Goal: Task Accomplishment & Management: Use online tool/utility

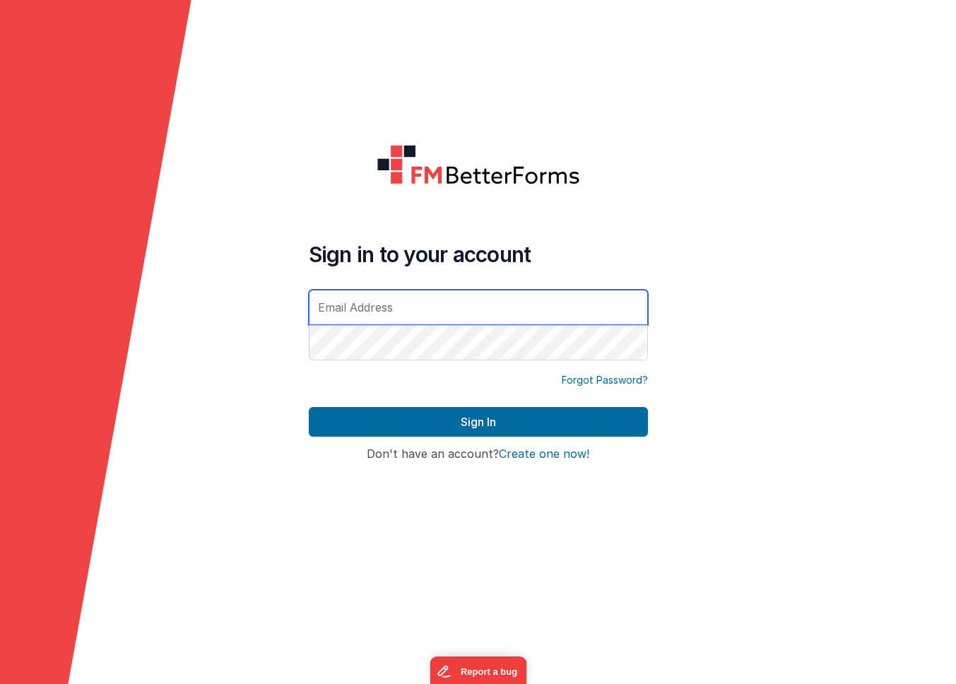
click at [345, 309] on input "text" at bounding box center [478, 307] width 339 height 35
type input "[PERSON_NAME][EMAIL_ADDRESS][DOMAIN_NAME]"
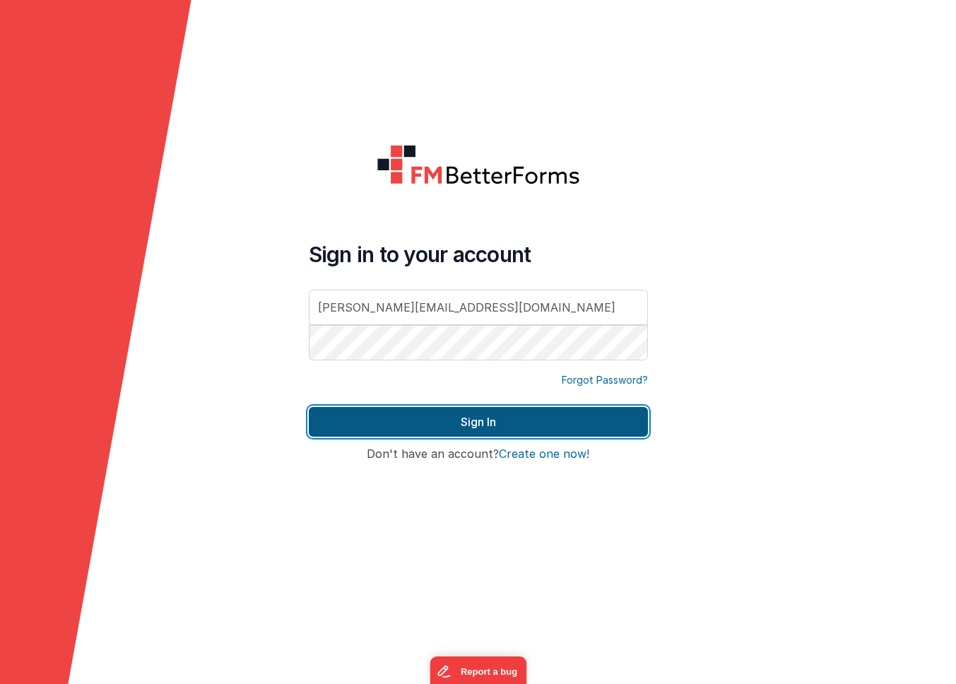
click at [530, 422] on button "Sign In" at bounding box center [478, 422] width 339 height 30
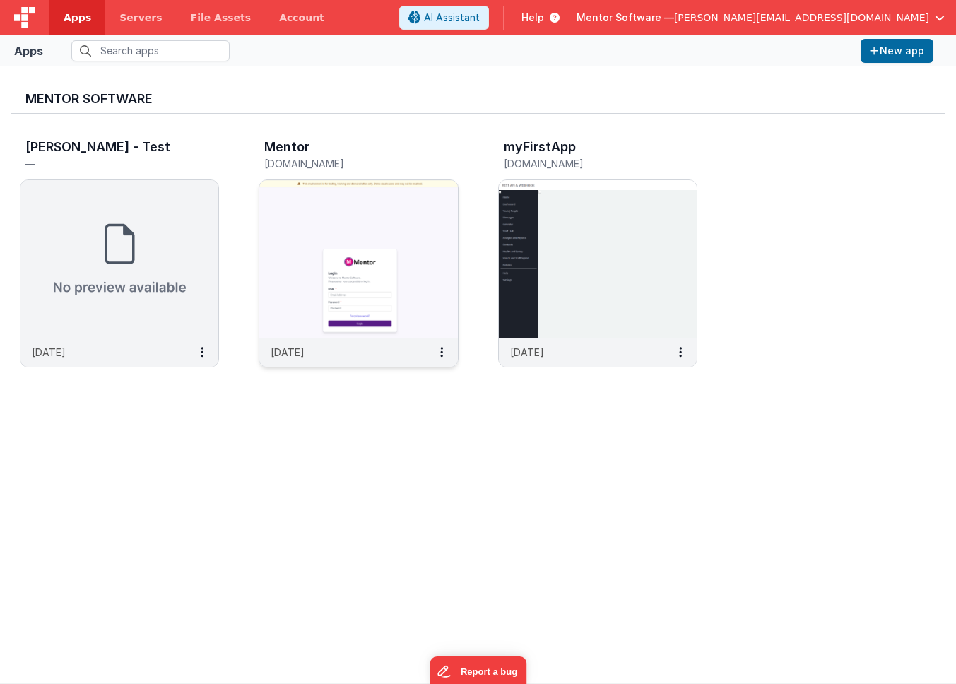
click at [398, 191] on img at bounding box center [358, 259] width 198 height 158
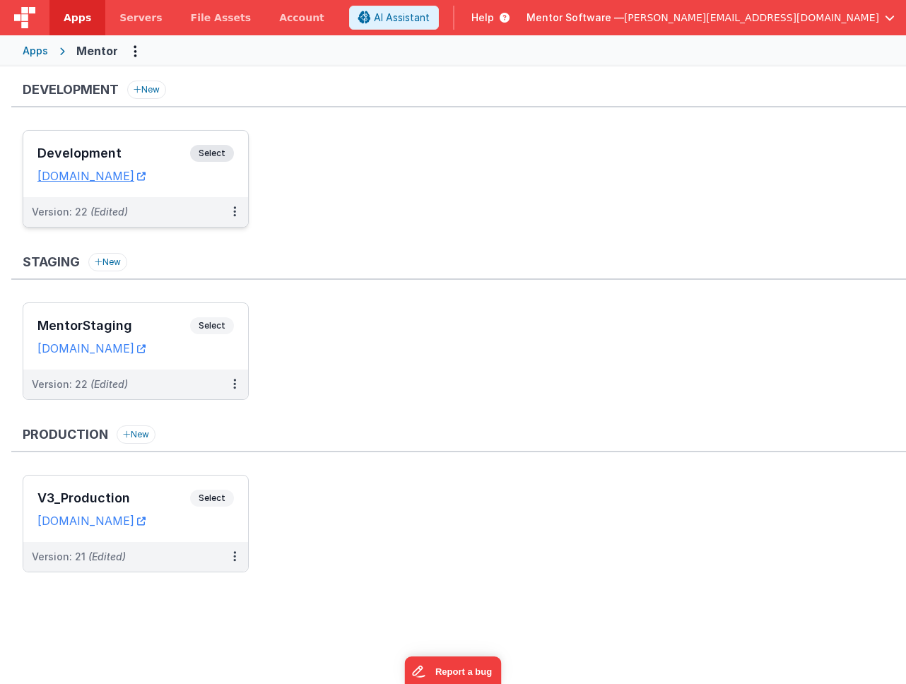
click at [143, 150] on h3 "Development" at bounding box center [113, 153] width 153 height 14
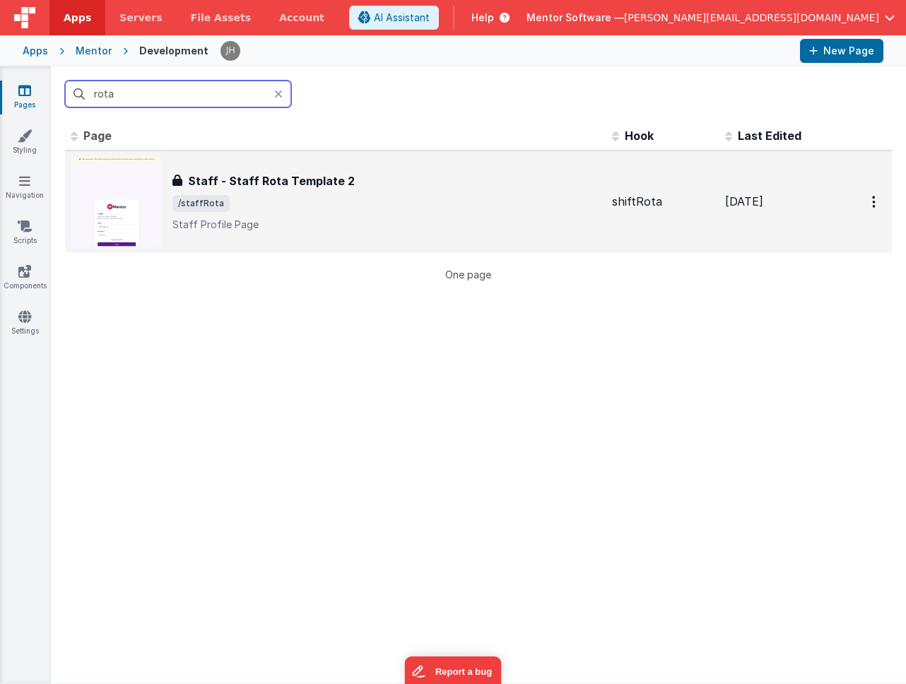
type input "rota"
click at [333, 191] on div "Staff - Staff Rota Template 2 Staff - Staff Rota Template 2 /staffRota Staff Pr…" at bounding box center [386, 201] width 428 height 59
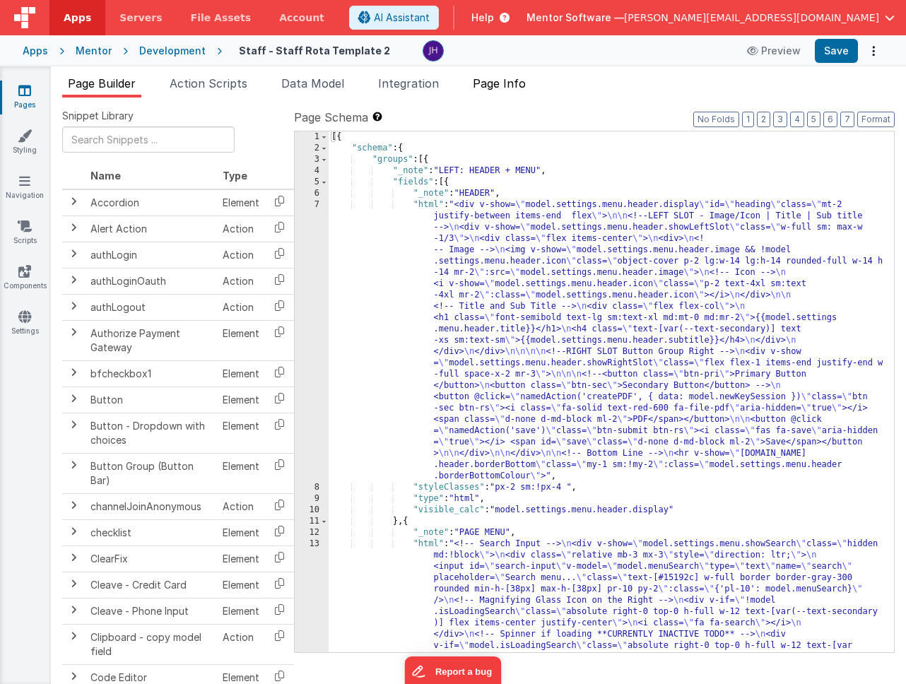
click at [516, 88] on span "Page Info" at bounding box center [499, 83] width 53 height 14
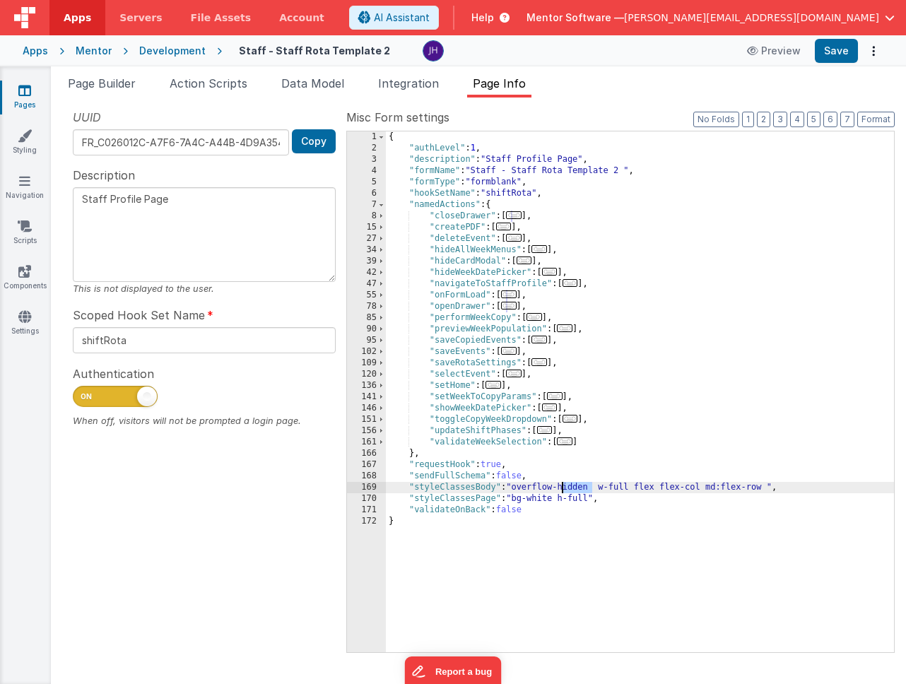
drag, startPoint x: 592, startPoint y: 487, endPoint x: 563, endPoint y: 487, distance: 29.0
click at [563, 487] on div "{ "authLevel" : 1 , "description" : "Staff Profile Page" , "formName" : "Staff …" at bounding box center [640, 402] width 508 height 543
click at [843, 50] on button "Save" at bounding box center [836, 51] width 43 height 24
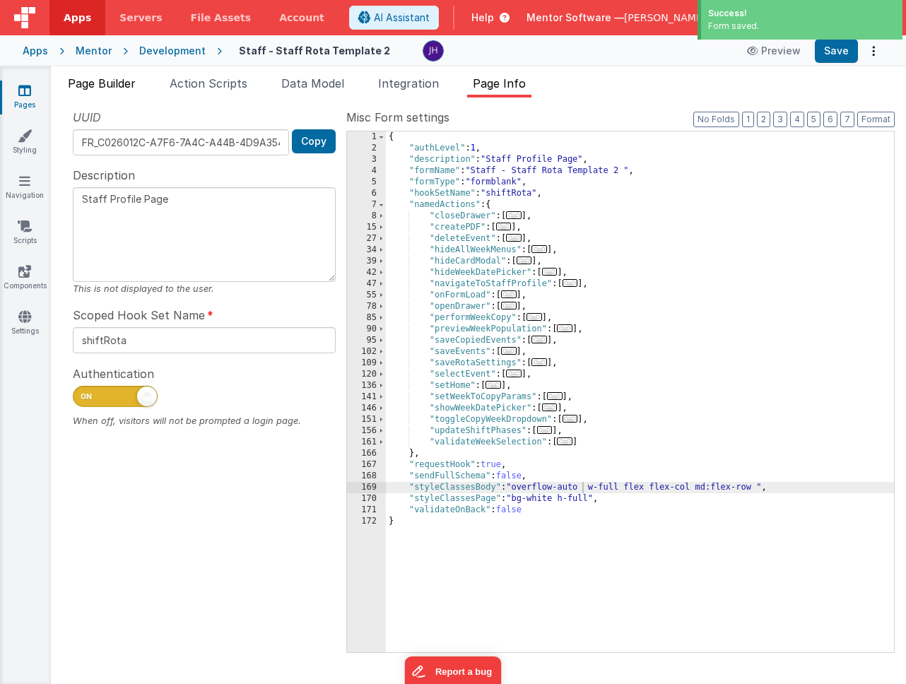
click at [112, 87] on span "Page Builder" at bounding box center [102, 83] width 68 height 14
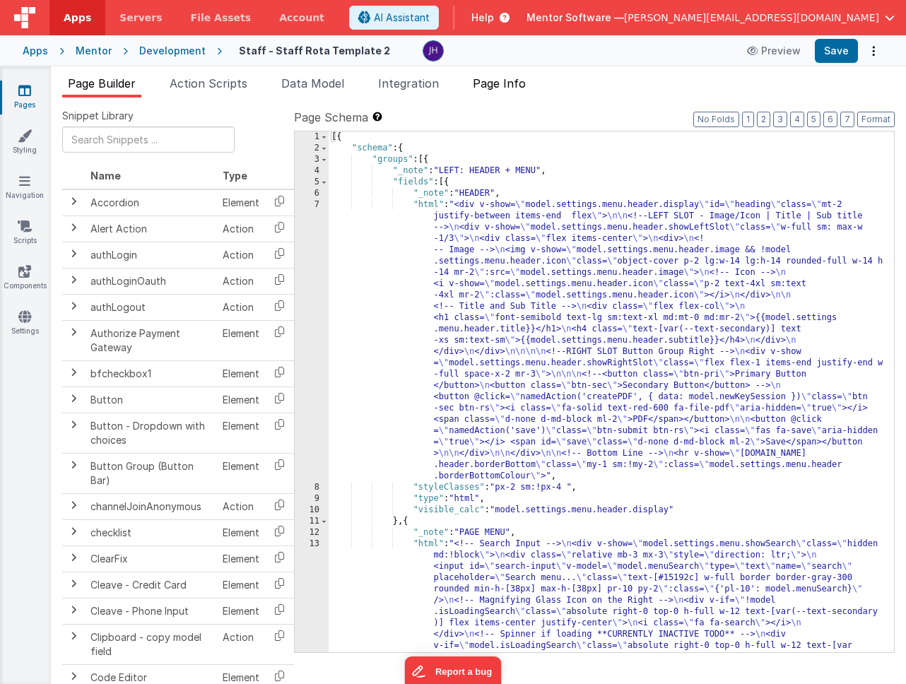
click at [502, 87] on span "Page Info" at bounding box center [499, 83] width 53 height 14
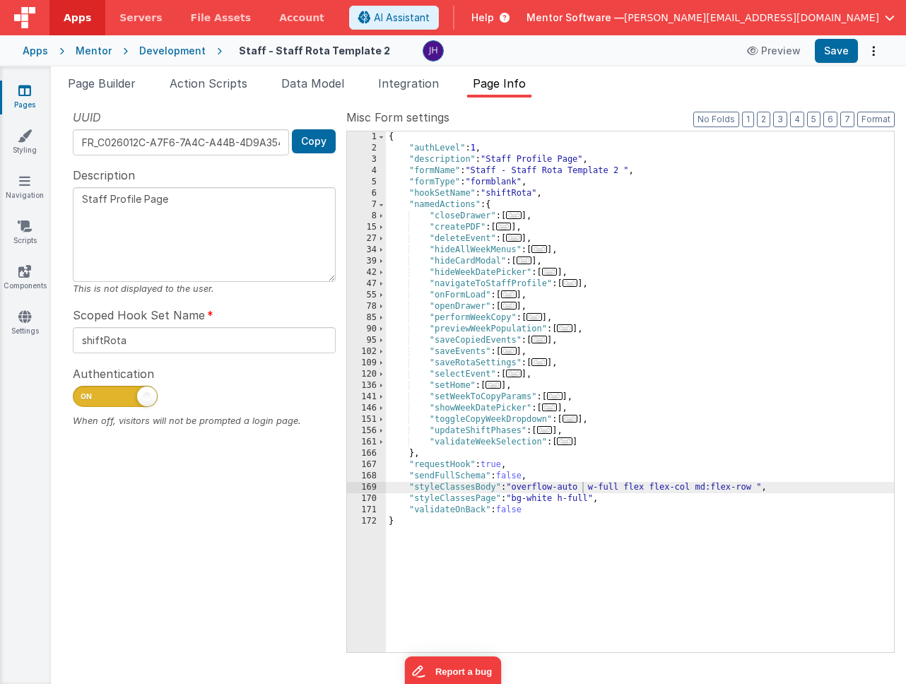
click at [572, 489] on div "{ "authLevel" : 1 , "description" : "Staff Profile Page" , "formName" : "Staff …" at bounding box center [640, 402] width 508 height 543
click at [839, 56] on button "Save" at bounding box center [836, 51] width 43 height 24
click at [112, 86] on span "Page Builder" at bounding box center [102, 83] width 68 height 14
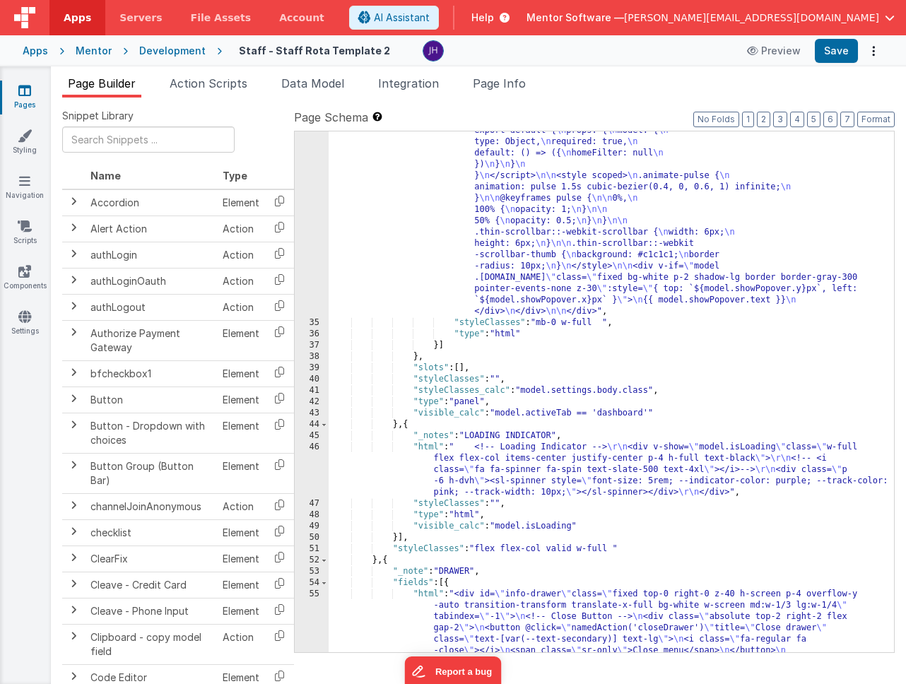
scroll to position [3683, 0]
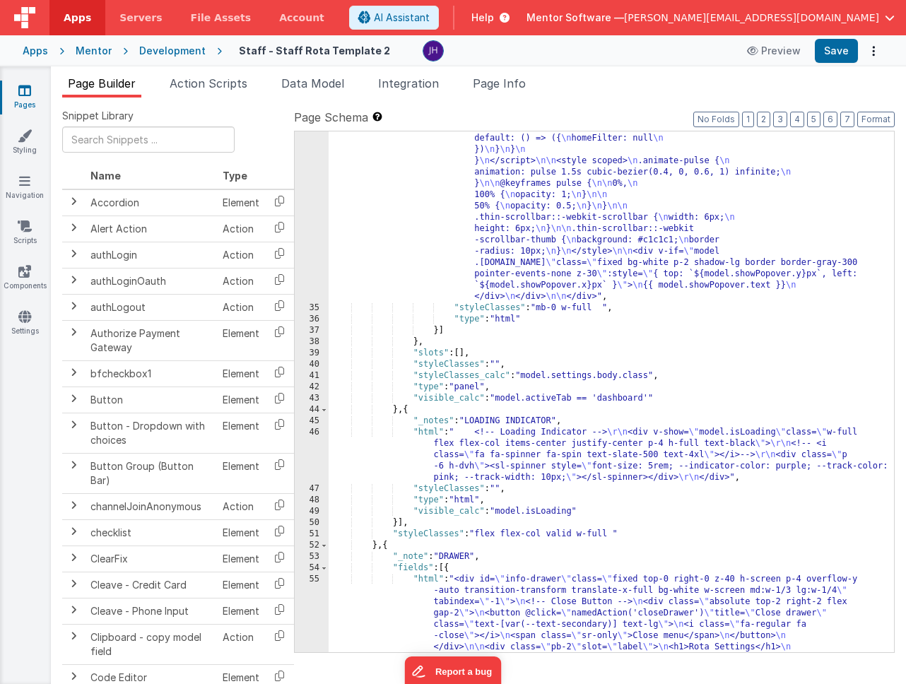
click at [429, 391] on div ""html" : "<div class= \" space-y-4 \" style= \" height: calc(100dvh - 228px); \…" at bounding box center [610, 167] width 565 height 2623
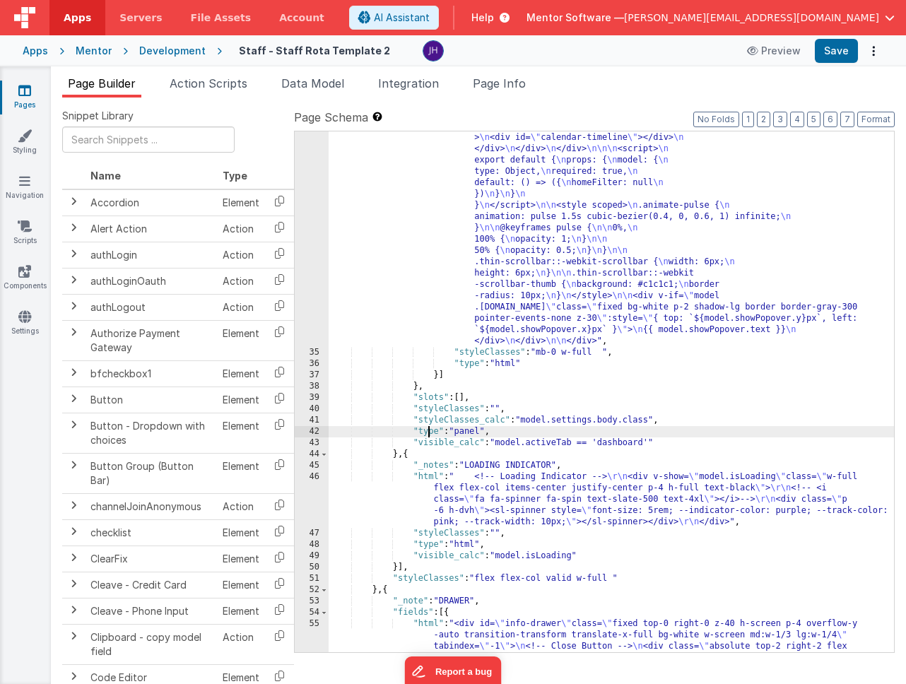
scroll to position [3635, 0]
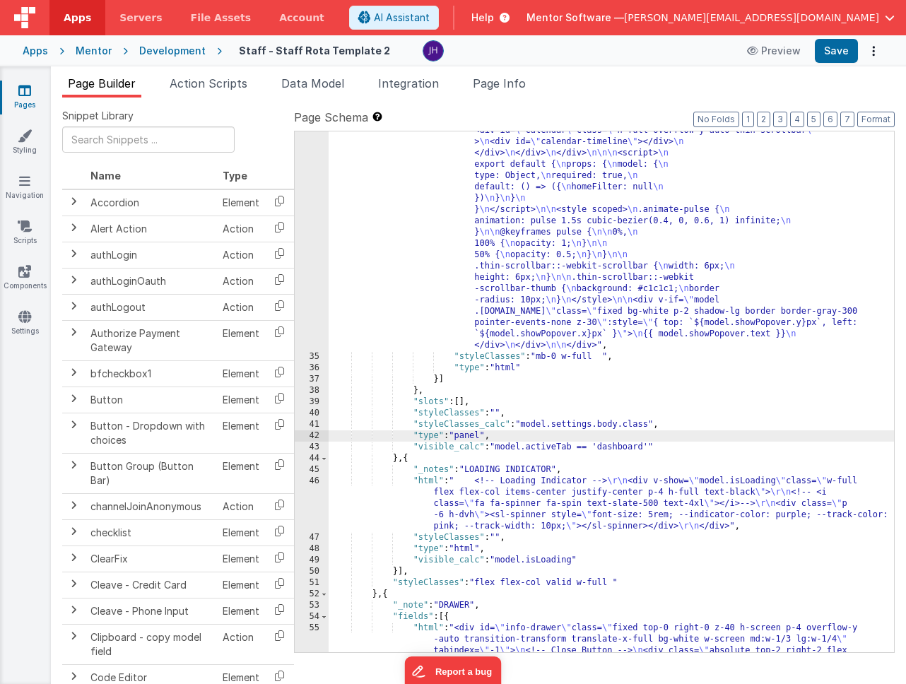
click at [418, 392] on div ""html" : "<div class= \" space-y-4 \" style= \" height: calc(100dvh - 228px); \…" at bounding box center [610, 215] width 565 height 2623
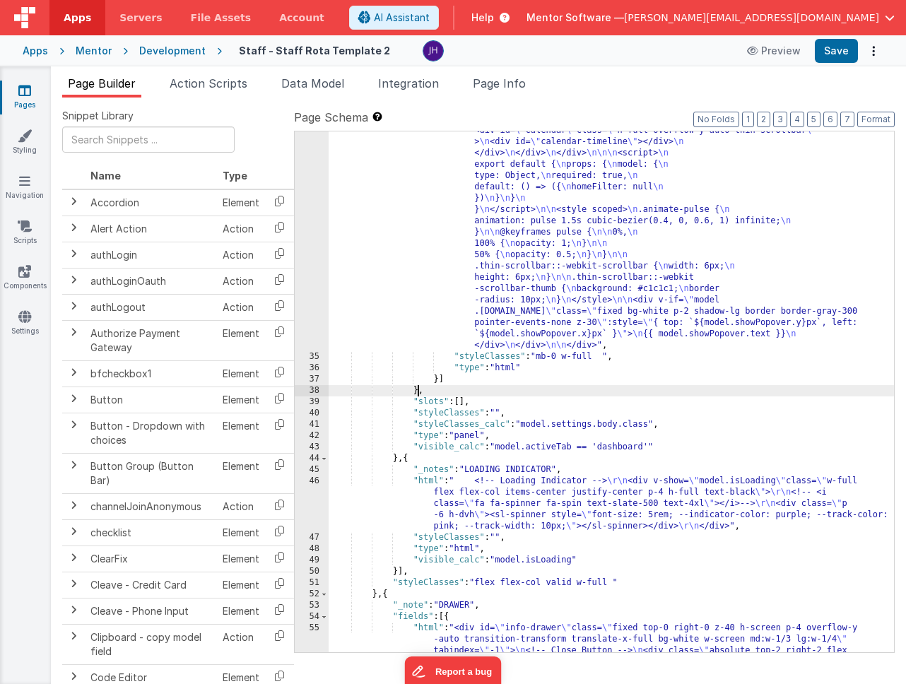
click at [418, 392] on div ""html" : "<div class= \" space-y-4 \" style= \" height: calc(100dvh - 228px); \…" at bounding box center [610, 215] width 565 height 2623
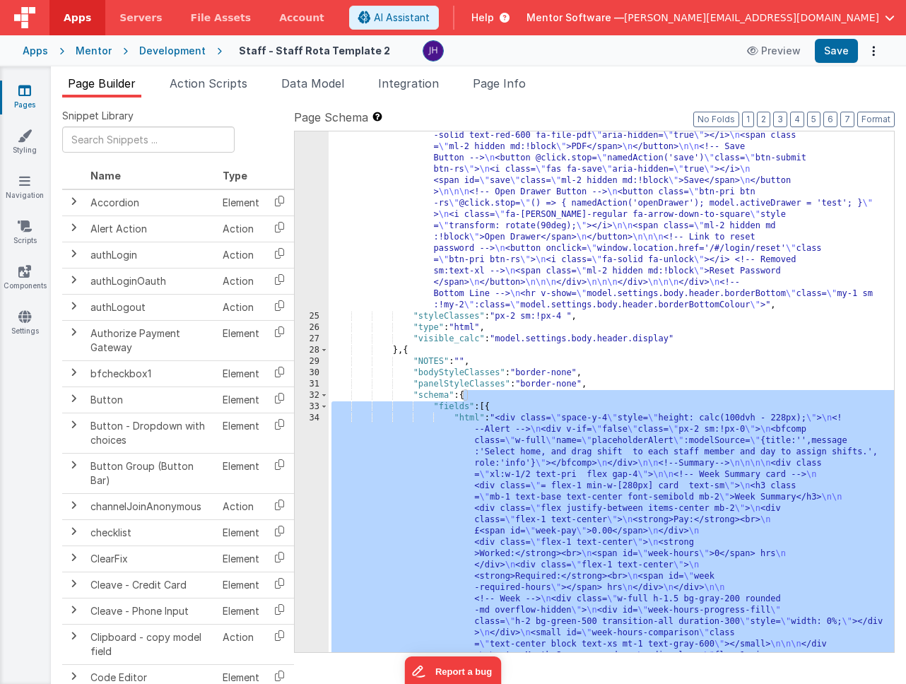
scroll to position [2112, 0]
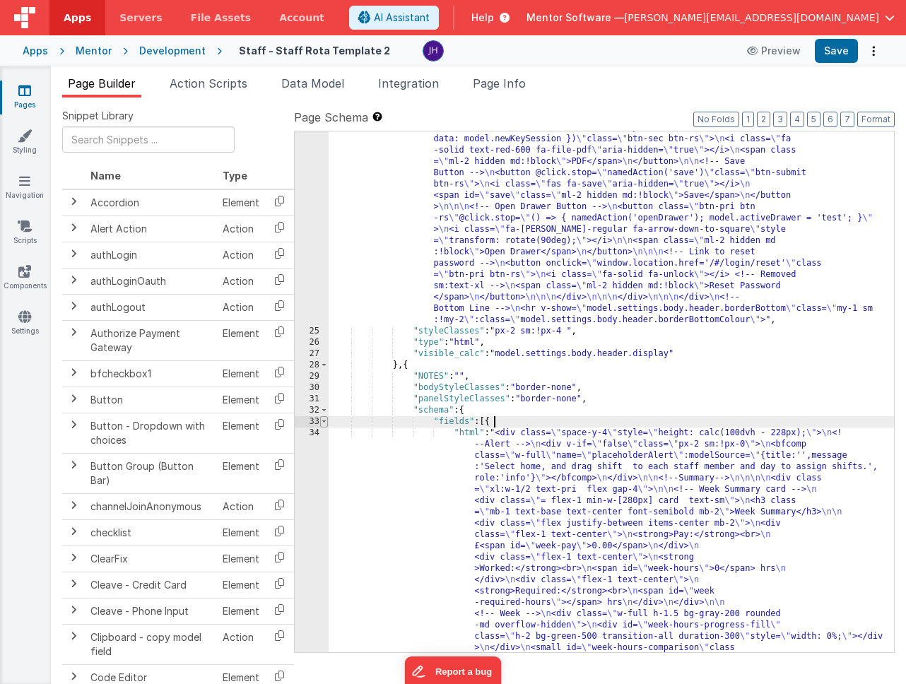
click at [326, 422] on span at bounding box center [324, 421] width 8 height 11
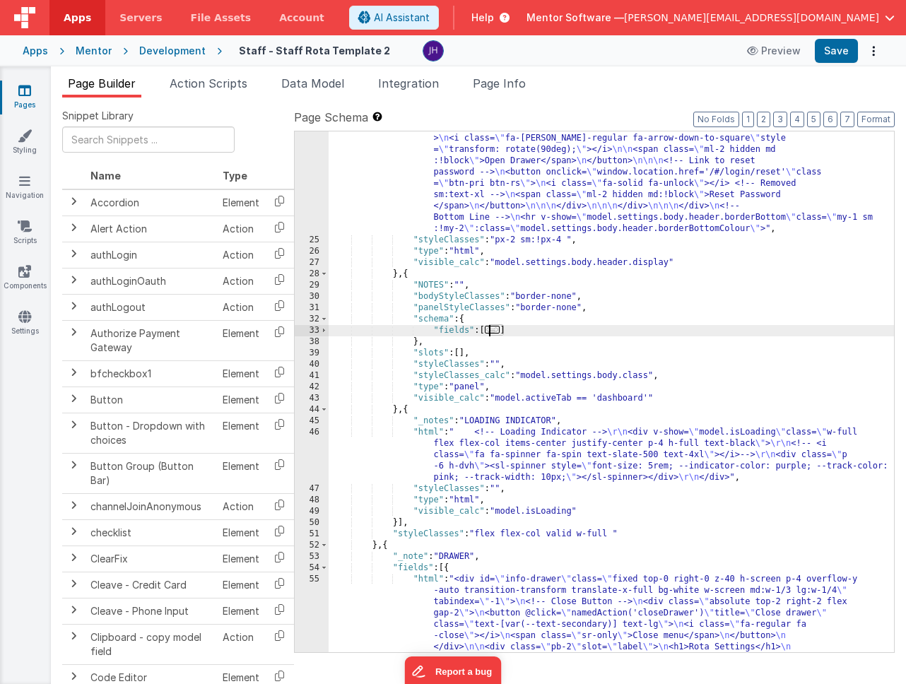
scroll to position [2198, 0]
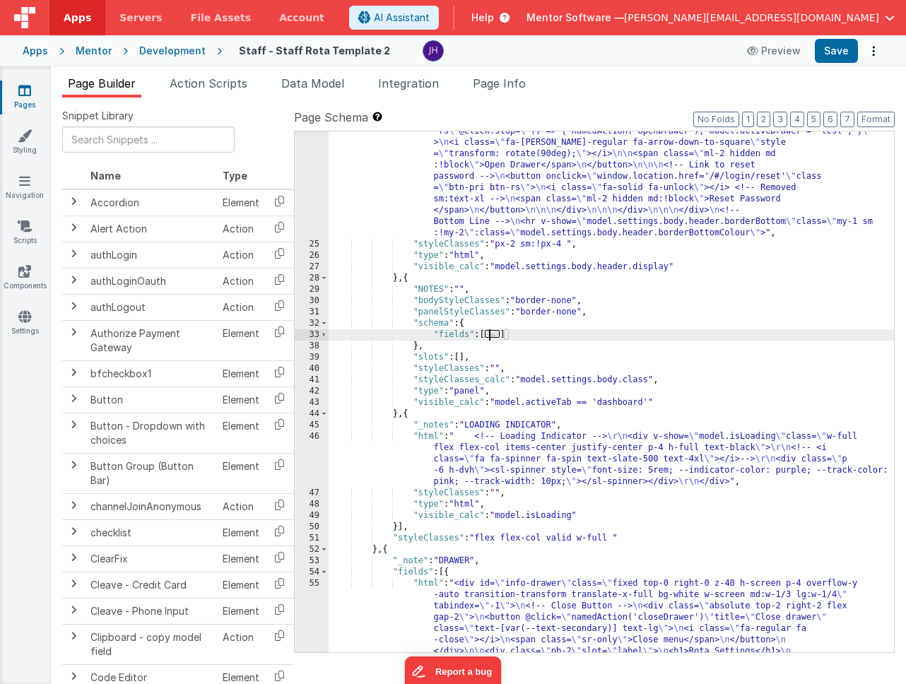
click at [497, 334] on span "..." at bounding box center [493, 334] width 16 height 8
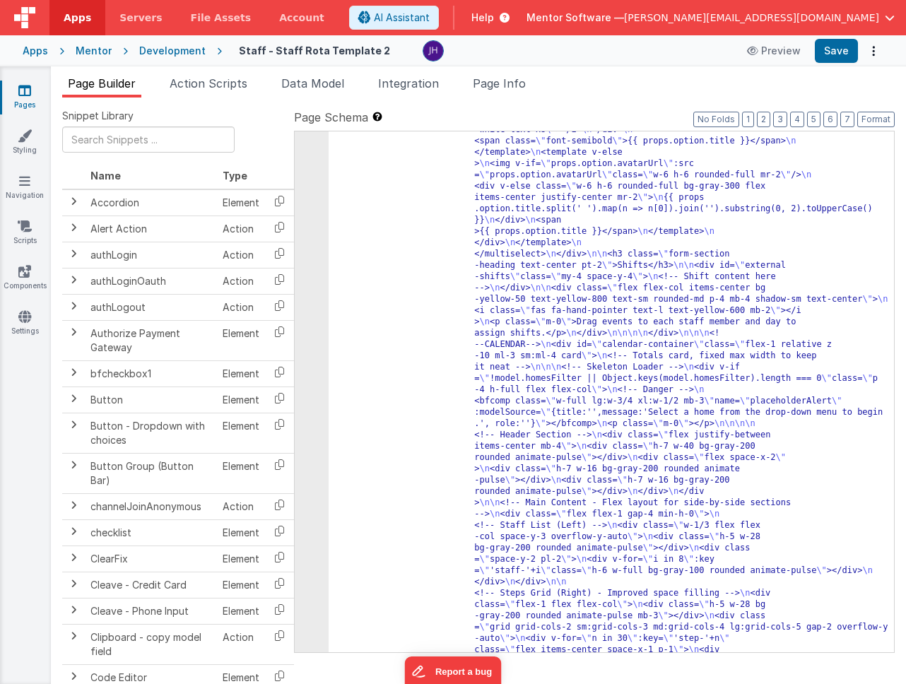
scroll to position [3048, 0]
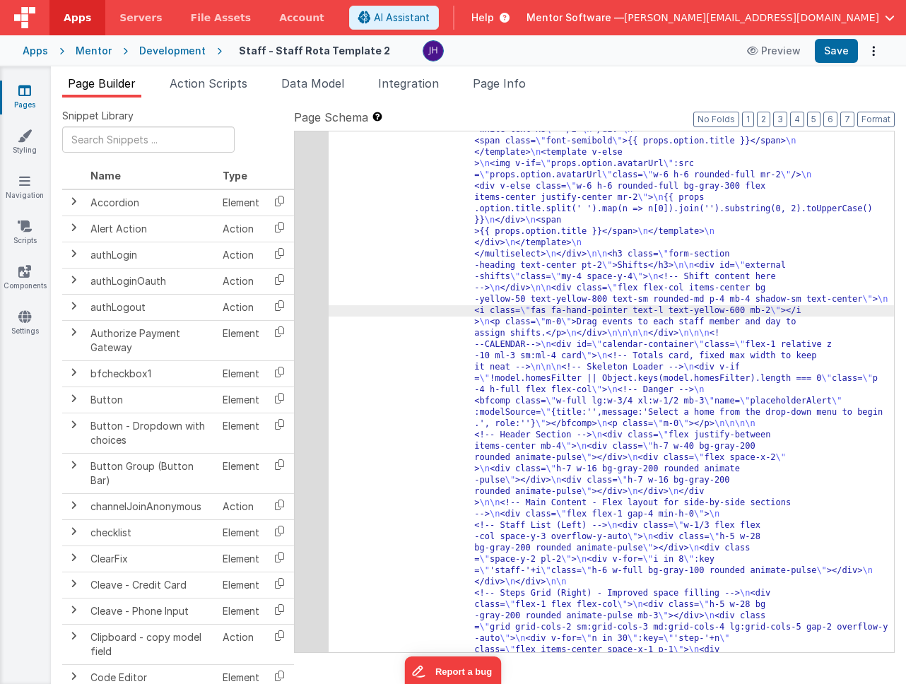
click at [307, 328] on div "34" at bounding box center [312, 214] width 34 height 1447
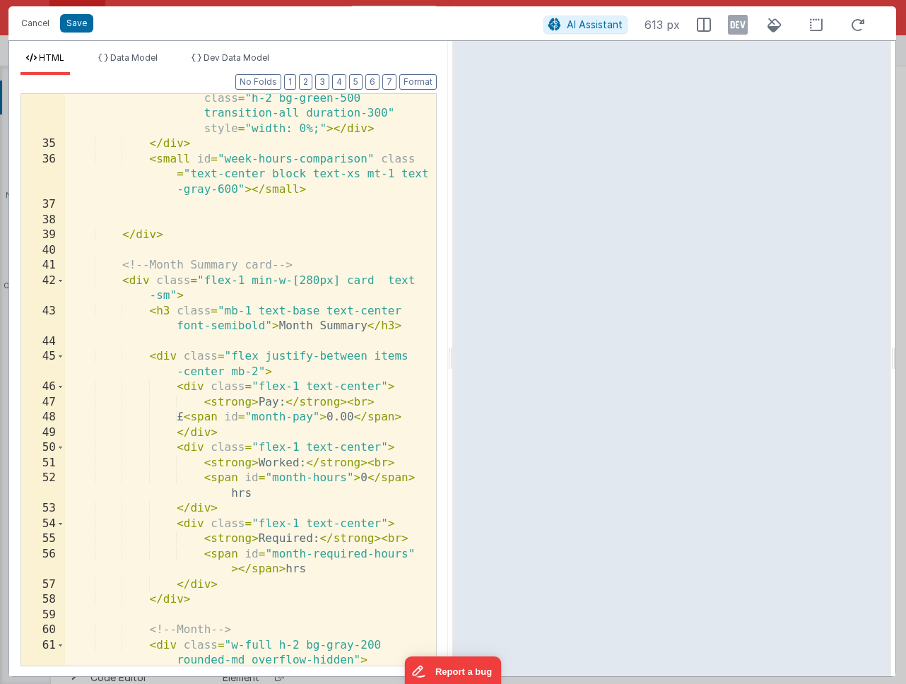
scroll to position [0, 0]
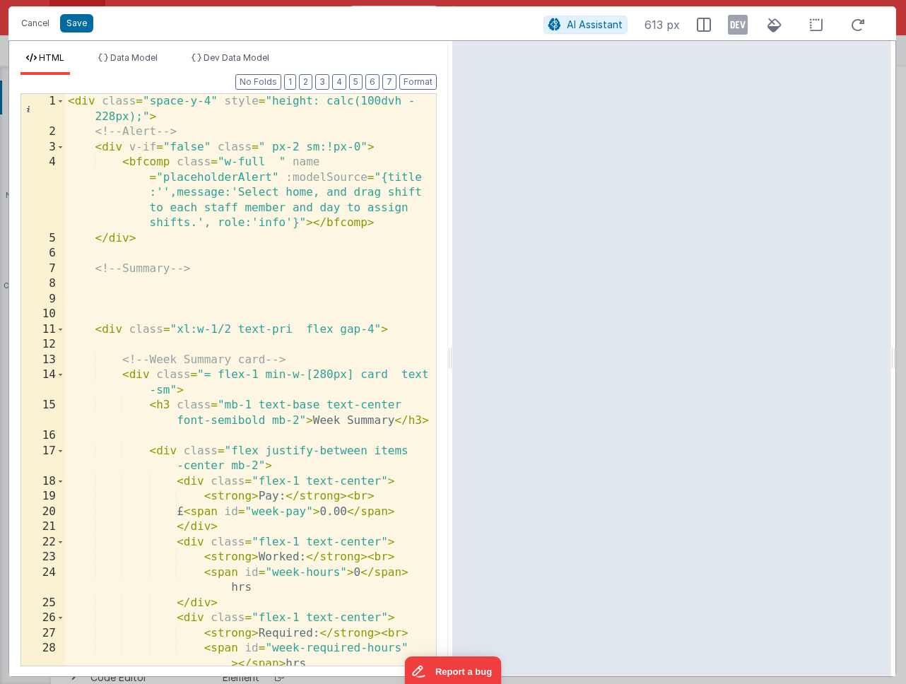
click at [237, 300] on div "< div class = "space-y-4" style = "height: calc(100dvh - 228px);" > <!-- Alert …" at bounding box center [250, 402] width 371 height 617
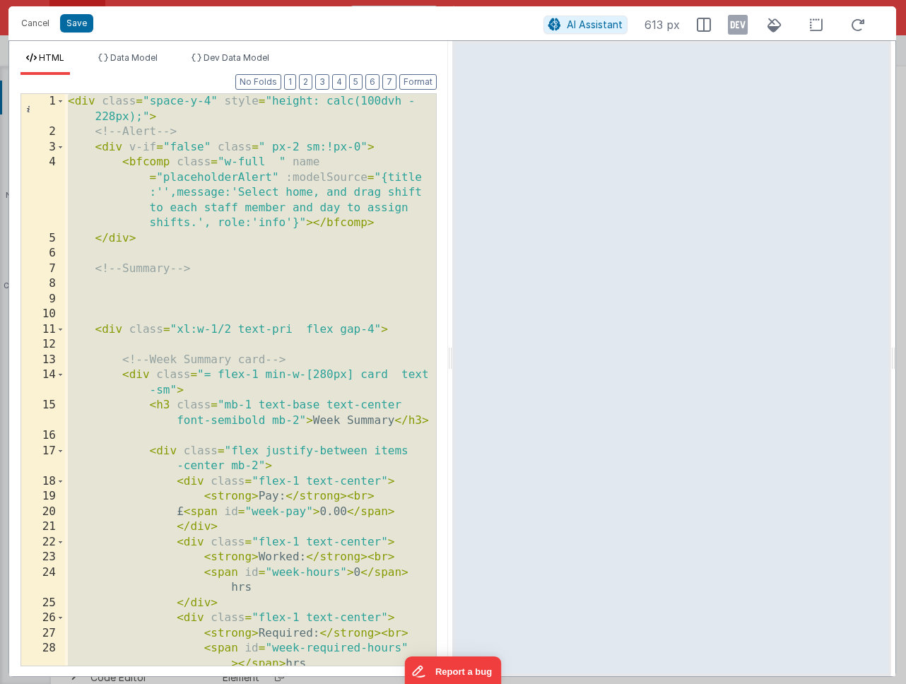
click at [353, 265] on div "< div class = "space-y-4" style = "height: calc(100dvh - 228px);" > <!-- Alert …" at bounding box center [250, 402] width 371 height 617
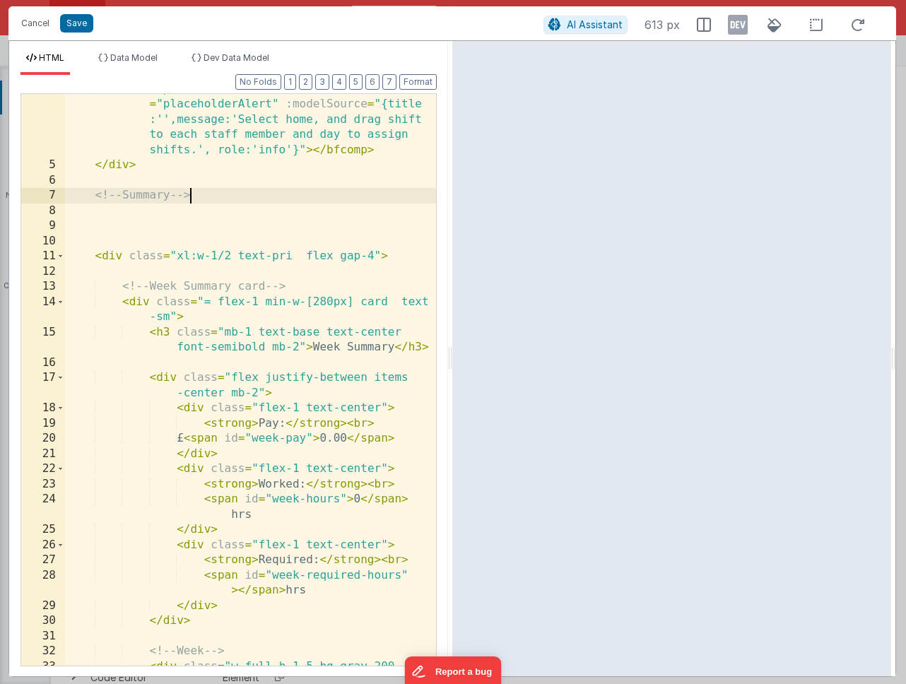
scroll to position [106, 0]
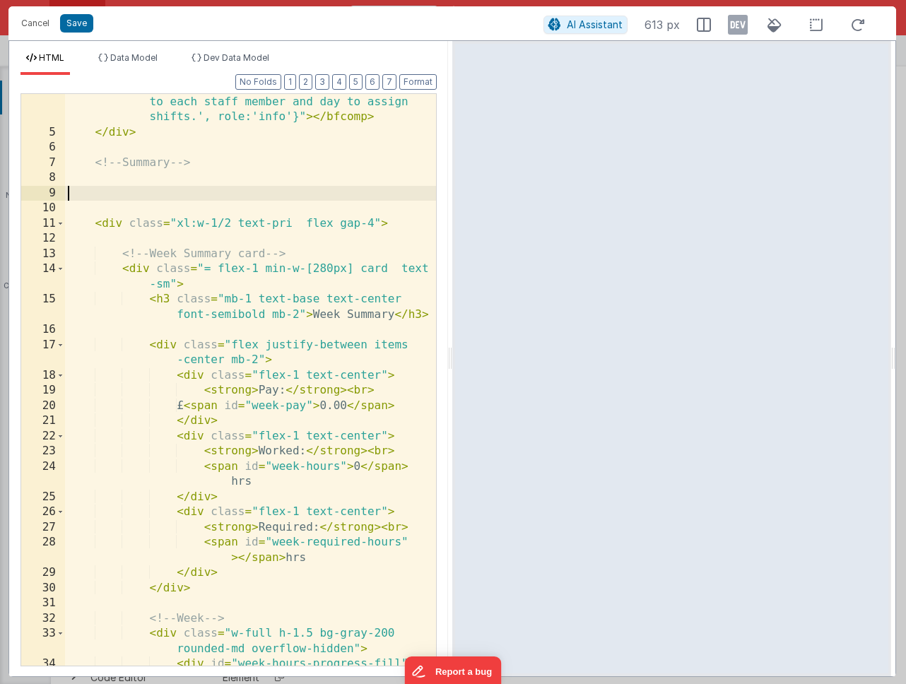
click at [281, 191] on div "< bfcomp class = "w-full " name = "placeholderAlert" :modelSource = "{title :''…" at bounding box center [250, 403] width 371 height 709
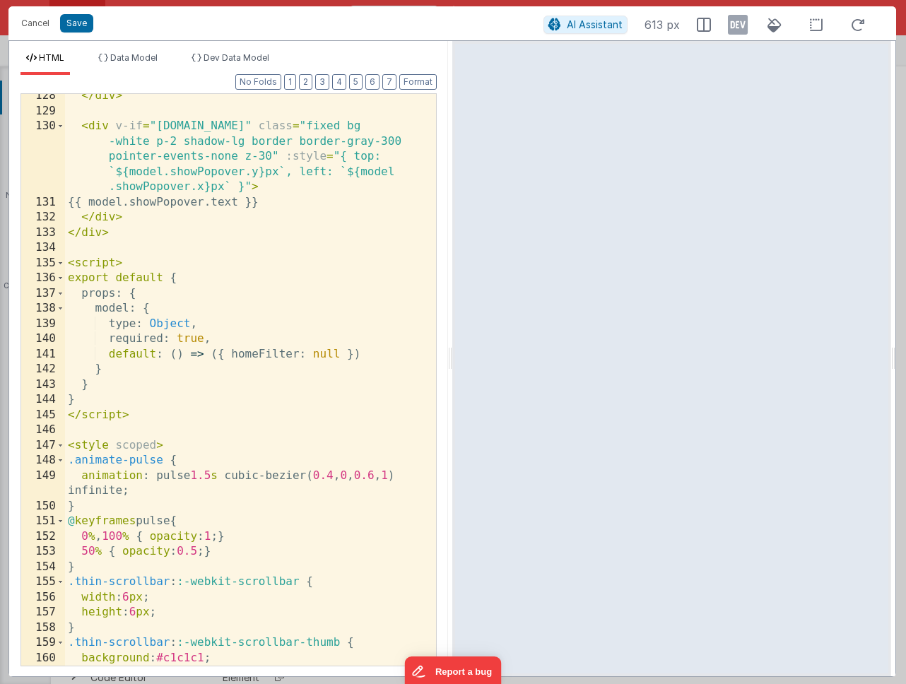
scroll to position [3058, 0]
click at [69, 20] on button "Save" at bounding box center [76, 23] width 33 height 18
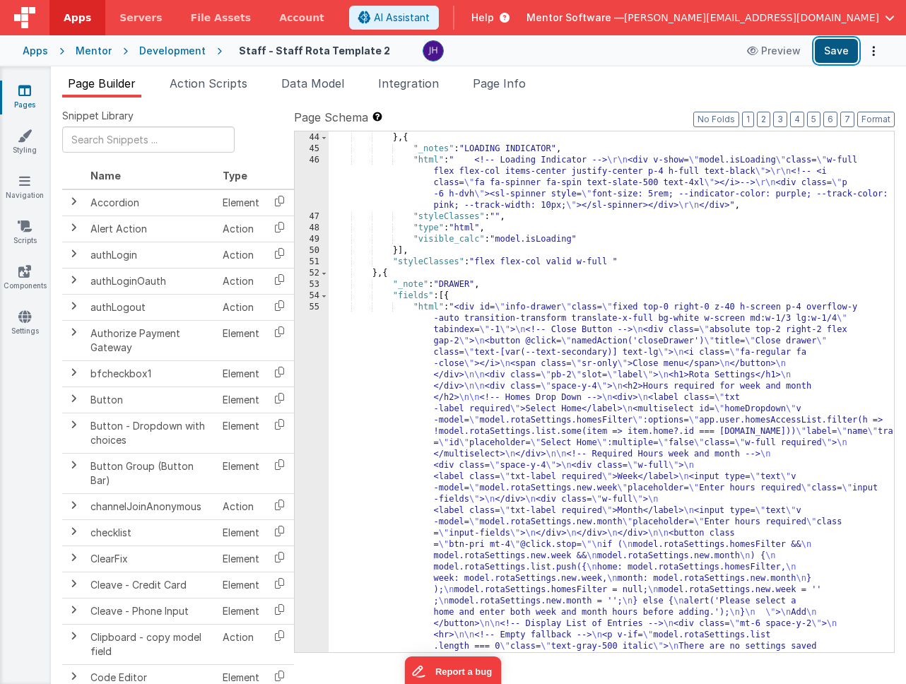
click at [828, 53] on button "Save" at bounding box center [836, 51] width 43 height 24
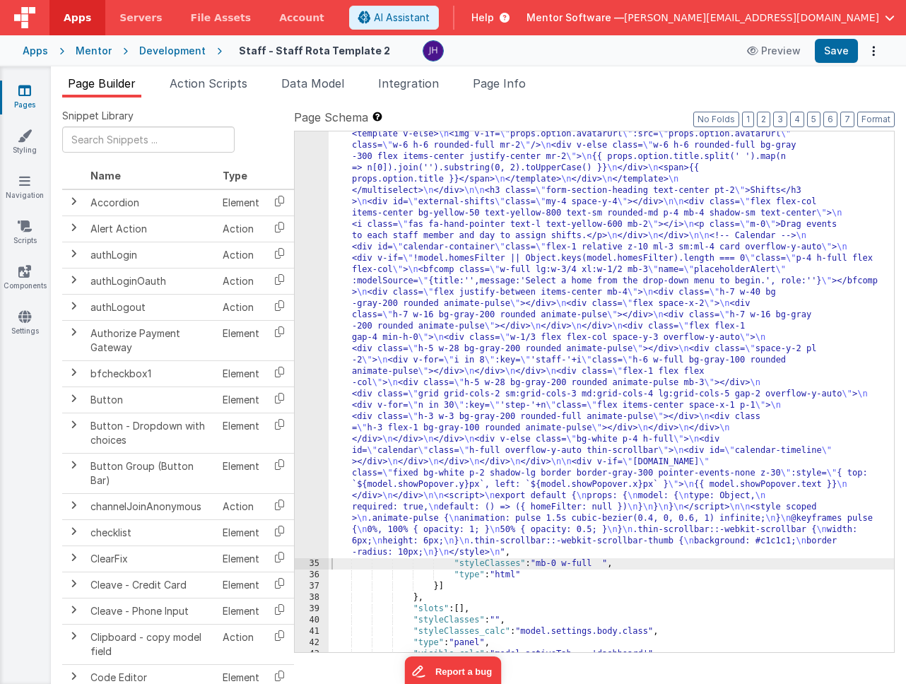
scroll to position [2810, 0]
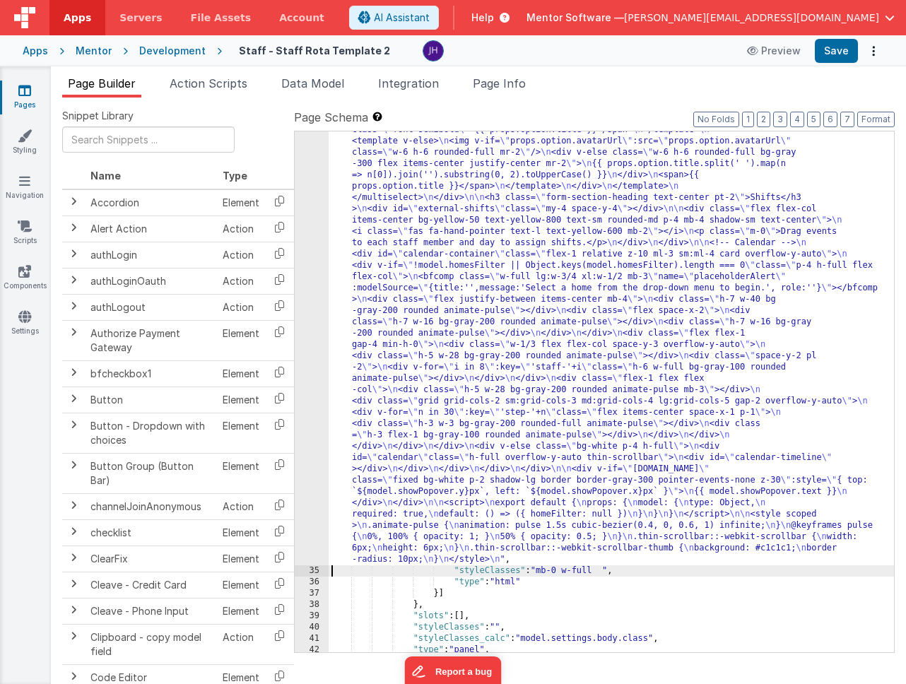
click at [309, 208] on div "34" at bounding box center [312, 147] width 34 height 836
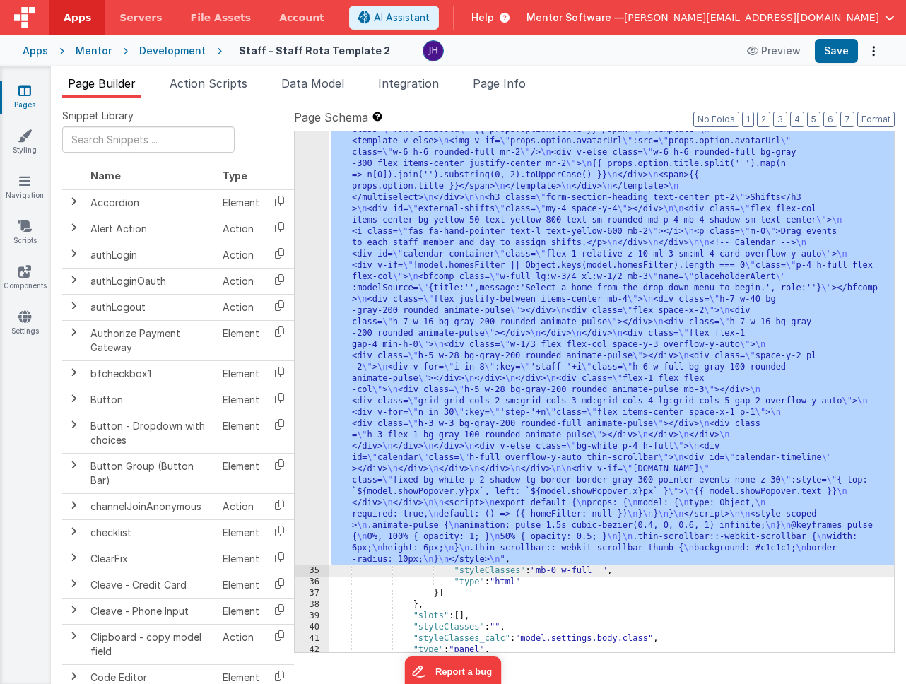
click at [307, 187] on div "34" at bounding box center [312, 147] width 34 height 836
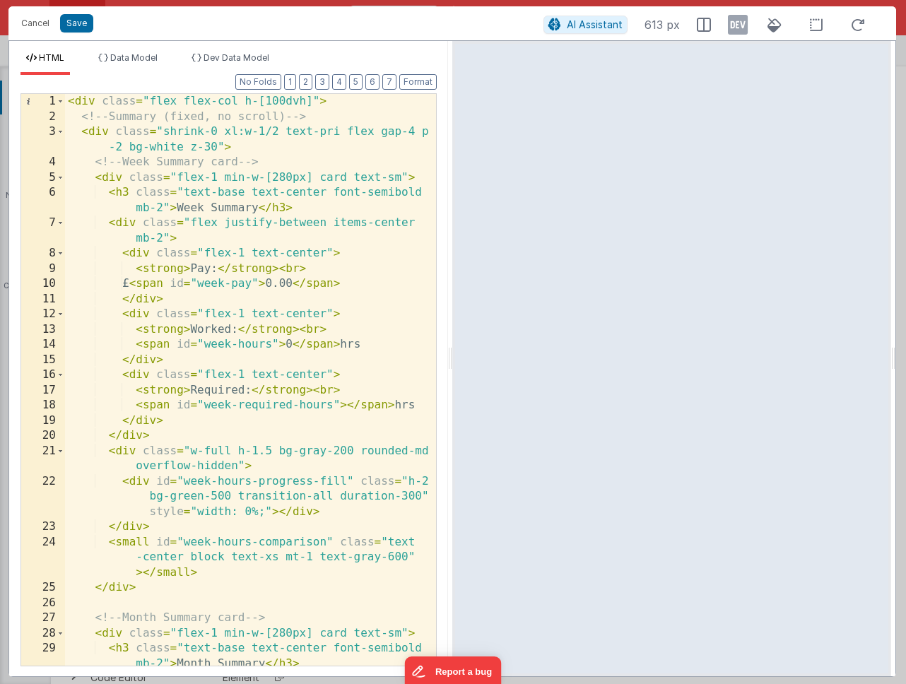
click at [333, 273] on div "< div class = "flex flex-col h-[100dvh]" > <!-- Summary (fixed, no scroll) --> …" at bounding box center [250, 402] width 371 height 617
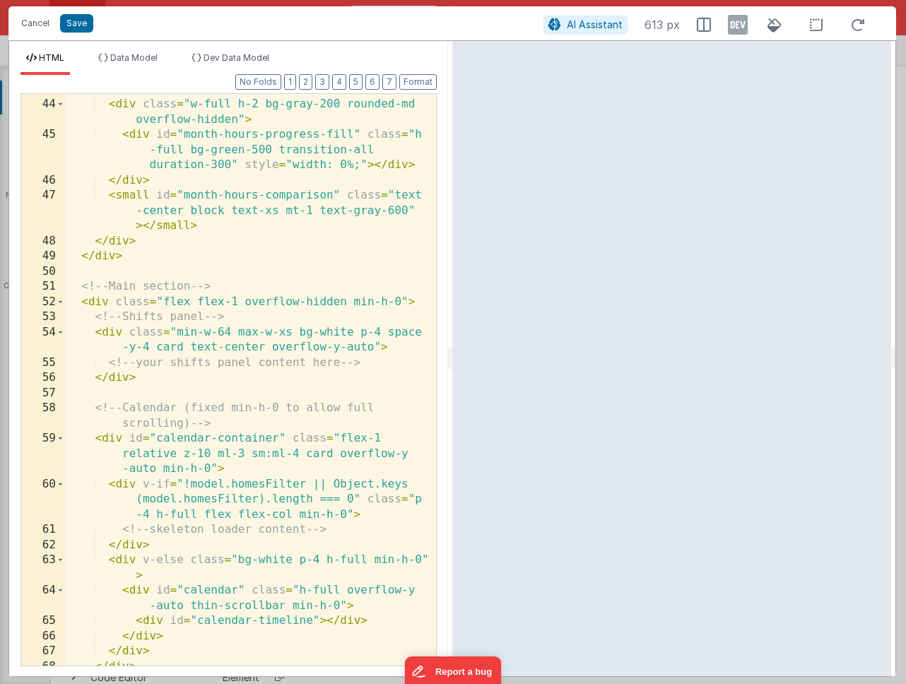
scroll to position [816, 0]
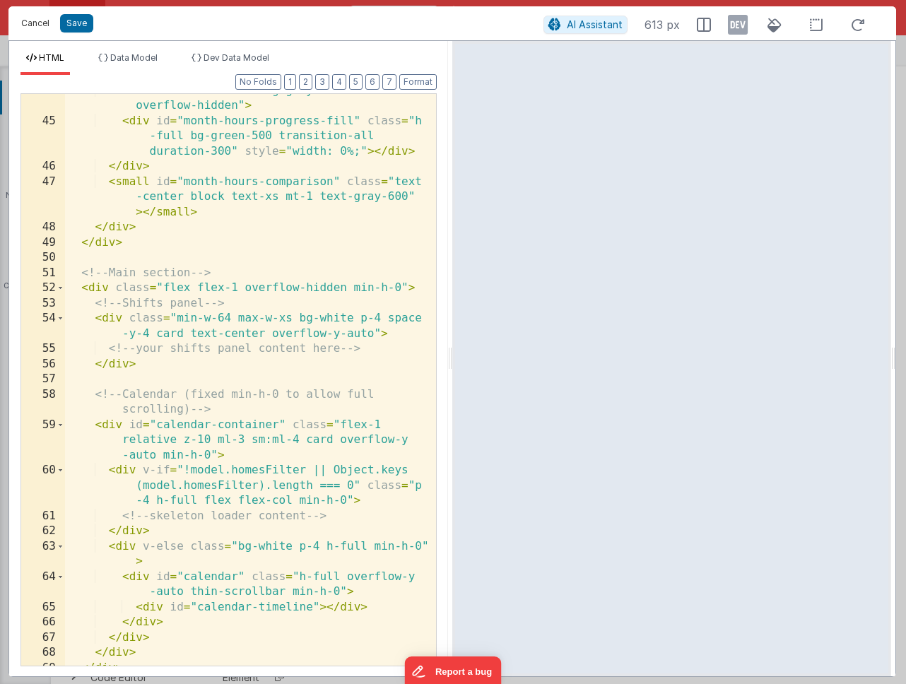
click at [31, 24] on button "Cancel" at bounding box center [35, 23] width 42 height 20
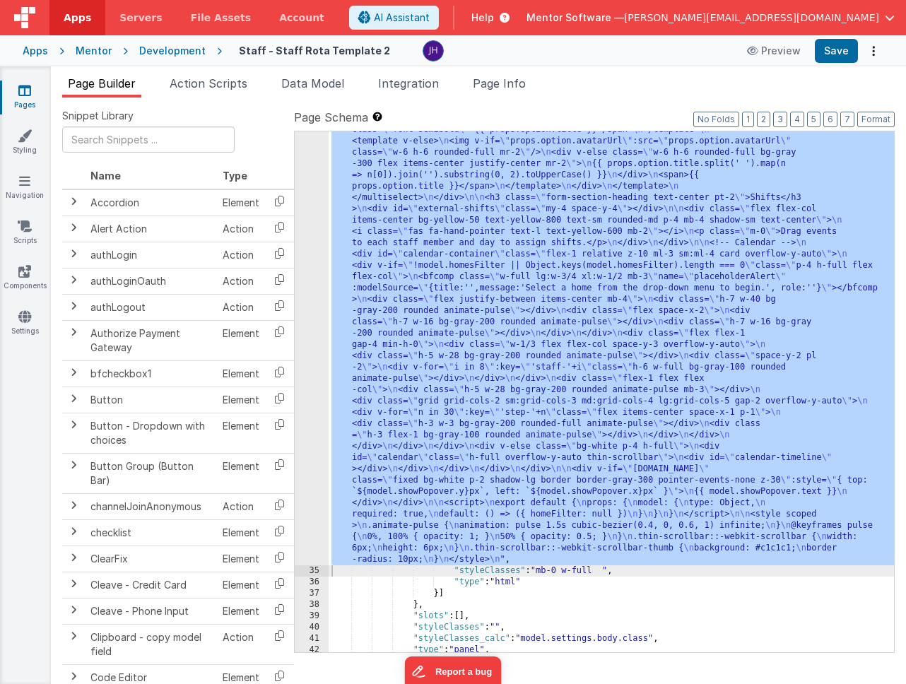
click at [301, 207] on div "34" at bounding box center [312, 147] width 34 height 836
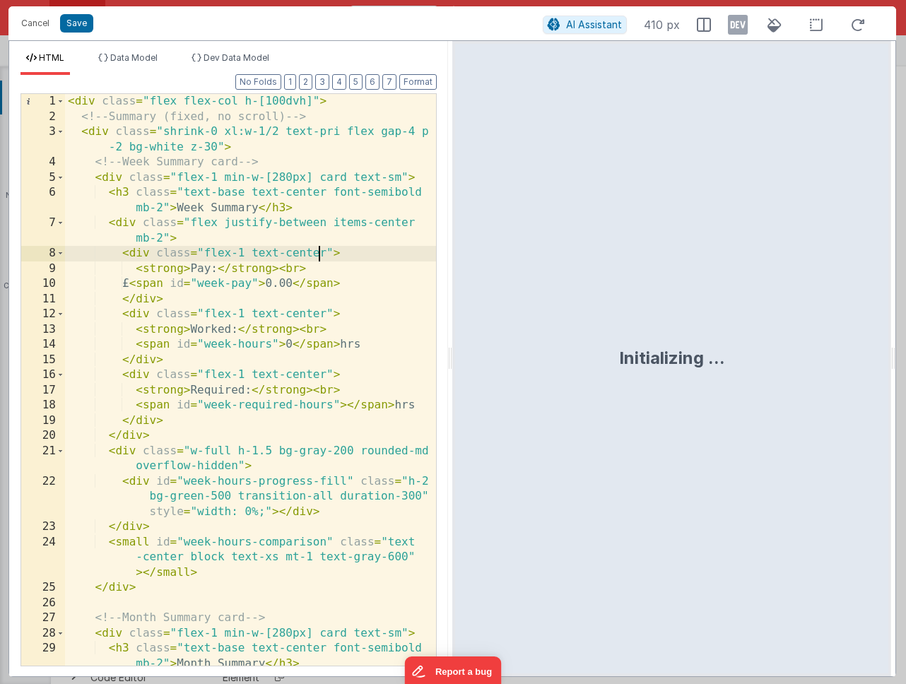
click at [320, 255] on div "< div class = "flex flex-col h-[100dvh]" > <!-- Summary (fixed, no scroll) --> …" at bounding box center [250, 402] width 371 height 617
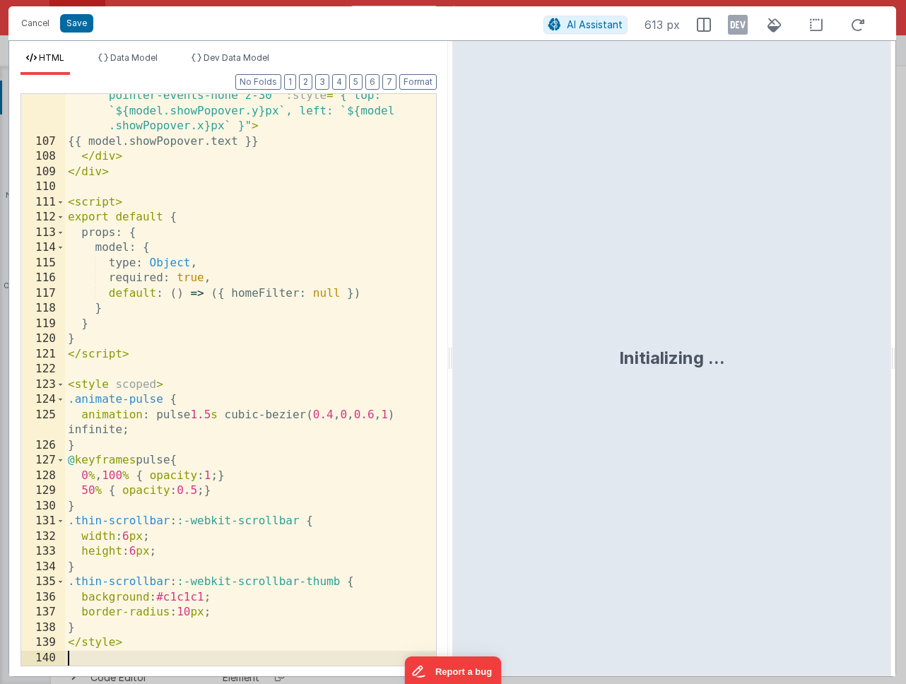
scroll to position [2497, 0]
click at [76, 20] on button "Save" at bounding box center [76, 23] width 33 height 18
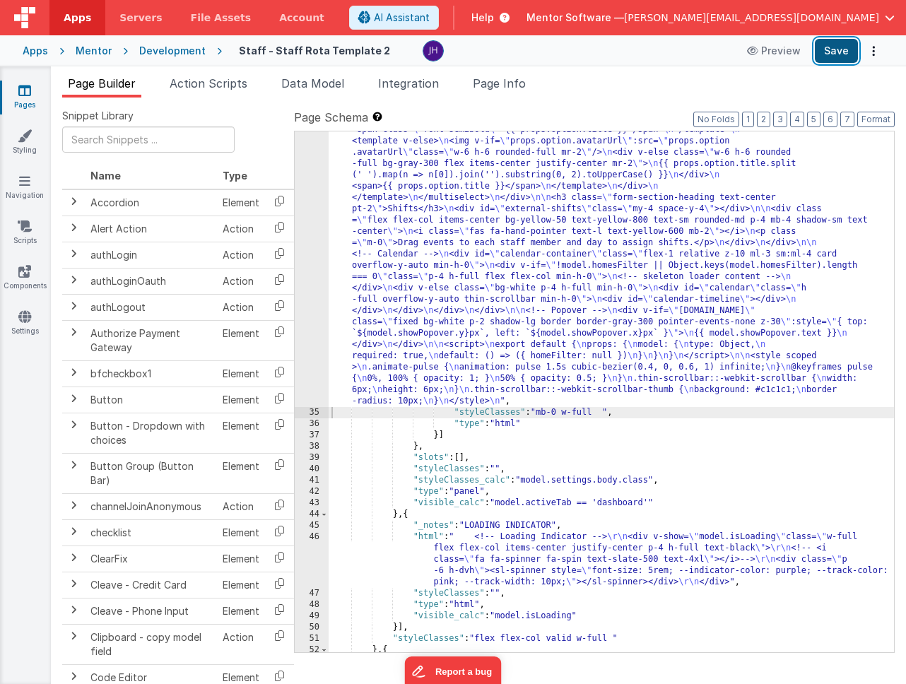
click at [830, 53] on button "Save" at bounding box center [836, 51] width 43 height 24
click at [415, 212] on div ""html" : "<div class= \" flex flex-col h-[100dvh] \" > \n <!-- Summary (fixed, …" at bounding box center [610, 334] width 565 height 1210
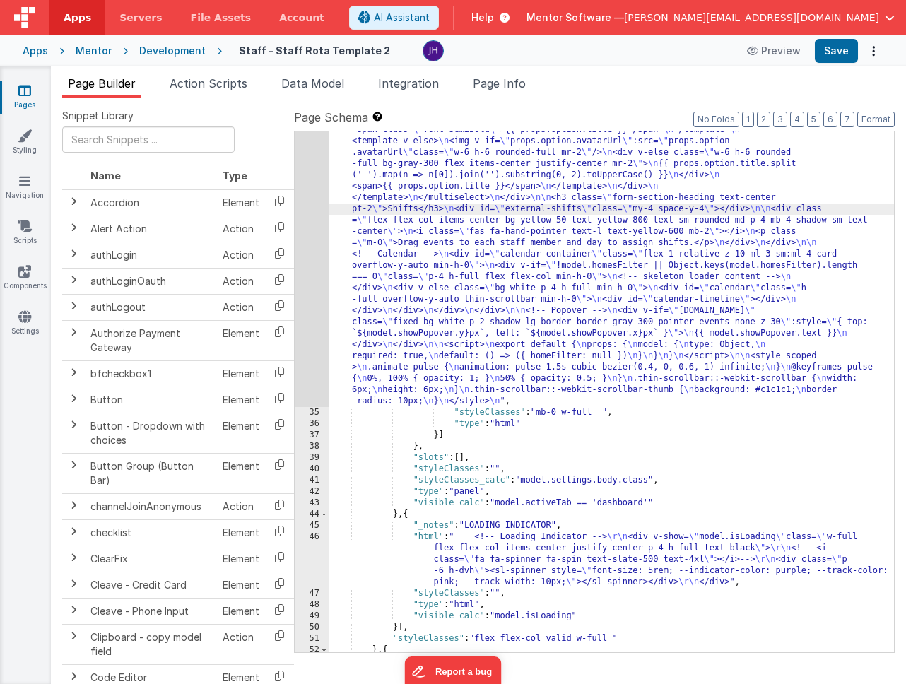
click at [300, 201] on div "34" at bounding box center [312, 68] width 34 height 678
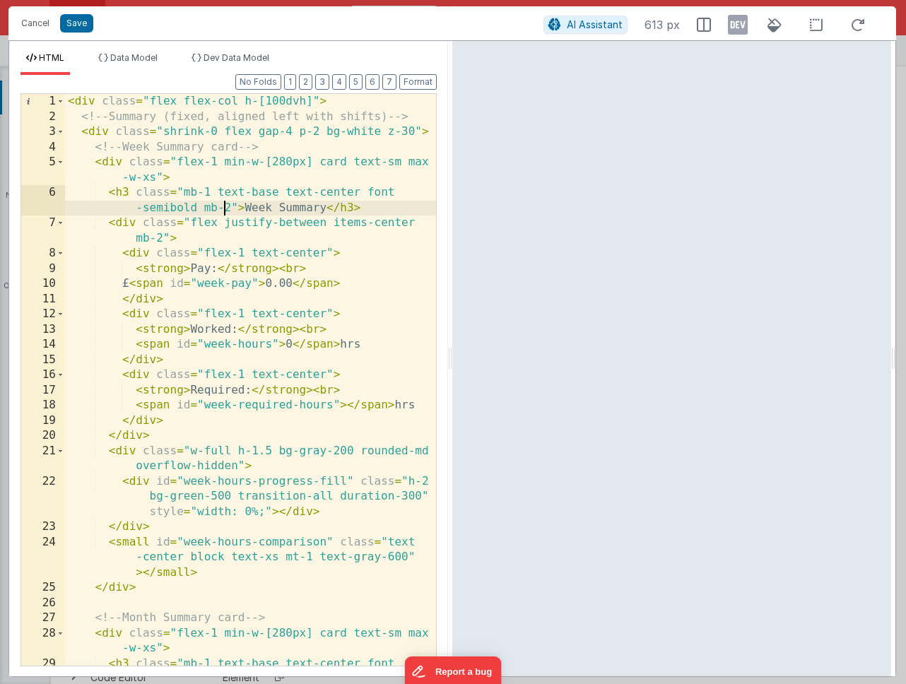
click at [223, 213] on div "< div class = "flex flex-col h-[100dvh]" > <!-- Summary (fixed, aligned left wi…" at bounding box center [250, 402] width 371 height 617
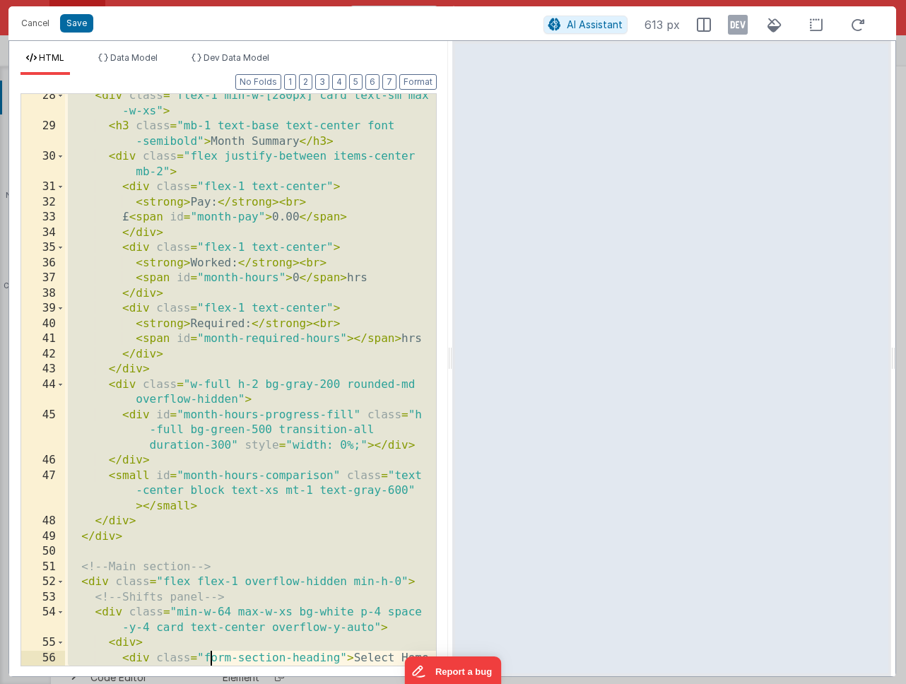
scroll to position [583, 0]
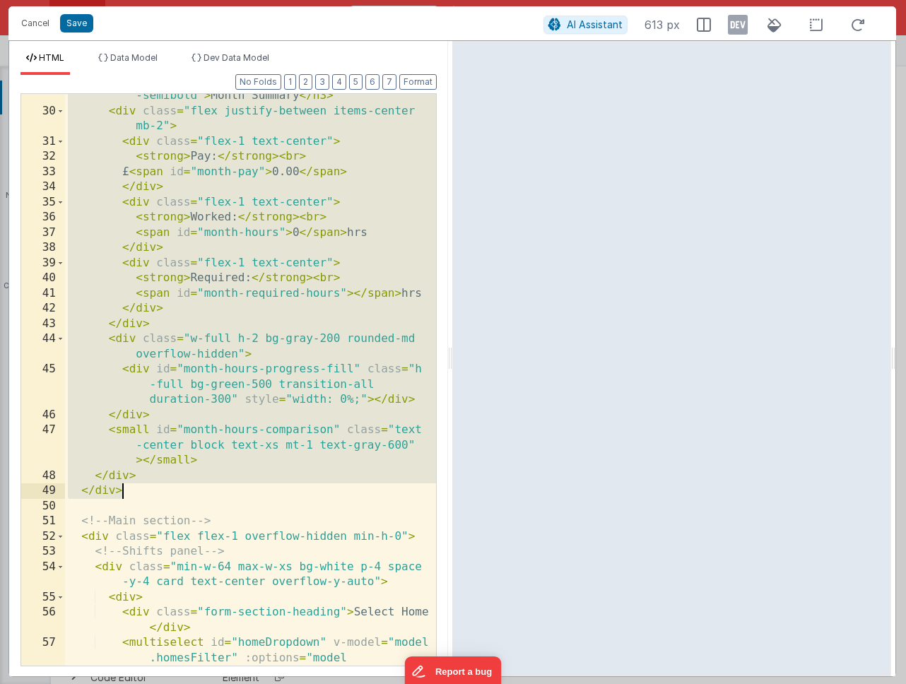
drag, startPoint x: 78, startPoint y: 119, endPoint x: 191, endPoint y: 485, distance: 382.8
click at [191, 485] on div "< h3 class = "mb-1 text-base text-center font -semibold" > Month Summary </ h3 …" at bounding box center [250, 427] width 371 height 709
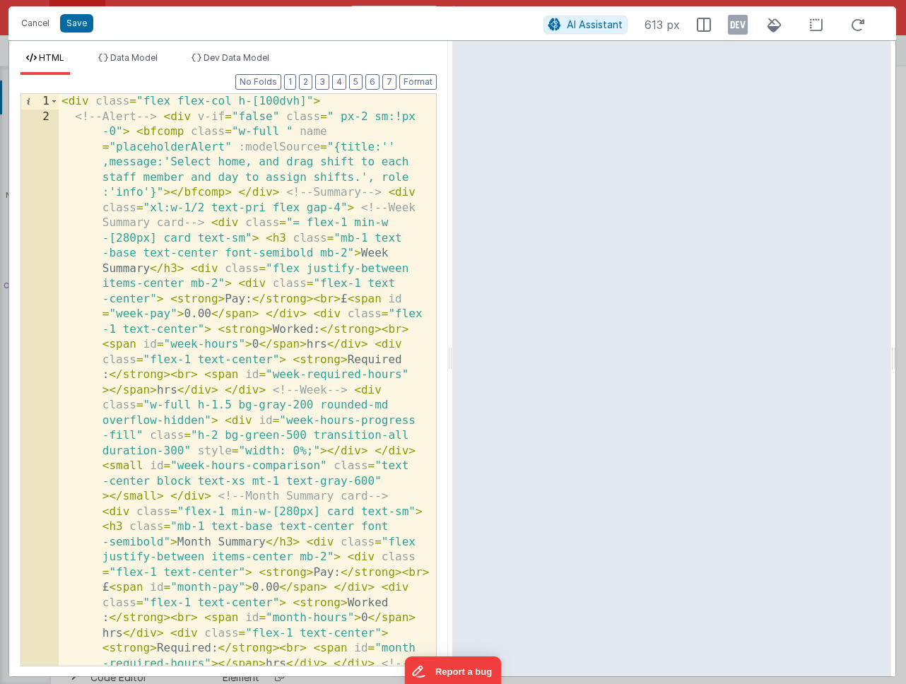
scroll to position [0, 0]
click at [407, 85] on button "Format" at bounding box center [417, 82] width 37 height 16
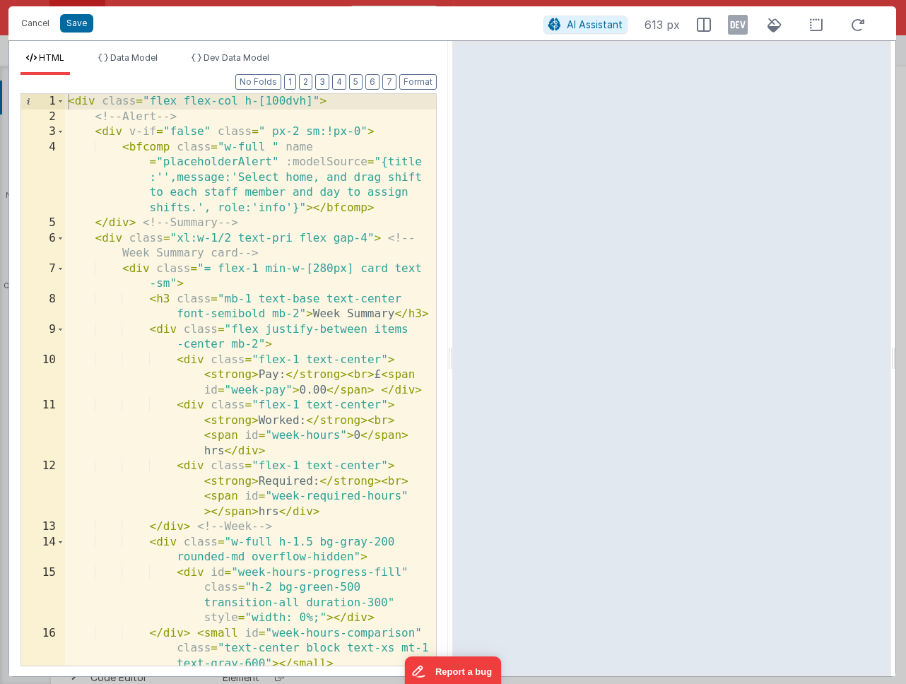
click at [276, 101] on div "< div class = "flex flex-col h-[100dvh]" > <!-- Alert --> < div v-if = "false" …" at bounding box center [250, 395] width 371 height 602
click at [82, 23] on button "Save" at bounding box center [76, 23] width 33 height 18
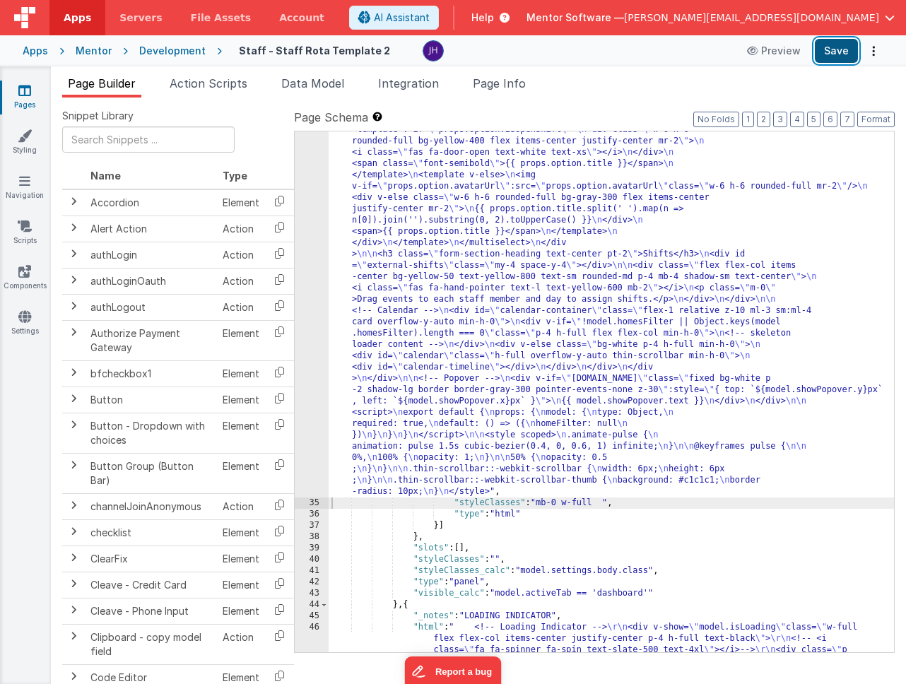
click at [843, 52] on button "Save" at bounding box center [836, 51] width 43 height 24
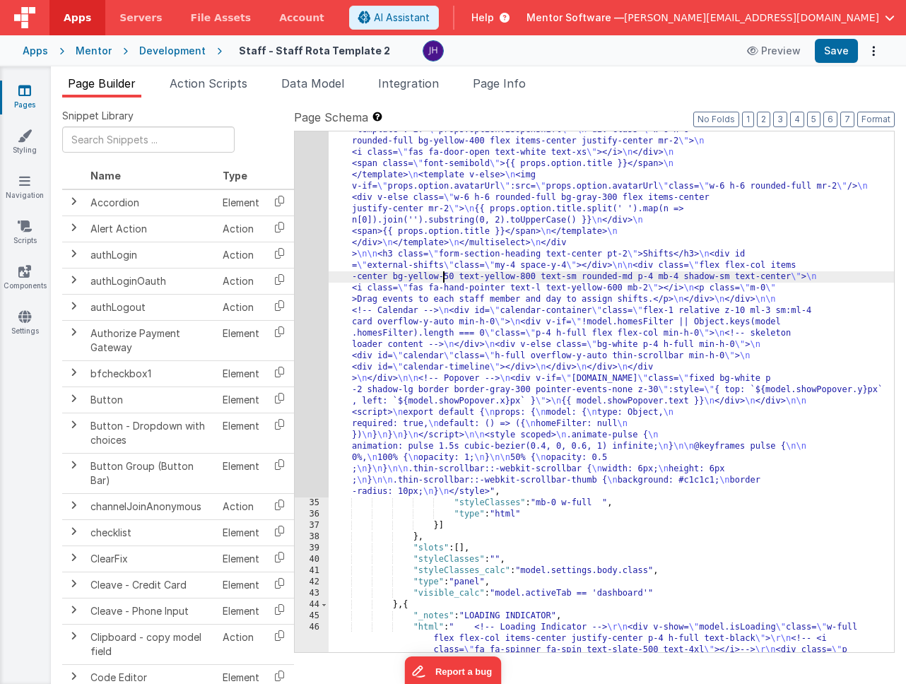
click at [444, 275] on div ""html" : "<div class= \" flex flex-col h-[120dvh] \" > \n <!--Alert --> \n <div…" at bounding box center [610, 402] width 565 height 1346
click at [493, 86] on span "Page Info" at bounding box center [499, 83] width 53 height 14
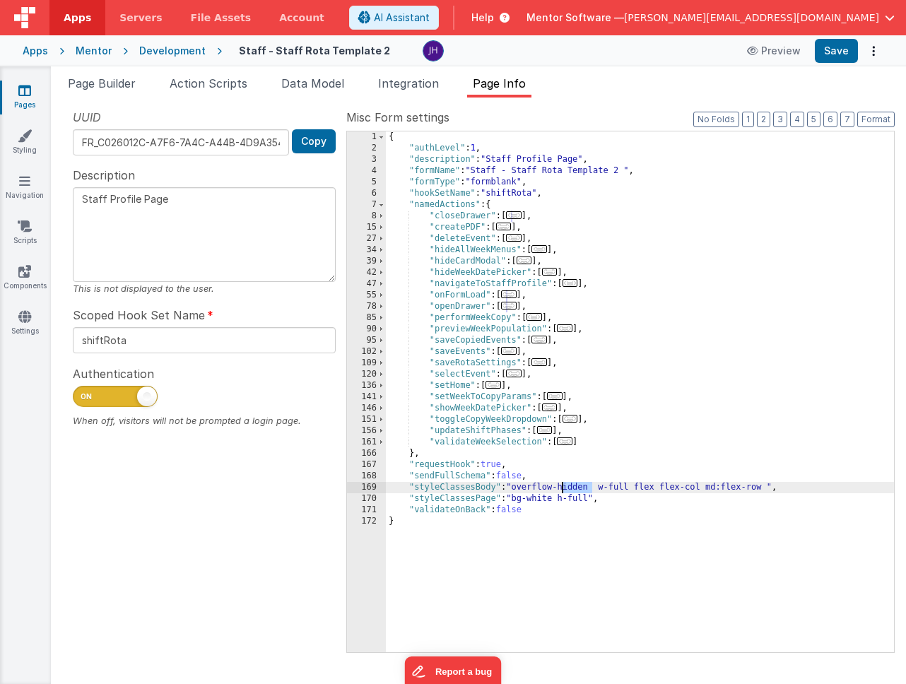
drag, startPoint x: 593, startPoint y: 487, endPoint x: 564, endPoint y: 486, distance: 29.0
click at [564, 486] on div "{ "authLevel" : 1 , "description" : "Staff Profile Page" , "formName" : "Staff …" at bounding box center [640, 402] width 508 height 543
click at [847, 54] on button "Save" at bounding box center [836, 51] width 43 height 24
click at [122, 83] on span "Page Builder" at bounding box center [102, 83] width 68 height 14
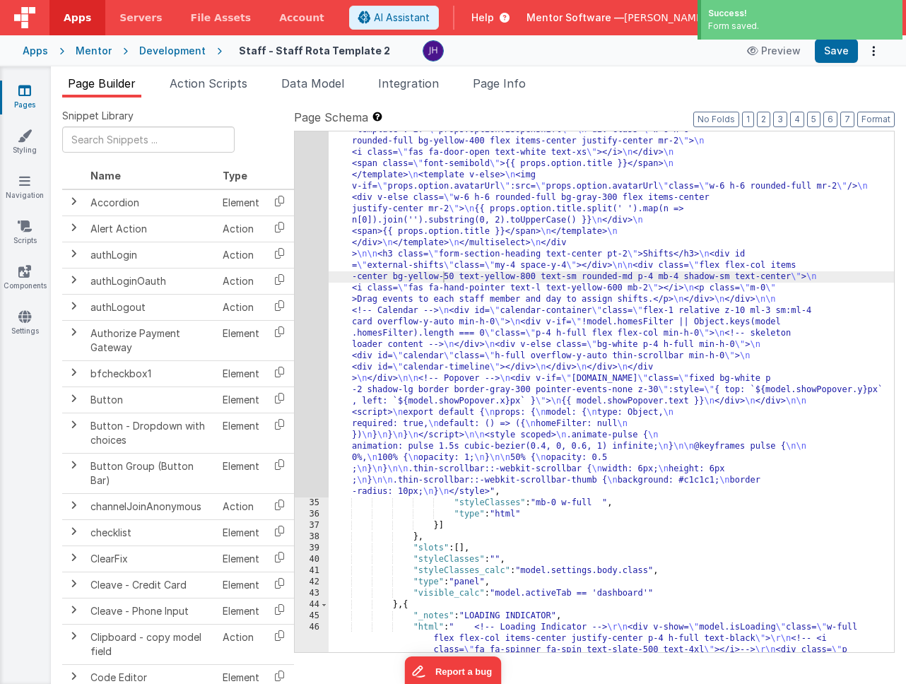
click at [623, 247] on div ""html" : "<div class= \" flex flex-col h-[120dvh] \" > \n <!--Alert --> \n <div…" at bounding box center [610, 402] width 565 height 1346
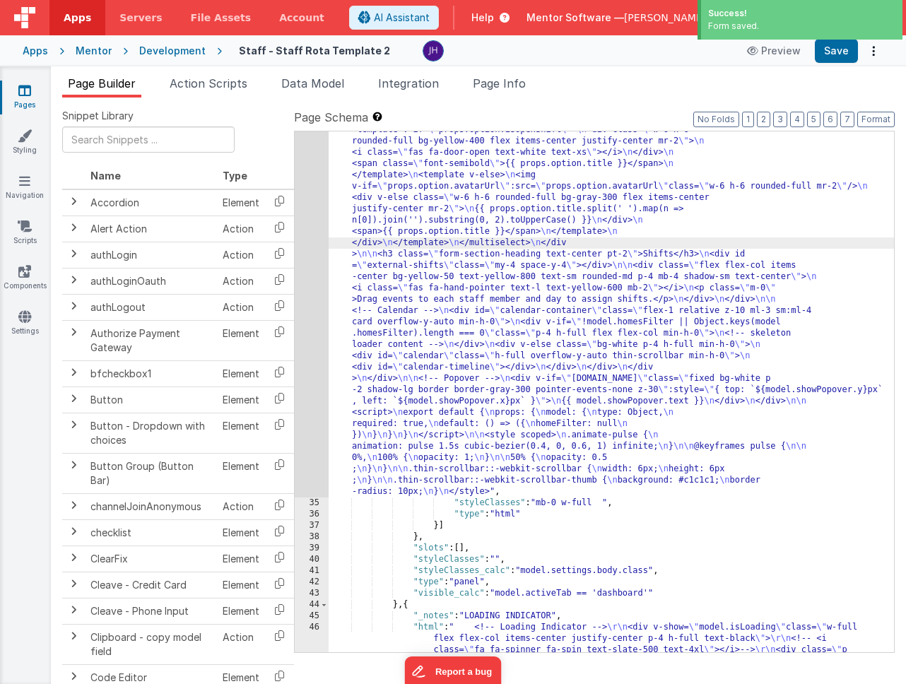
click at [314, 217] on div "34" at bounding box center [312, 113] width 34 height 769
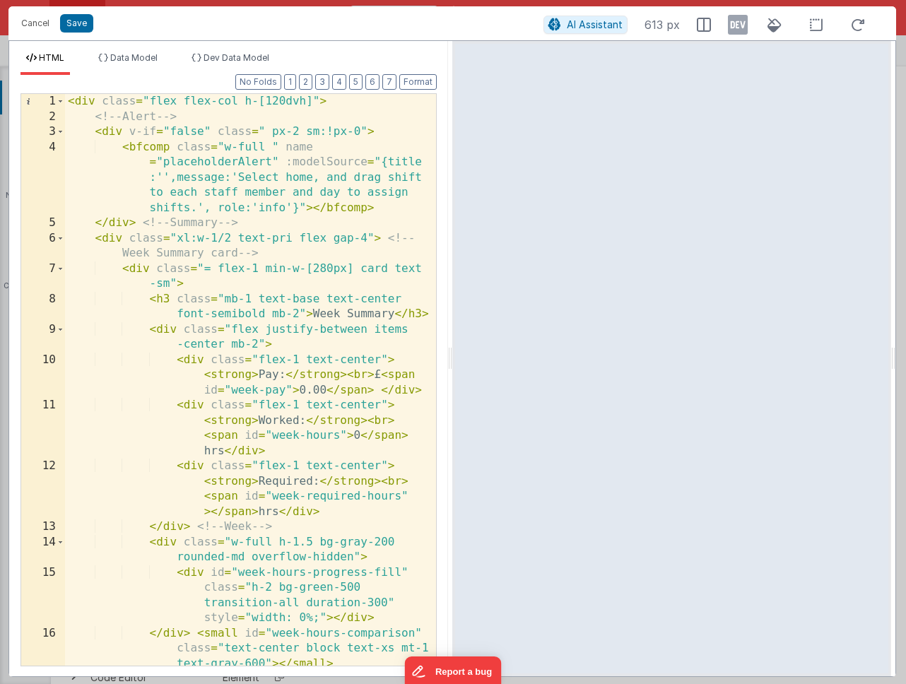
click at [246, 185] on div "< div class = "flex flex-col h-[120dvh]" > <!-- Alert --> < div v-if = "false" …" at bounding box center [250, 395] width 371 height 602
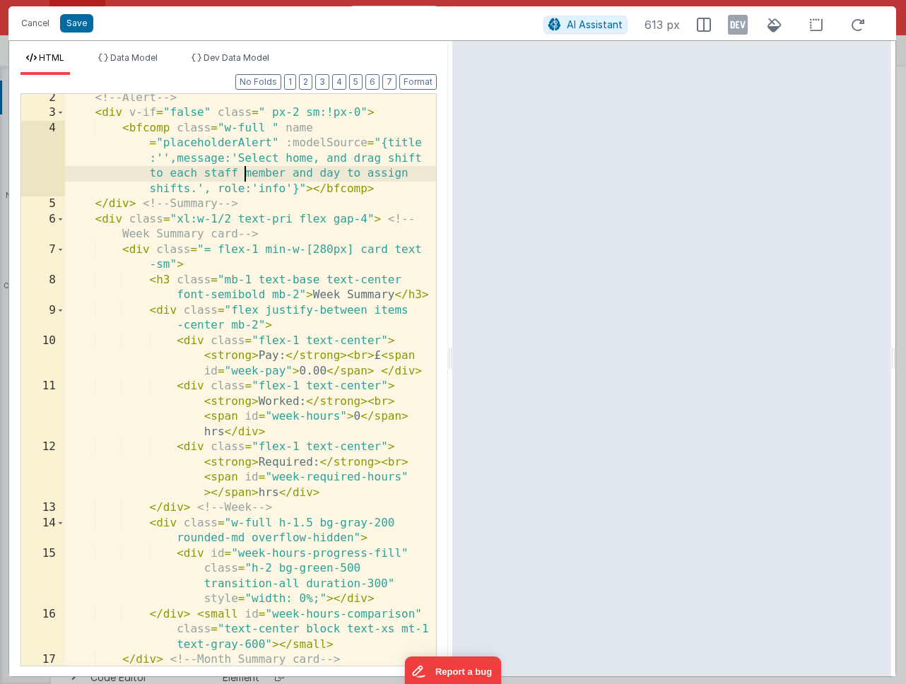
scroll to position [19, 0]
click at [62, 219] on span at bounding box center [61, 220] width 8 height 16
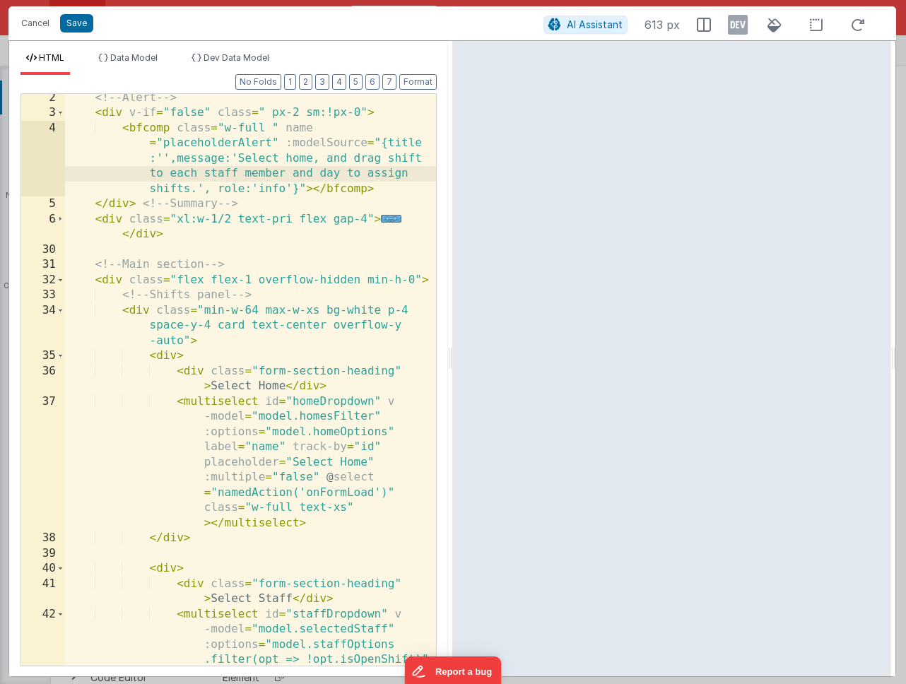
click at [367, 218] on div "<!-- Alert --> < div v-if = "false" class = " px-2 sm:!px-0" > < bfcomp class =…" at bounding box center [250, 459] width 371 height 739
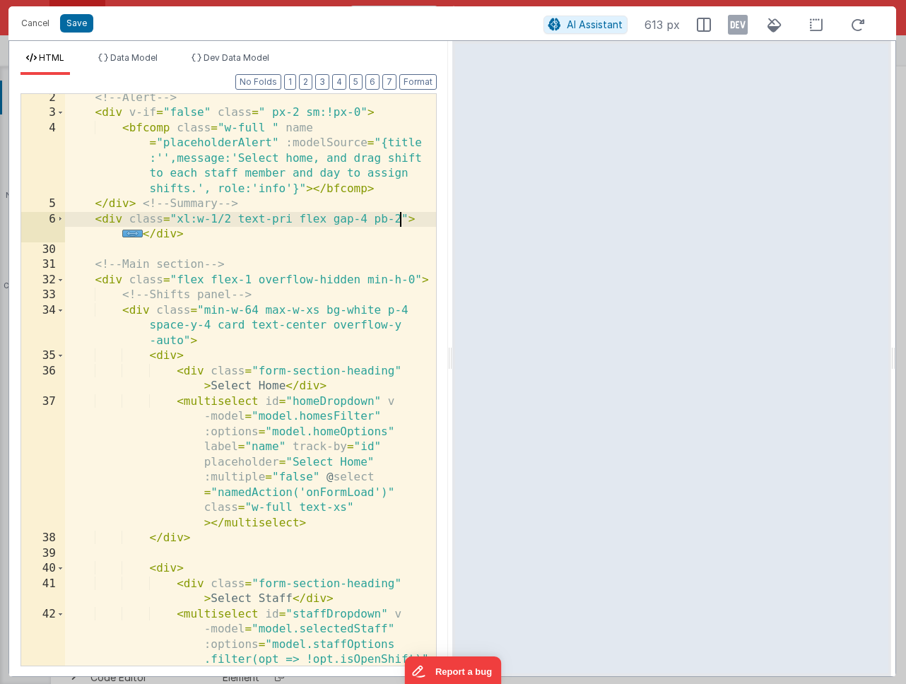
scroll to position [0, 0]
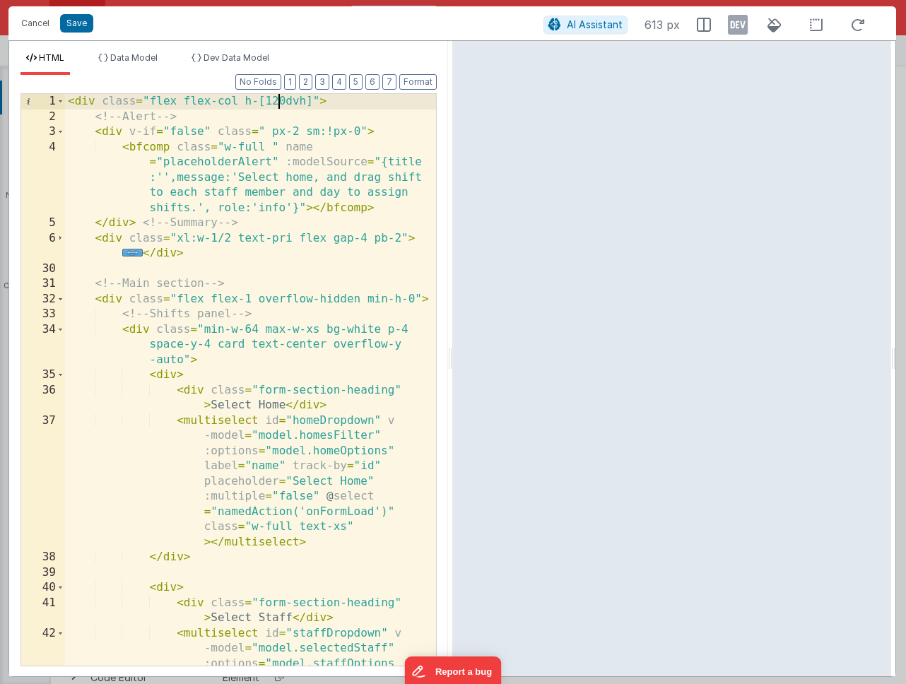
click at [280, 102] on div "< div class = "flex flex-col h-[120dvh]" > <!-- Alert --> < div v-if = "false" …" at bounding box center [250, 463] width 371 height 739
click at [84, 17] on button "Save" at bounding box center [76, 23] width 33 height 18
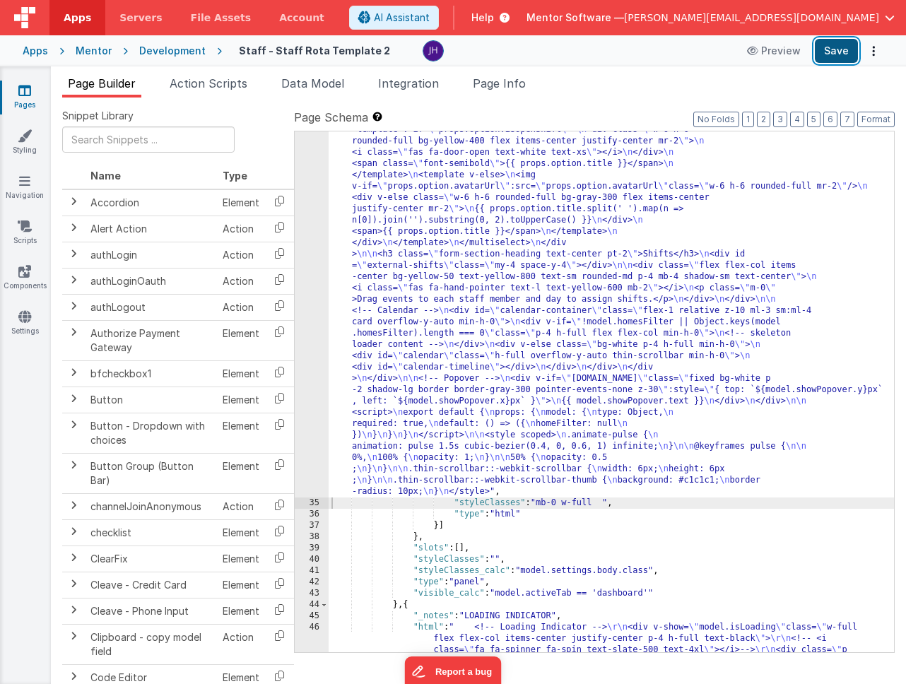
click at [848, 51] on button "Save" at bounding box center [836, 51] width 43 height 24
click at [486, 257] on div ""html" : "<div class= \" flex flex-col h-[95dvh] \" > \n <!--Alert --> \n <div …" at bounding box center [610, 402] width 565 height 1346
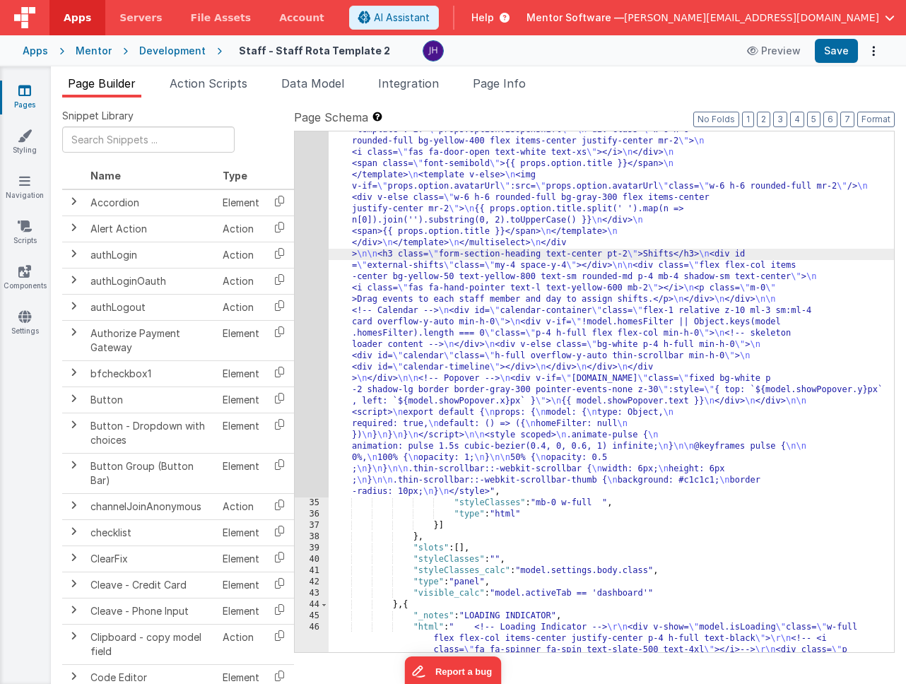
click at [312, 213] on div "34" at bounding box center [312, 113] width 34 height 769
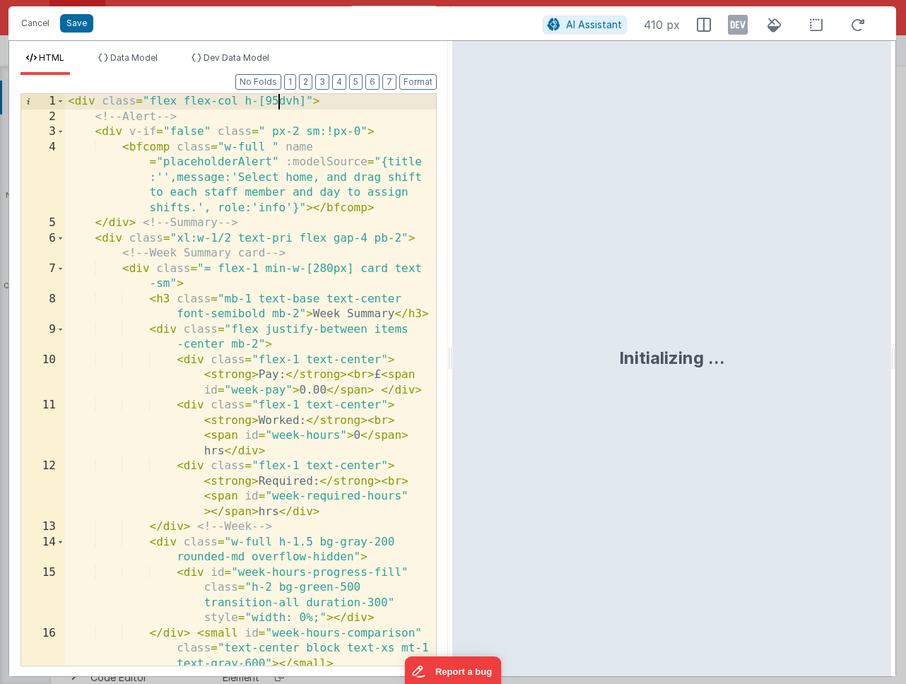
click at [276, 99] on div "< div class = "flex flex-col h-[95dvh]" > <!-- Alert --> < div v-if = "false" c…" at bounding box center [250, 395] width 371 height 602
click at [80, 24] on button "Save" at bounding box center [76, 23] width 33 height 18
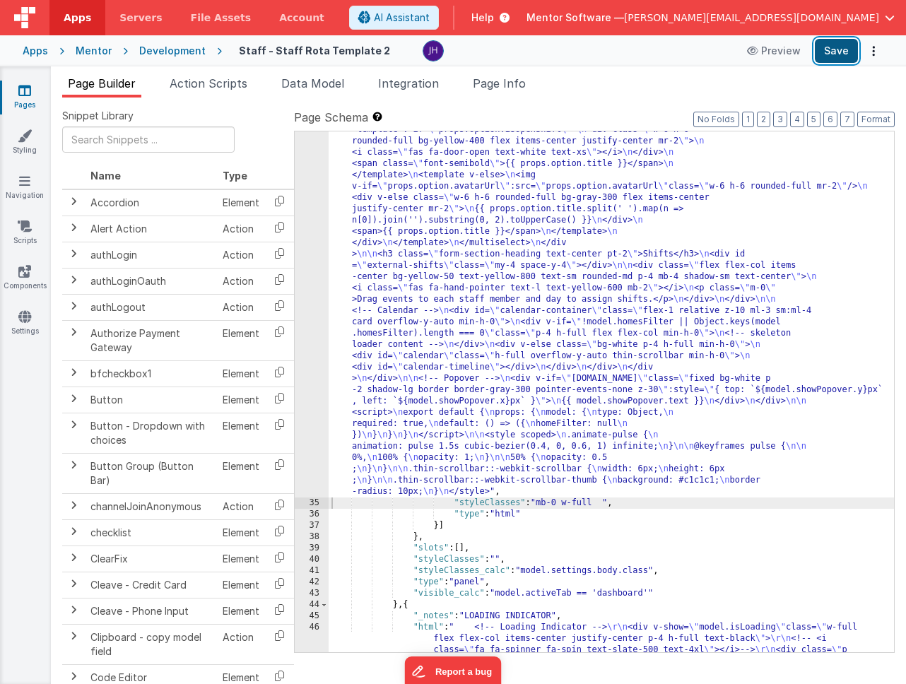
click at [836, 49] on button "Save" at bounding box center [836, 51] width 43 height 24
click at [26, 91] on icon at bounding box center [24, 90] width 13 height 14
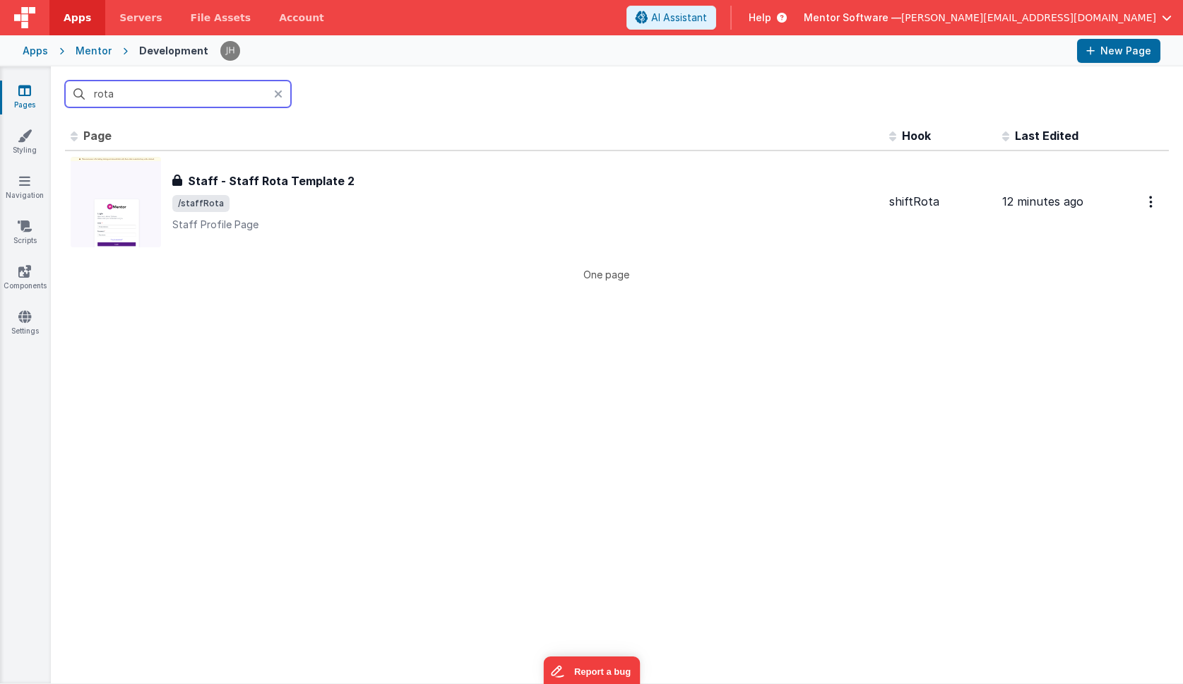
click at [117, 95] on input "rota" at bounding box center [178, 94] width 226 height 27
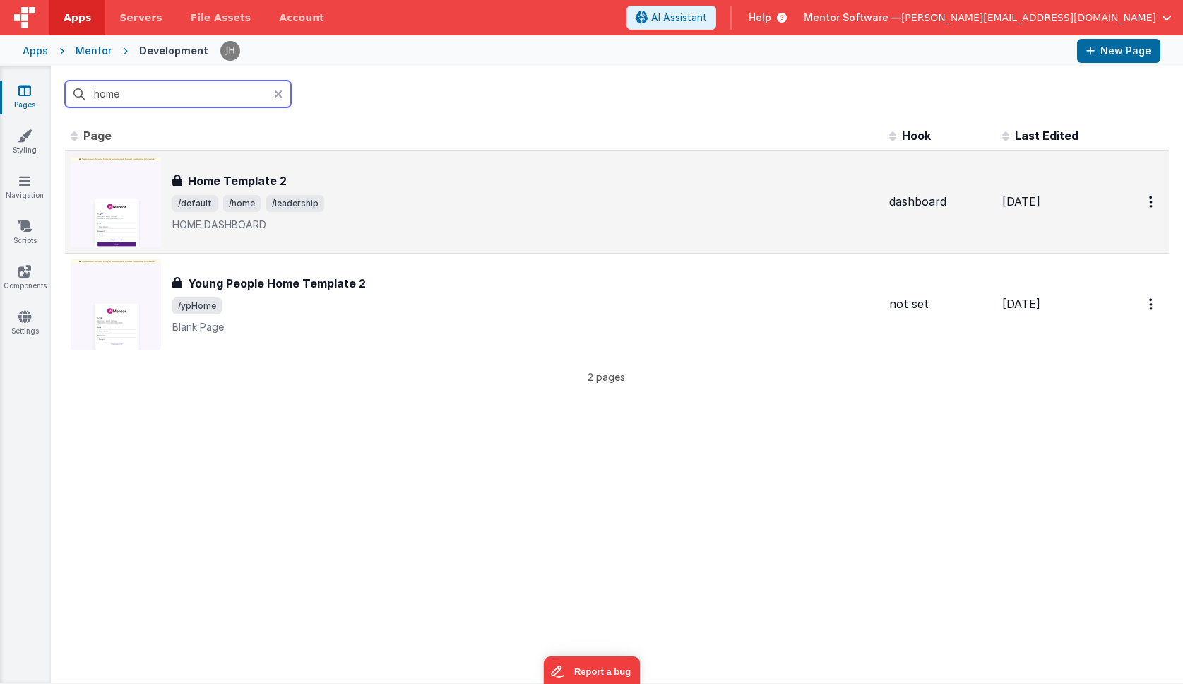
type input "home"
click at [336, 180] on div "Home Template 2" at bounding box center [525, 180] width 706 height 17
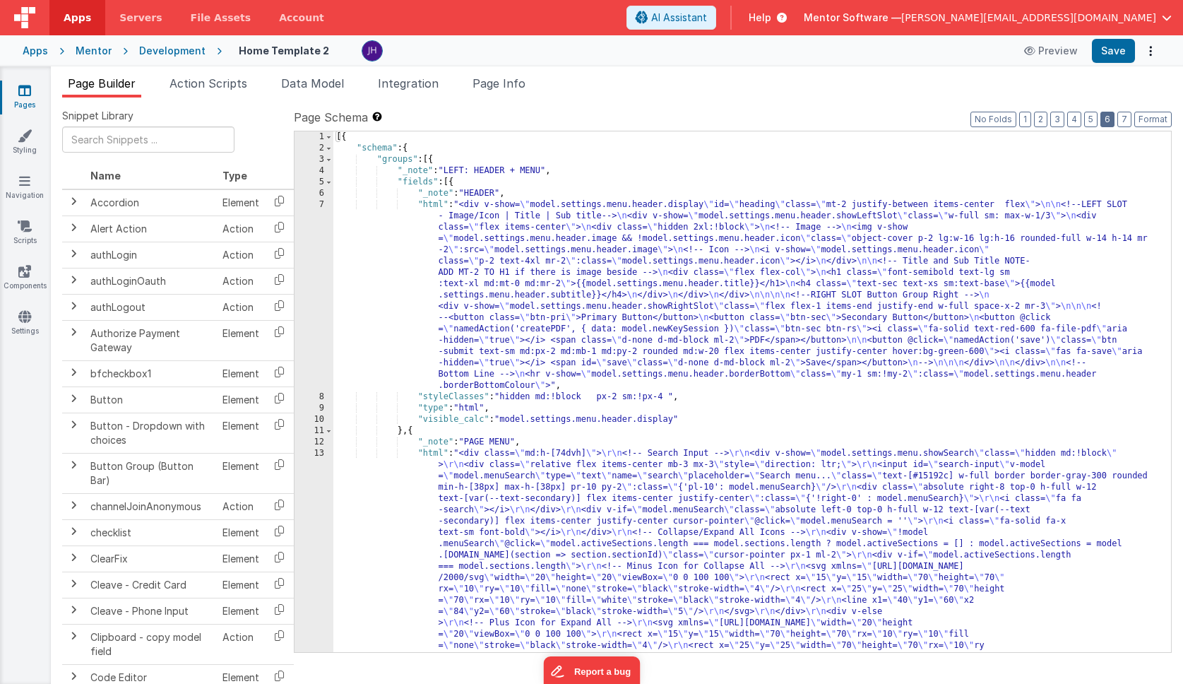
click at [955, 117] on button "6" at bounding box center [1108, 120] width 14 height 16
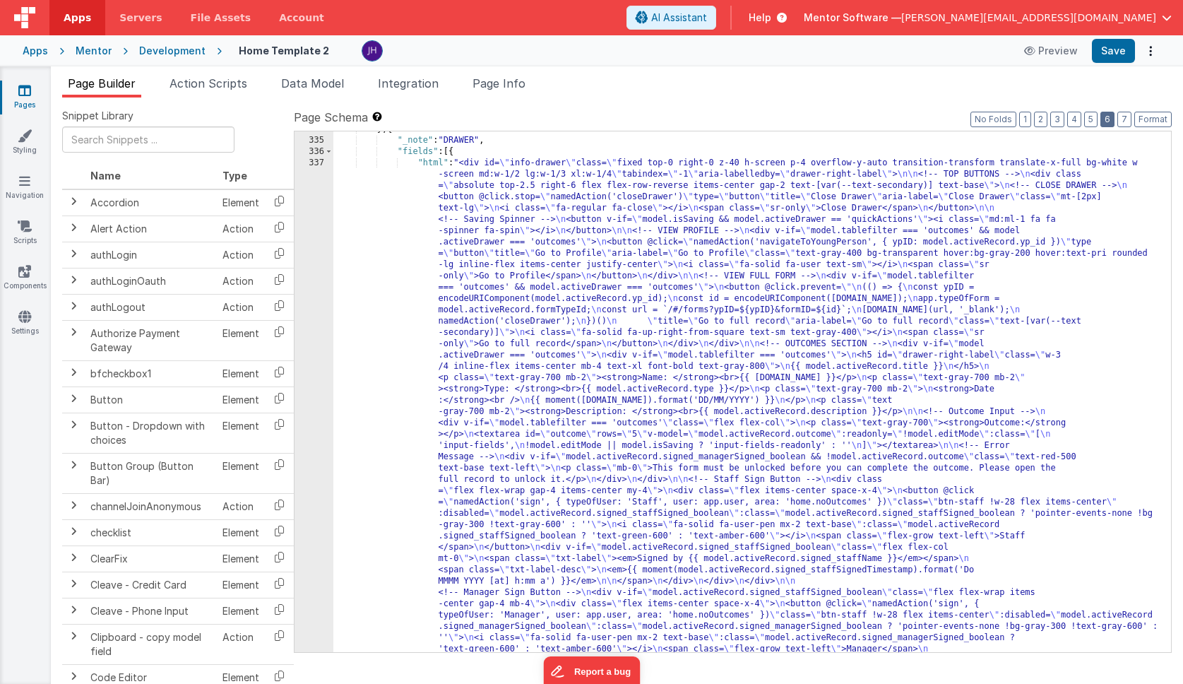
scroll to position [2465, 0]
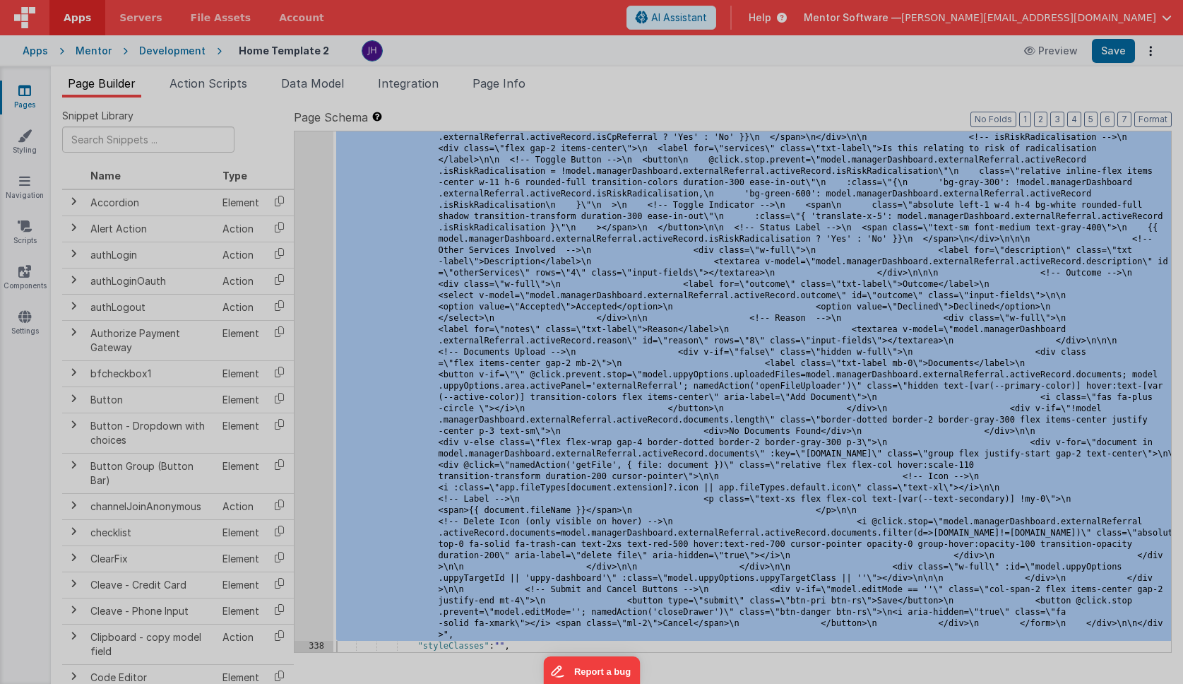
scroll to position [11257, 0]
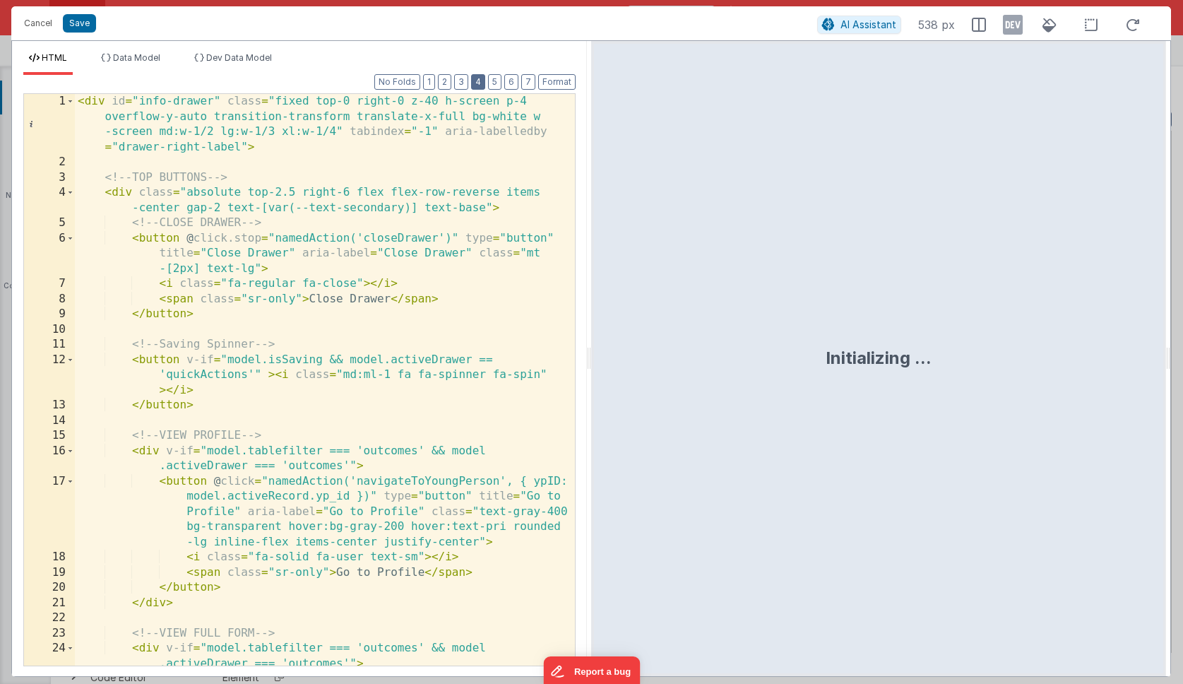
click at [477, 87] on button "4" at bounding box center [478, 82] width 14 height 16
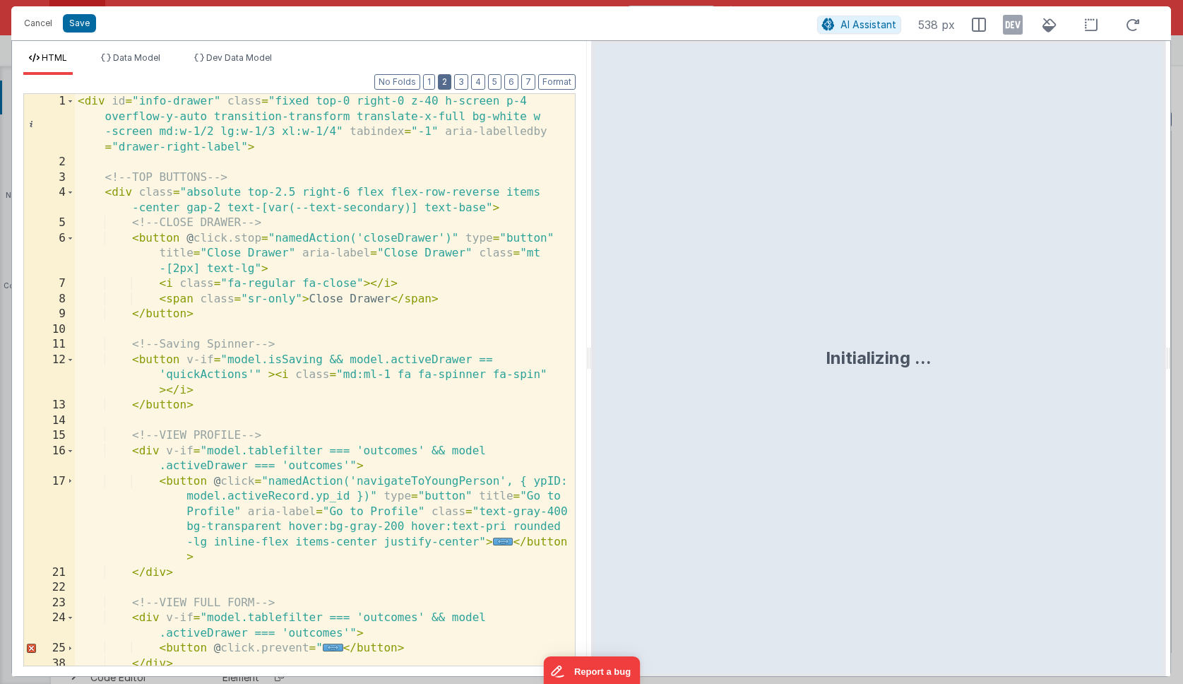
click at [449, 82] on button "2" at bounding box center [444, 82] width 13 height 16
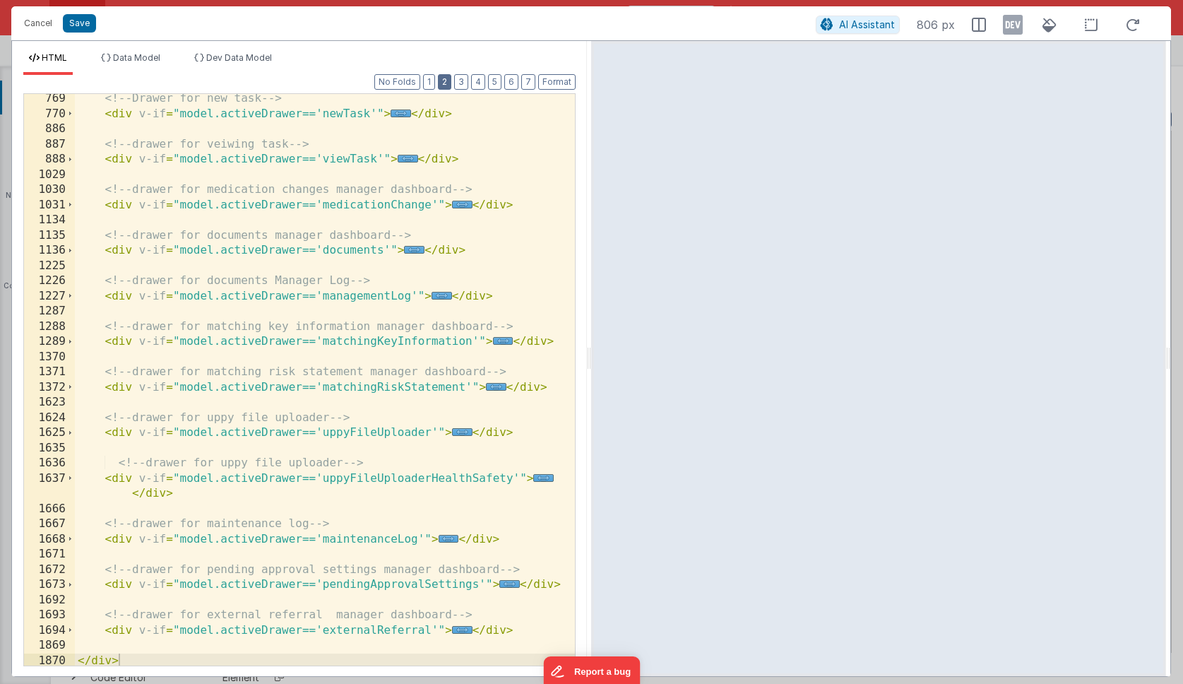
scroll to position [415, 0]
click at [413, 251] on span "..." at bounding box center [414, 248] width 20 height 8
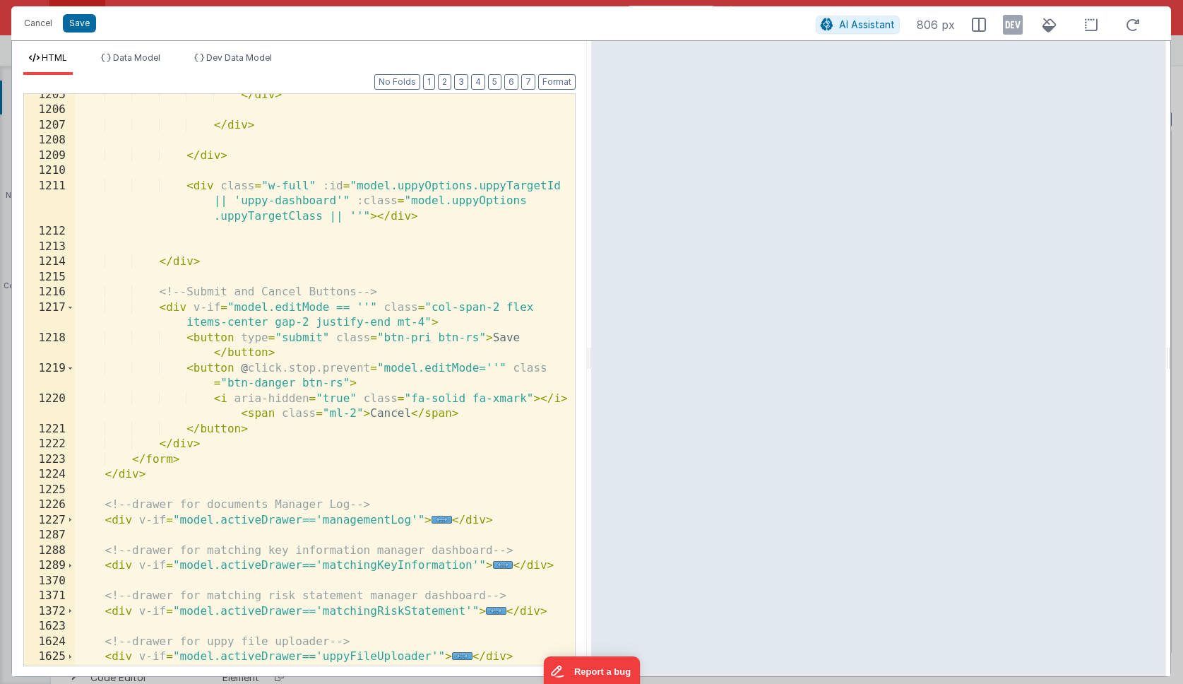
scroll to position [2422, 0]
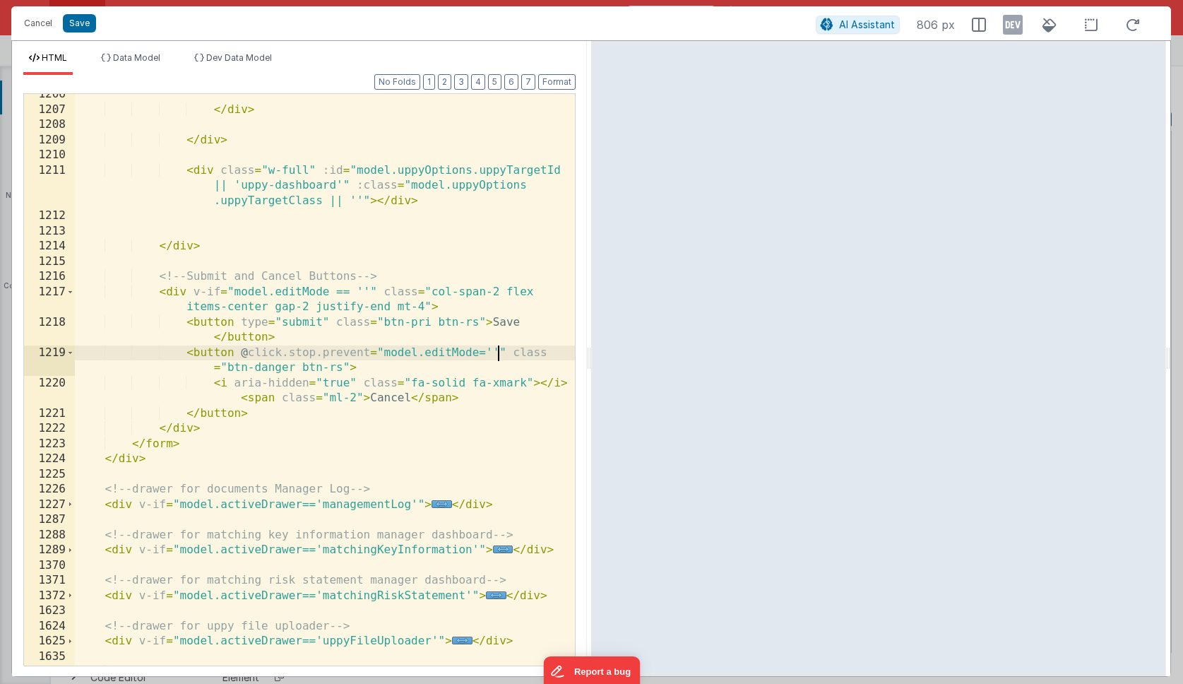
click at [497, 351] on div "</ div > </ div > < div class = "w-full" :id = "model.uppyOptions.uppyTargetId …" at bounding box center [325, 388] width 500 height 602
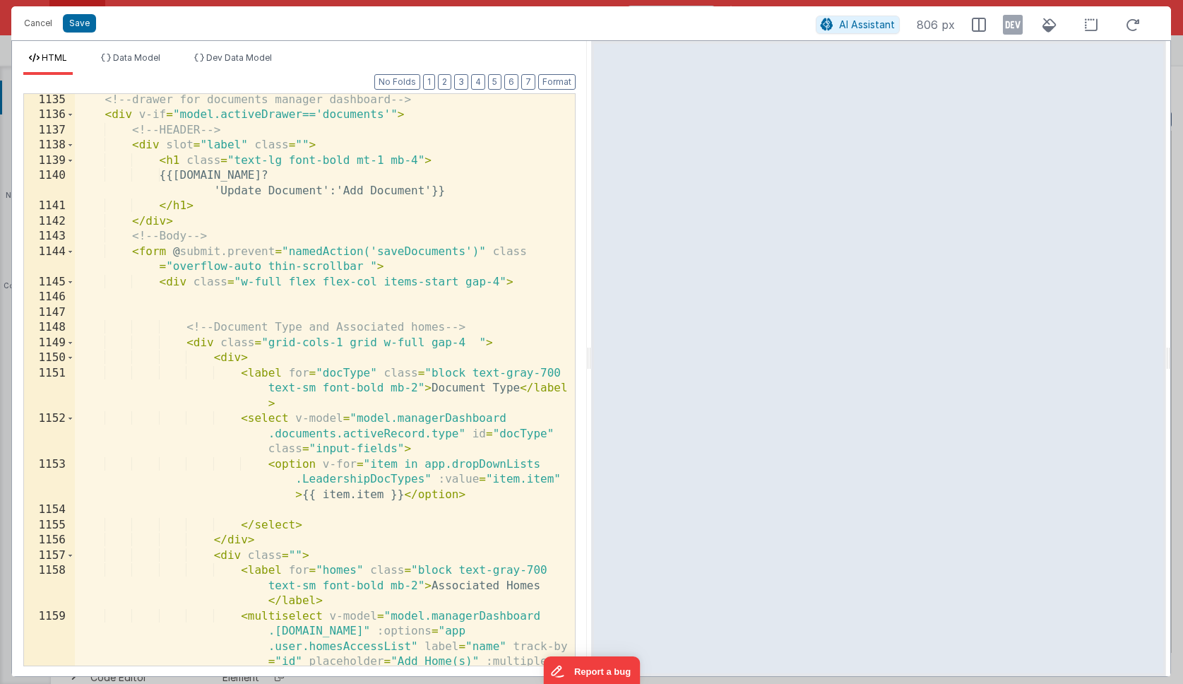
scroll to position [560, 0]
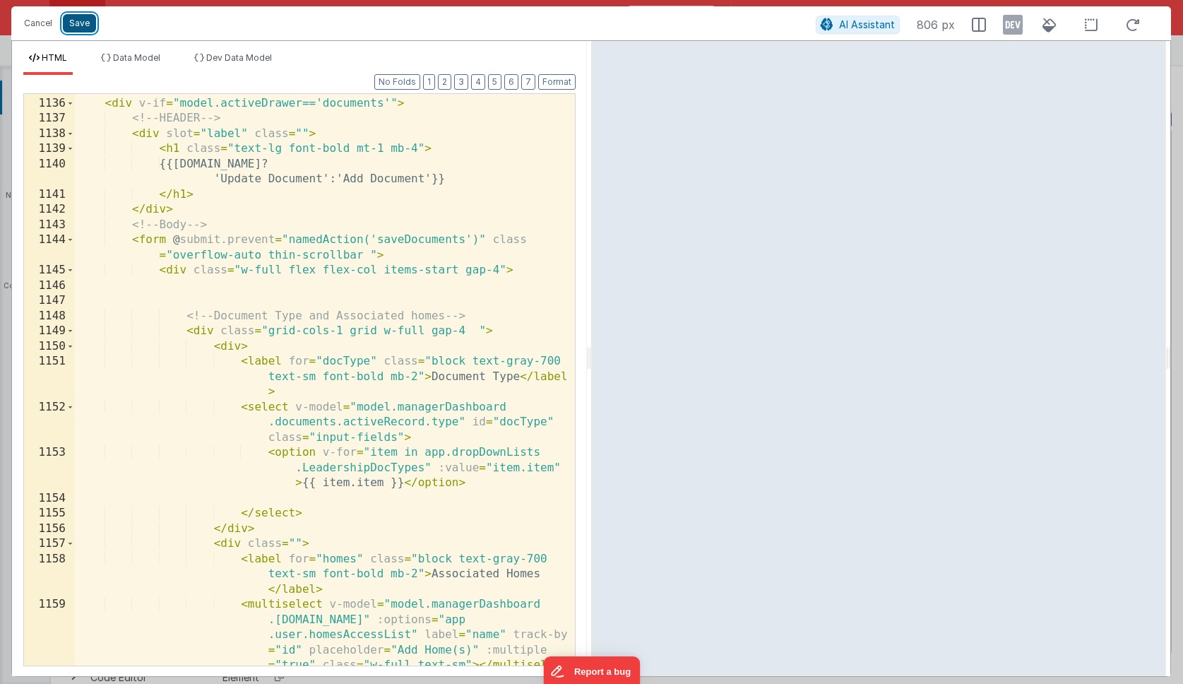
click at [78, 20] on button "Save" at bounding box center [79, 23] width 33 height 18
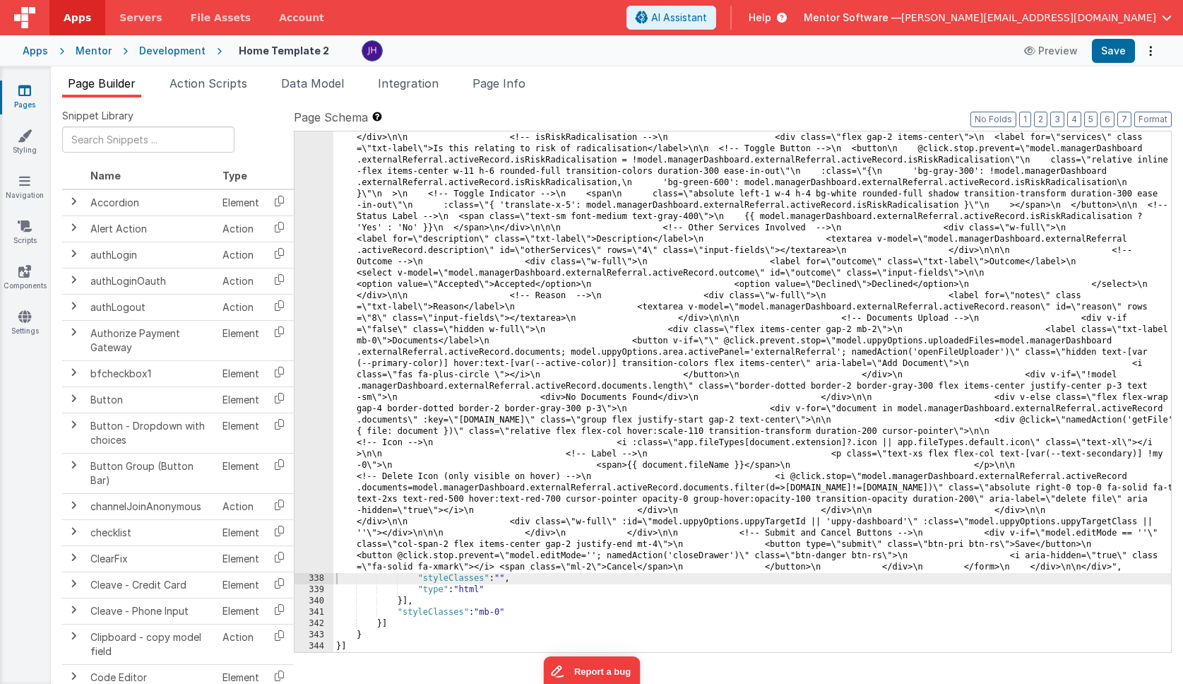
scroll to position [10353, 0]
click at [508, 84] on span "Page Info" at bounding box center [499, 83] width 53 height 14
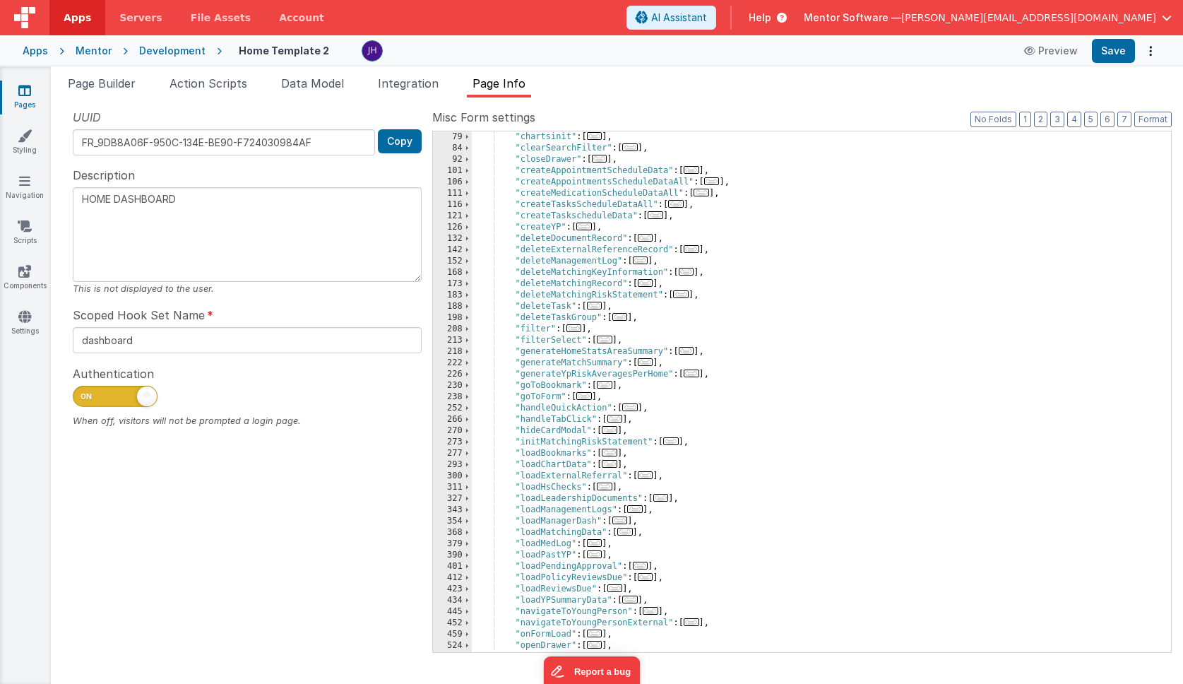
scroll to position [610, 0]
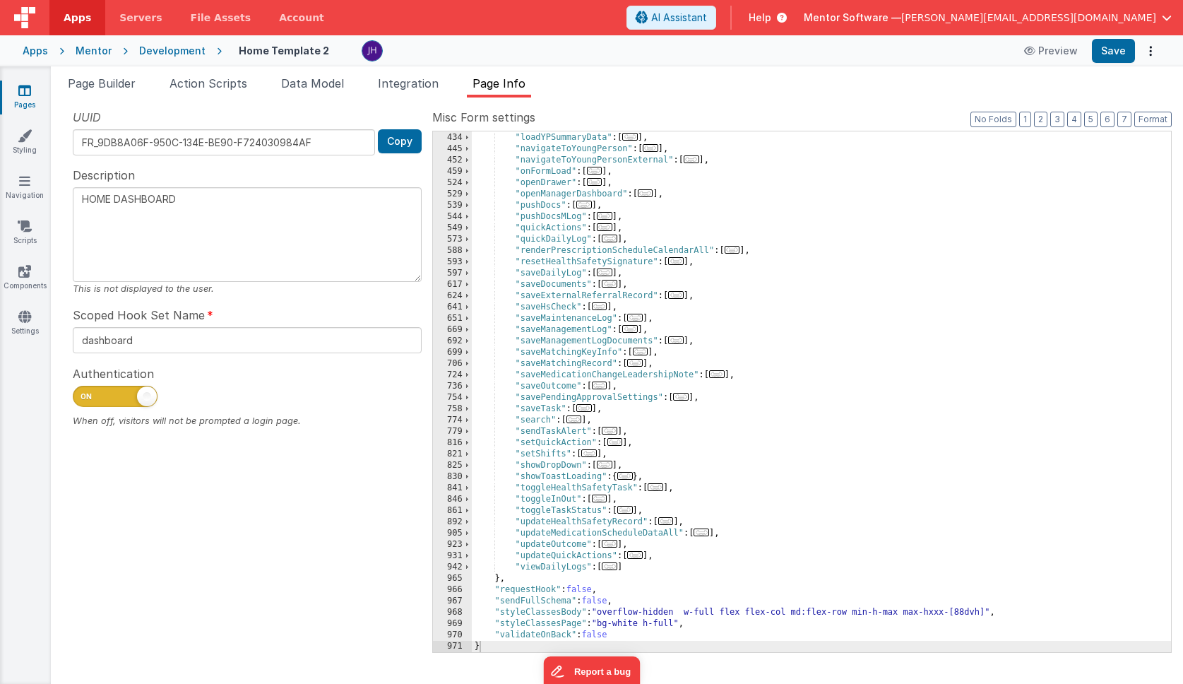
click at [614, 283] on span "..." at bounding box center [610, 284] width 16 height 8
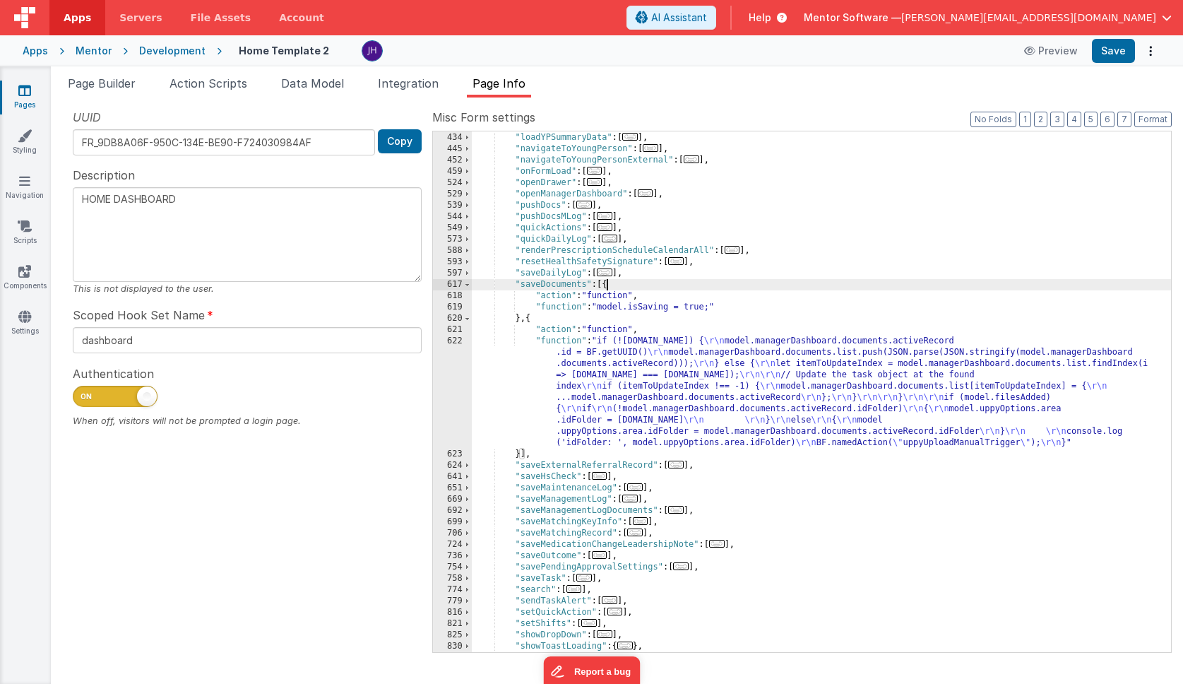
click at [669, 374] on div ""loadReviewsDue" : [ ... ] , "loadYPSummaryData" : [ ... ] , "navigateToYoungPe…" at bounding box center [821, 392] width 699 height 543
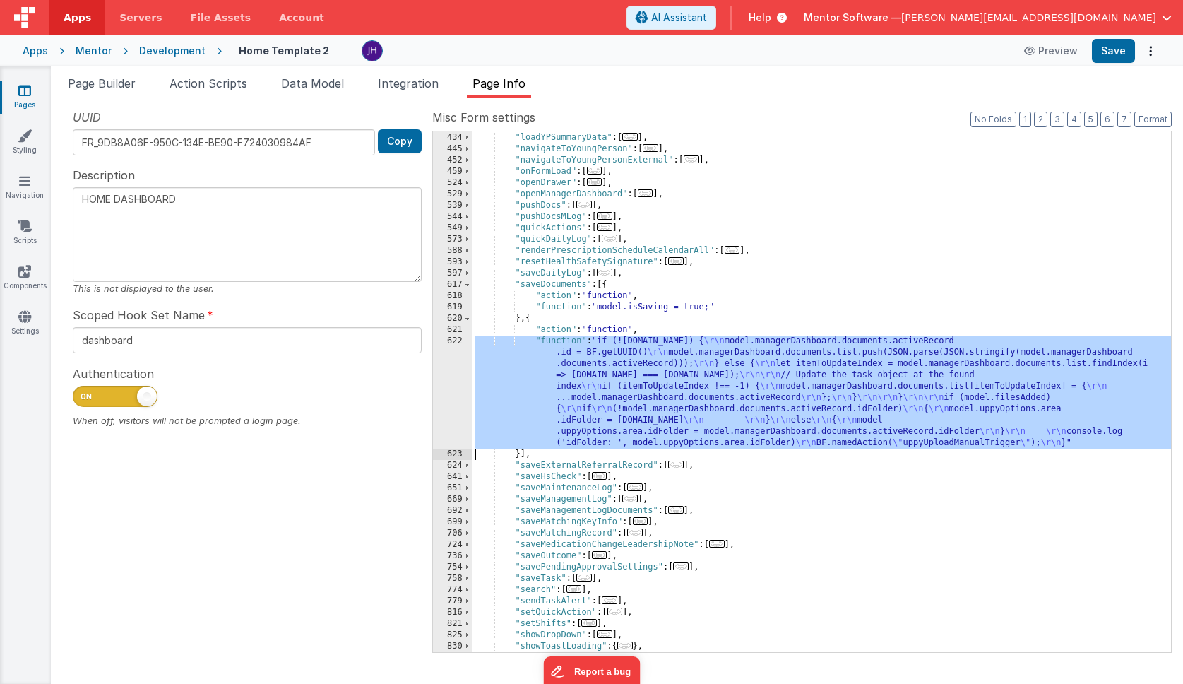
click at [454, 367] on div "622" at bounding box center [452, 392] width 39 height 113
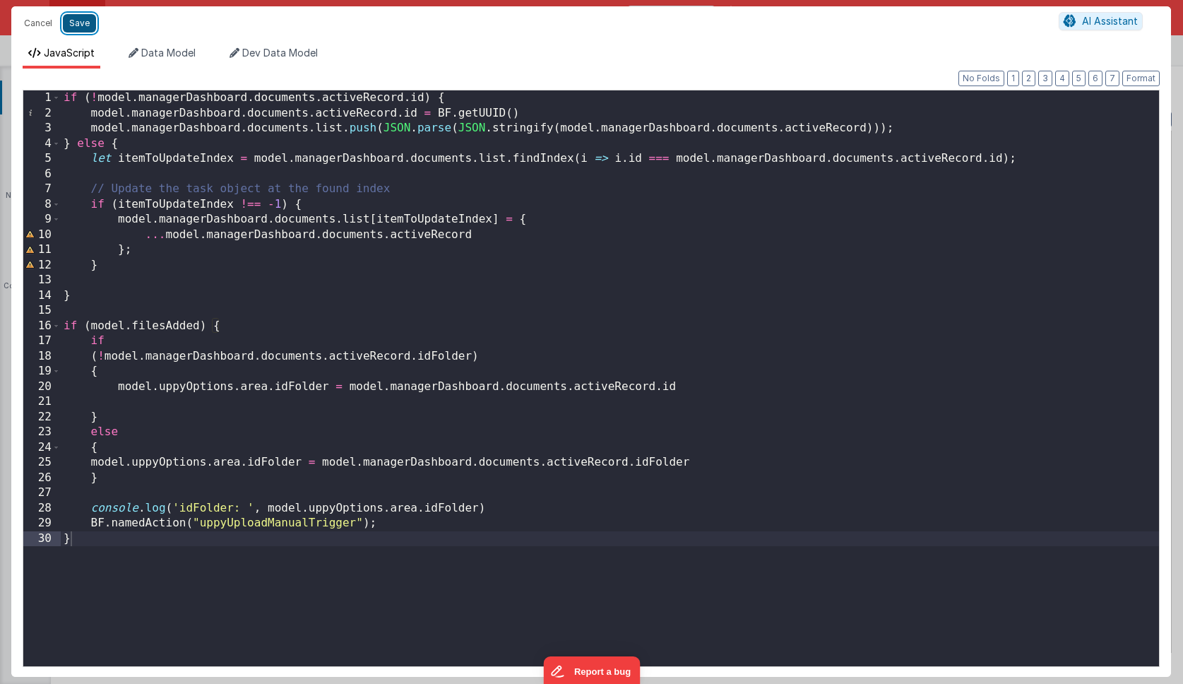
click at [83, 25] on button "Save" at bounding box center [79, 23] width 33 height 18
type textarea "HOME DASHBOARD"
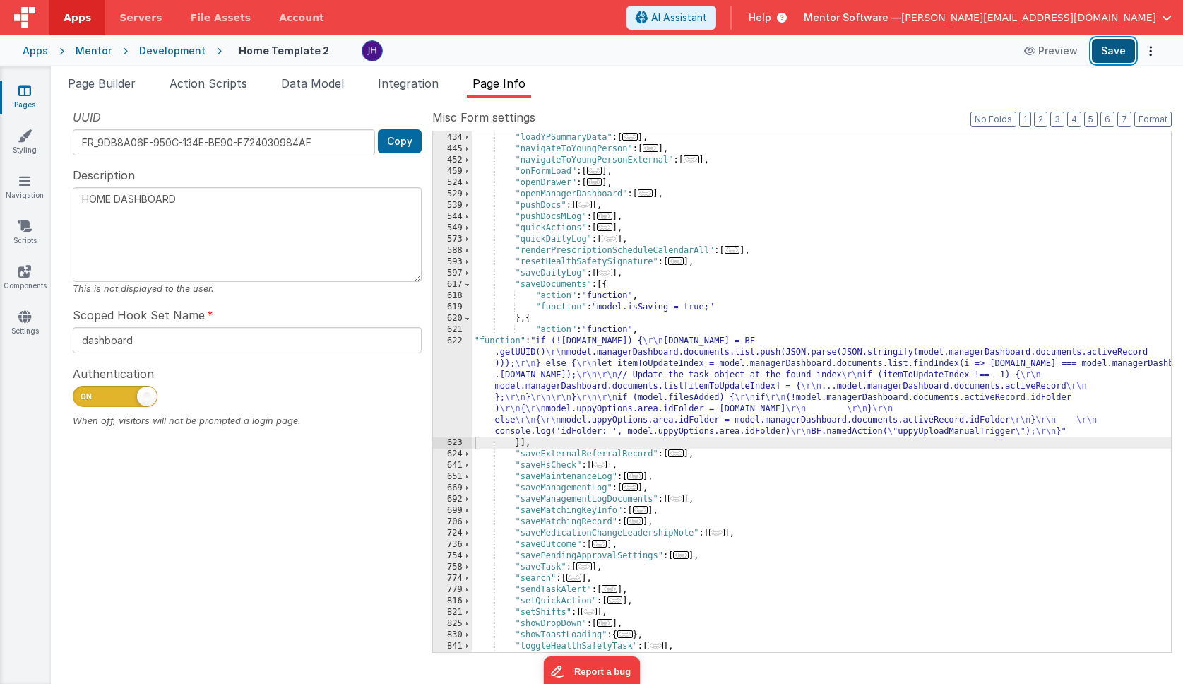
click at [955, 48] on button "Save" at bounding box center [1113, 51] width 43 height 24
click at [896, 188] on div ""loadReviewsDue" : [ ... ] , "loadYPSummaryData" : [ ... ] , "navigateToYoungPe…" at bounding box center [821, 392] width 699 height 543
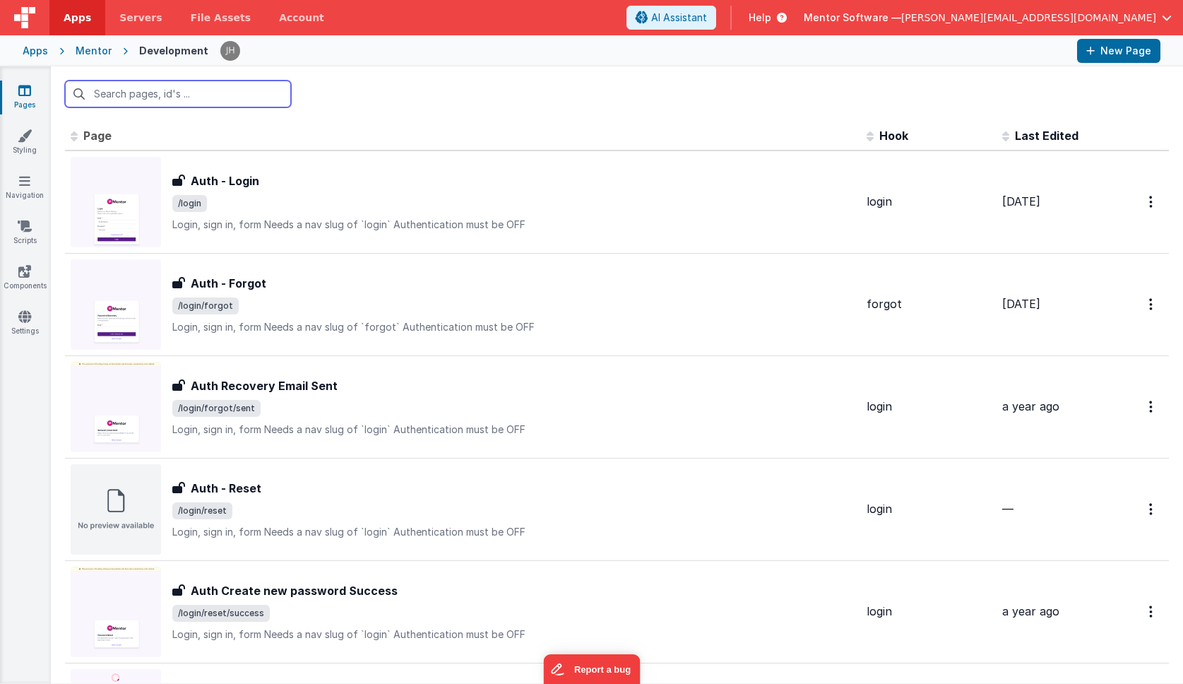
click at [166, 95] on input "text" at bounding box center [178, 94] width 226 height 27
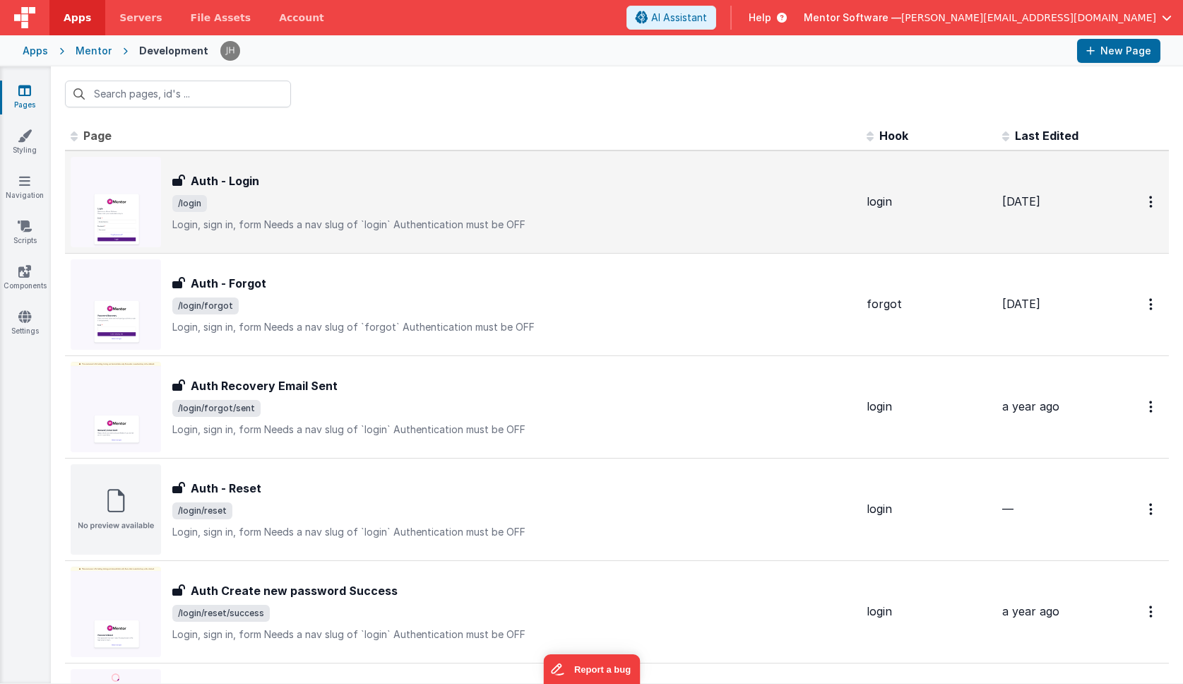
click at [253, 196] on span "/login" at bounding box center [513, 203] width 683 height 17
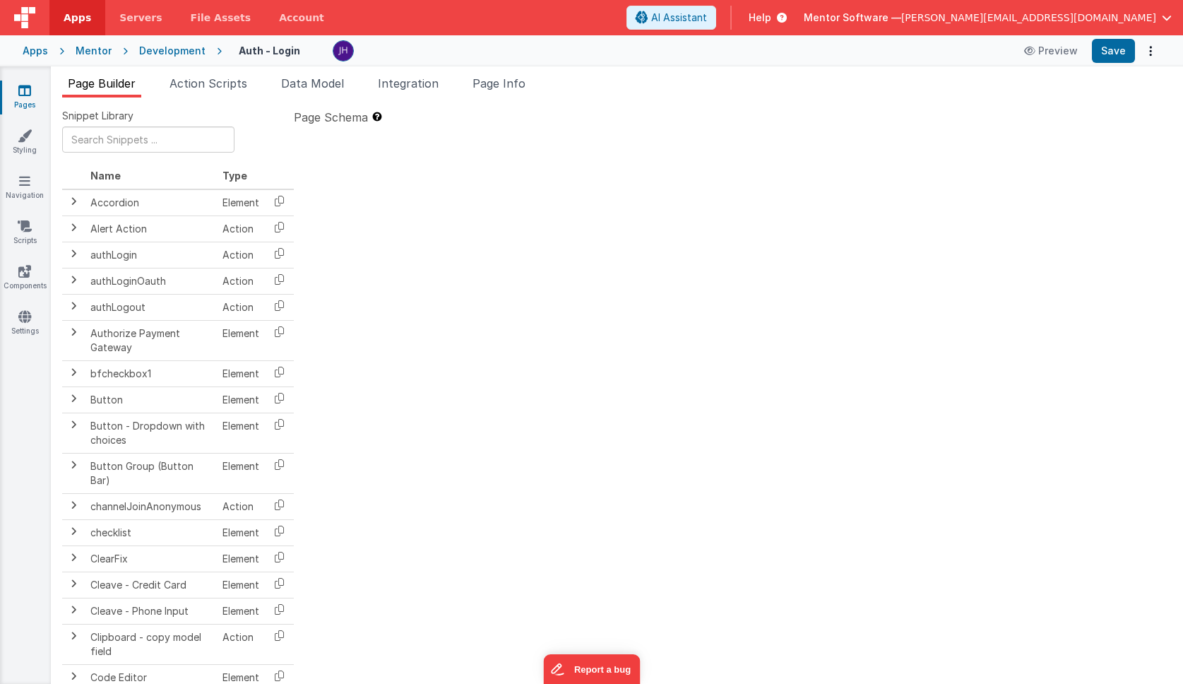
type textarea "Login, sign in, form Needs a nav slug of `login` Authentication must be OFF"
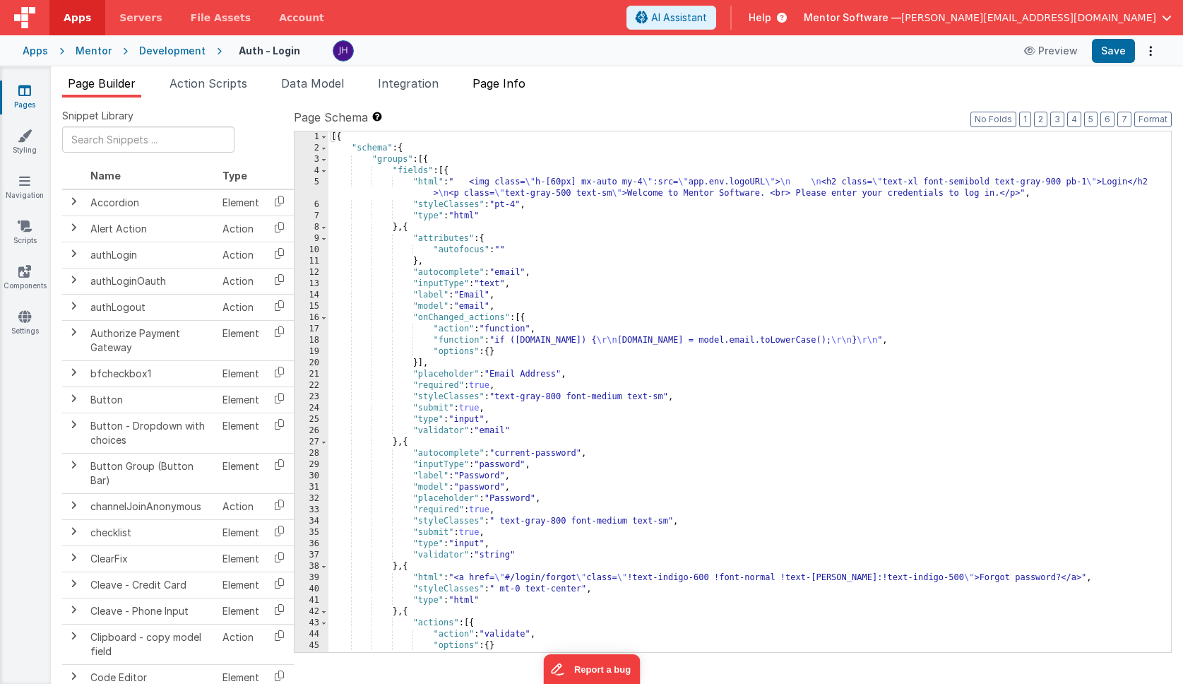
click at [523, 83] on span "Page Info" at bounding box center [499, 83] width 53 height 14
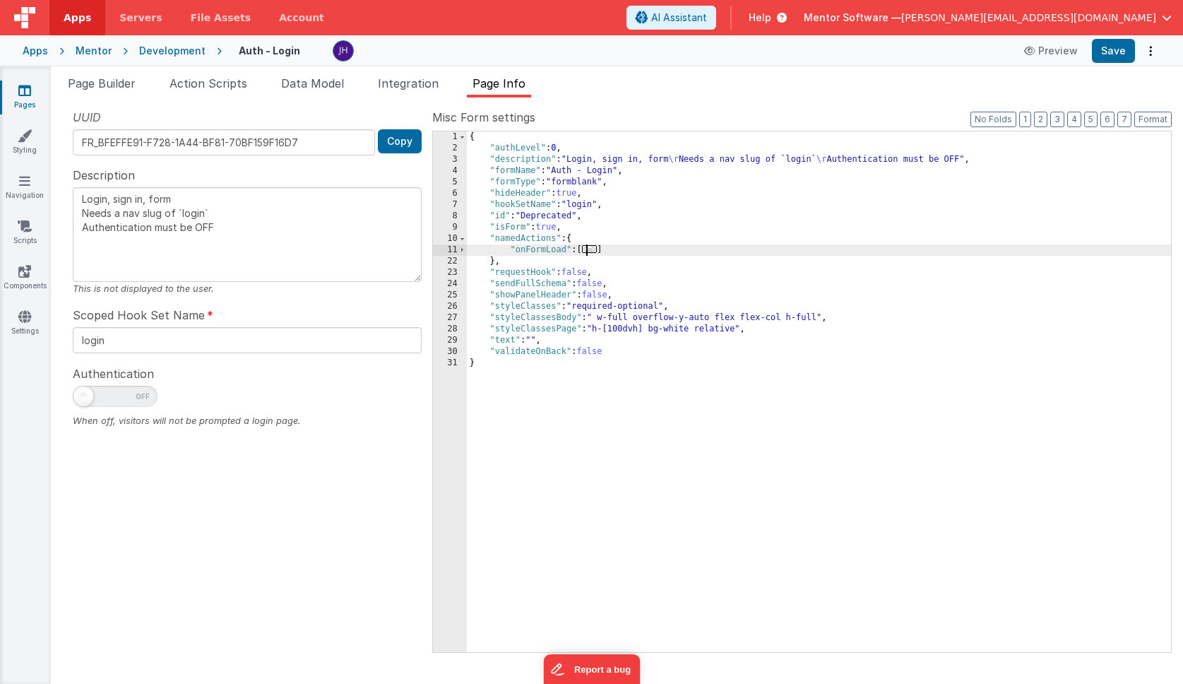
click at [594, 249] on span "..." at bounding box center [590, 249] width 16 height 8
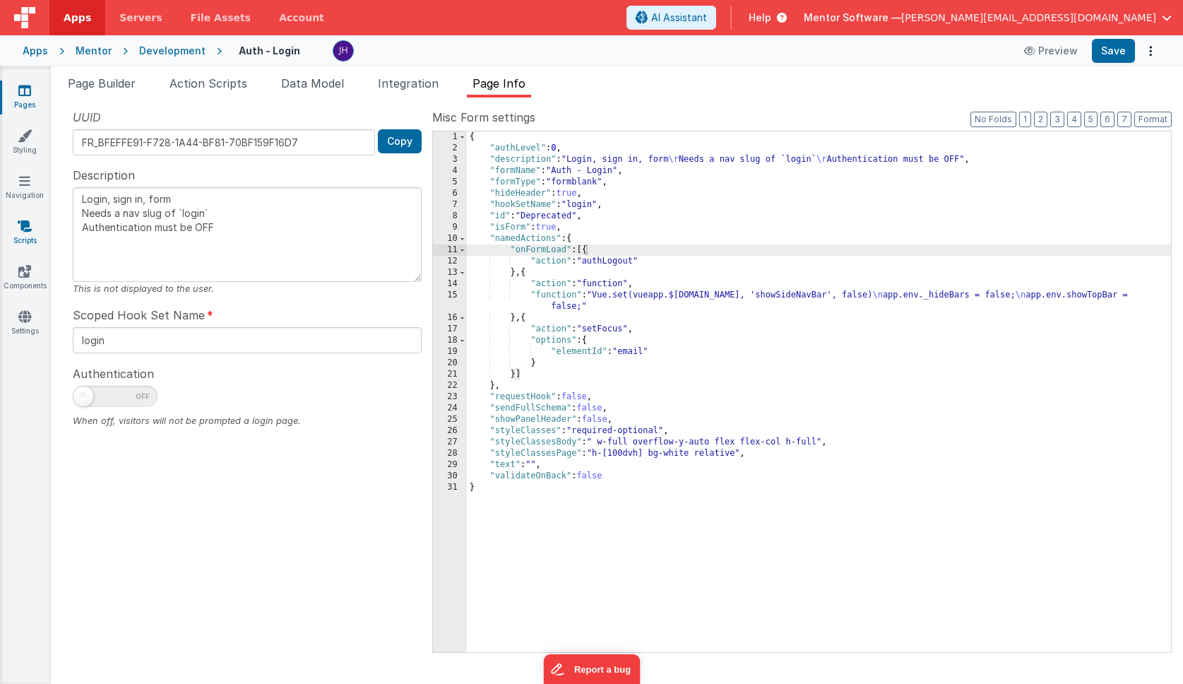
click at [32, 236] on link "Scripts" at bounding box center [24, 233] width 51 height 28
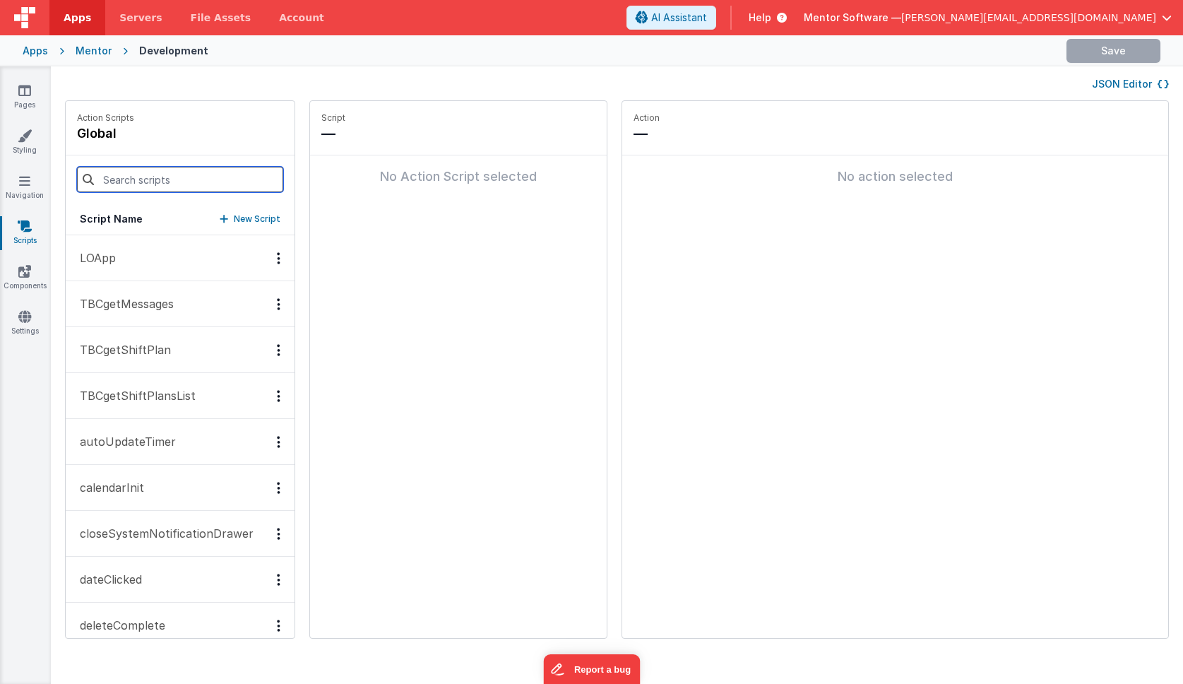
click at [165, 173] on input at bounding box center [180, 179] width 206 height 25
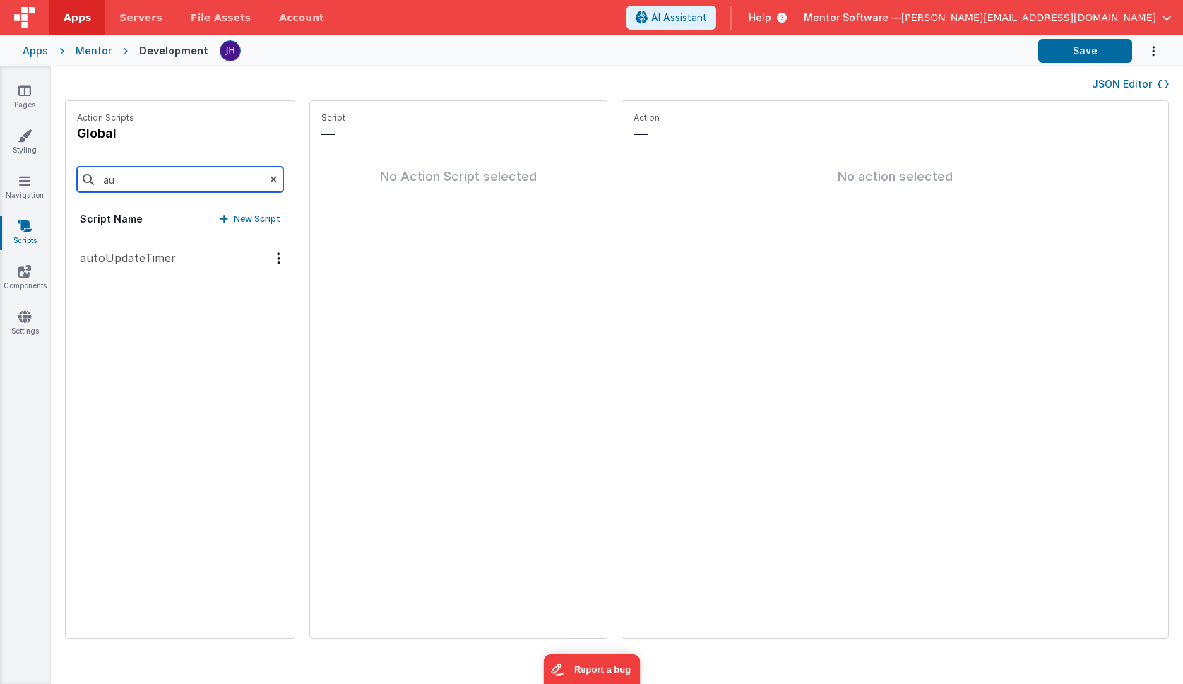
type input "a"
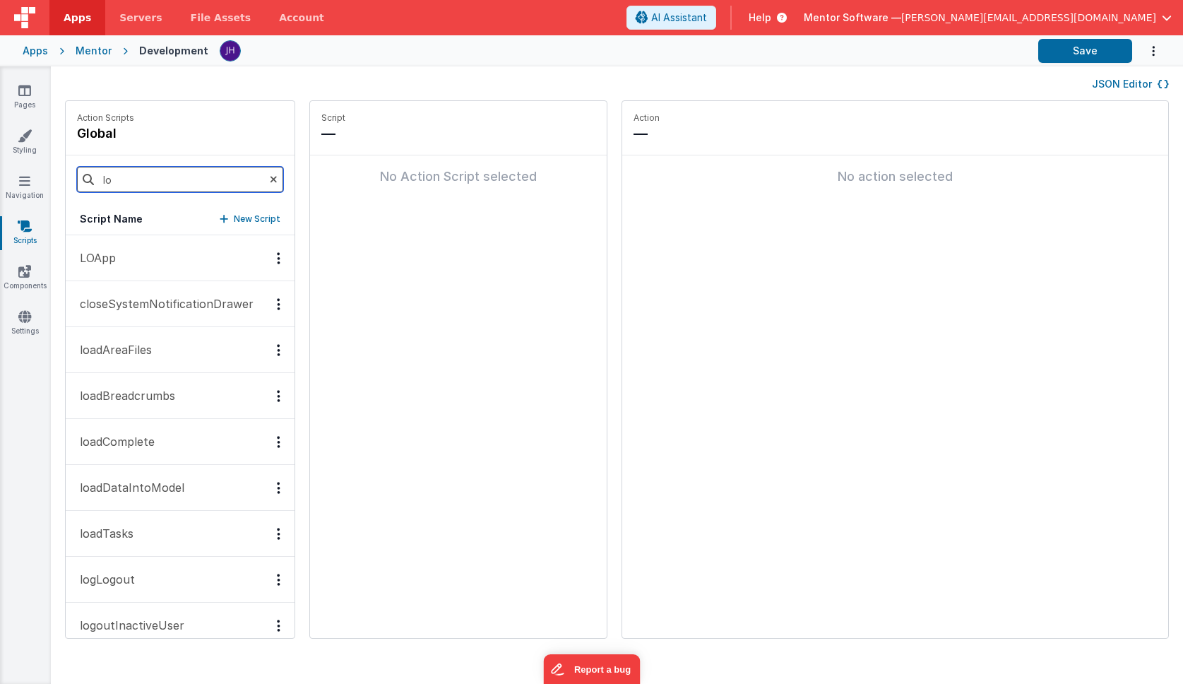
type input "lo"
click at [133, 576] on p "logLogout" at bounding box center [103, 579] width 64 height 17
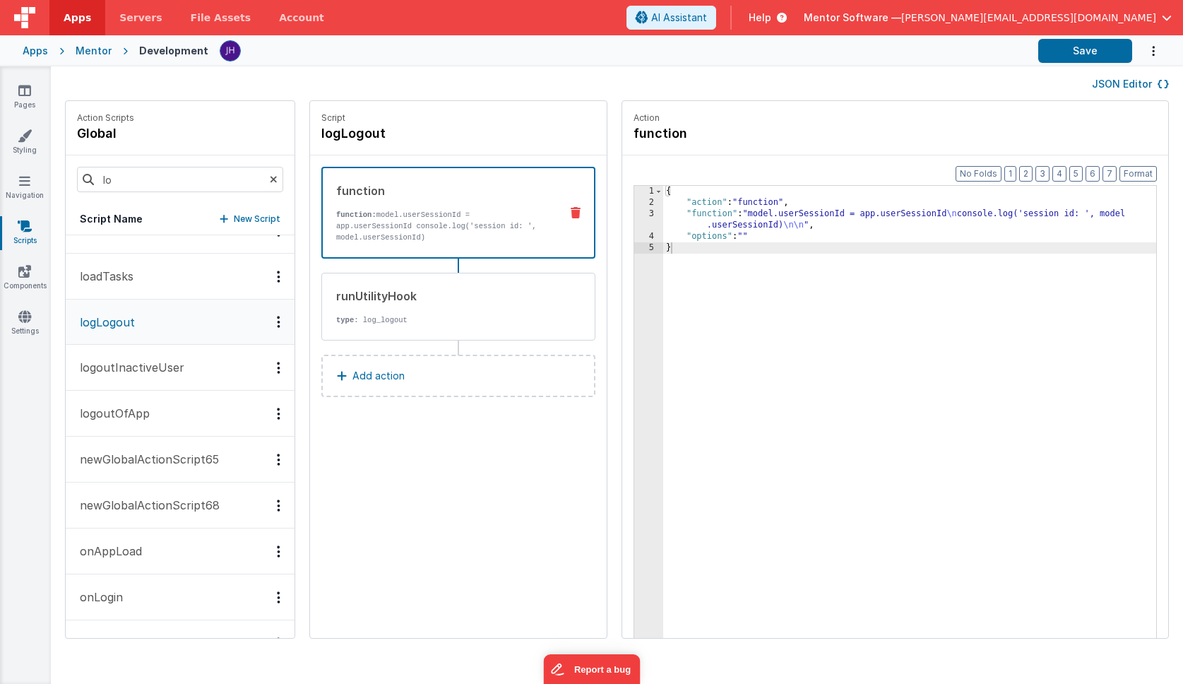
scroll to position [270, 0]
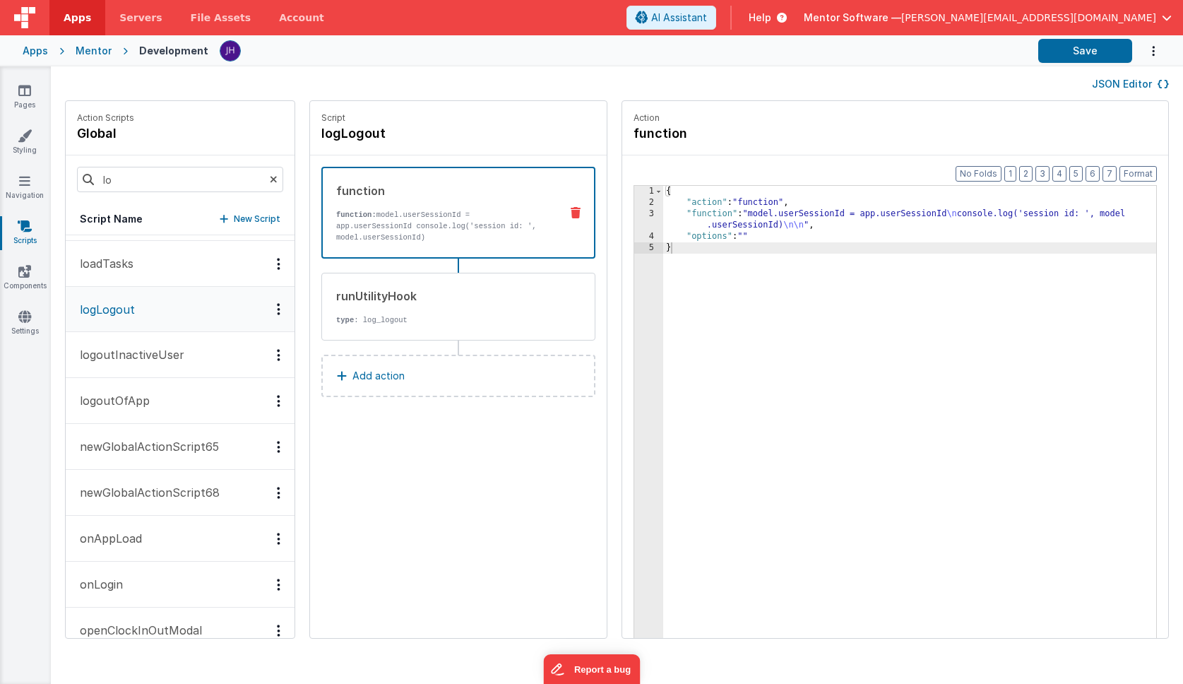
click at [153, 398] on button "logoutOfApp" at bounding box center [180, 401] width 229 height 46
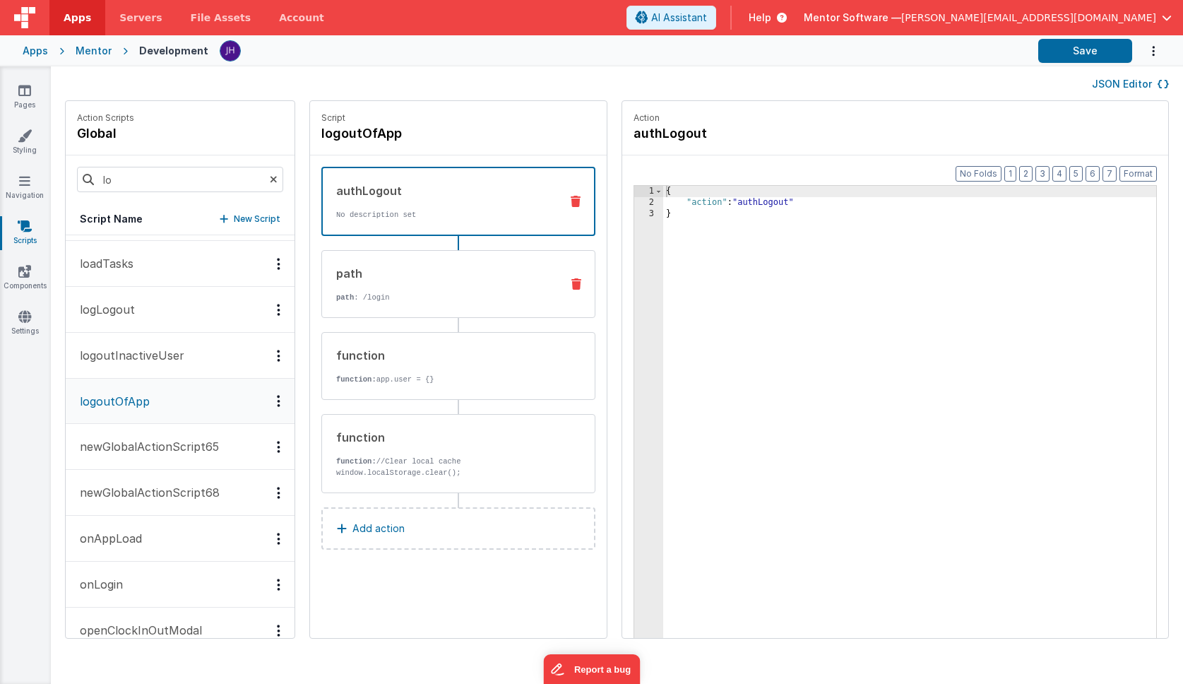
click at [424, 288] on div "path path : /login" at bounding box center [435, 284] width 227 height 38
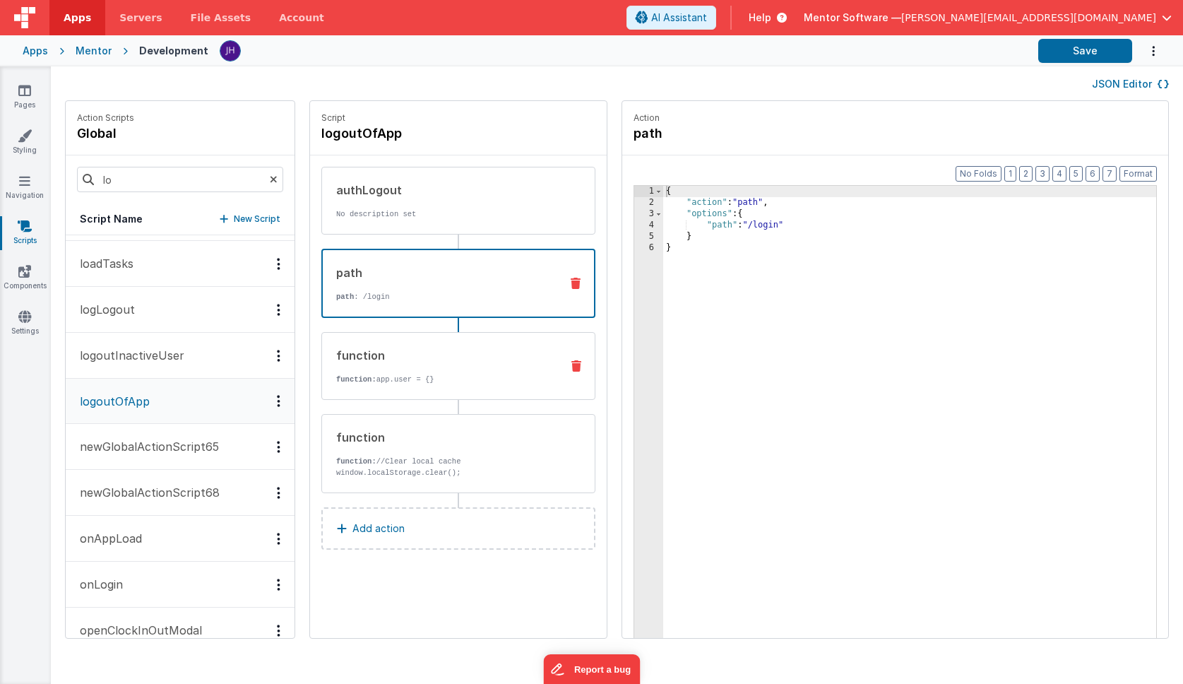
click at [427, 360] on div "function" at bounding box center [442, 355] width 213 height 17
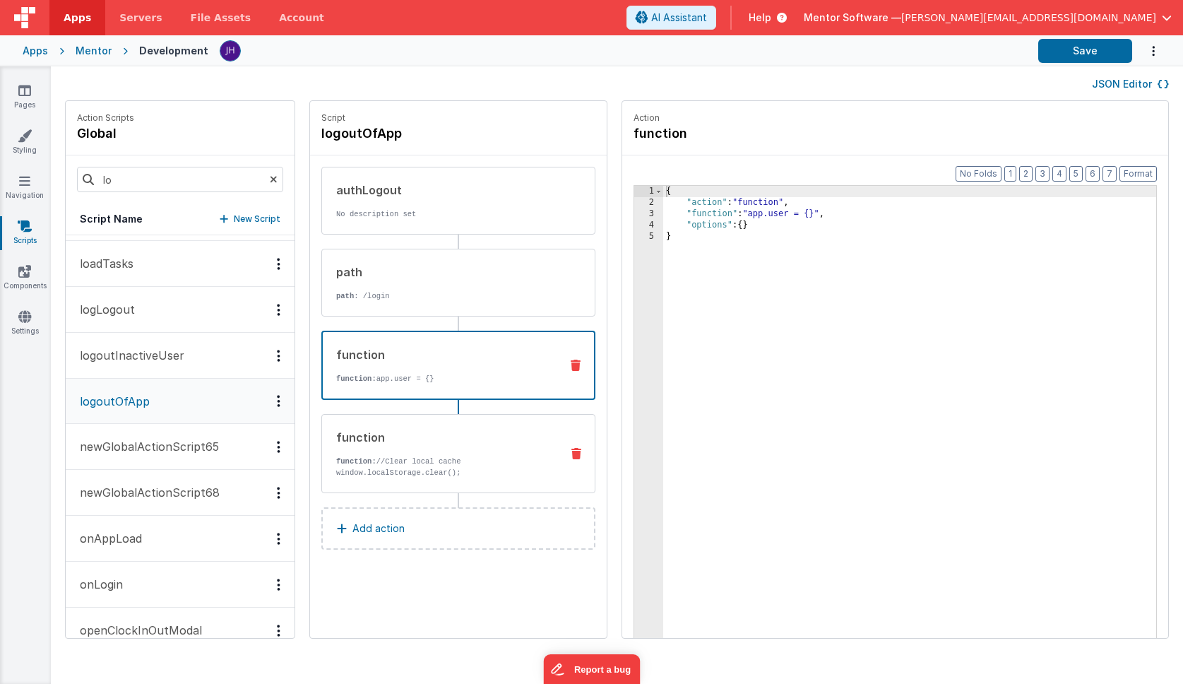
click at [434, 454] on div "function function: //Clear local cache window.localStorage.clear();" at bounding box center [435, 453] width 227 height 49
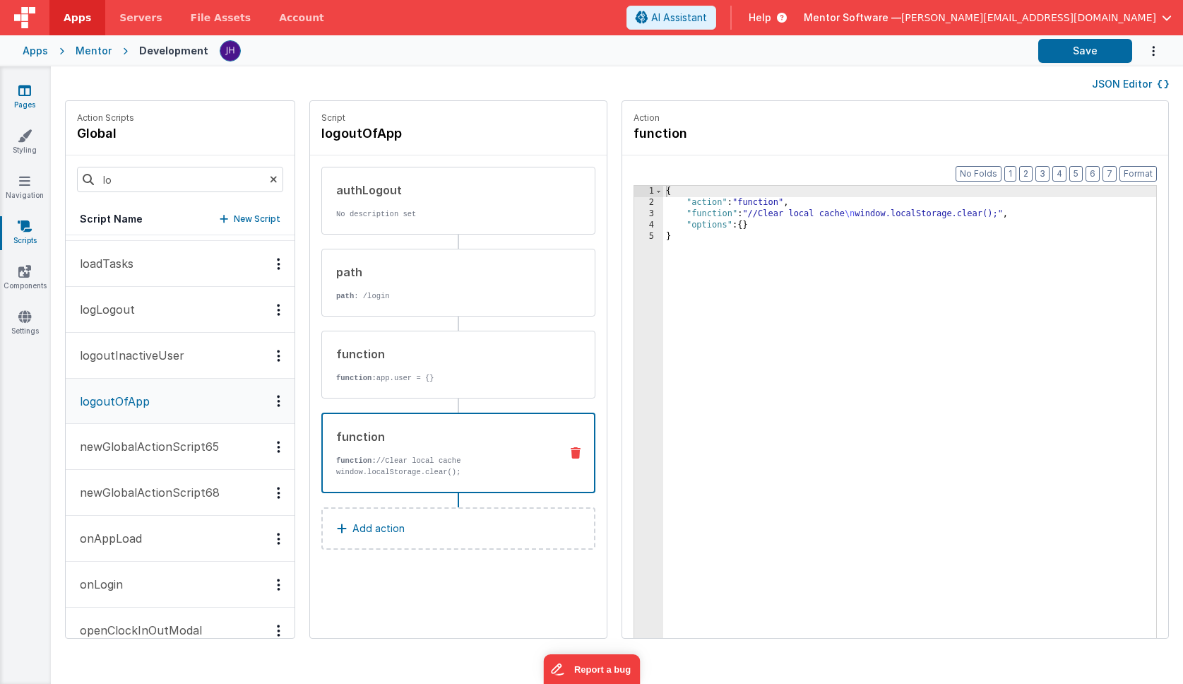
click at [27, 93] on icon at bounding box center [24, 90] width 13 height 14
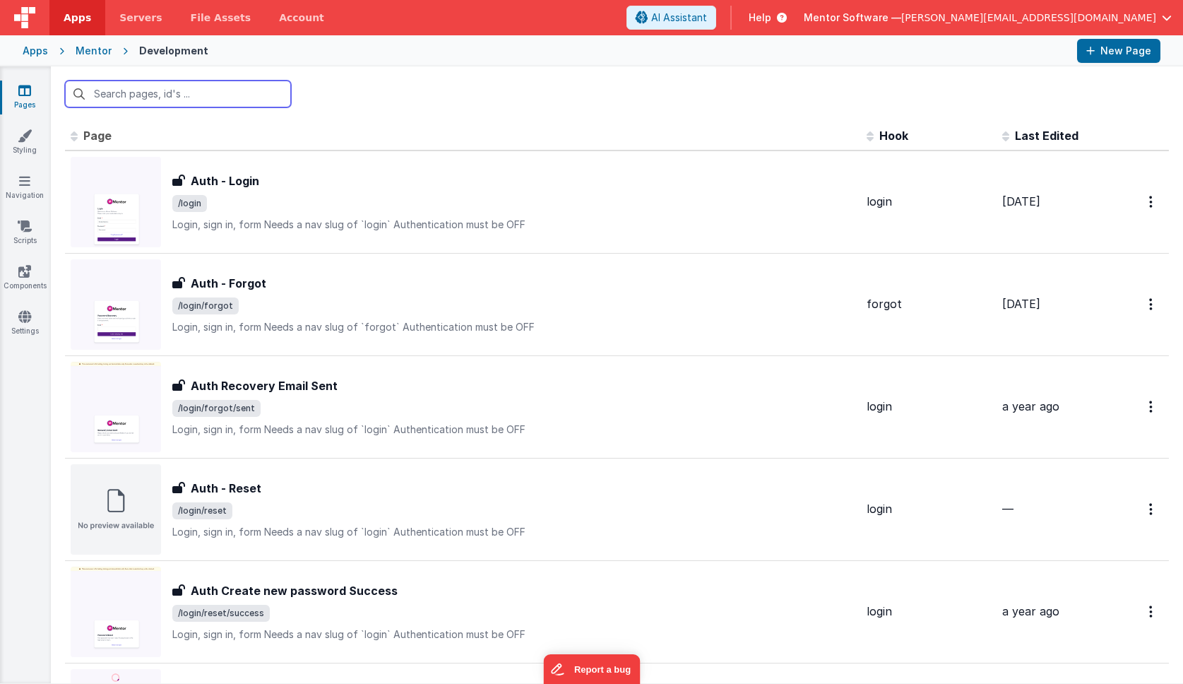
click at [201, 93] on input "text" at bounding box center [178, 94] width 226 height 27
click at [194, 94] on input "text" at bounding box center [178, 94] width 226 height 27
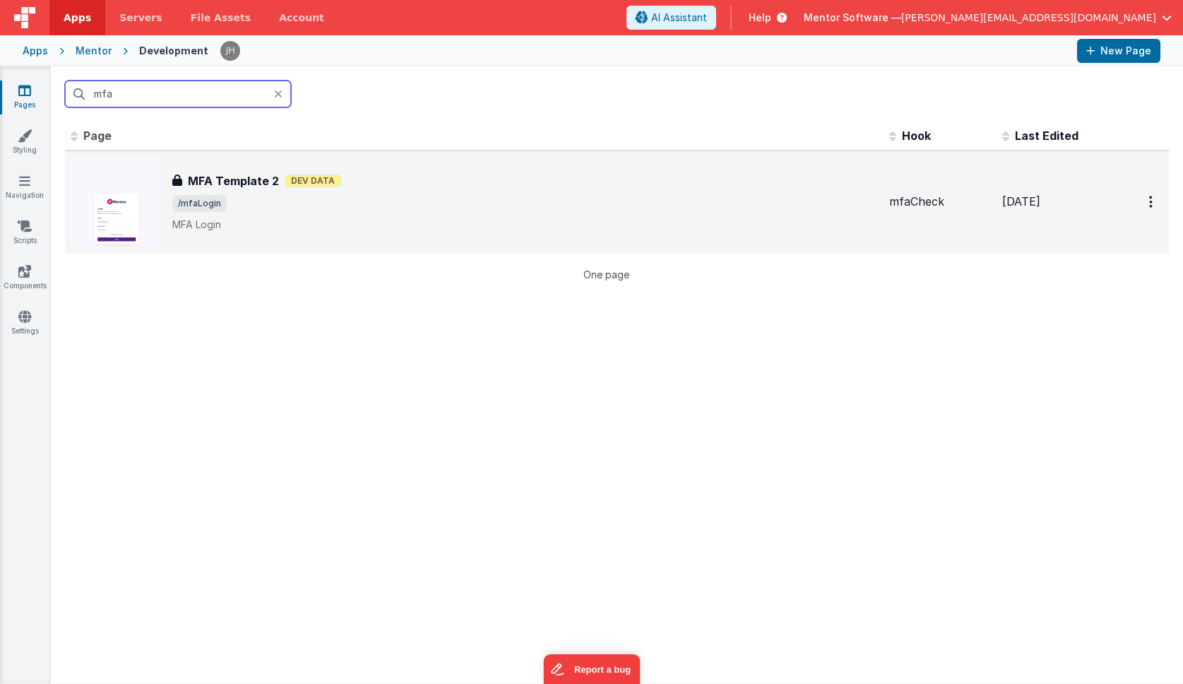
type input "mfa"
click at [326, 200] on body "Apps Servers File Assets Account Some FUTURE Slot AI Assistant Help Mentor Soft…" at bounding box center [591, 342] width 1183 height 684
click at [369, 198] on span "/mfaLogin" at bounding box center [525, 203] width 706 height 17
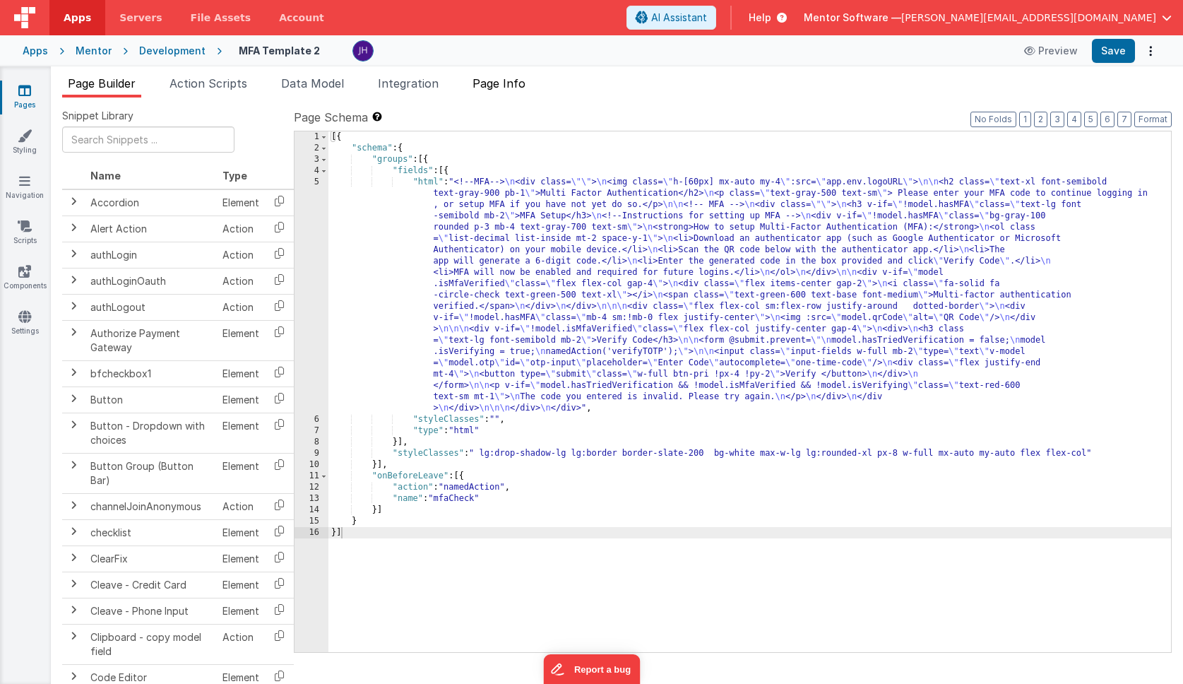
click at [511, 80] on span "Page Info" at bounding box center [499, 83] width 53 height 14
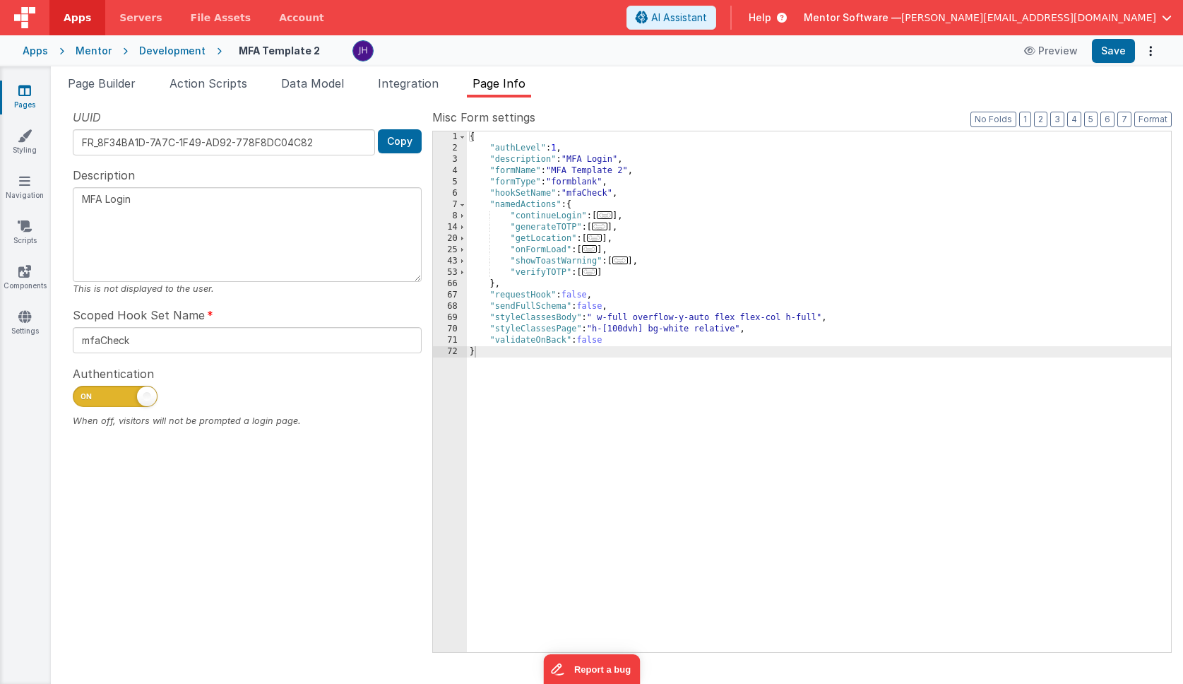
click at [608, 216] on span "..." at bounding box center [605, 215] width 16 height 8
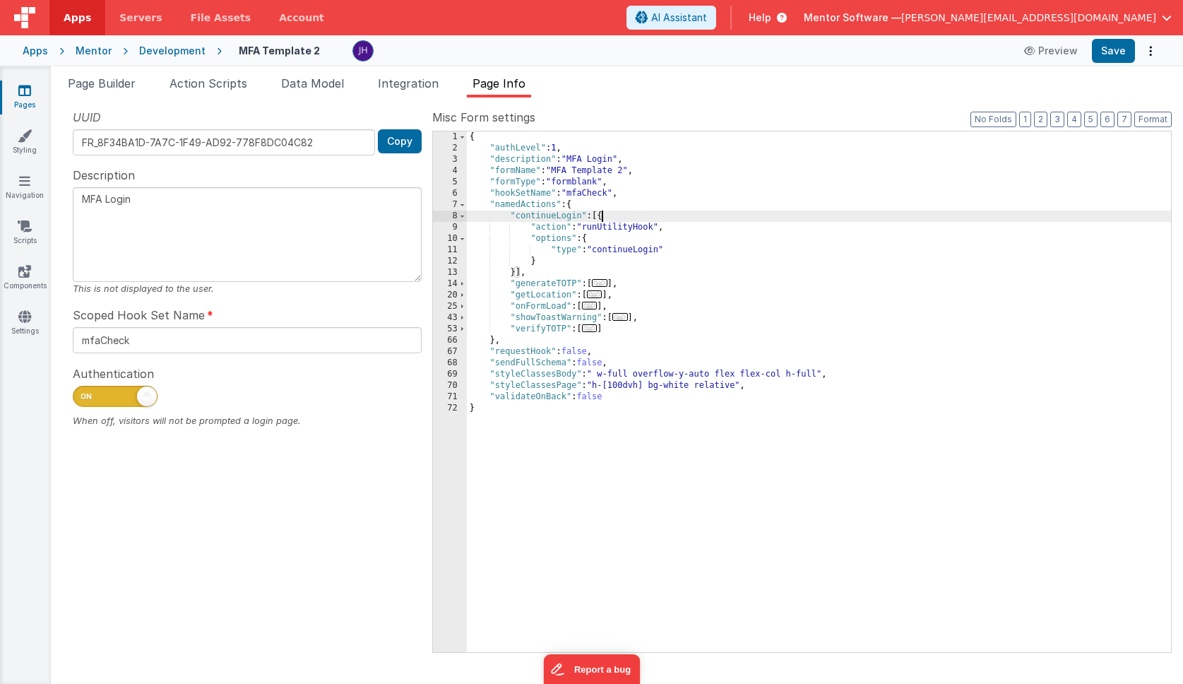
click at [595, 306] on span "..." at bounding box center [590, 306] width 16 height 8
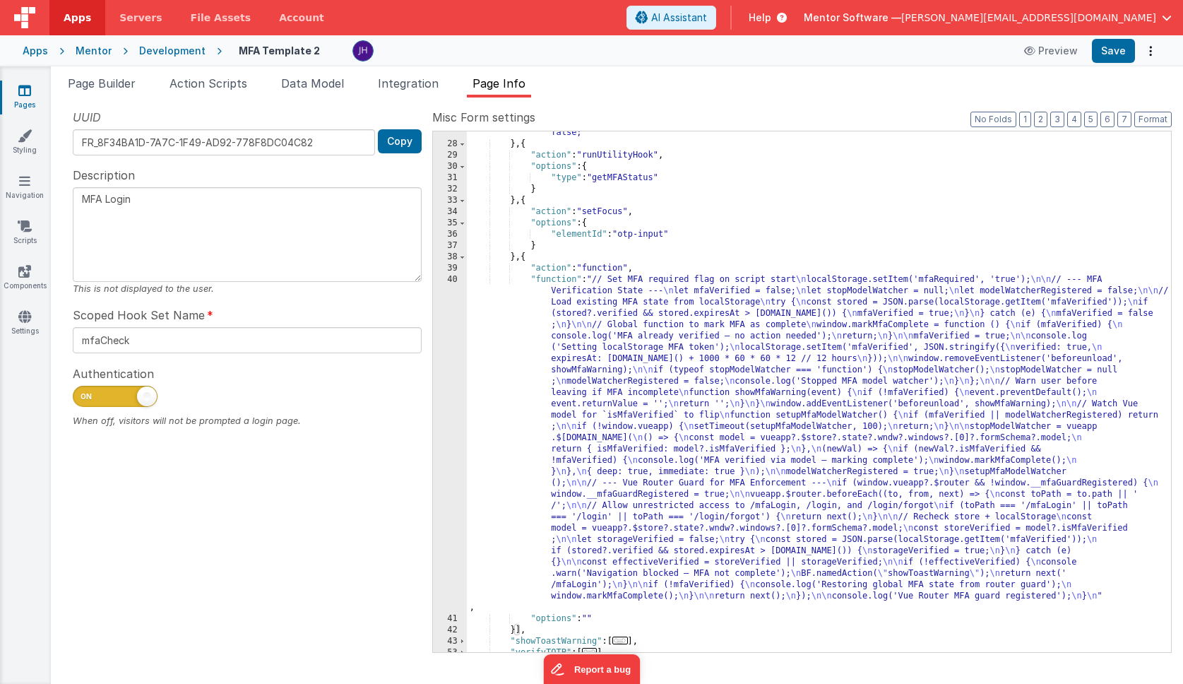
scroll to position [232, 0]
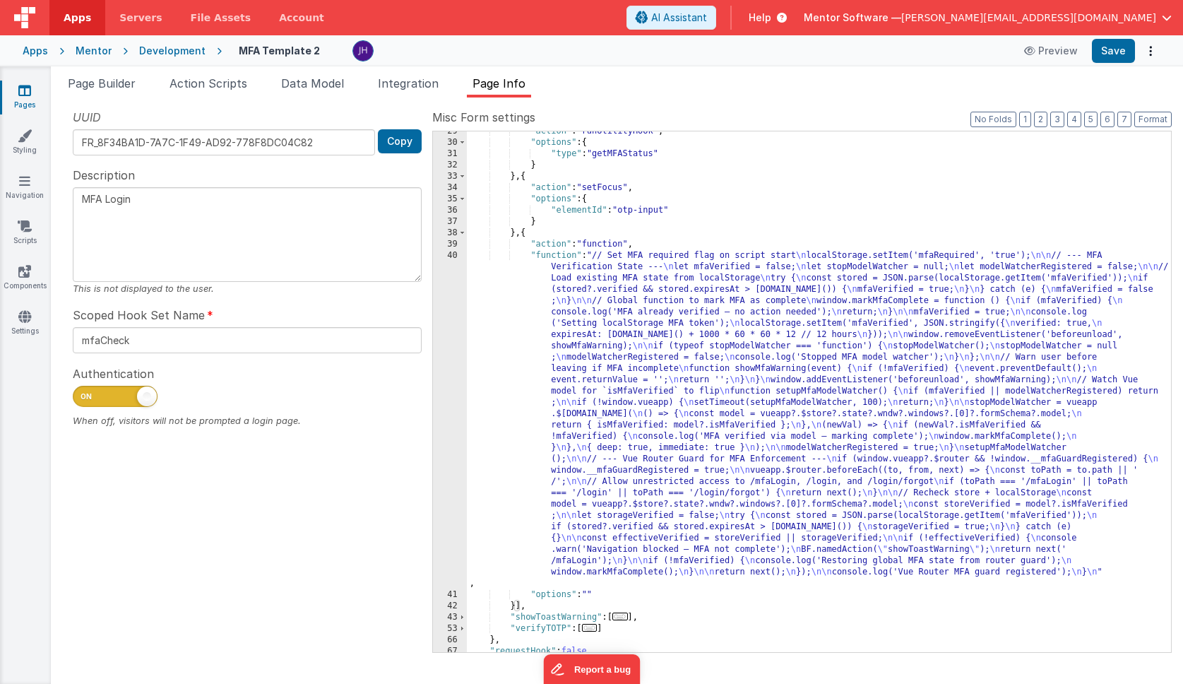
click at [648, 367] on div ""action" : "runUtilityHook" , "options" : { "type" : "getMFAStatus" } } , { "ac…" at bounding box center [819, 397] width 704 height 543
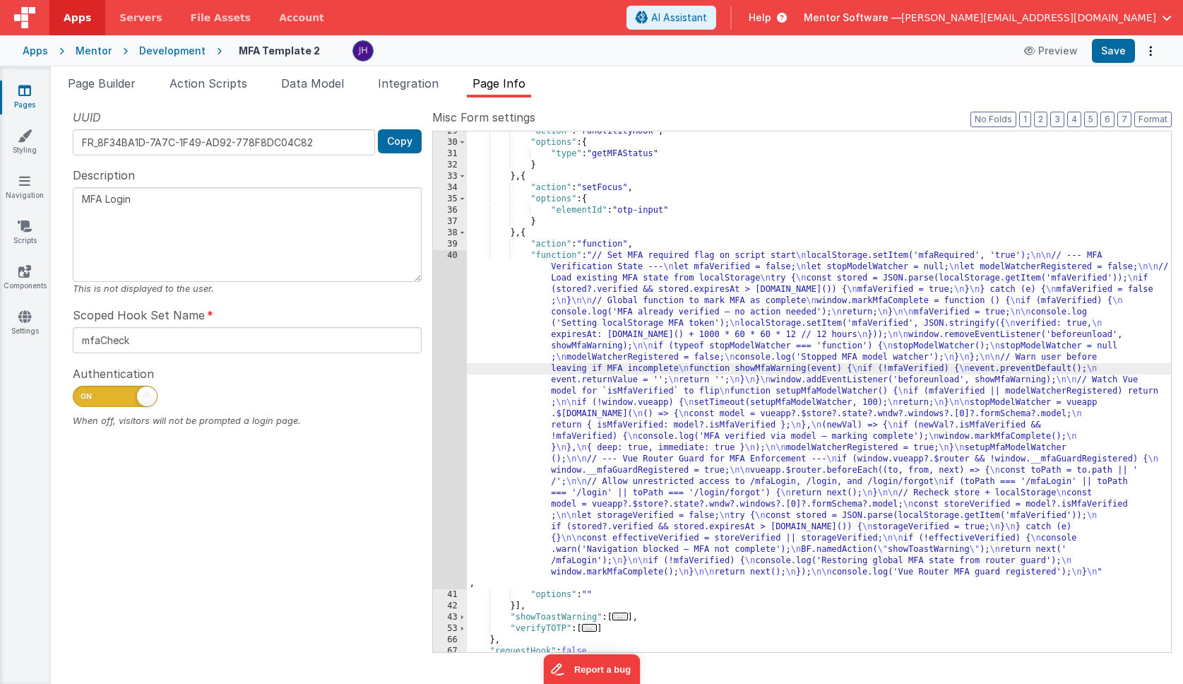
click at [444, 348] on div "40" at bounding box center [450, 419] width 34 height 339
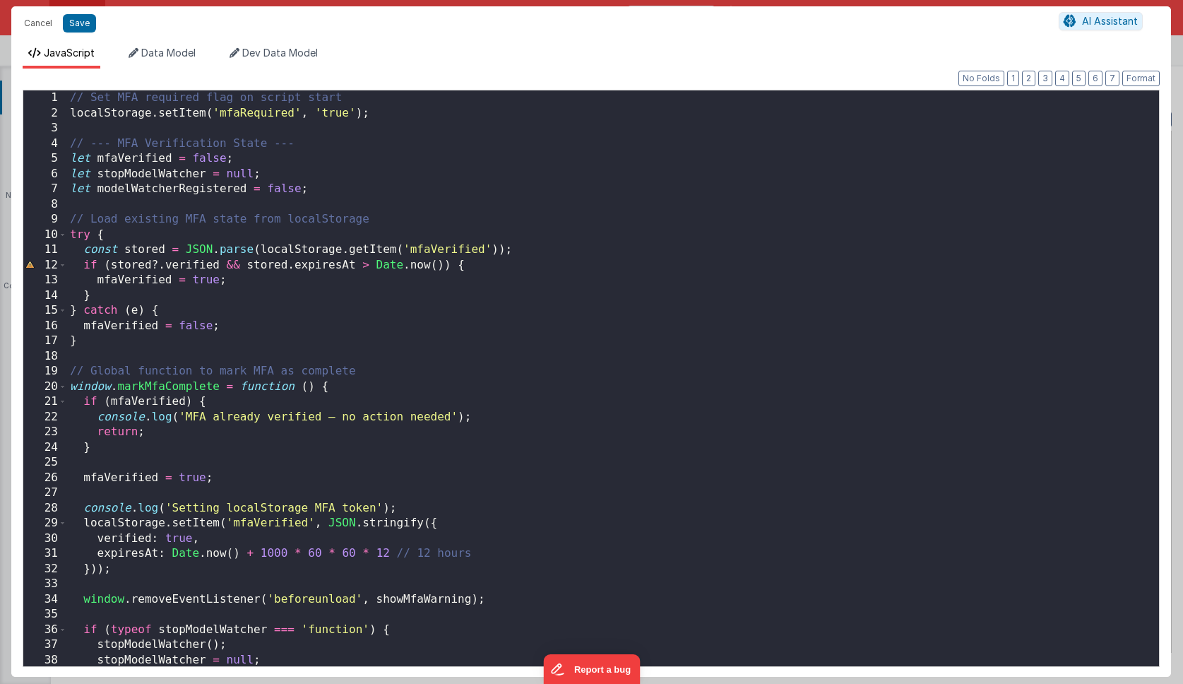
scroll to position [0, 0]
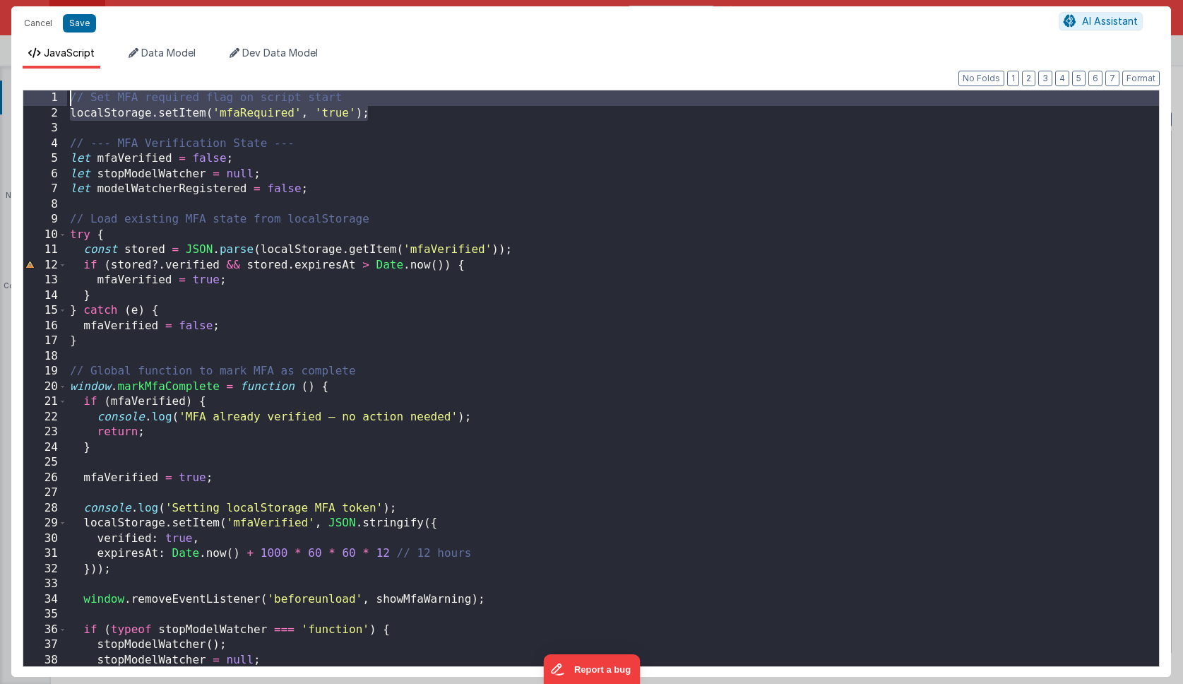
drag, startPoint x: 375, startPoint y: 114, endPoint x: 36, endPoint y: 97, distance: 339.5
click at [36, 97] on div "1 2 3 4 5 6 7 8 9 10 11 12 13 14 15 16 17 18 19 20 21 22 23 24 25 26 27 28 29 3…" at bounding box center [591, 378] width 1137 height 577
click at [83, 22] on button "Save" at bounding box center [79, 23] width 33 height 18
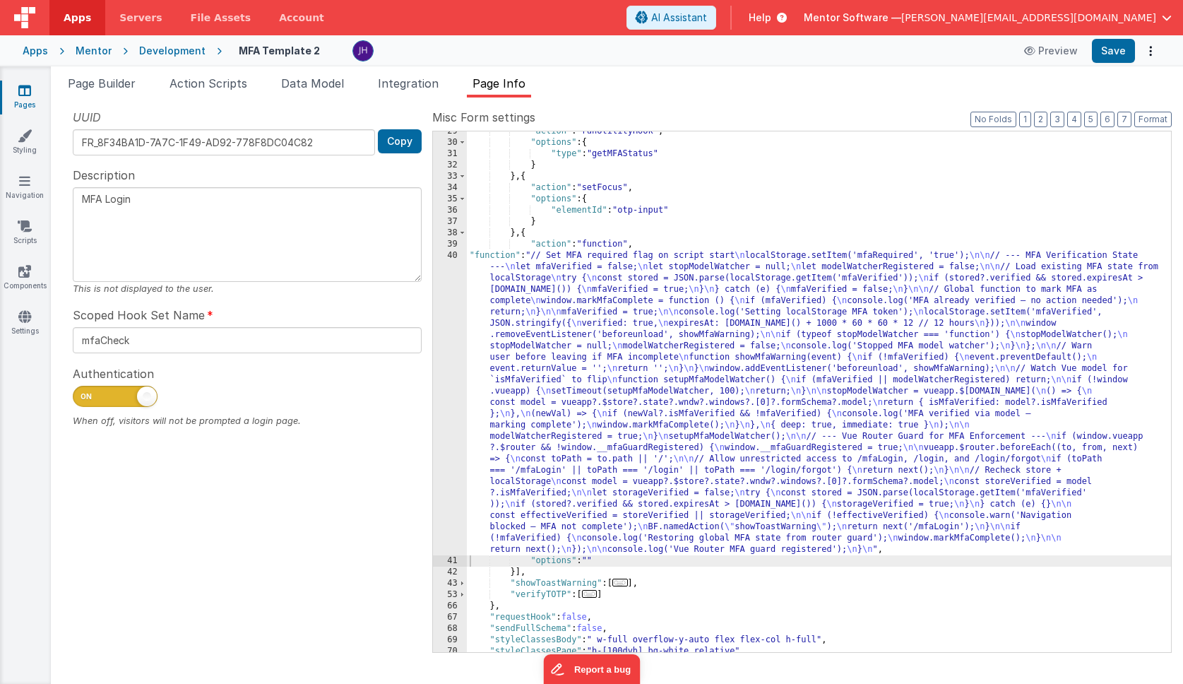
click at [28, 90] on icon at bounding box center [24, 90] width 13 height 14
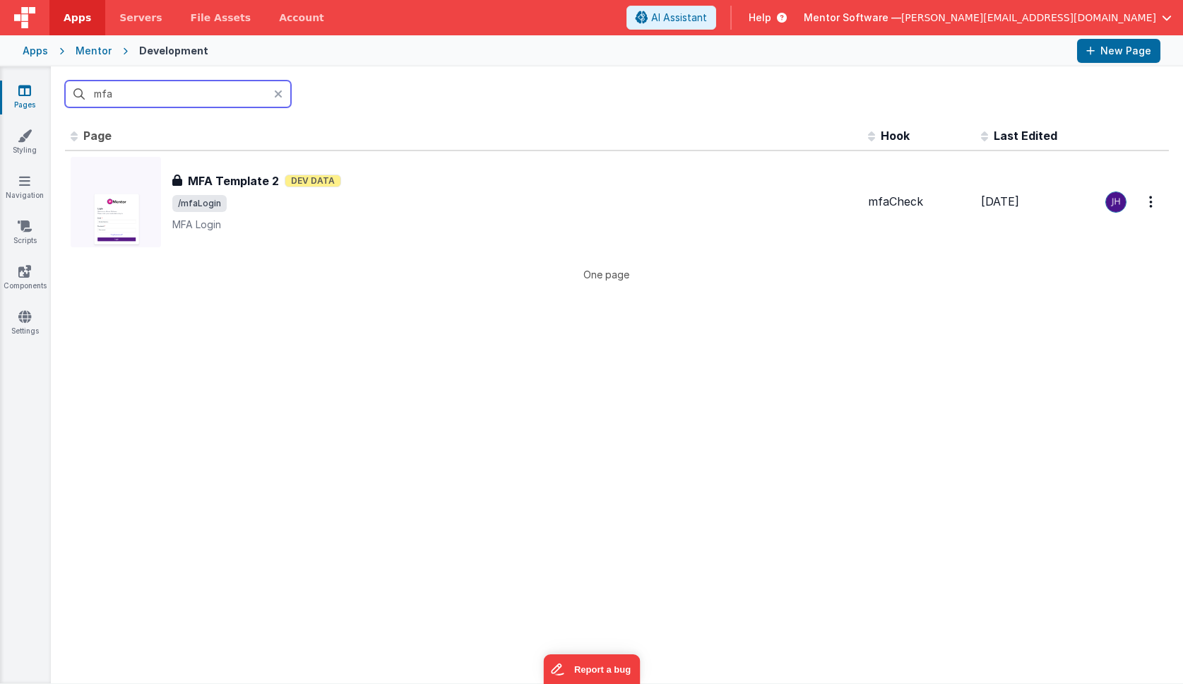
click at [173, 102] on input "mfa" at bounding box center [178, 94] width 226 height 27
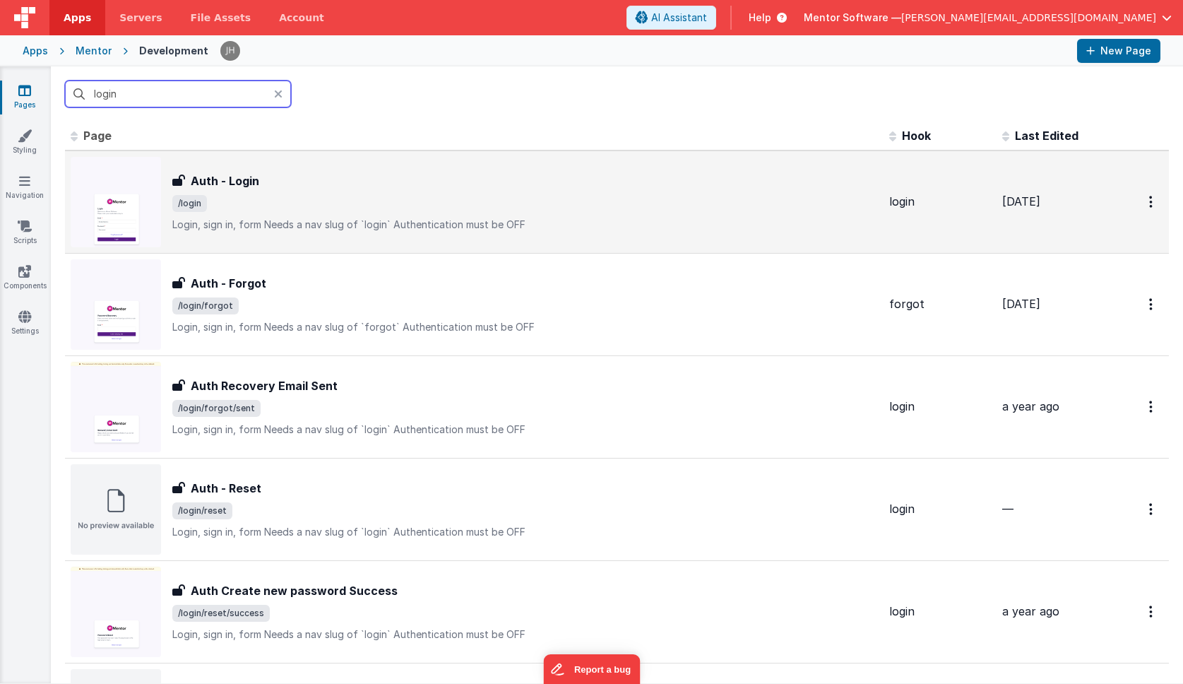
type input "login"
click at [322, 205] on span "/login" at bounding box center [525, 203] width 706 height 17
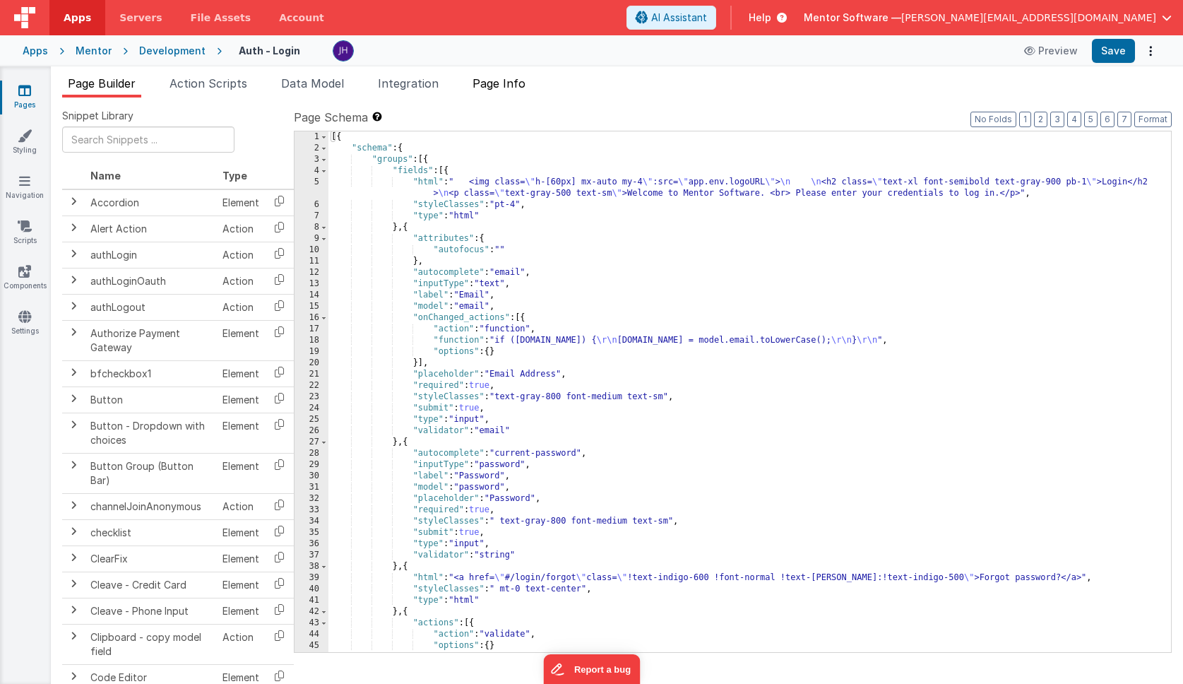
click at [519, 83] on span "Page Info" at bounding box center [499, 83] width 53 height 14
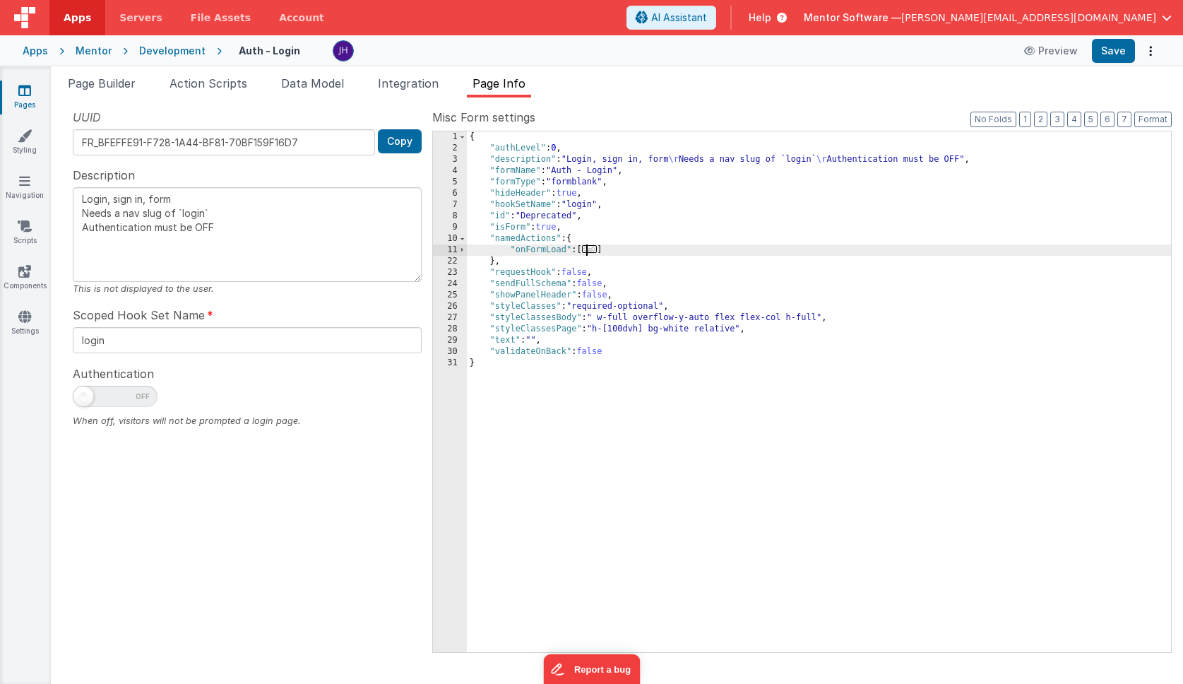
click at [594, 250] on span "..." at bounding box center [590, 249] width 16 height 8
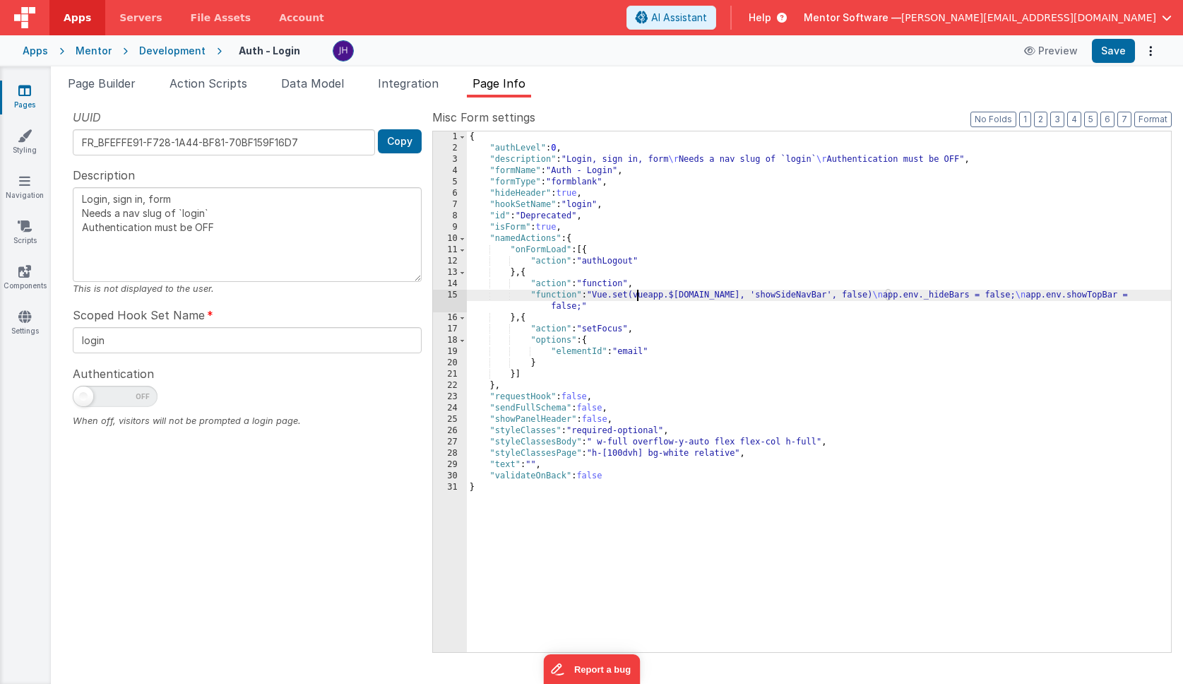
click at [637, 296] on div "{ "authLevel" : 0 , "description" : "Login, sign in, form \r Needs a nav slug o…" at bounding box center [819, 402] width 704 height 543
click at [447, 295] on div "15" at bounding box center [450, 301] width 34 height 23
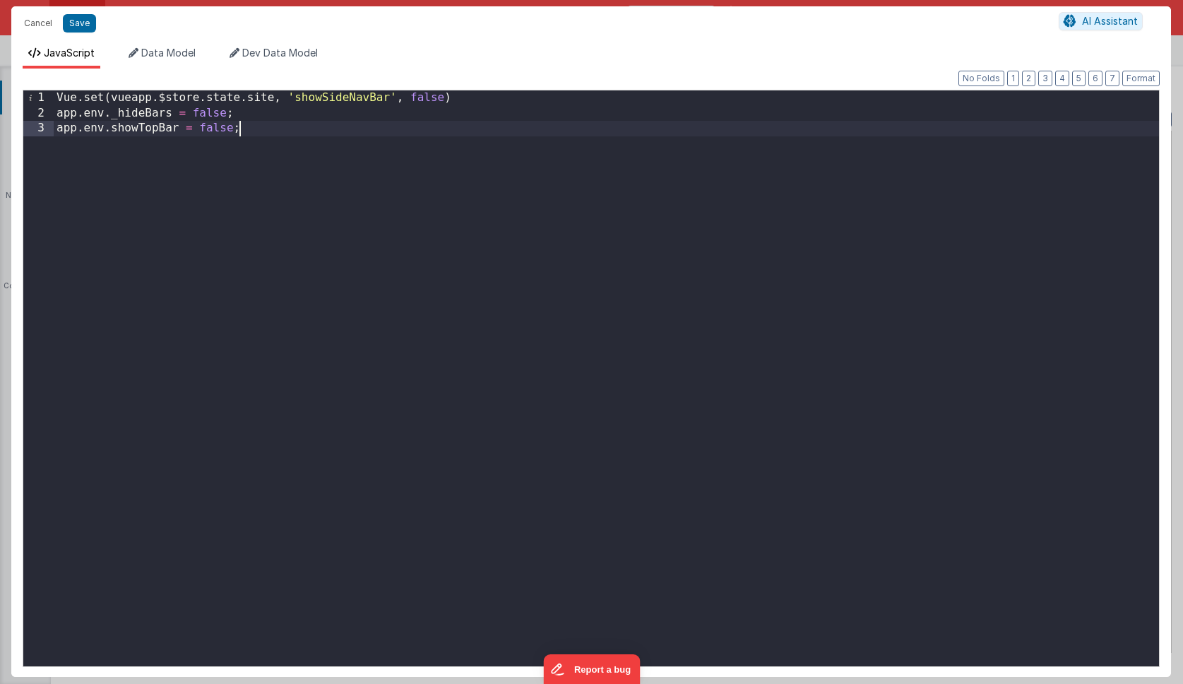
click at [401, 130] on div "Vue . set ( vueapp . $store . state . site , 'showSideNavBar' , false ) app . e…" at bounding box center [607, 393] width 1106 height 606
paste textarea
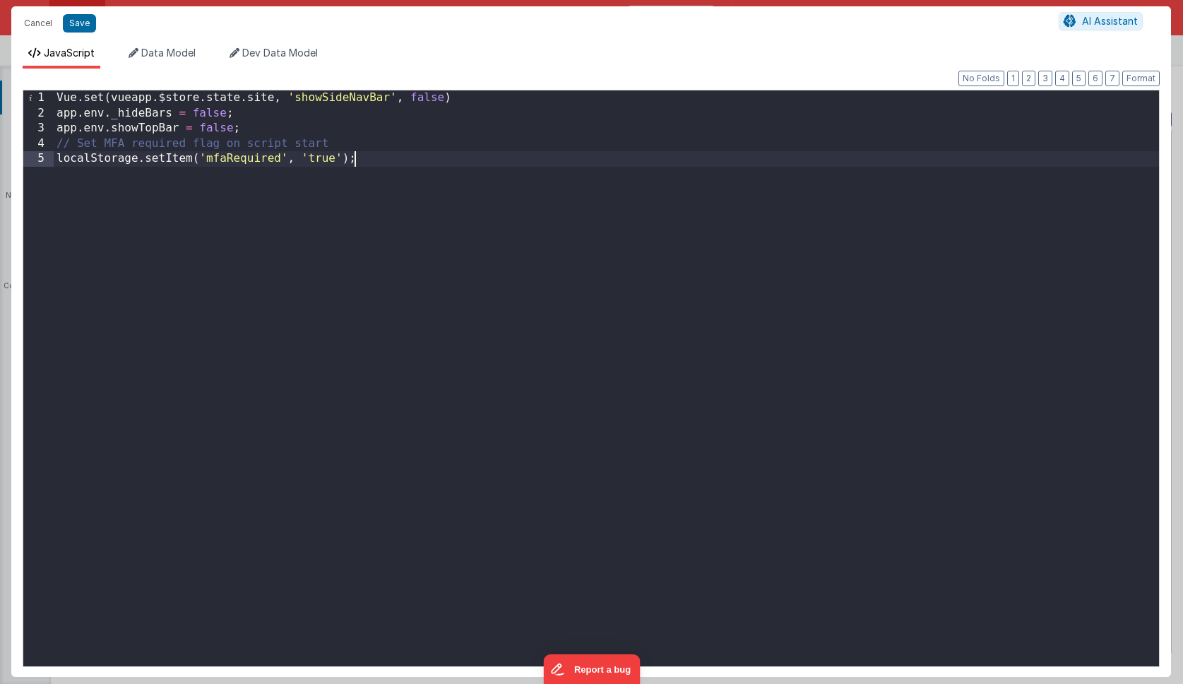
click at [324, 160] on div "Vue . set ( vueapp . $store . state . site , 'showSideNavBar' , false ) app . e…" at bounding box center [607, 393] width 1106 height 606
click at [383, 203] on div "Vue . set ( vueapp . $store . state . site , 'showSideNavBar' , false ) app . e…" at bounding box center [607, 393] width 1106 height 606
click at [83, 25] on button "Save" at bounding box center [79, 23] width 33 height 18
type textarea "Login, sign in, form Needs a nav slug of `login` Authentication must be OFF"
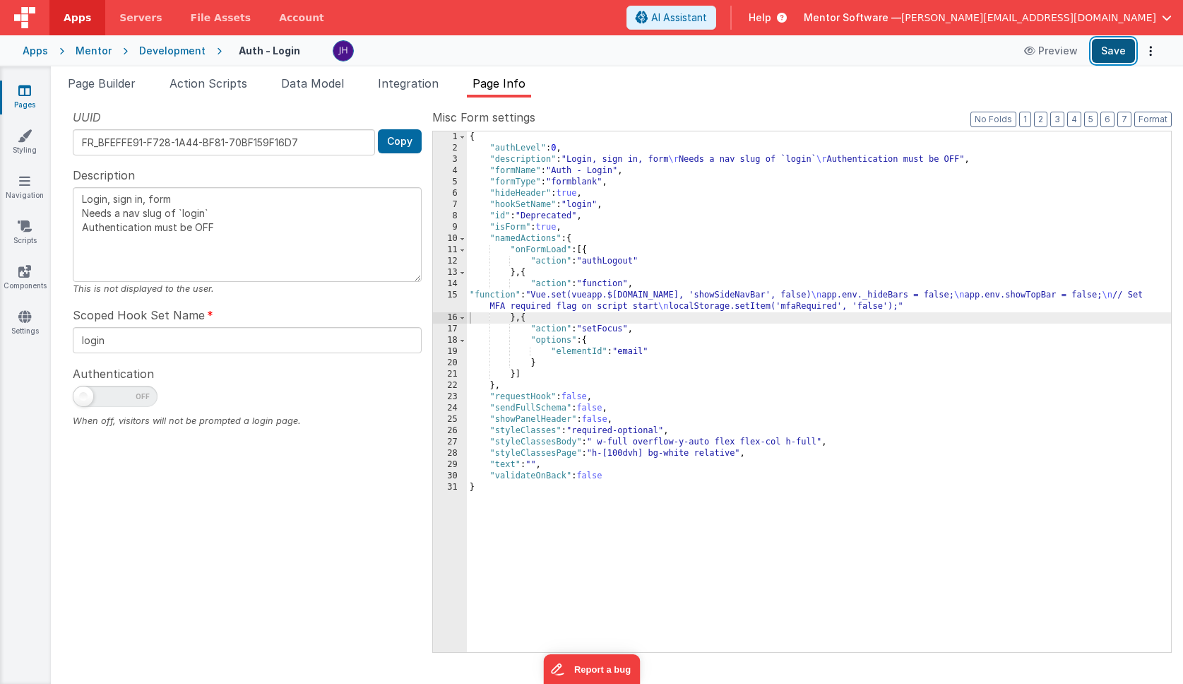
click at [1118, 49] on button "Save" at bounding box center [1113, 51] width 43 height 24
click at [100, 84] on span "Page Builder" at bounding box center [102, 83] width 68 height 14
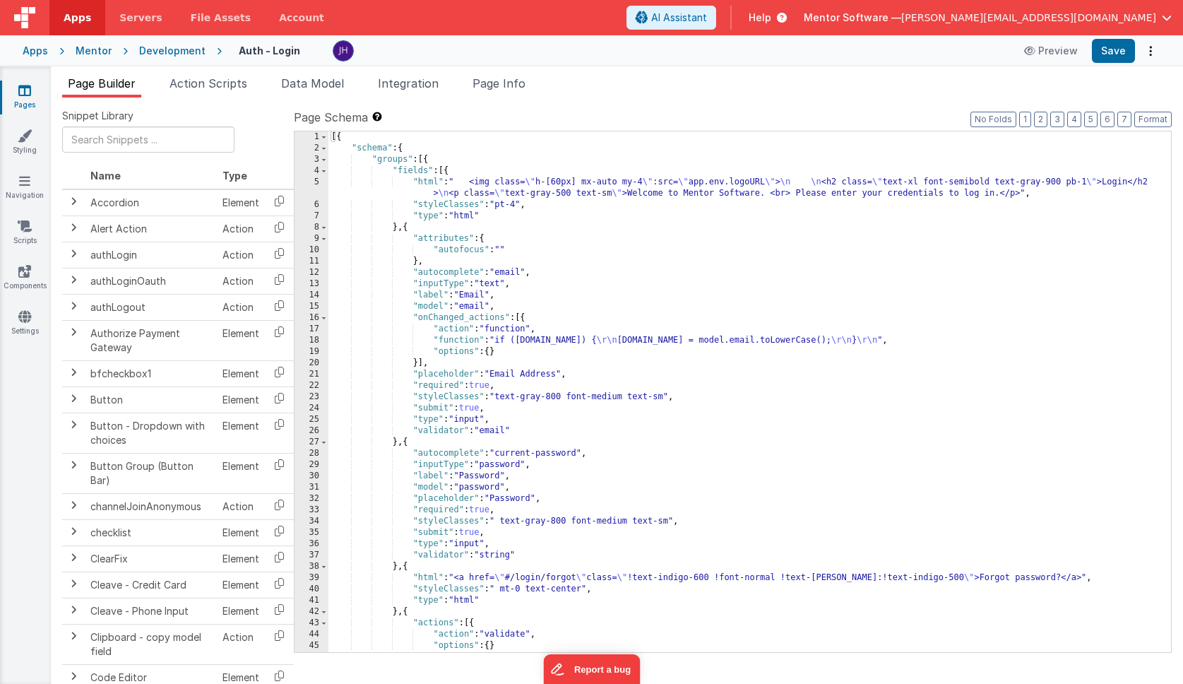
click at [25, 88] on icon at bounding box center [24, 90] width 13 height 14
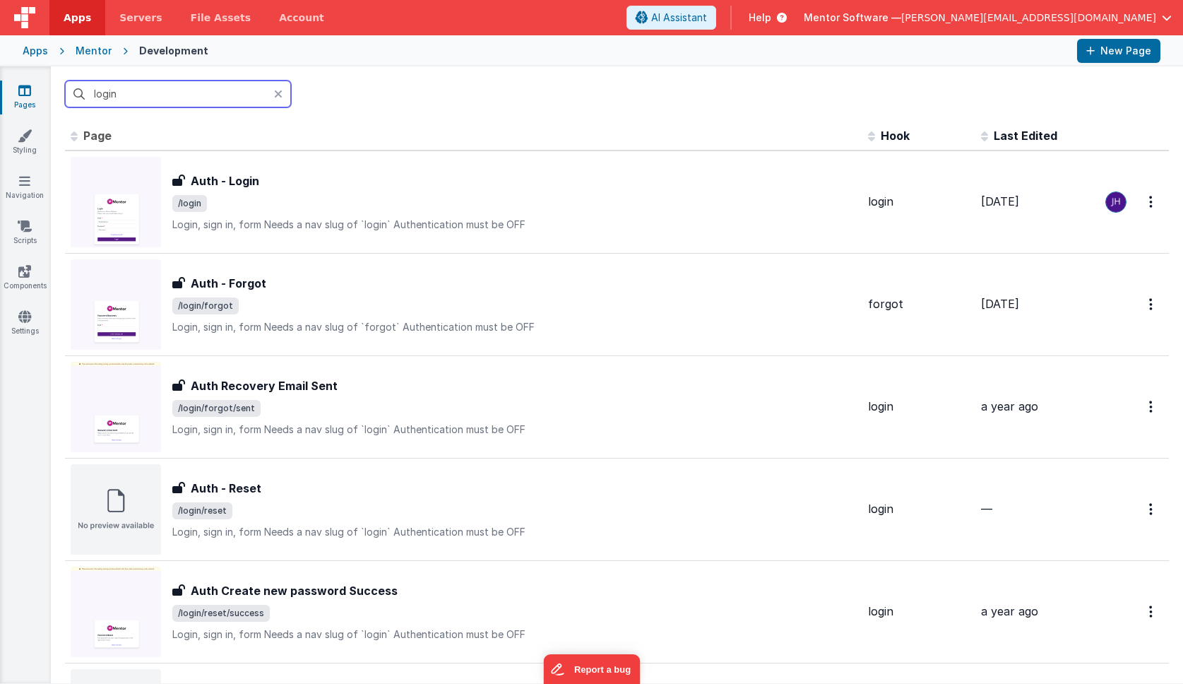
click at [158, 93] on input "login" at bounding box center [178, 94] width 226 height 27
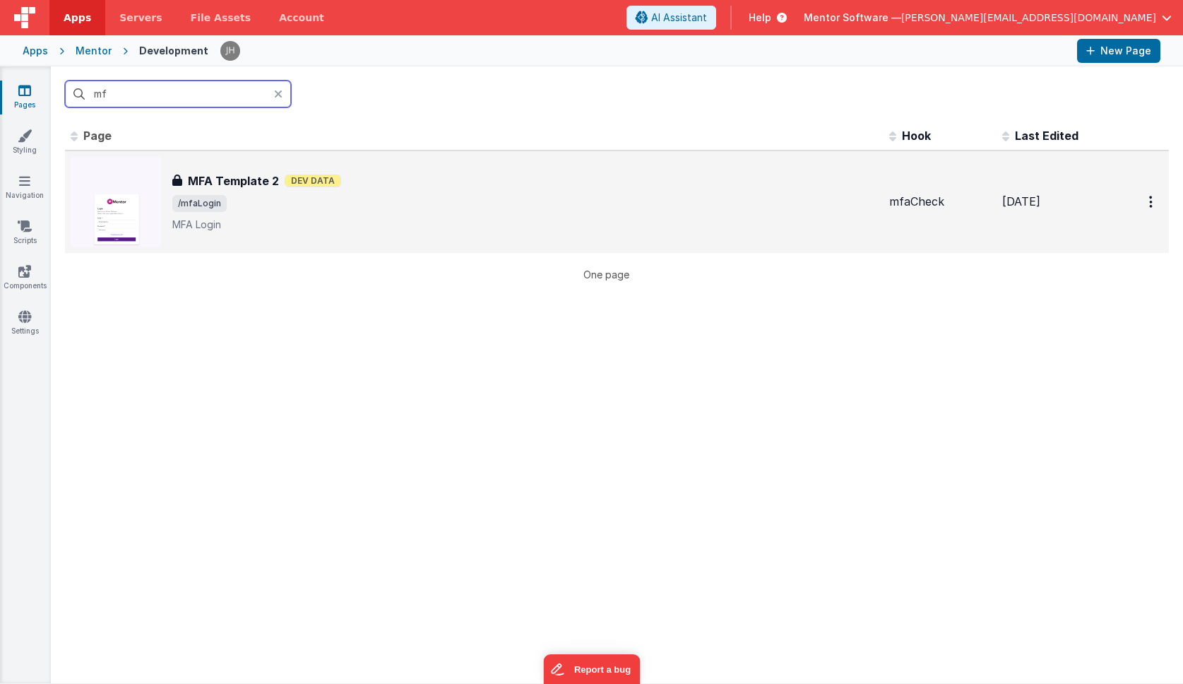
type input "mf"
click at [255, 182] on h3 "MFA Template 2" at bounding box center [233, 180] width 91 height 17
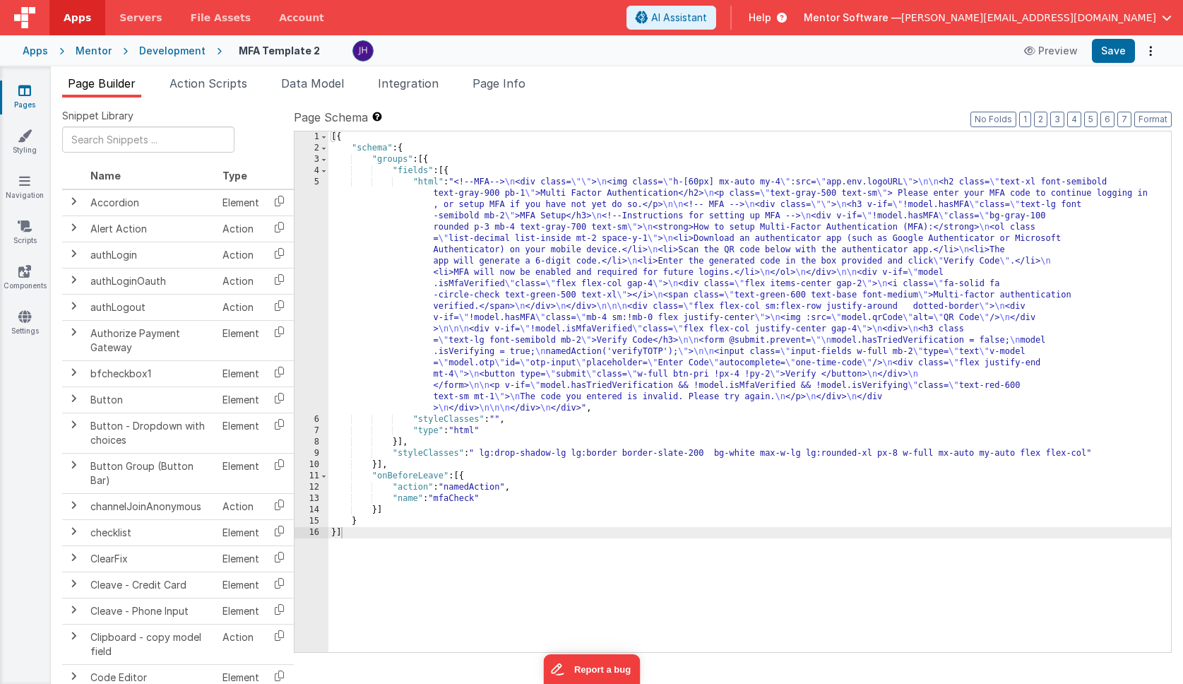
click at [515, 277] on div "[{ "schema" : { "groups" : [{ "fields" : [{ "html" : "<!--MFA--> \n <div class=…" at bounding box center [749, 402] width 843 height 543
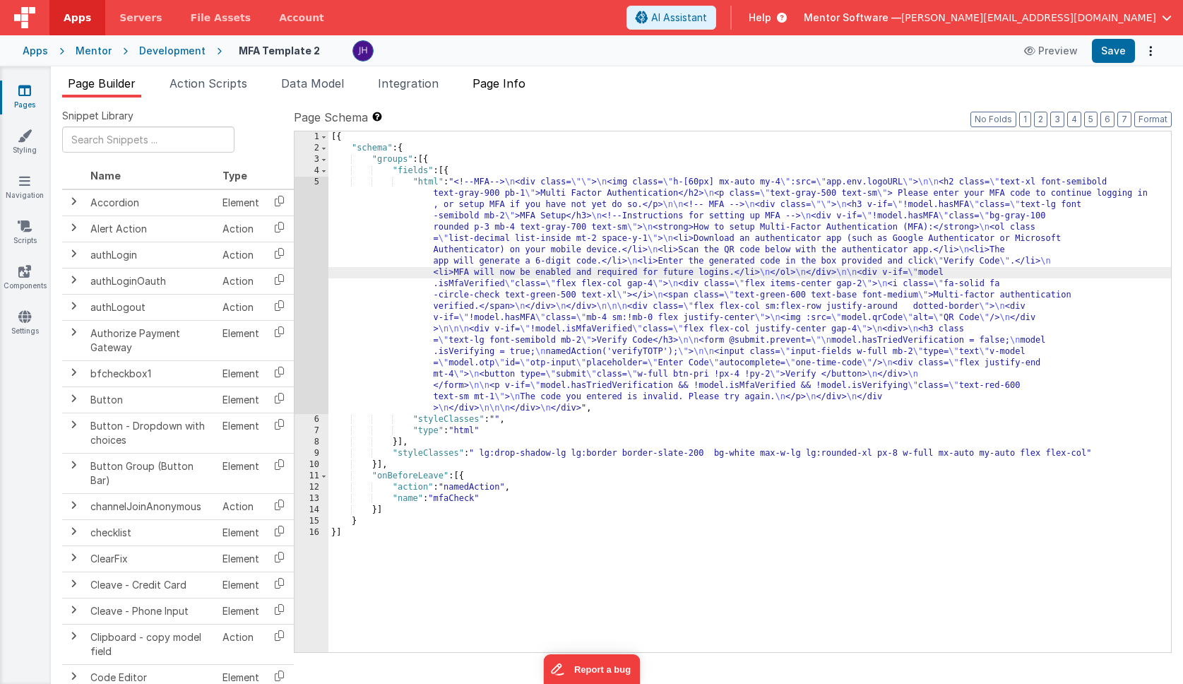
click at [509, 75] on li "Page Info" at bounding box center [499, 86] width 64 height 23
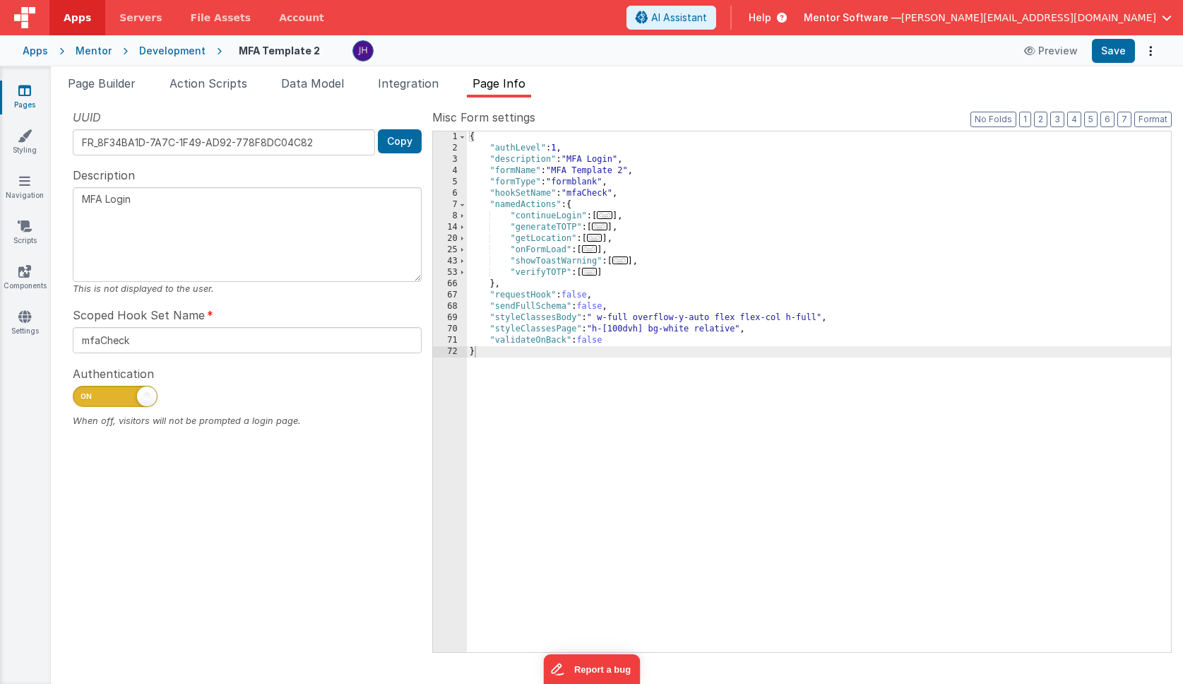
click at [594, 249] on span "..." at bounding box center [590, 249] width 16 height 8
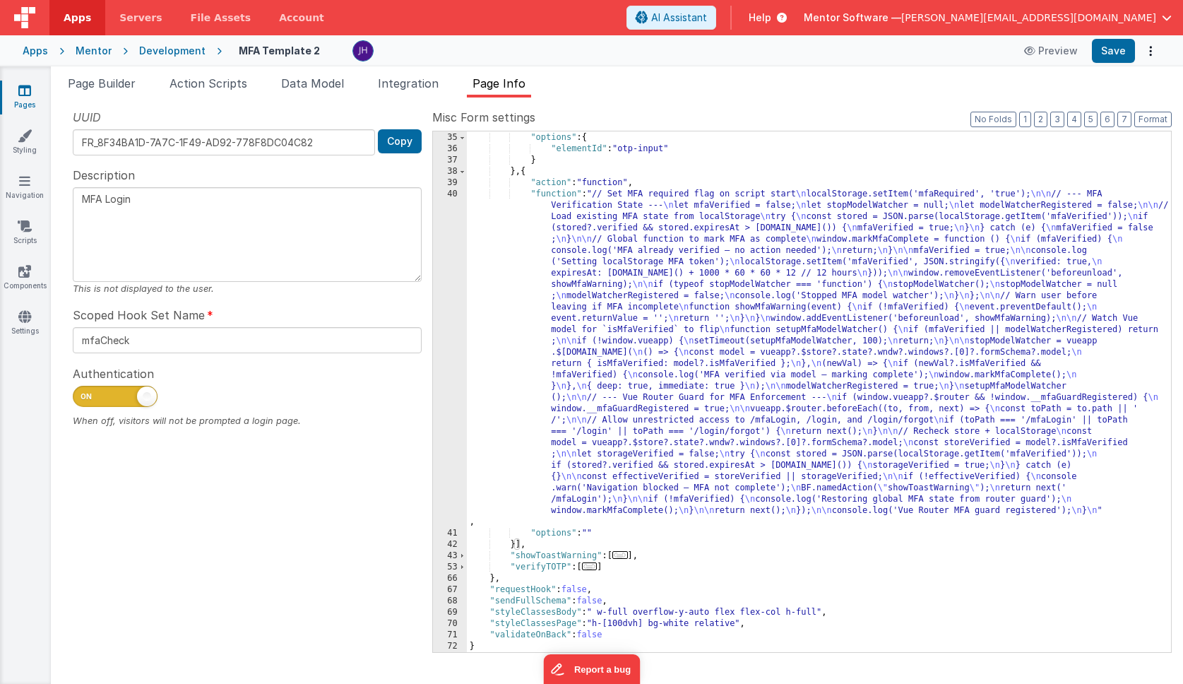
scroll to position [237, 0]
click at [658, 340] on div ""action" : "setFocus" , "options" : { "elementId" : "otp-input" } } , { "action…" at bounding box center [819, 392] width 704 height 543
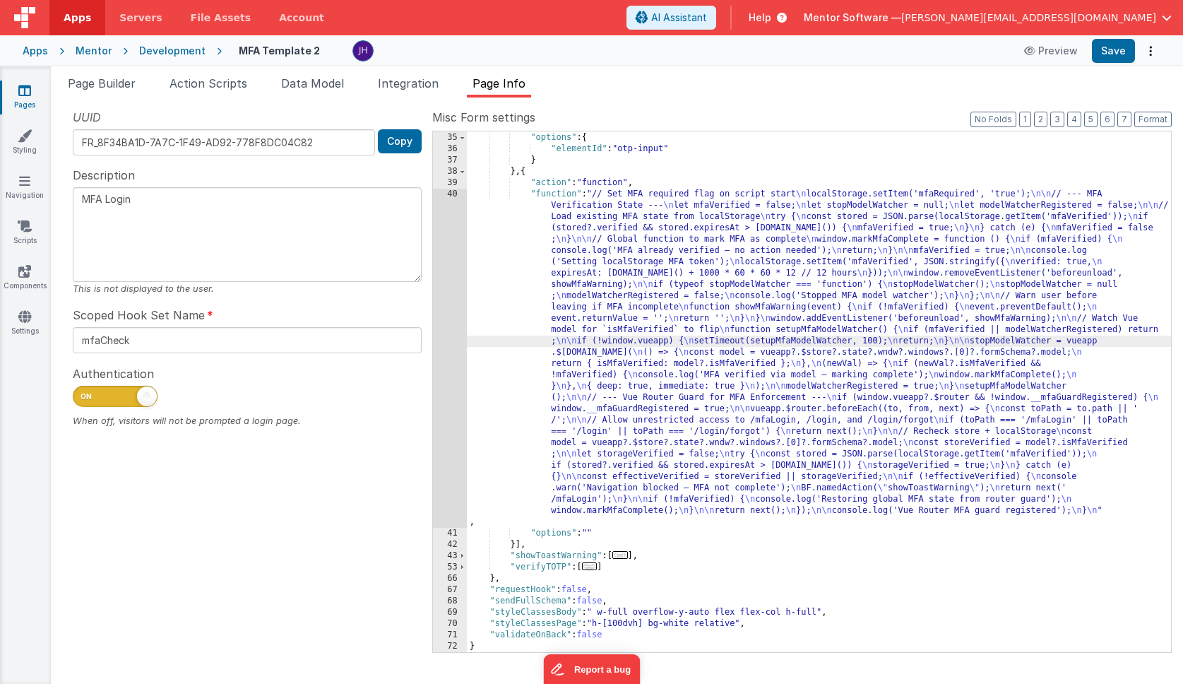
click at [450, 283] on div "40" at bounding box center [450, 358] width 34 height 339
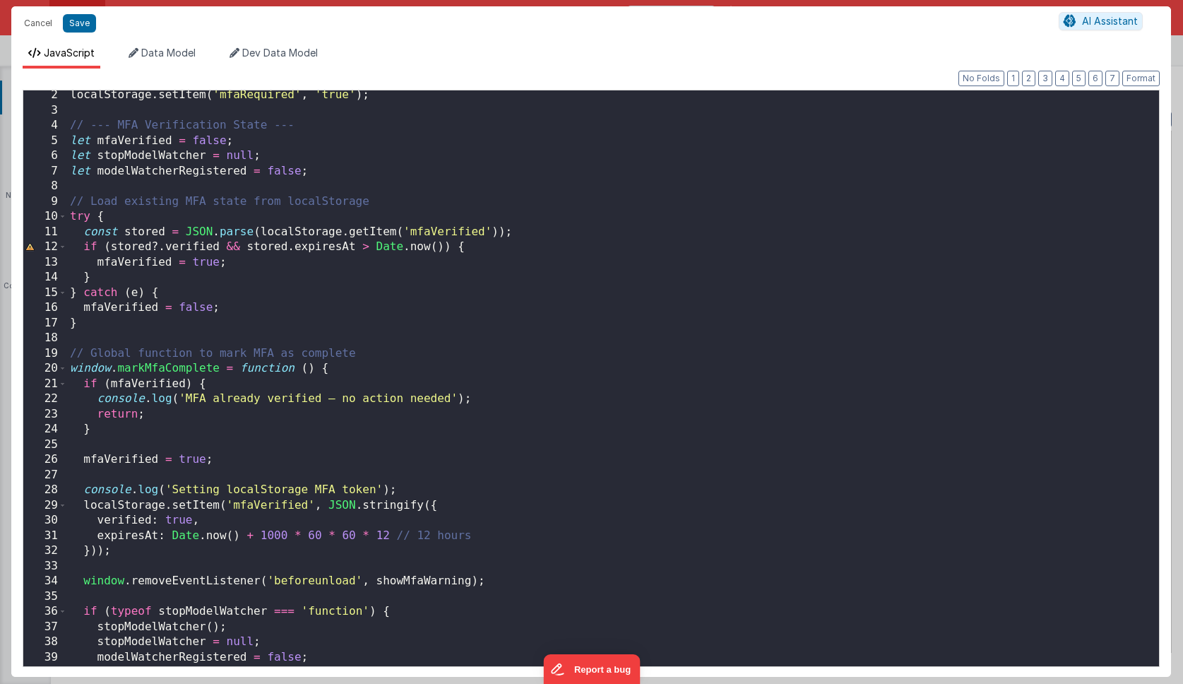
scroll to position [0, 0]
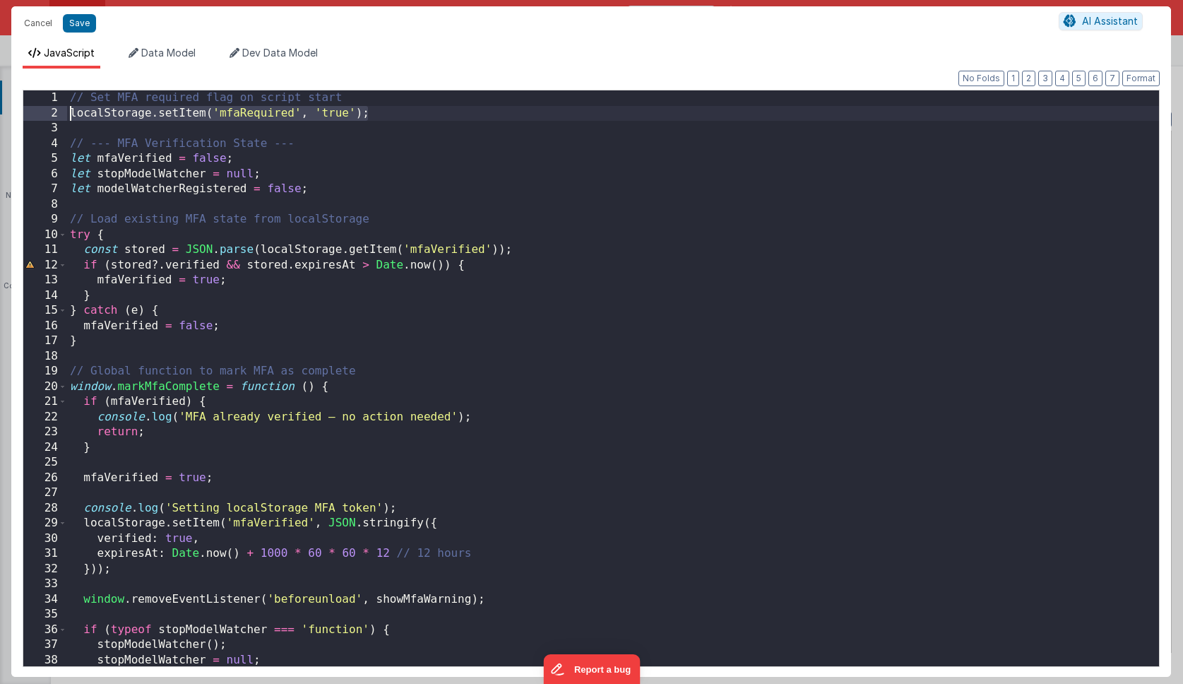
drag, startPoint x: 384, startPoint y: 114, endPoint x: 63, endPoint y: 113, distance: 321.4
click at [63, 113] on div "1 2 3 4 5 6 7 8 9 10 11 12 13 14 15 16 17 18 19 20 21 22 23 24 25 26 27 28 29 3…" at bounding box center [591, 378] width 1137 height 577
click at [75, 26] on button "Save" at bounding box center [79, 23] width 33 height 18
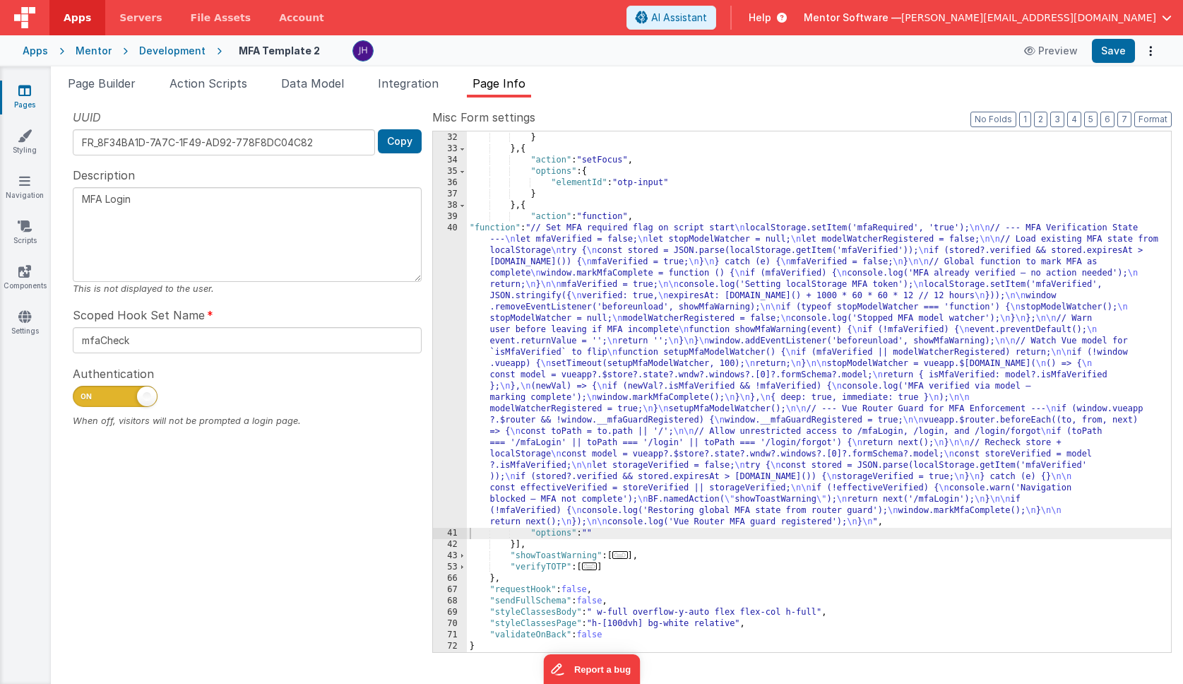
scroll to position [203, 0]
click at [28, 97] on icon at bounding box center [24, 90] width 13 height 14
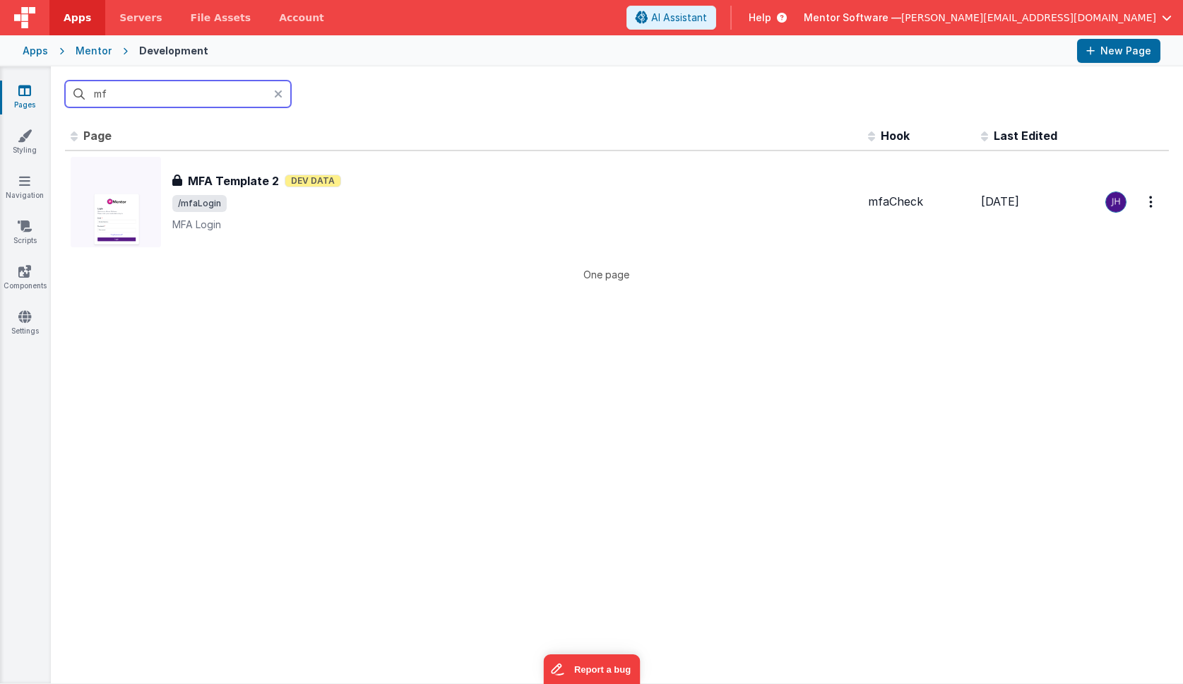
click at [188, 95] on input "mf" at bounding box center [178, 94] width 226 height 27
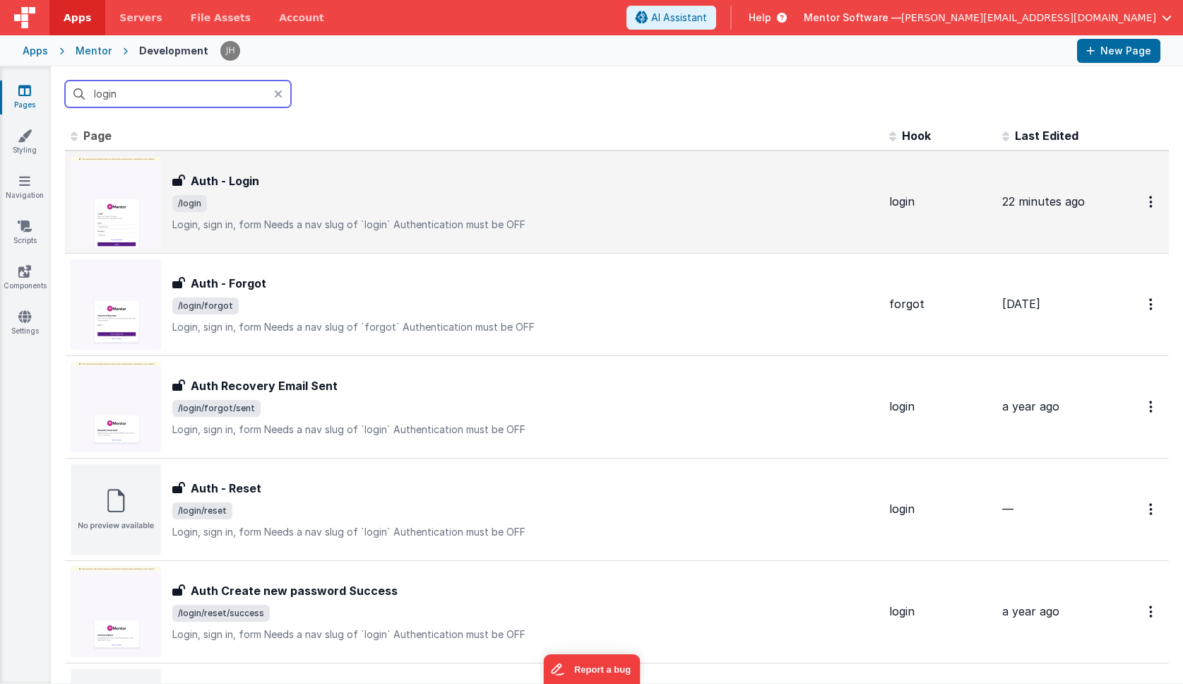
type input "login"
click at [327, 201] on span "/login" at bounding box center [525, 203] width 706 height 17
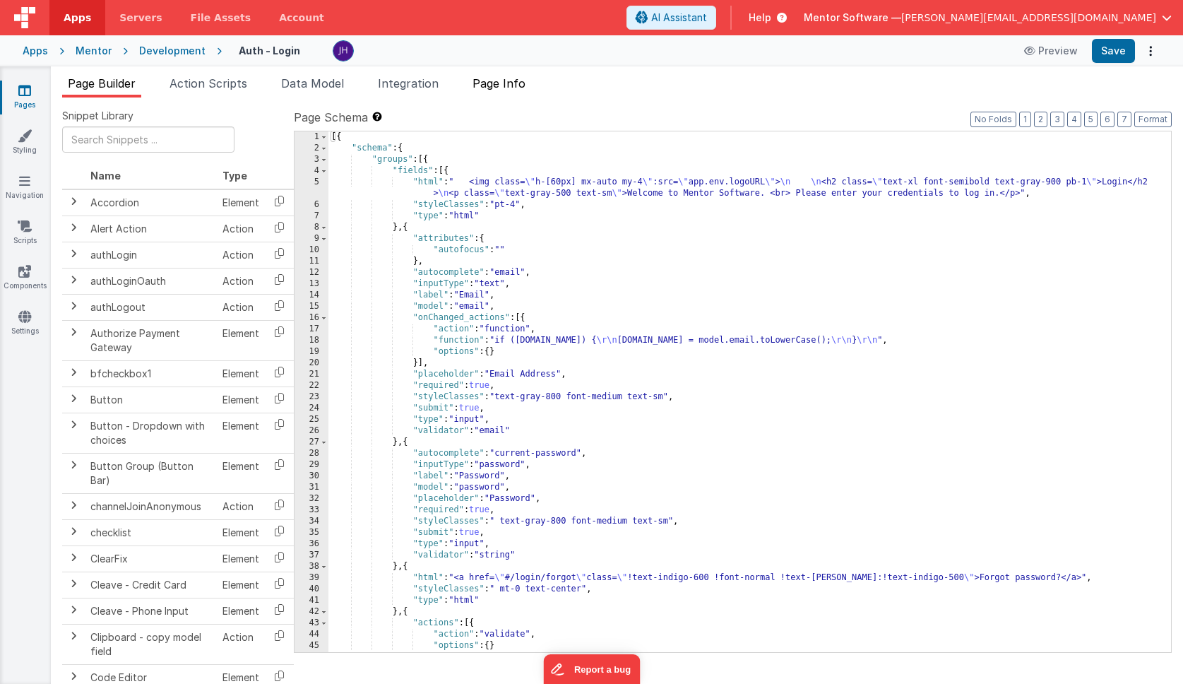
click at [513, 79] on span "Page Info" at bounding box center [499, 83] width 53 height 14
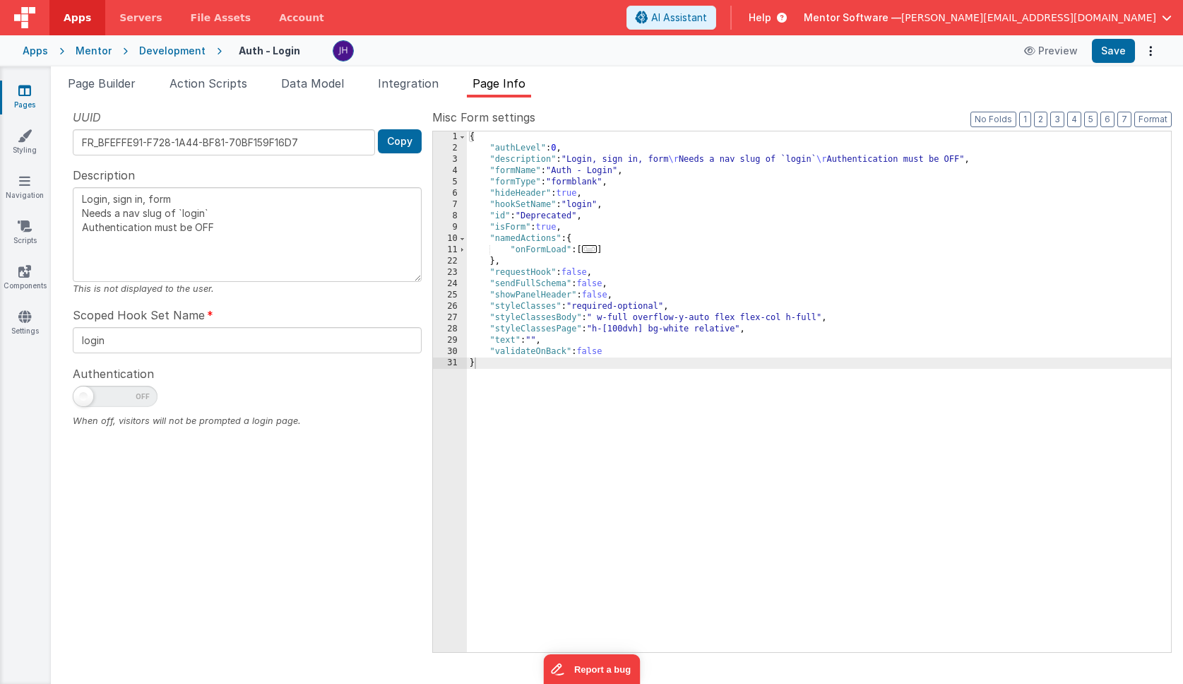
click at [596, 250] on span "..." at bounding box center [590, 249] width 16 height 8
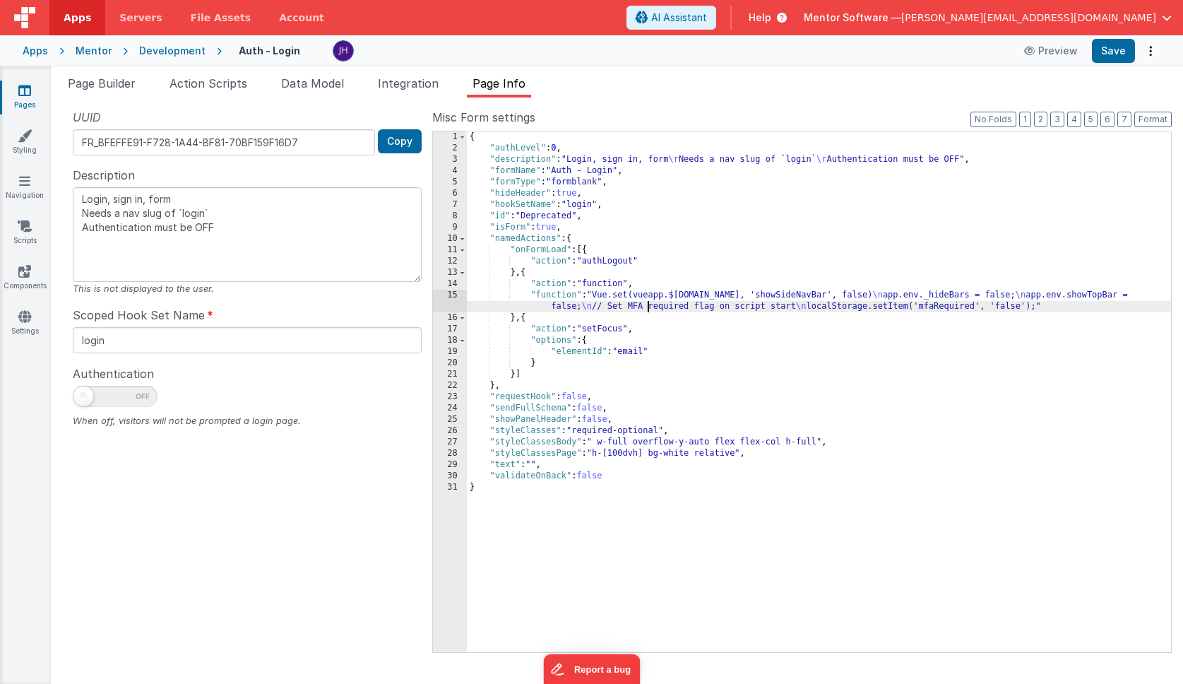
click at [647, 302] on div "{ "authLevel" : 0 , "description" : "Login, sign in, form \r Needs a nav slug o…" at bounding box center [819, 402] width 704 height 543
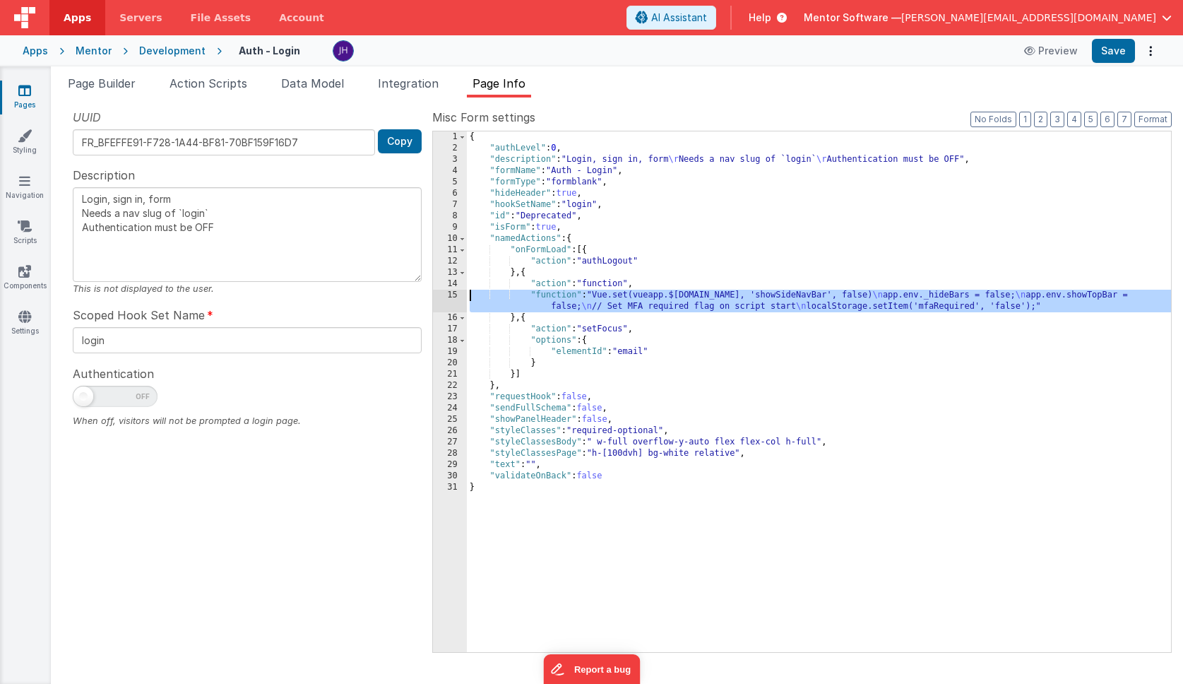
click at [455, 298] on div "15" at bounding box center [450, 301] width 34 height 23
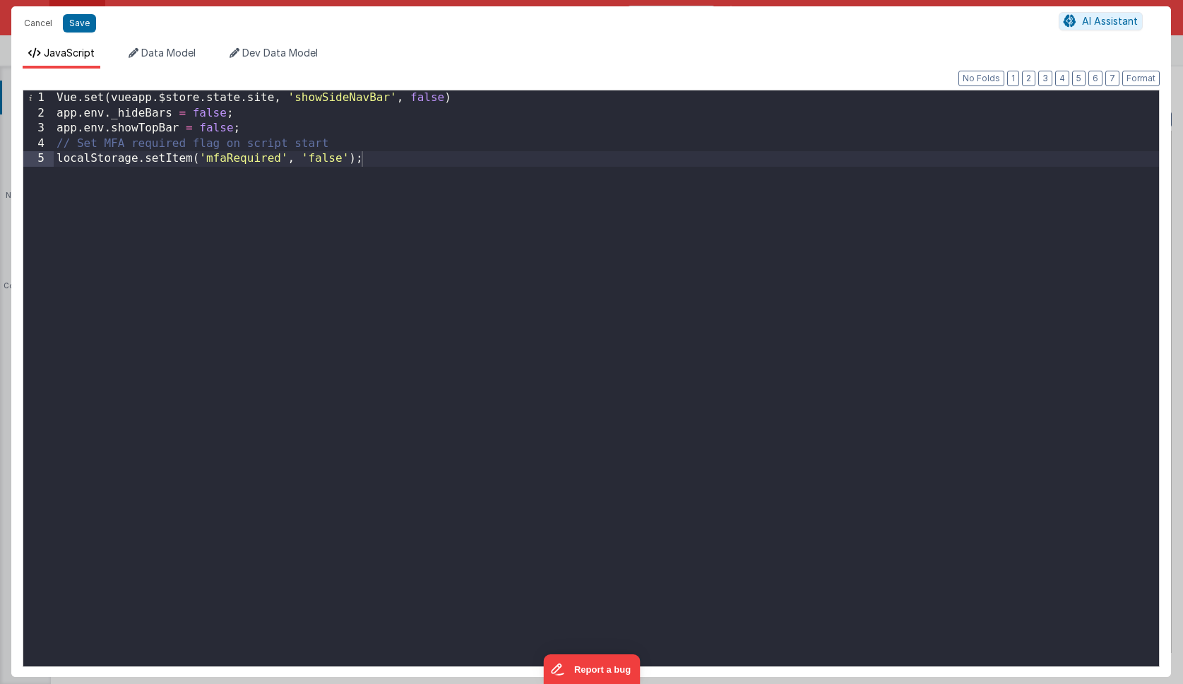
click at [420, 159] on div "Vue . set ( vueapp . $store . state . site , 'showSideNavBar' , false ) app . e…" at bounding box center [607, 393] width 1106 height 606
click at [279, 174] on div "Vue . set ( vueapp . $store . state . site , 'showSideNavBar' , false ) app . e…" at bounding box center [607, 393] width 1106 height 606
click at [318, 173] on div "Vue . set ( vueapp . $store . state . site , 'showSideNavBar' , false ) app . e…" at bounding box center [607, 393] width 1106 height 606
click at [326, 162] on div "Vue . set ( vueapp . $store . state . site , 'showSideNavBar' , false ) app . e…" at bounding box center [607, 393] width 1106 height 606
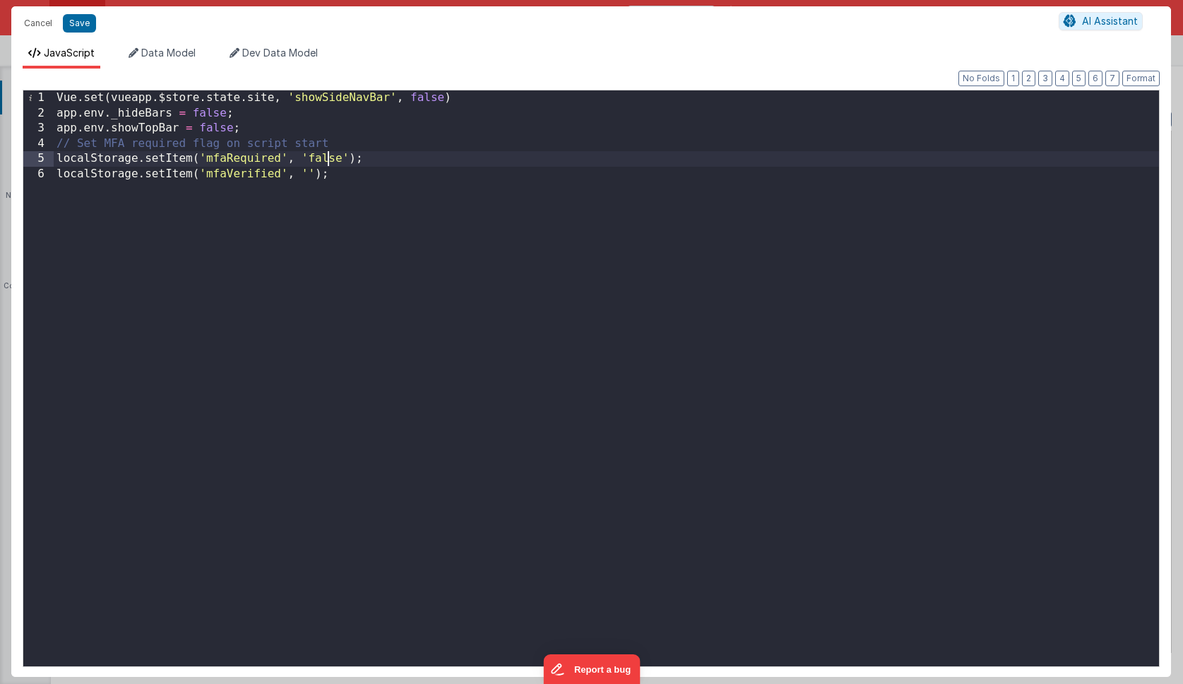
click at [326, 162] on div "Vue . set ( vueapp . $store . state . site , 'showSideNavBar' , false ) app . e…" at bounding box center [607, 393] width 1106 height 606
click at [351, 232] on div "Vue . set ( vueapp . $store . state . site , 'showSideNavBar' , false ) app . e…" at bounding box center [607, 393] width 1106 height 606
click at [413, 171] on div "Vue . set ( vueapp . $store . state . site , 'showSideNavBar' , false ) app . e…" at bounding box center [607, 393] width 1106 height 606
click at [259, 124] on div "Vue . set ( vueapp . $store . state . site , 'showSideNavBar' , false ) app . e…" at bounding box center [607, 393] width 1106 height 606
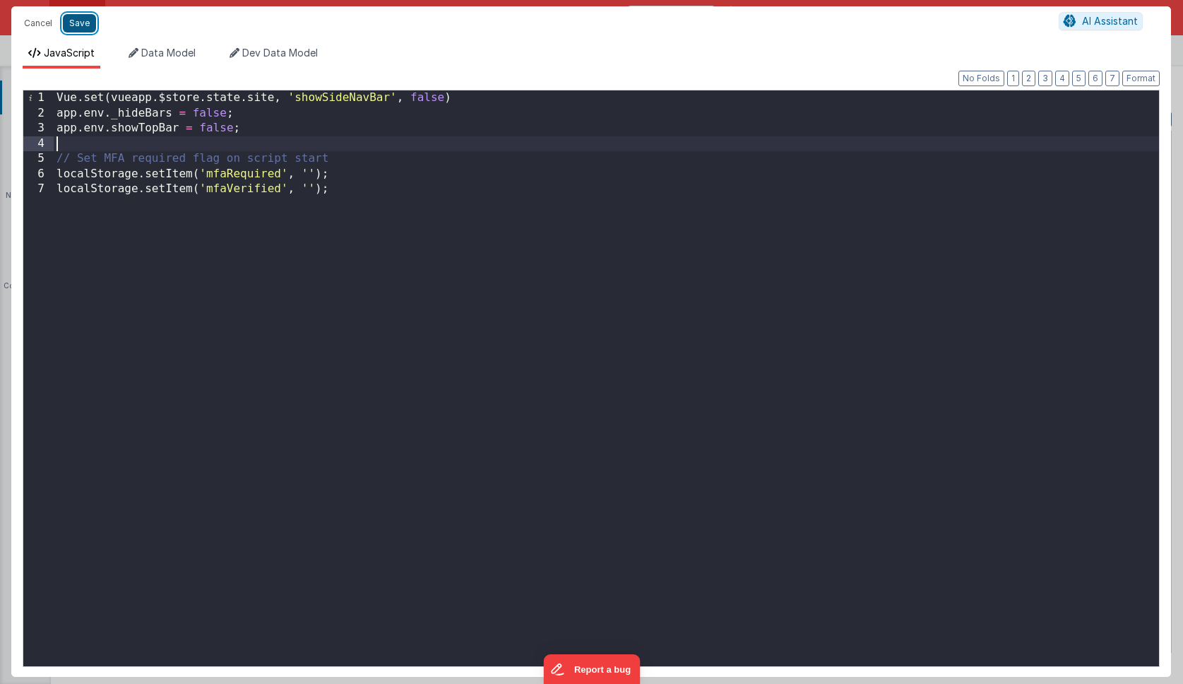
click at [83, 25] on button "Save" at bounding box center [79, 23] width 33 height 18
type textarea "Login, sign in, form Needs a nav slug of `login` Authentication must be OFF"
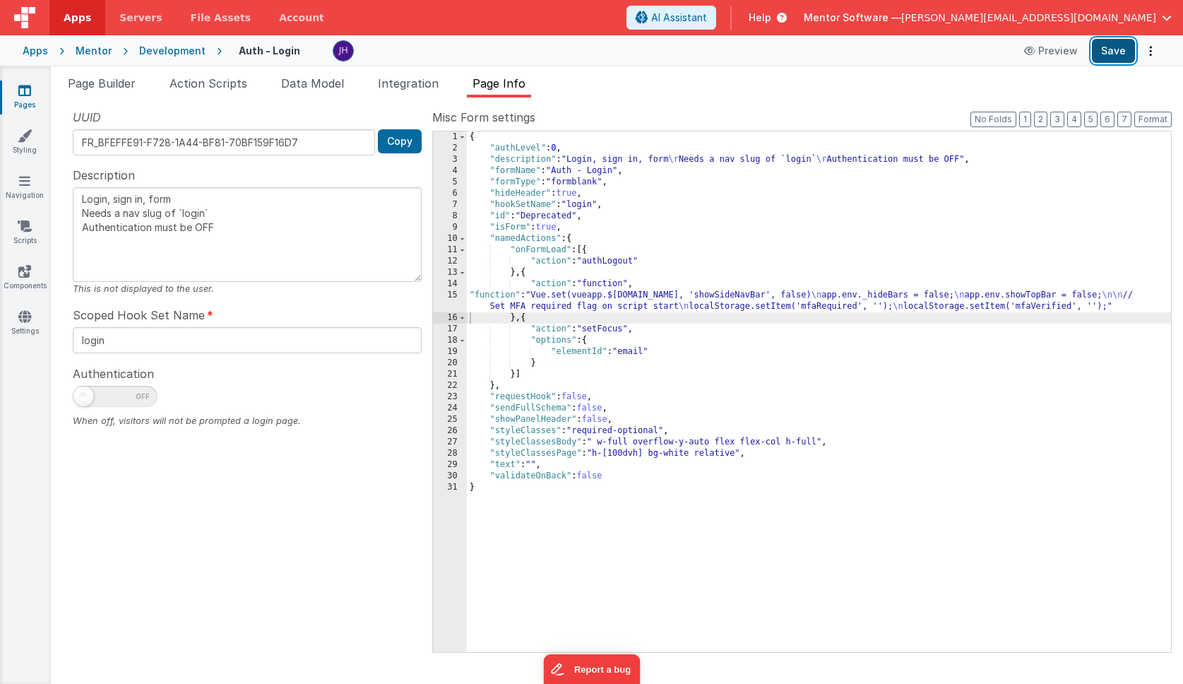
click at [1107, 43] on button "Save" at bounding box center [1113, 51] width 43 height 24
click at [702, 305] on div "{ "authLevel" : 0 , "description" : "Login, sign in, form \r Needs a nav slug o…" at bounding box center [819, 402] width 704 height 543
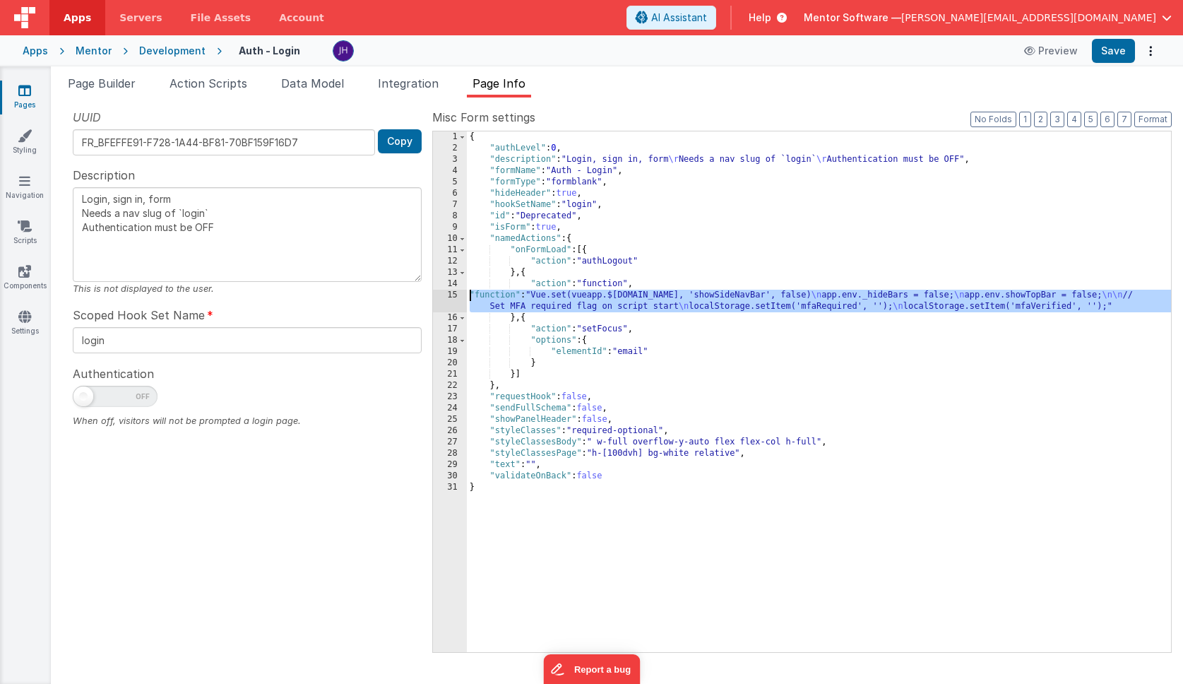
click at [454, 297] on div "15" at bounding box center [450, 301] width 34 height 23
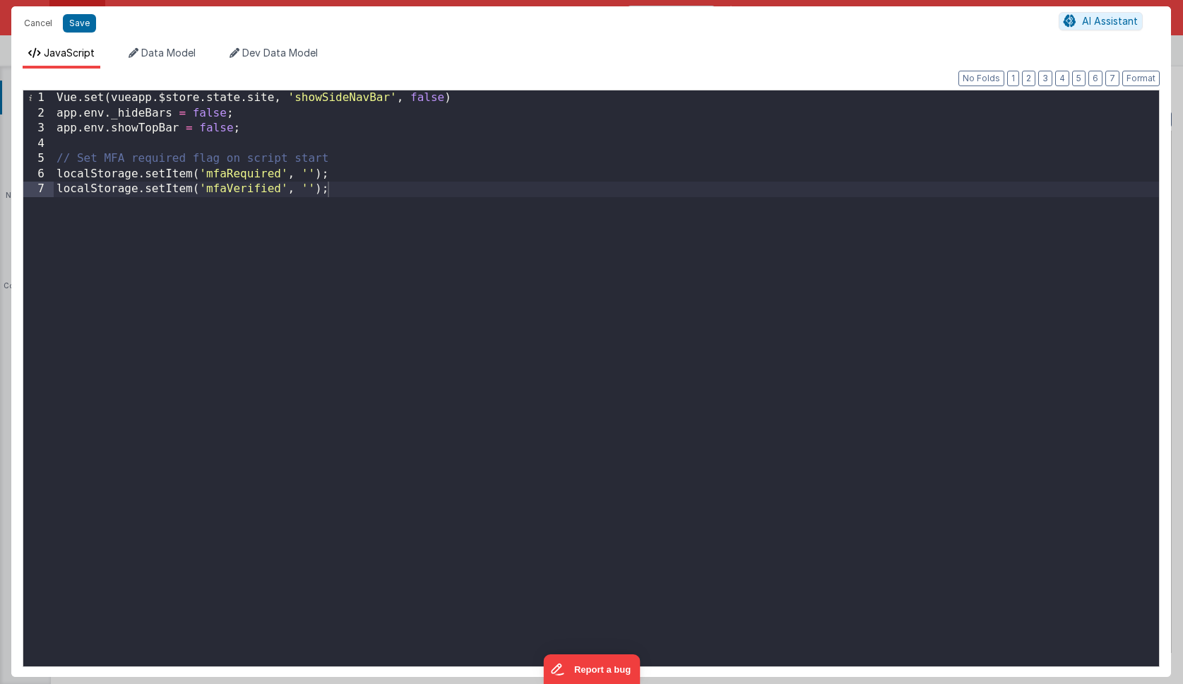
click at [174, 290] on div "Vue . set ( vueapp . $store . state . site , 'showSideNavBar' , false ) app . e…" at bounding box center [607, 393] width 1106 height 606
click at [78, 23] on button "Save" at bounding box center [79, 23] width 33 height 18
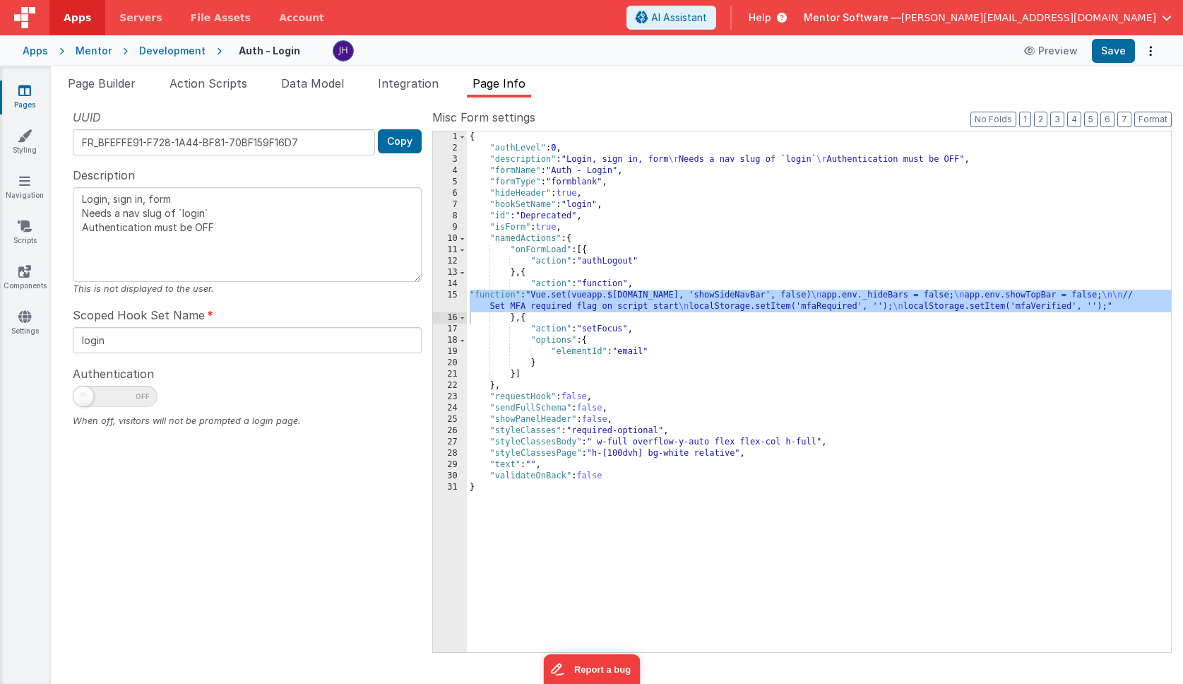
click at [538, 290] on div "{ "authLevel" : 0 , "description" : "Login, sign in, form \r Needs a nav slug o…" at bounding box center [819, 402] width 704 height 543
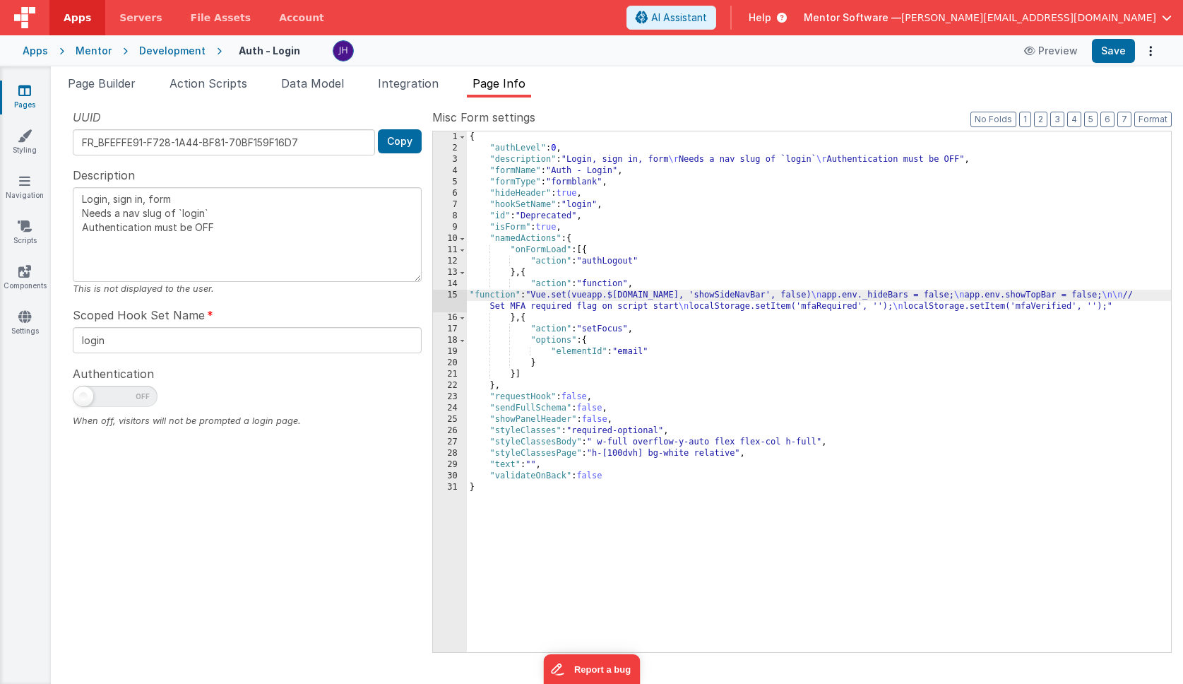
click at [447, 296] on div "15" at bounding box center [450, 301] width 34 height 23
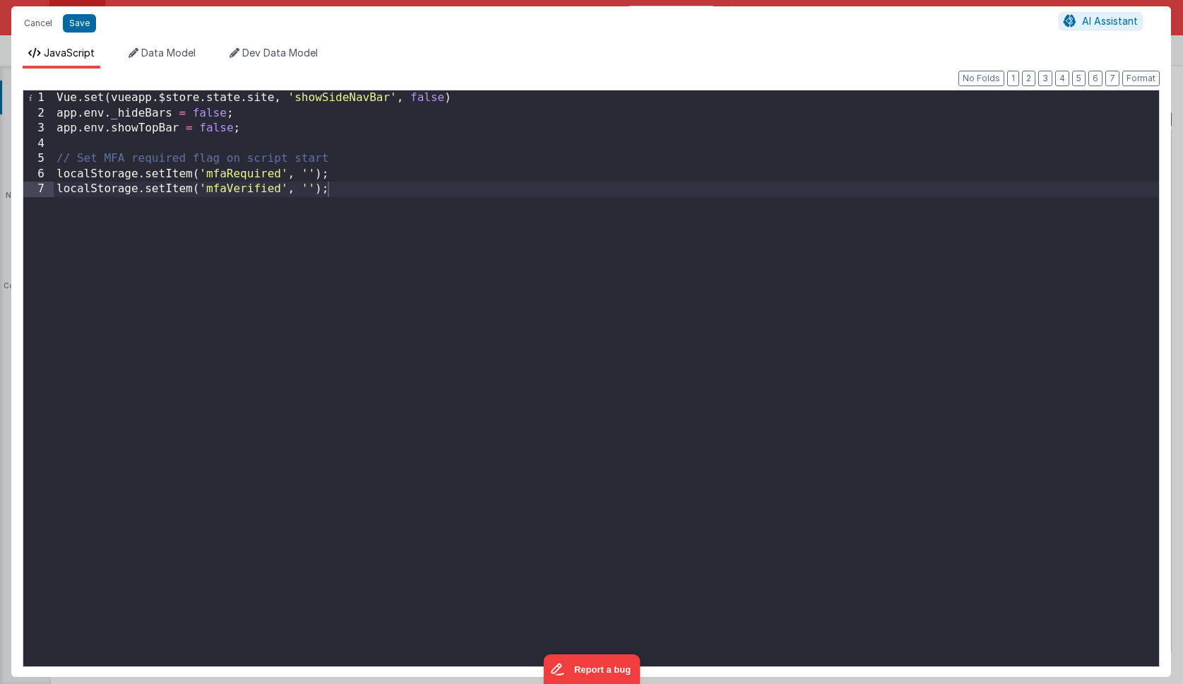
click at [421, 189] on div "Vue . set ( vueapp . $store . state . site , 'showSideNavBar' , false ) app . e…" at bounding box center [607, 393] width 1106 height 606
click at [377, 263] on div "Vue . set ( vueapp . $store . state . site , 'showSideNavBar' , false ) app . e…" at bounding box center [607, 393] width 1106 height 606
click at [83, 25] on button "Save" at bounding box center [79, 23] width 33 height 18
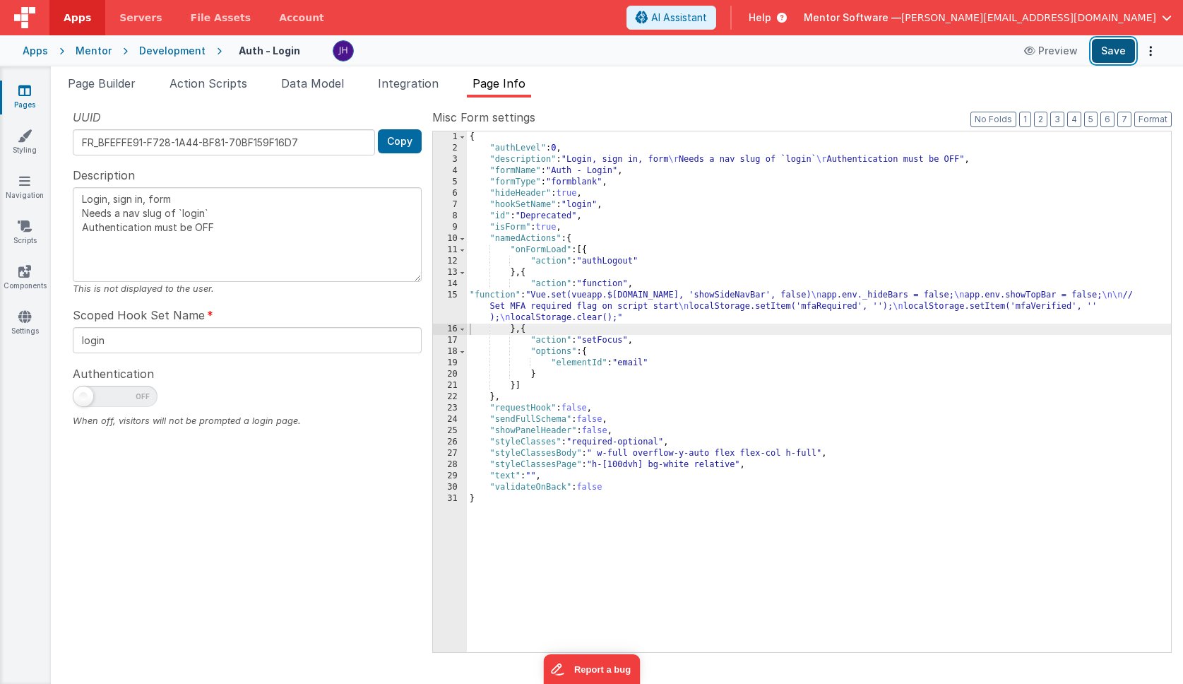
click at [1107, 51] on button "Save" at bounding box center [1113, 51] width 43 height 24
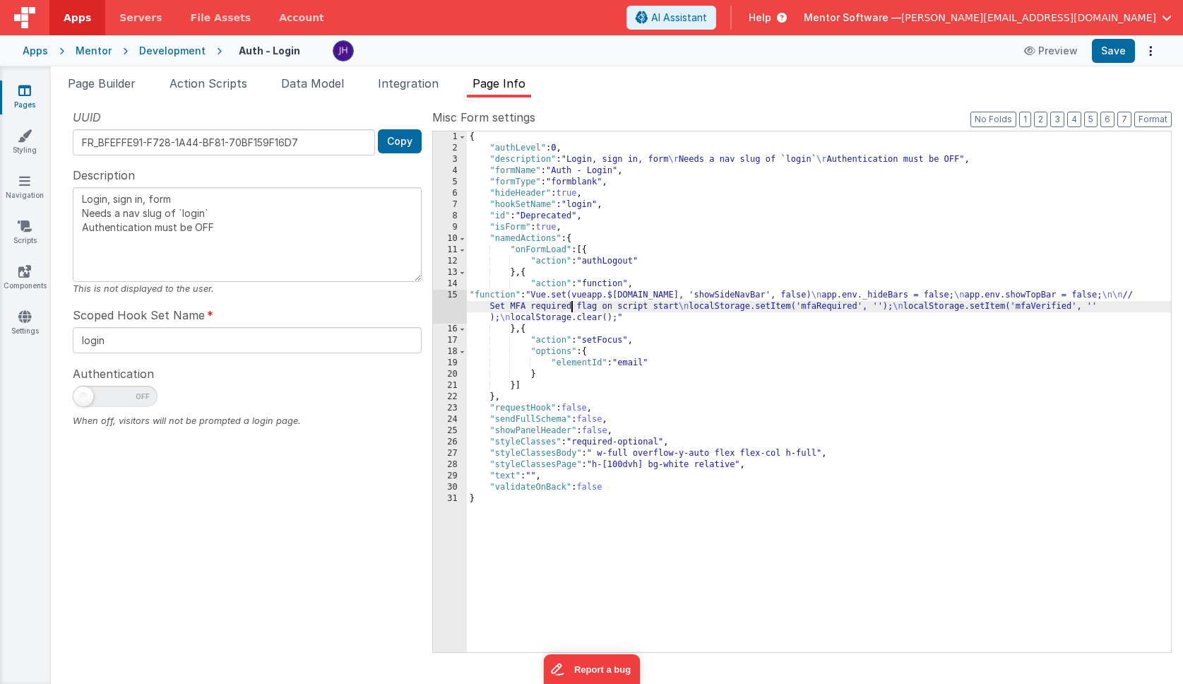
click at [570, 309] on div "{ "authLevel" : 0 , "description" : "Login, sign in, form \r Needs a nav slug o…" at bounding box center [819, 402] width 704 height 543
click at [455, 302] on div "15" at bounding box center [450, 307] width 34 height 34
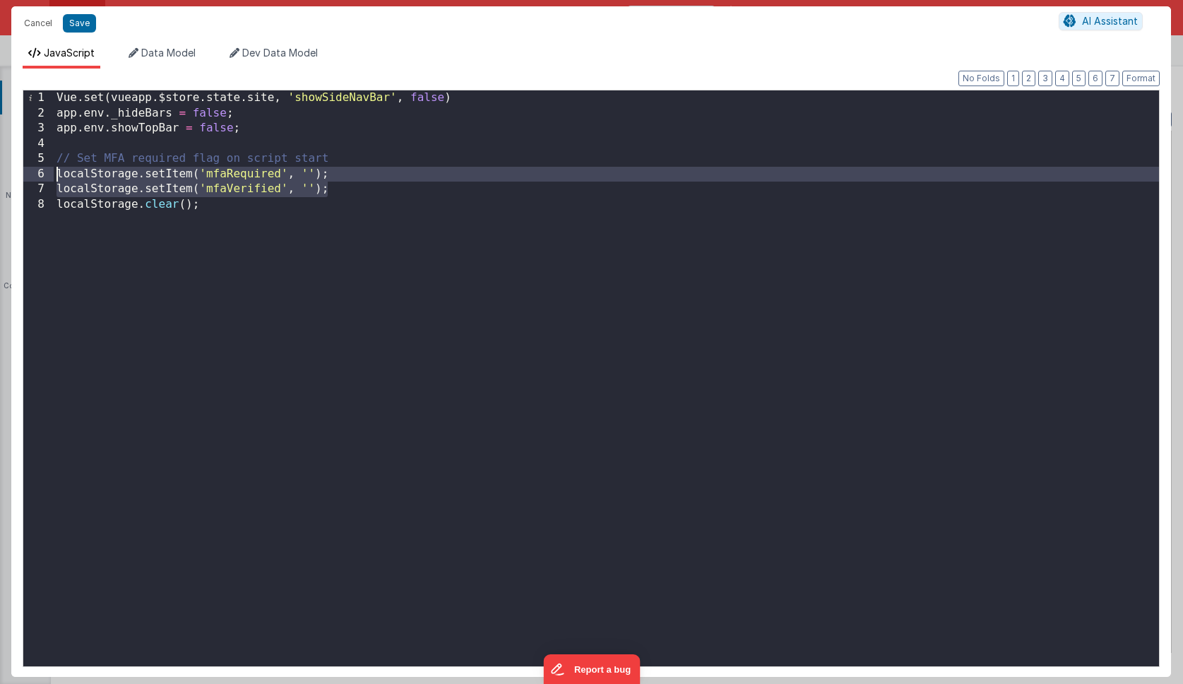
drag, startPoint x: 340, startPoint y: 189, endPoint x: 39, endPoint y: 167, distance: 301.7
click at [39, 167] on div "1 2 3 4 5 6 7 8 Vue . set ( vueapp . $store . state . site , 'showSideNavBar' ,…" at bounding box center [591, 378] width 1137 height 577
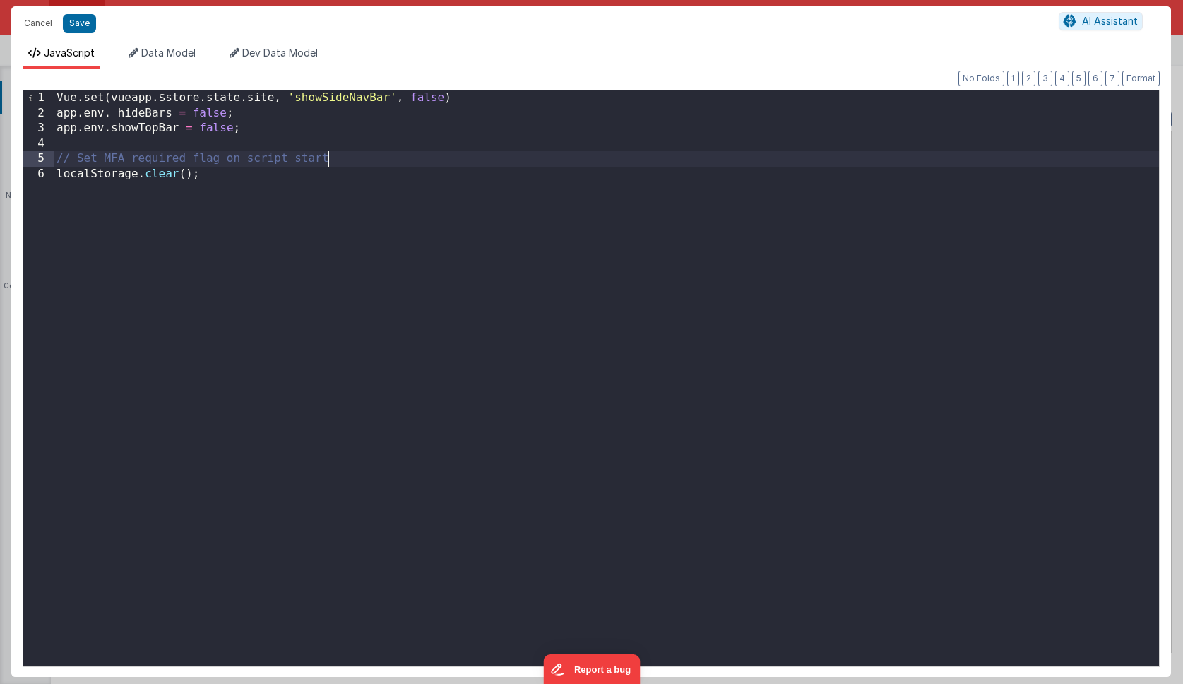
click at [223, 176] on div "Vue . set ( vueapp . $store . state . site , 'showSideNavBar' , false ) app . e…" at bounding box center [607, 393] width 1106 height 606
click at [81, 28] on button "Save" at bounding box center [79, 23] width 33 height 18
type textarea "Login, sign in, form Needs a nav slug of `login` Authentication must be OFF"
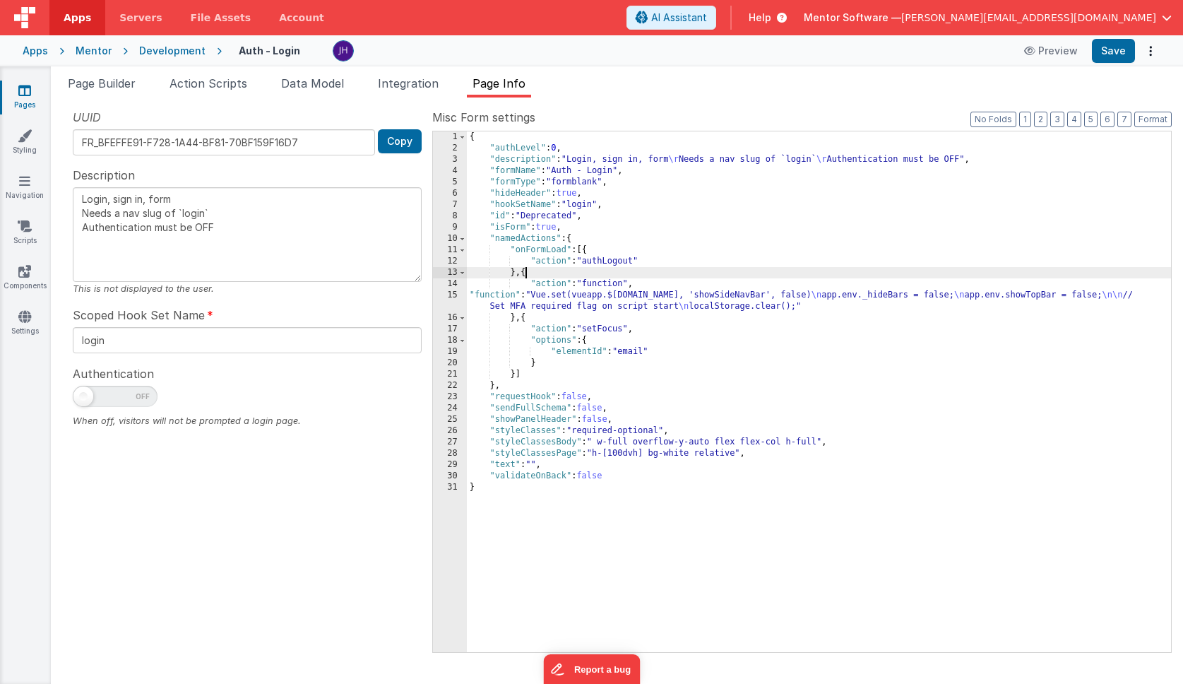
click at [527, 271] on div "{ "authLevel" : 0 , "description" : "Login, sign in, form \r Needs a nav slug o…" at bounding box center [819, 402] width 704 height 543
click at [528, 273] on div "{ "authLevel" : 0 , "description" : "Login, sign in, form \r Needs a nav slug o…" at bounding box center [819, 402] width 704 height 543
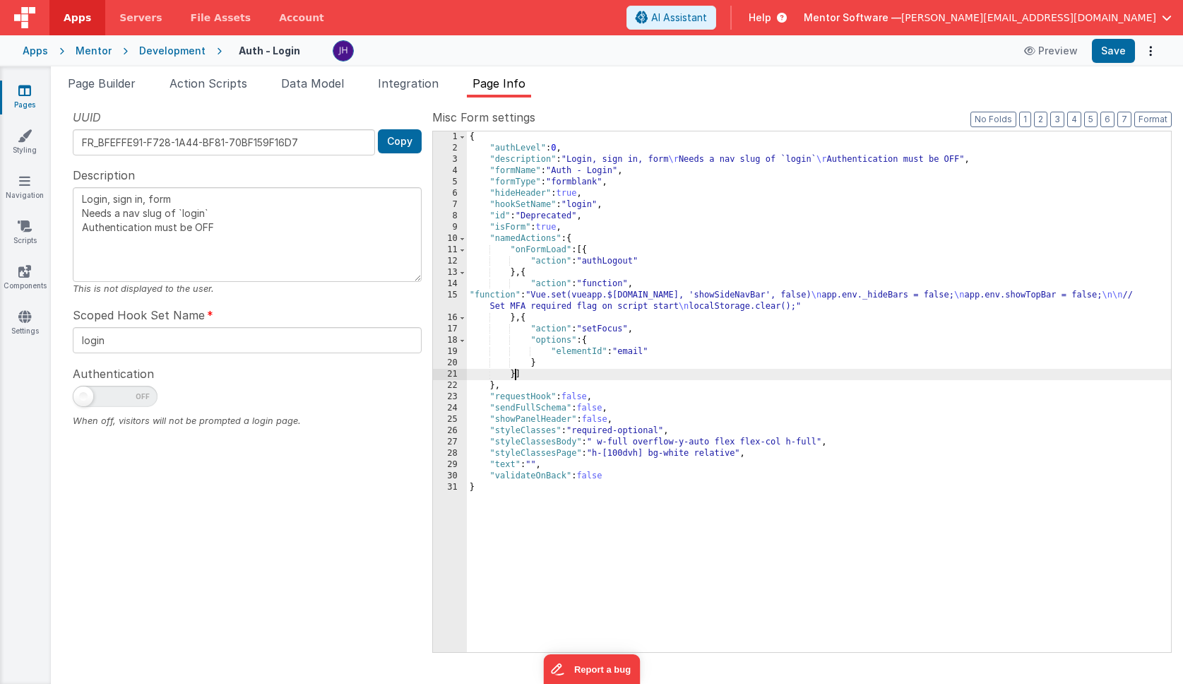
click at [516, 373] on div "{ "authLevel" : 0 , "description" : "Login, sign in, form \r Needs a nav slug o…" at bounding box center [819, 402] width 704 height 543
type textarea "Login, sign in, form Needs a nav slug of `login` Authentication must be OFF"
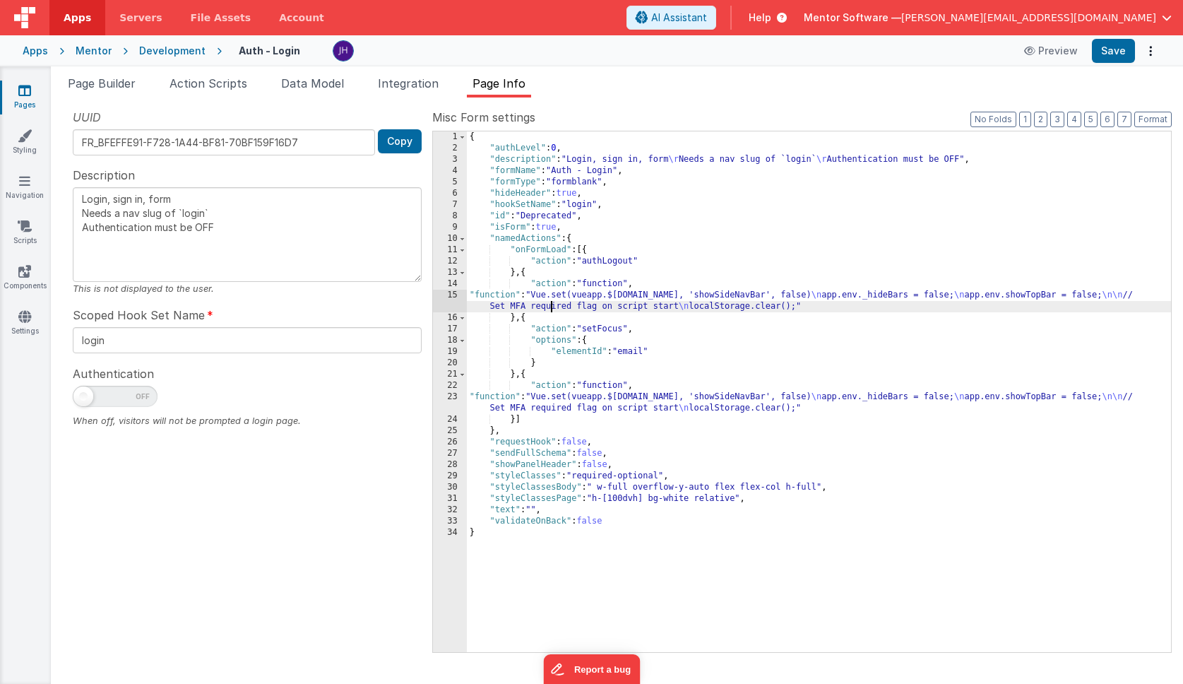
click at [550, 302] on div "{ "authLevel" : 0 , "description" : "Login, sign in, form \r Needs a nav slug o…" at bounding box center [819, 402] width 704 height 543
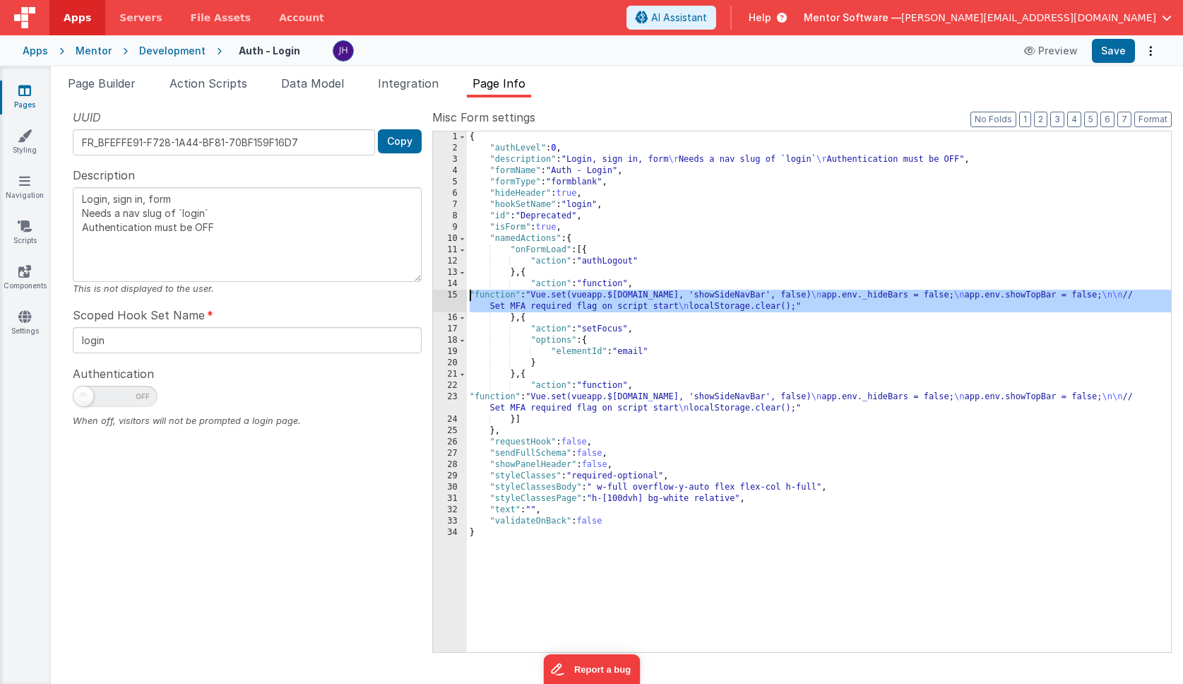
click at [451, 297] on div "15" at bounding box center [450, 301] width 34 height 23
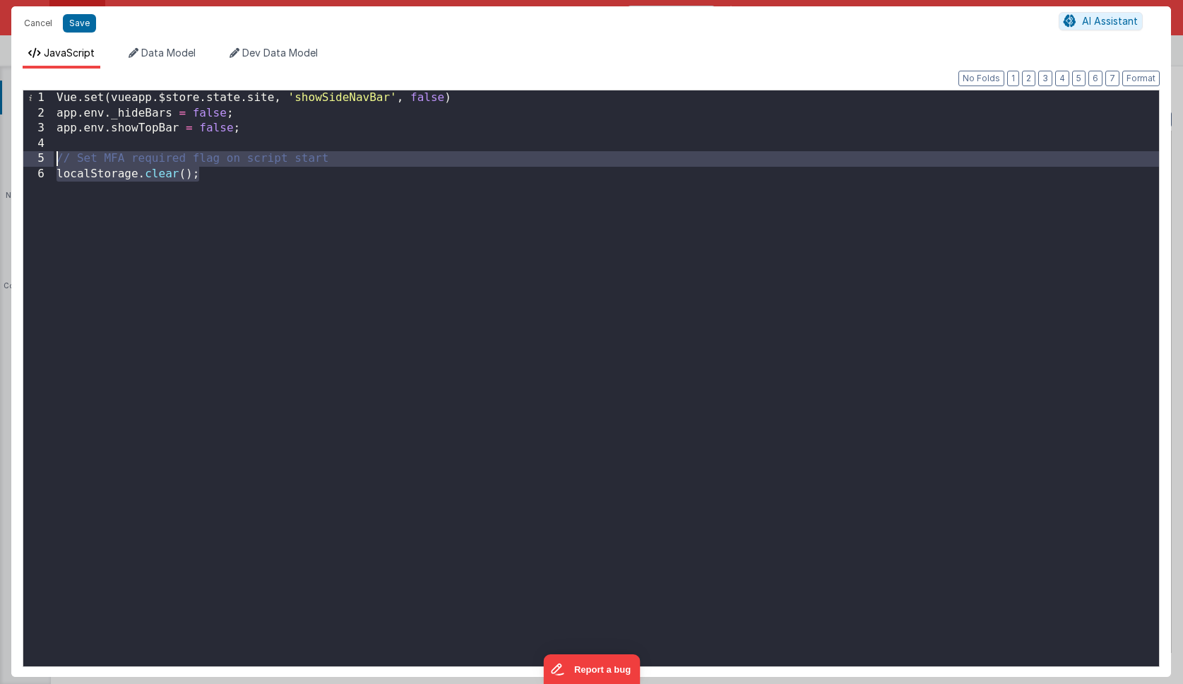
drag, startPoint x: 213, startPoint y: 180, endPoint x: 16, endPoint y: 159, distance: 197.5
click at [16, 159] on div "Format 7 6 5 4 3 2 1 No Folds 1 2 3 4 5 6 Vue . set ( vueapp . $store . state .…" at bounding box center [591, 373] width 1160 height 608
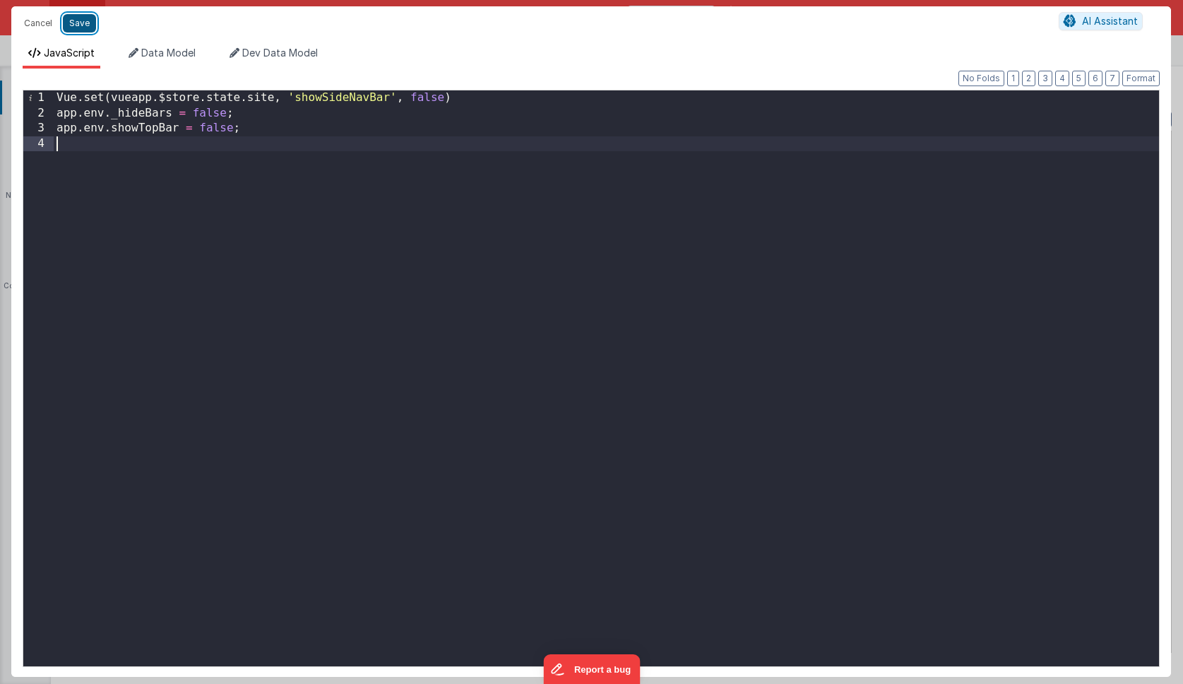
click at [77, 26] on button "Save" at bounding box center [79, 23] width 33 height 18
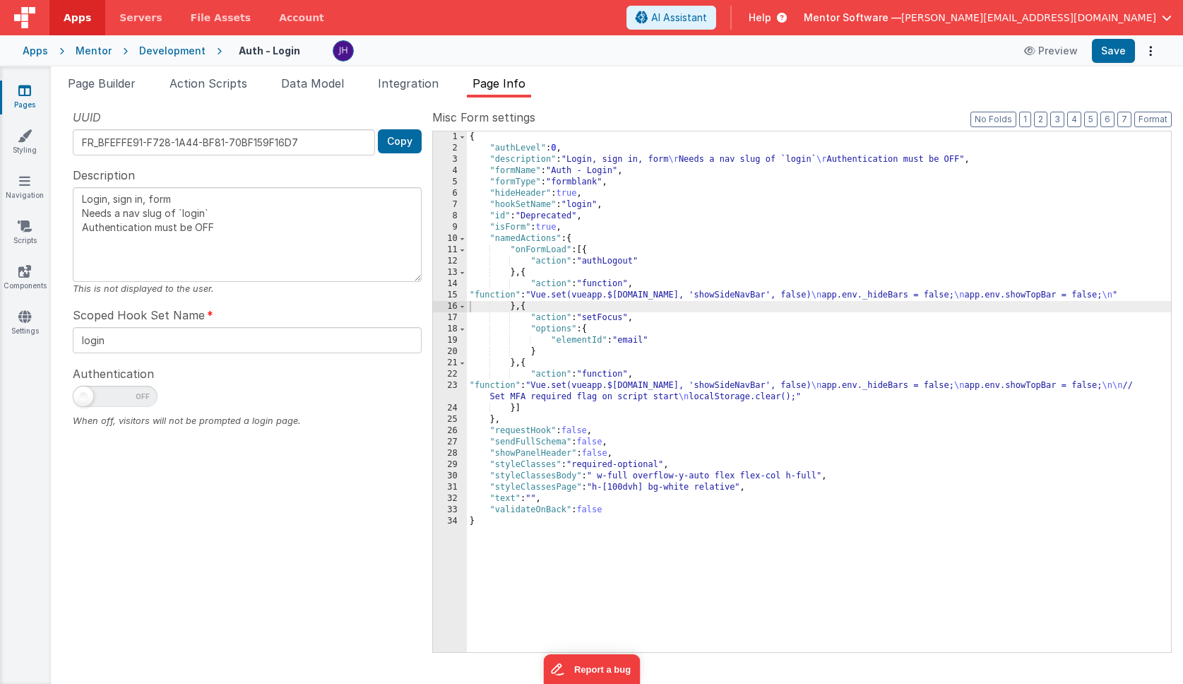
click at [573, 389] on div "{ "authLevel" : 0 , "description" : "Login, sign in, form \r Needs a nav slug o…" at bounding box center [819, 402] width 704 height 543
click at [447, 393] on div "23" at bounding box center [450, 391] width 34 height 23
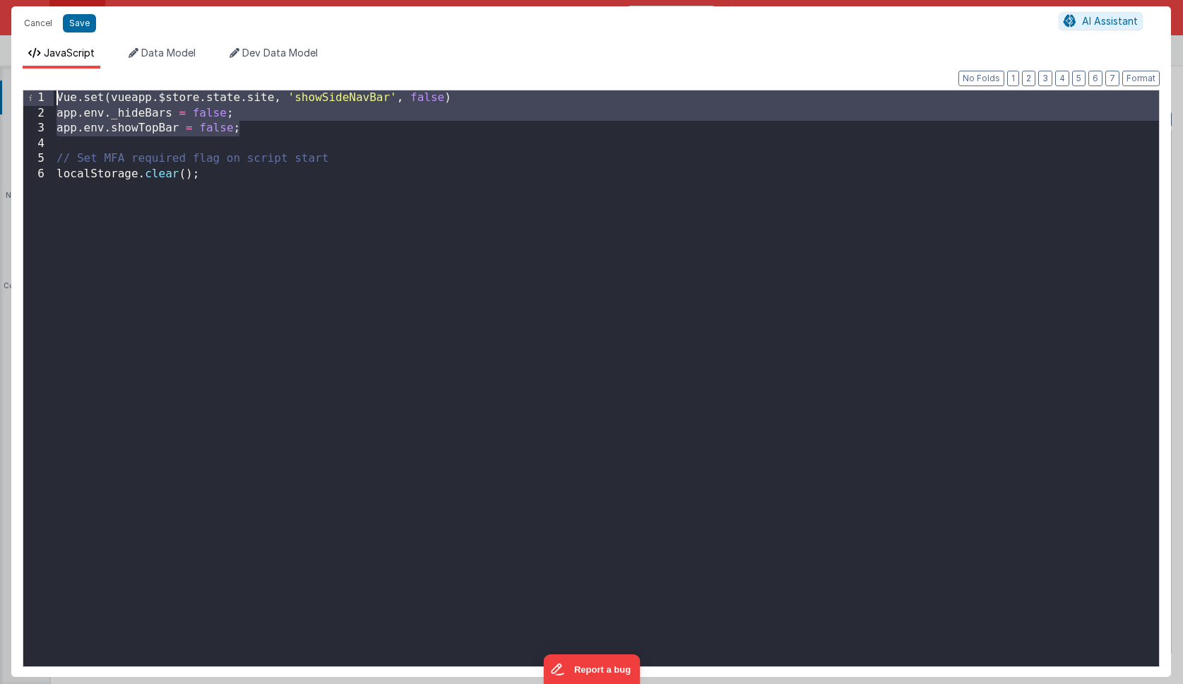
drag, startPoint x: 252, startPoint y: 131, endPoint x: 42, endPoint y: 96, distance: 212.6
click at [42, 96] on div "1 2 3 4 5 6 Vue . set ( vueapp . $store . state . site , 'showSideNavBar' , fal…" at bounding box center [591, 378] width 1137 height 577
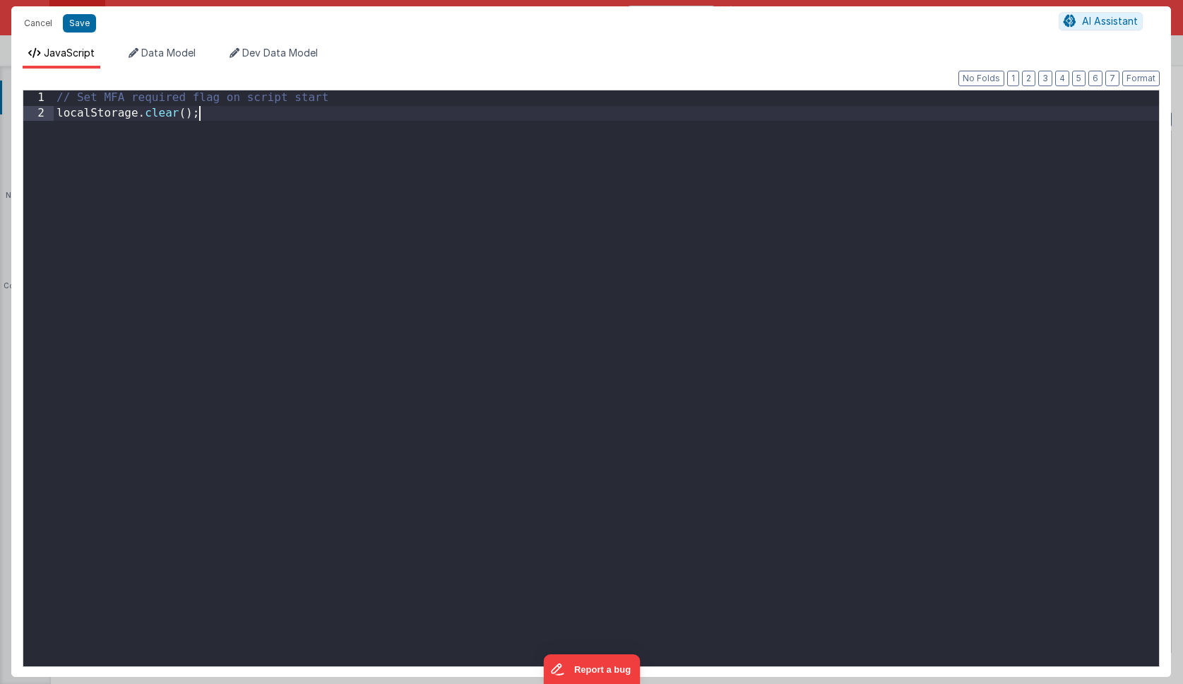
click at [238, 153] on div "// Set MFA required flag on script start localStorage . clear ( ) ;" at bounding box center [607, 393] width 1106 height 606
click at [76, 25] on button "Save" at bounding box center [79, 23] width 33 height 18
type textarea "Login, sign in, form Needs a nav slug of `login` Authentication must be OFF"
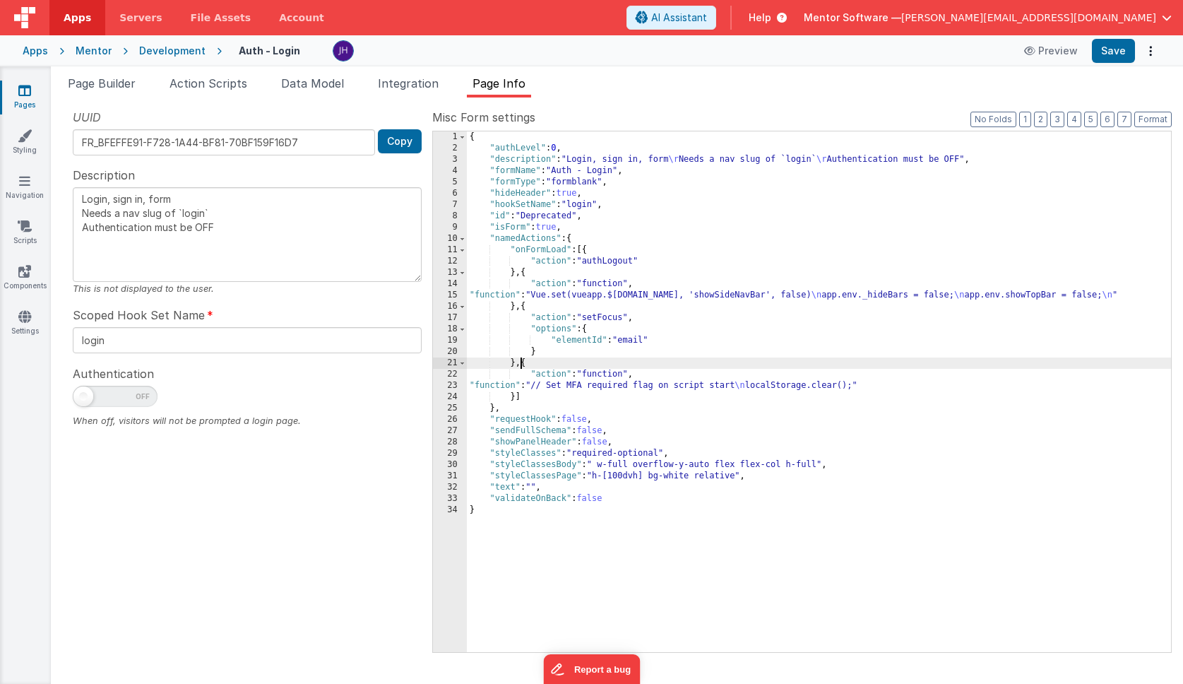
click at [522, 365] on div "{ "authLevel" : 0 , "description" : "Login, sign in, form \r Needs a nav slug o…" at bounding box center [819, 402] width 704 height 543
click at [112, 86] on span "Page Builder" at bounding box center [102, 83] width 68 height 14
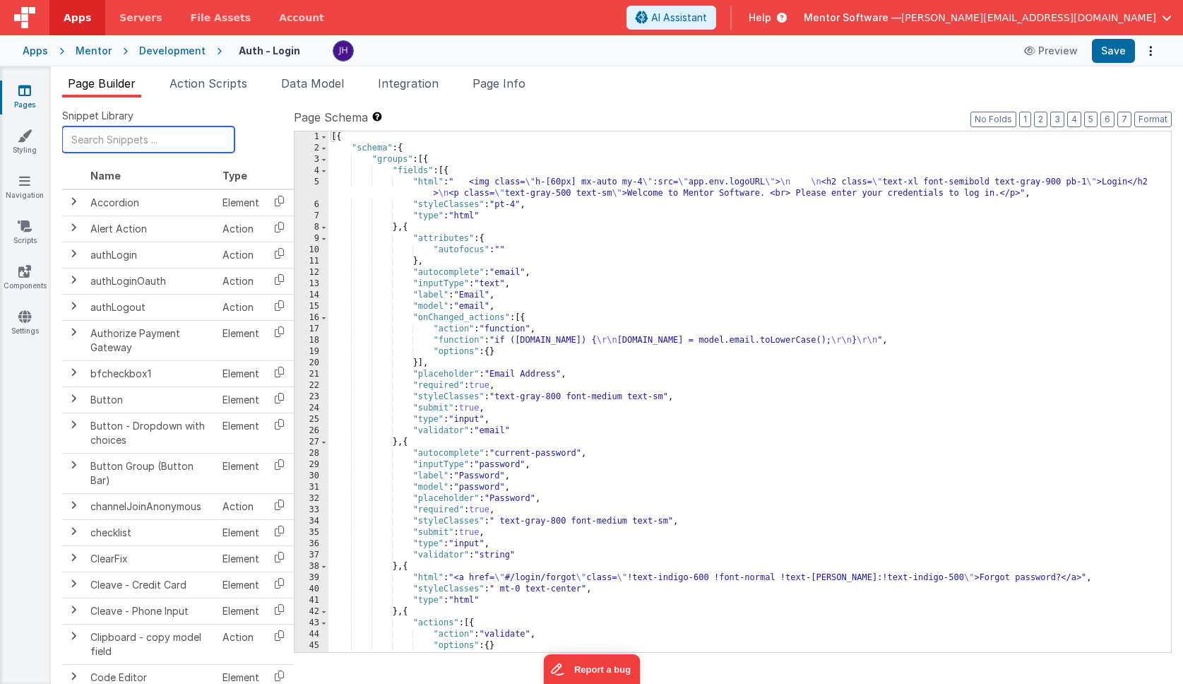
click at [122, 144] on input "text" at bounding box center [148, 139] width 172 height 26
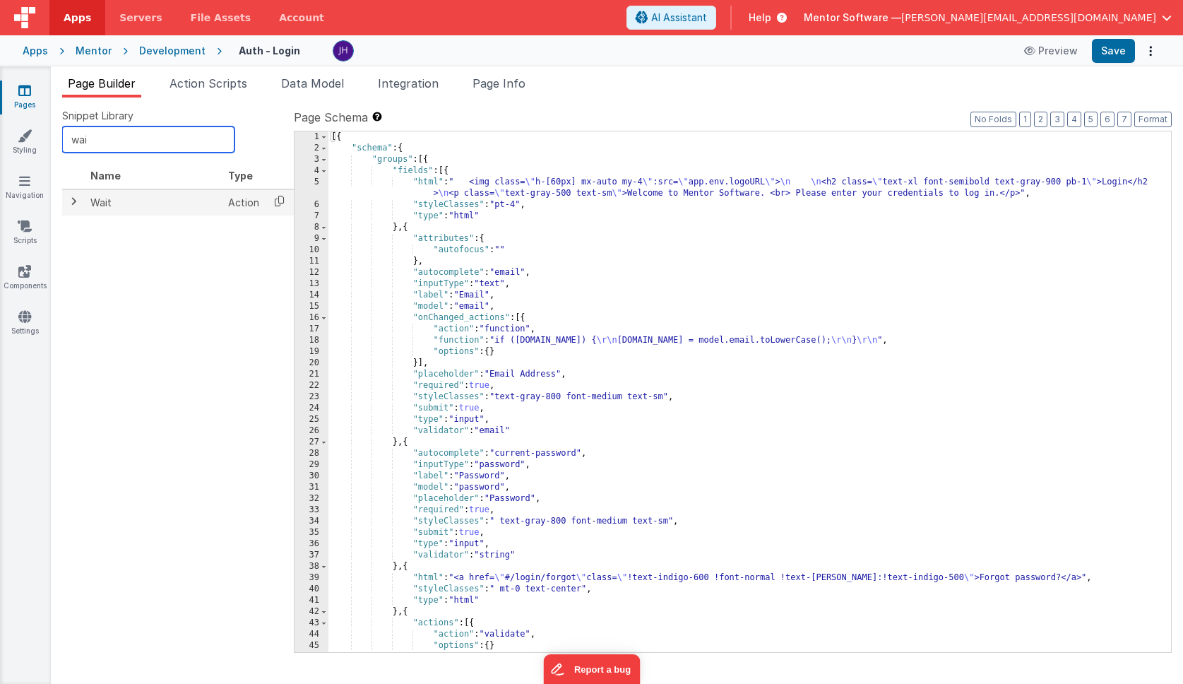
type input "wai"
click at [280, 197] on icon at bounding box center [279, 201] width 29 height 22
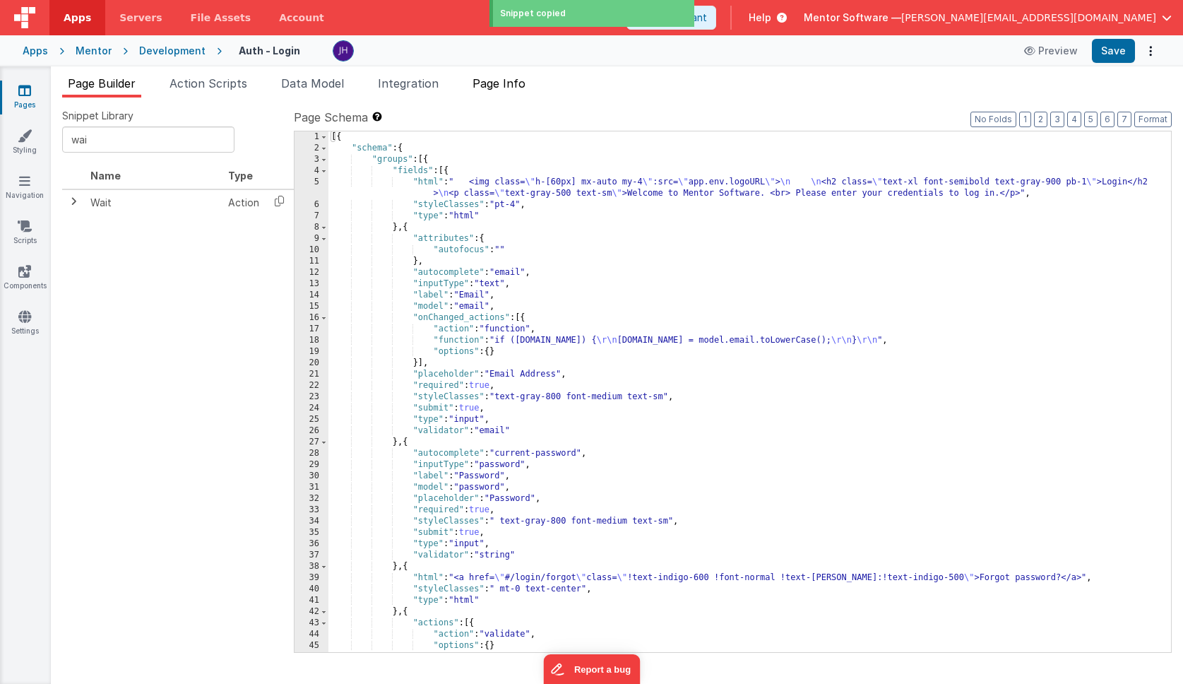
click at [517, 86] on span "Page Info" at bounding box center [499, 83] width 53 height 14
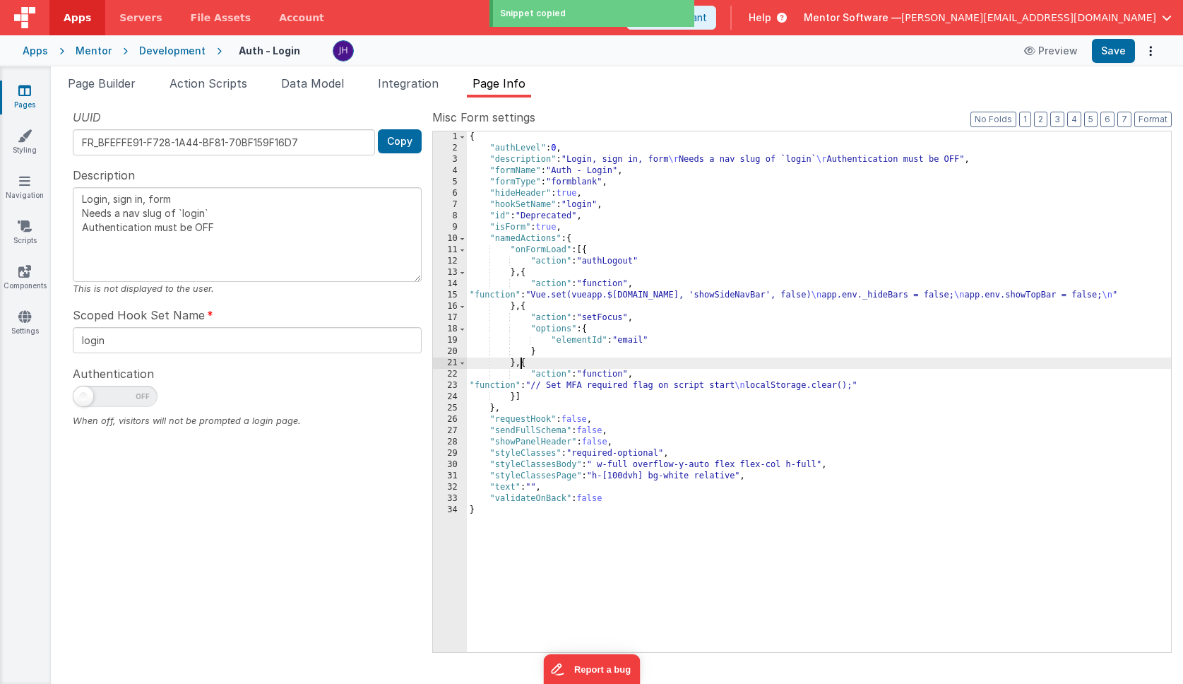
click at [521, 367] on div "{ "authLevel" : 0 , "description" : "Login, sign in, form \r Needs a nav slug o…" at bounding box center [819, 402] width 704 height 543
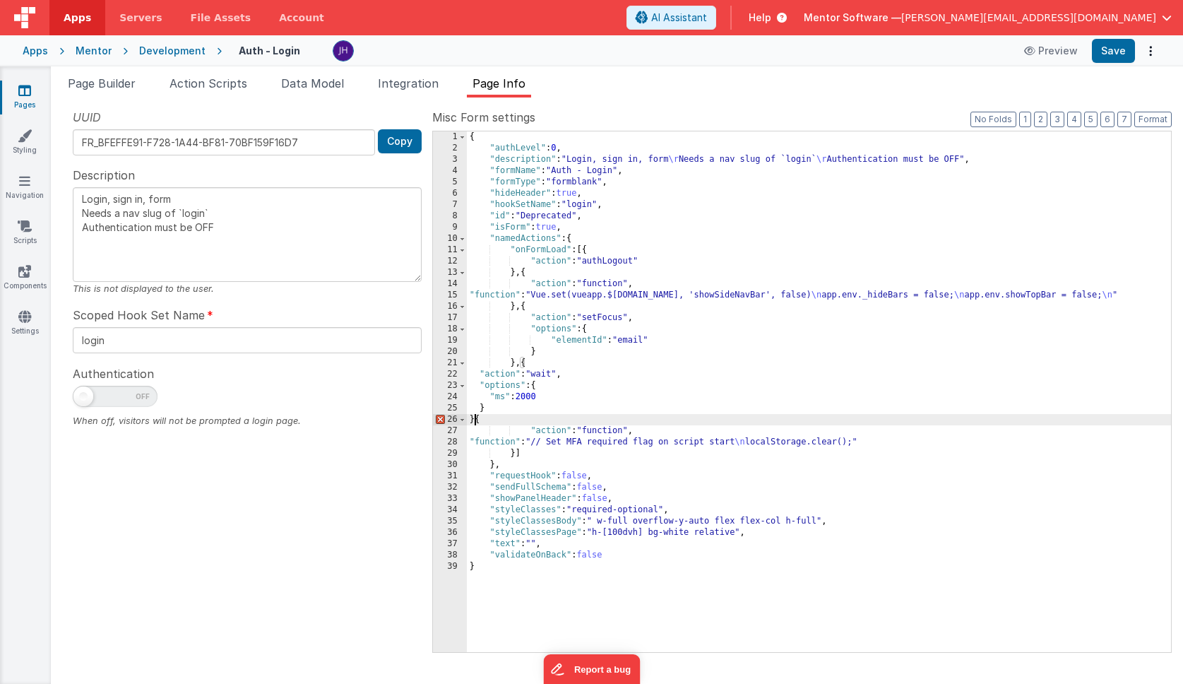
click at [524, 396] on div "{ "authLevel" : 0 , "description" : "Login, sign in, form \r Needs a nav slug o…" at bounding box center [819, 402] width 704 height 543
click at [475, 419] on div "{ "authLevel" : 0 , "description" : "Login, sign in, form \r Needs a nav slug o…" at bounding box center [819, 402] width 704 height 543
type textarea "Login, sign in, form Needs a nav slug of `login` Authentication must be OFF"
click at [1148, 118] on button "Format" at bounding box center [1153, 120] width 37 height 16
click at [1115, 51] on button "Save" at bounding box center [1113, 51] width 43 height 24
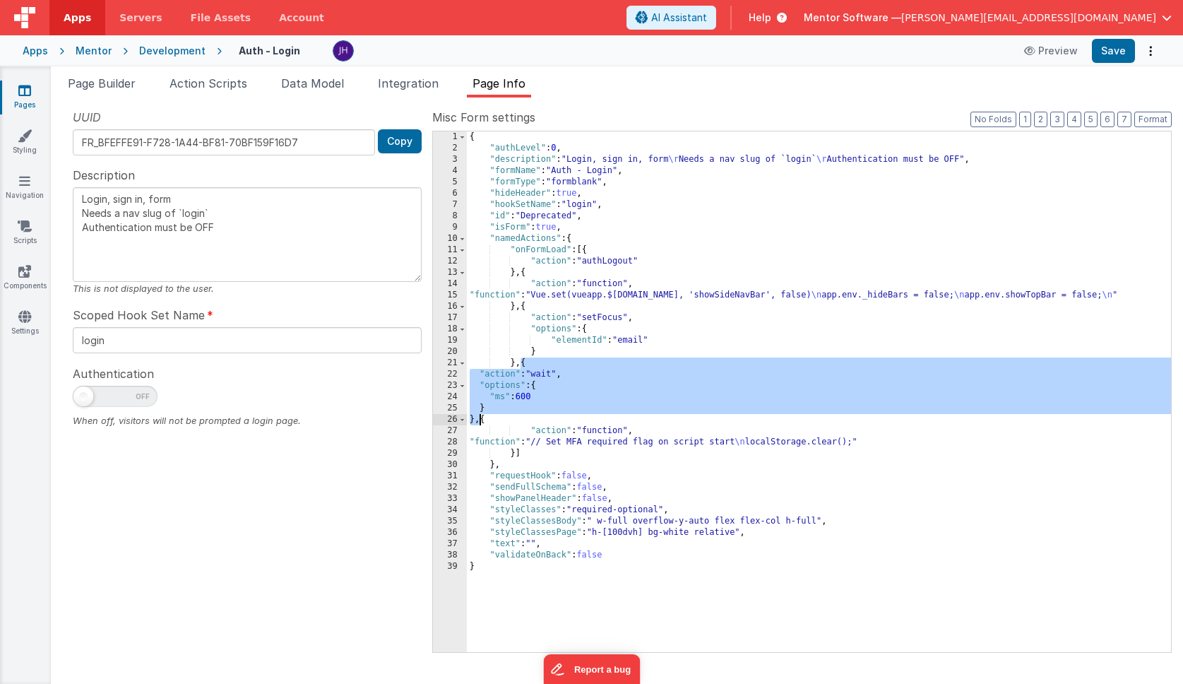
drag, startPoint x: 521, startPoint y: 365, endPoint x: 479, endPoint y: 419, distance: 69.0
click at [479, 419] on div "{ "authLevel" : 0 , "description" : "Login, sign in, form \r Needs a nav slug o…" at bounding box center [819, 402] width 704 height 543
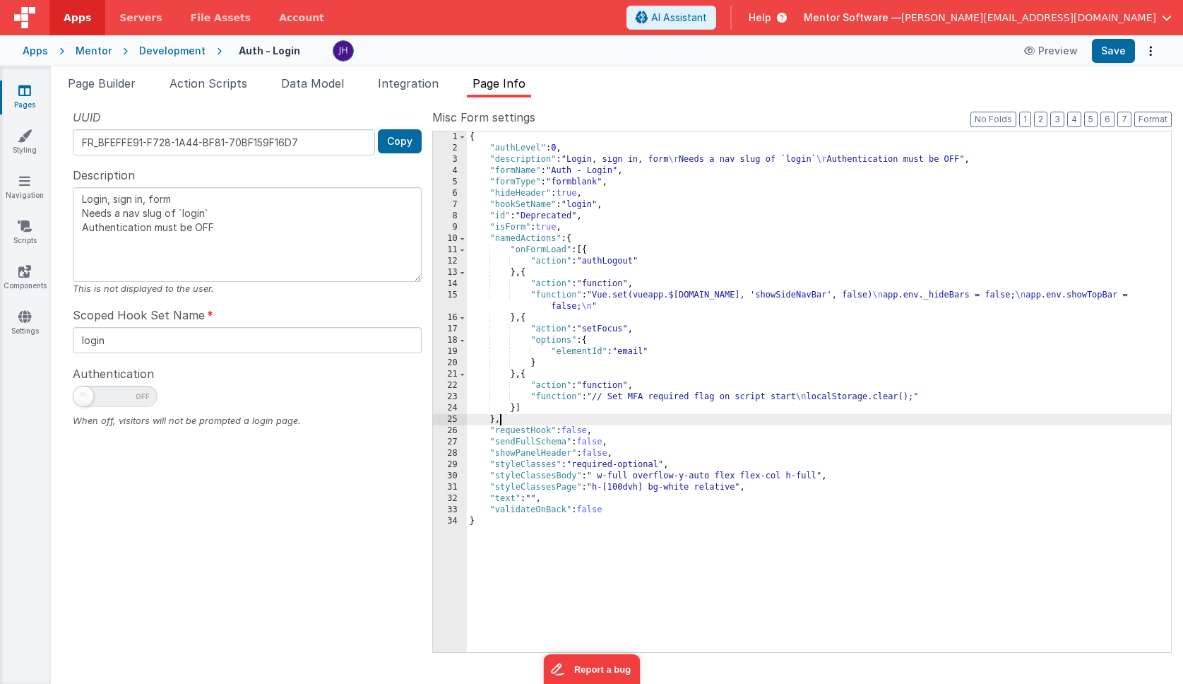
click at [800, 424] on div "{ "authLevel" : 0 , "description" : "Login, sign in, form \r Needs a nav slug o…" at bounding box center [819, 402] width 704 height 543
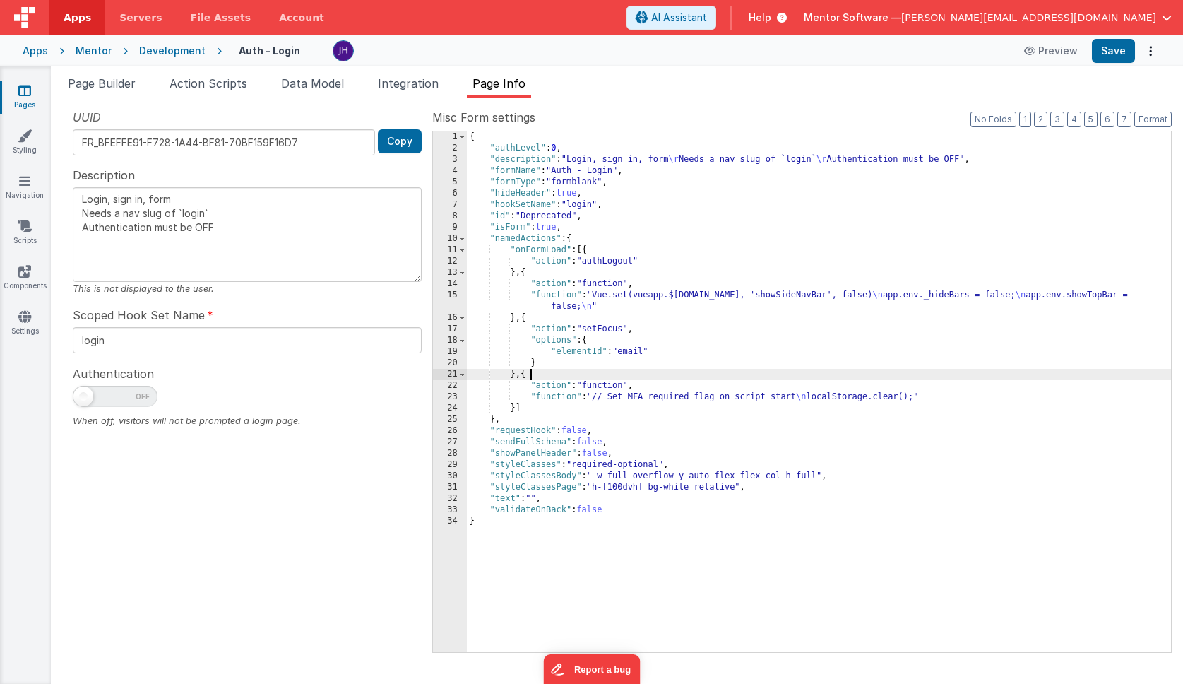
click at [557, 374] on div "{ "authLevel" : 0 , "description" : "Login, sign in, form \r Needs a nav slug o…" at bounding box center [819, 402] width 704 height 543
click at [1115, 52] on button "Save" at bounding box center [1113, 51] width 43 height 24
click at [705, 401] on div "{ "authLevel" : 0 , "description" : "Login, sign in, form \r Needs a nav slug o…" at bounding box center [819, 402] width 704 height 543
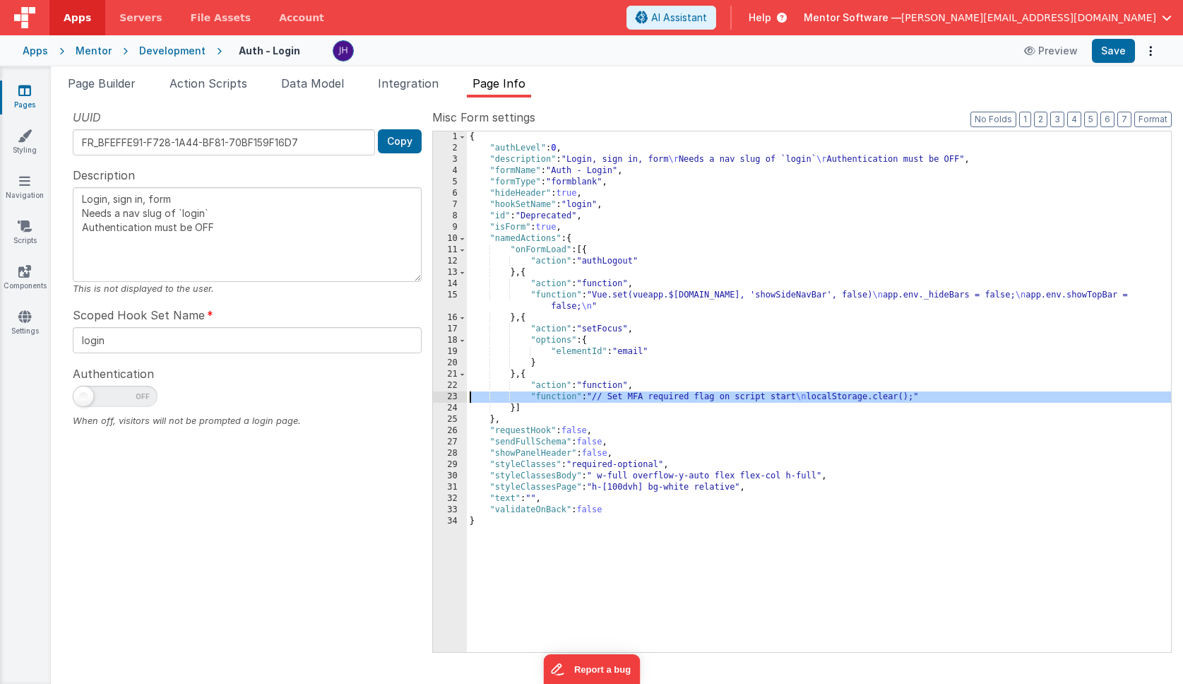
click at [453, 397] on div "23" at bounding box center [450, 396] width 34 height 11
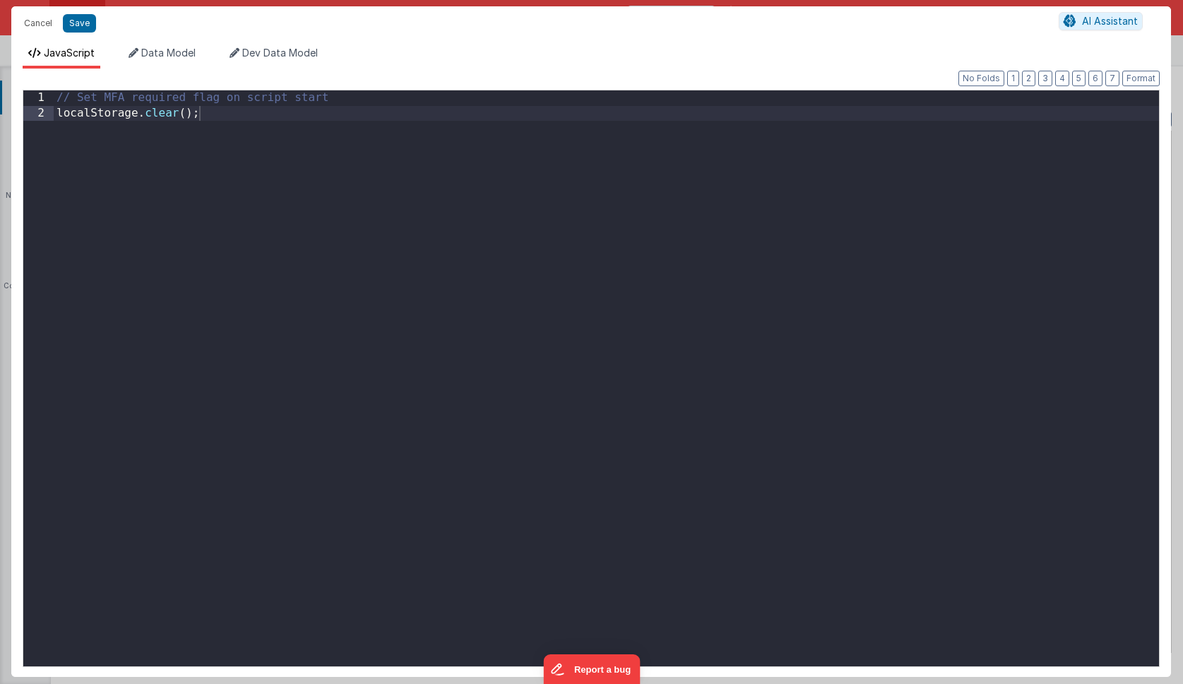
click at [226, 114] on div "// Set MFA required flag on script start localStorage . clear ( ) ;" at bounding box center [607, 393] width 1106 height 606
click at [78, 25] on button "Save" at bounding box center [79, 23] width 33 height 18
type textarea "Login, sign in, form Needs a nav slug of `login` Authentication must be OFF"
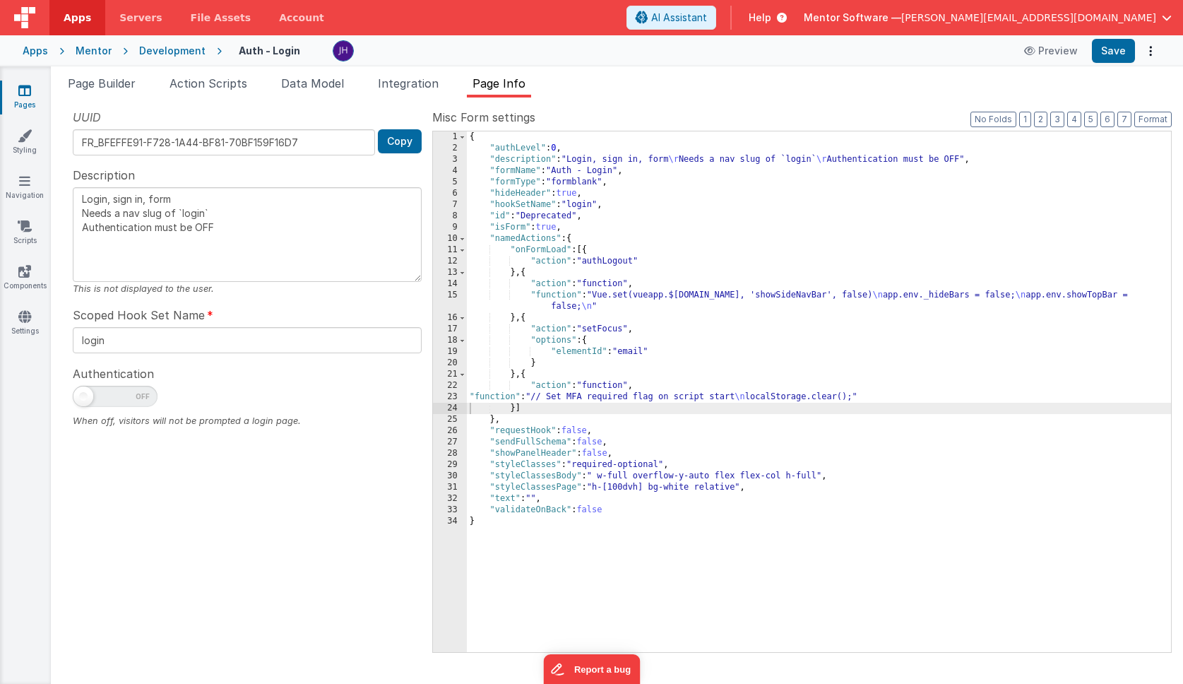
click at [199, 175] on div "Description Login, sign in, form Needs a nav slug of `login` Authentication mus…" at bounding box center [247, 231] width 349 height 129
click at [27, 87] on icon at bounding box center [24, 90] width 13 height 14
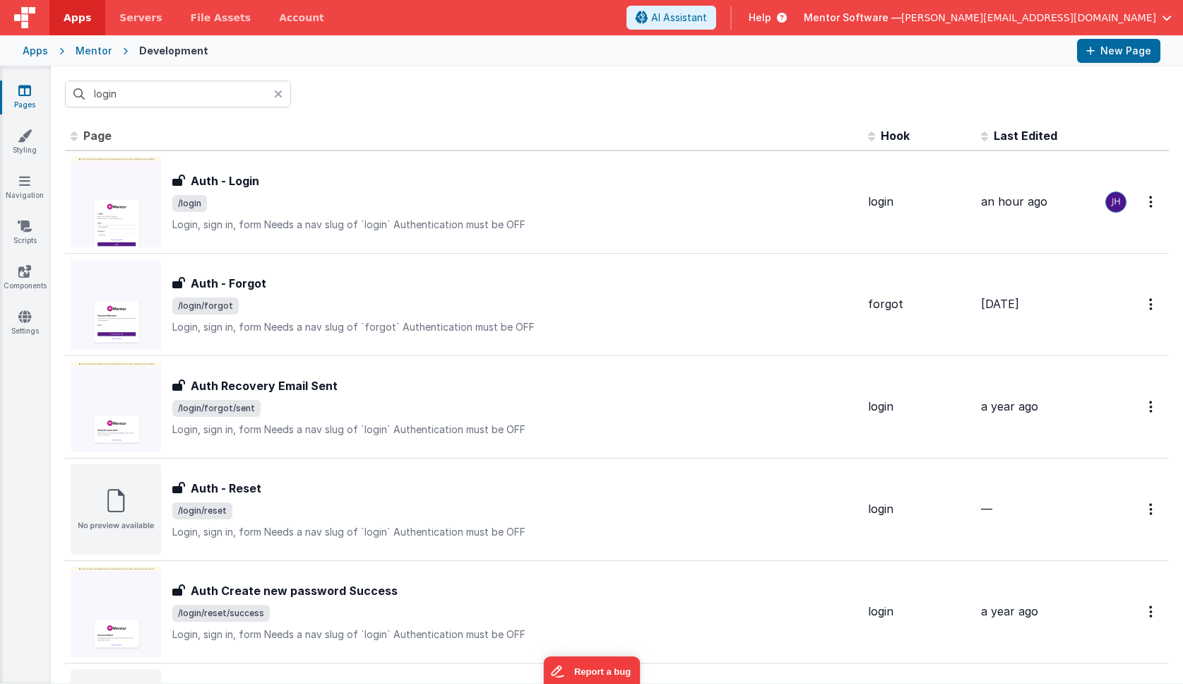
click at [399, 110] on div "login" at bounding box center [617, 93] width 1132 height 55
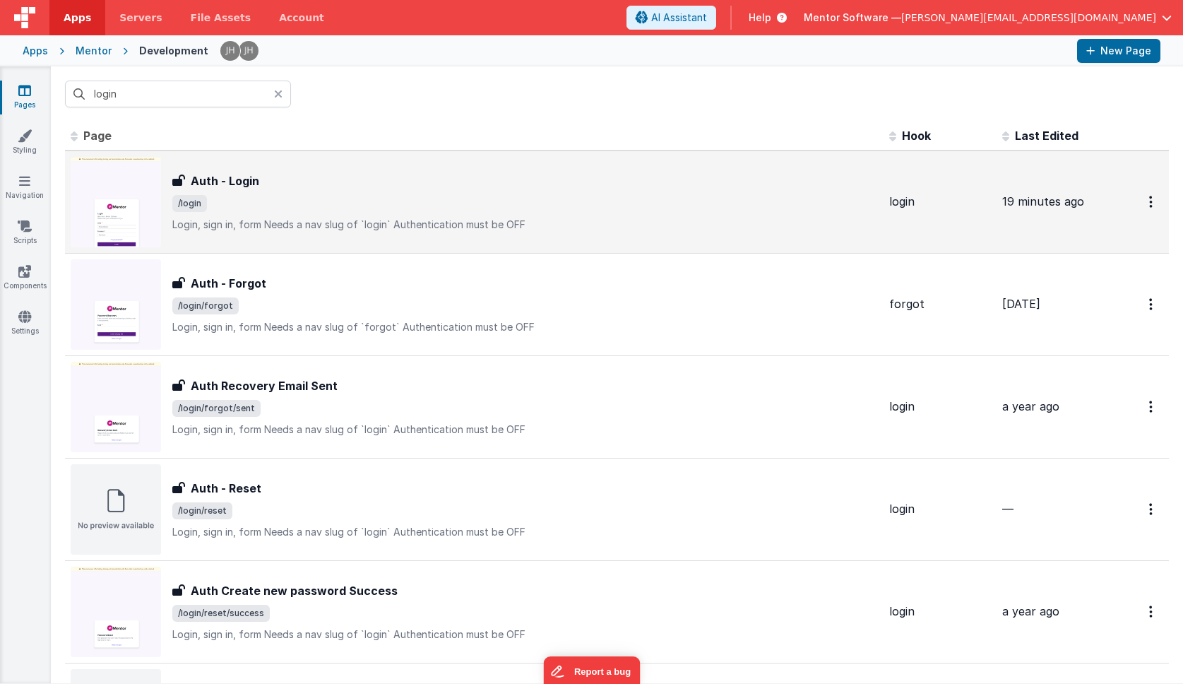
click at [237, 189] on div "Auth - Login Auth - Login /login Login, sign in, formNeeds a nav slug of `logi…" at bounding box center [525, 201] width 706 height 59
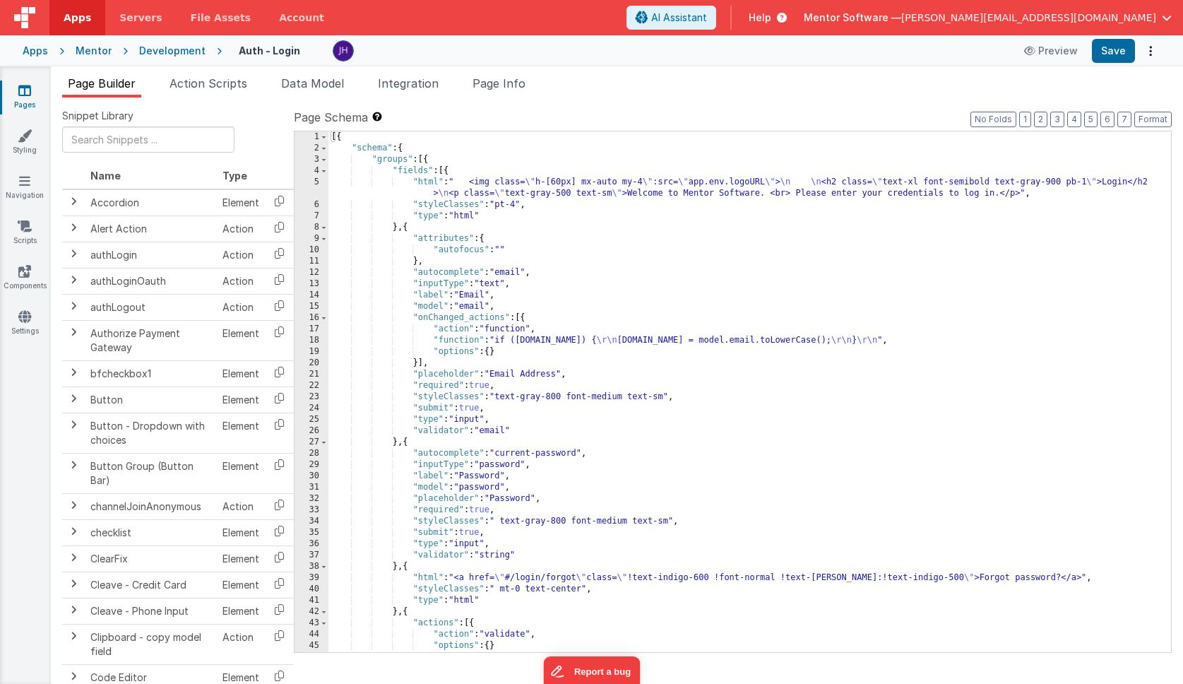
click at [512, 67] on div "Page Builder Action Scripts Data Model Integration Page Info Snippet Library Na…" at bounding box center [617, 374] width 1132 height 617
click at [504, 83] on span "Page Info" at bounding box center [499, 83] width 53 height 14
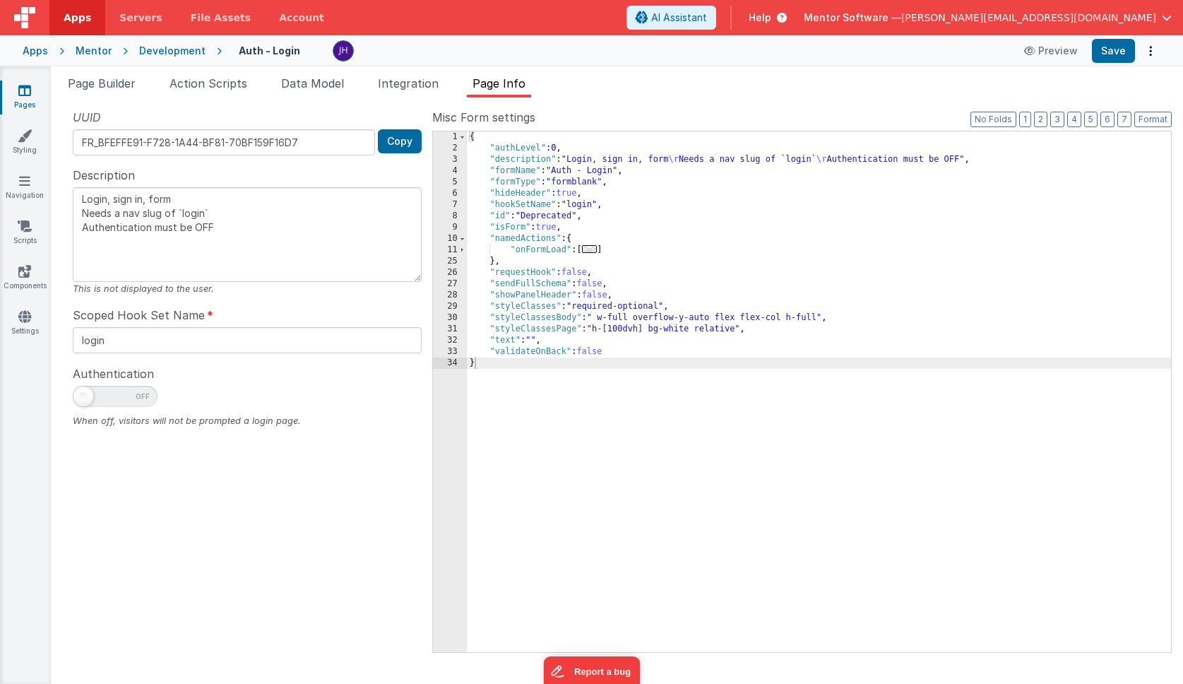
click at [595, 253] on span "..." at bounding box center [590, 249] width 16 height 8
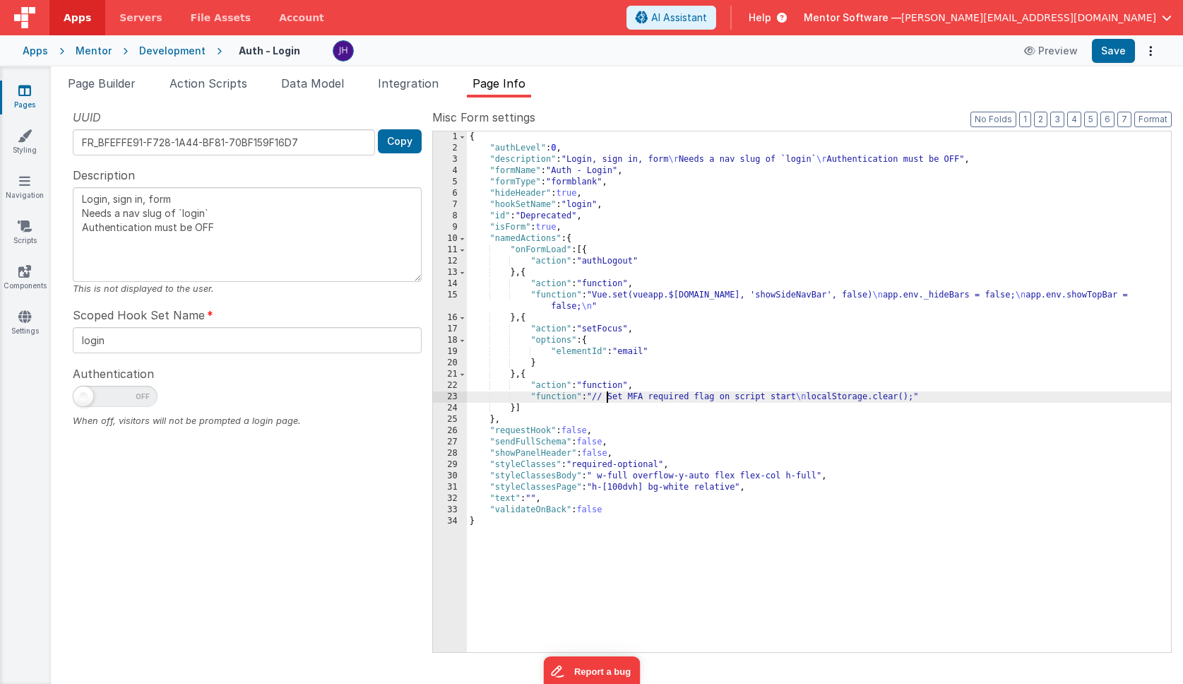
click at [606, 393] on div "{ "authLevel" : 0 , "description" : "Login, sign in, form \r Needs a nav slug o…" at bounding box center [819, 402] width 704 height 543
click at [454, 396] on div "23" at bounding box center [450, 396] width 34 height 11
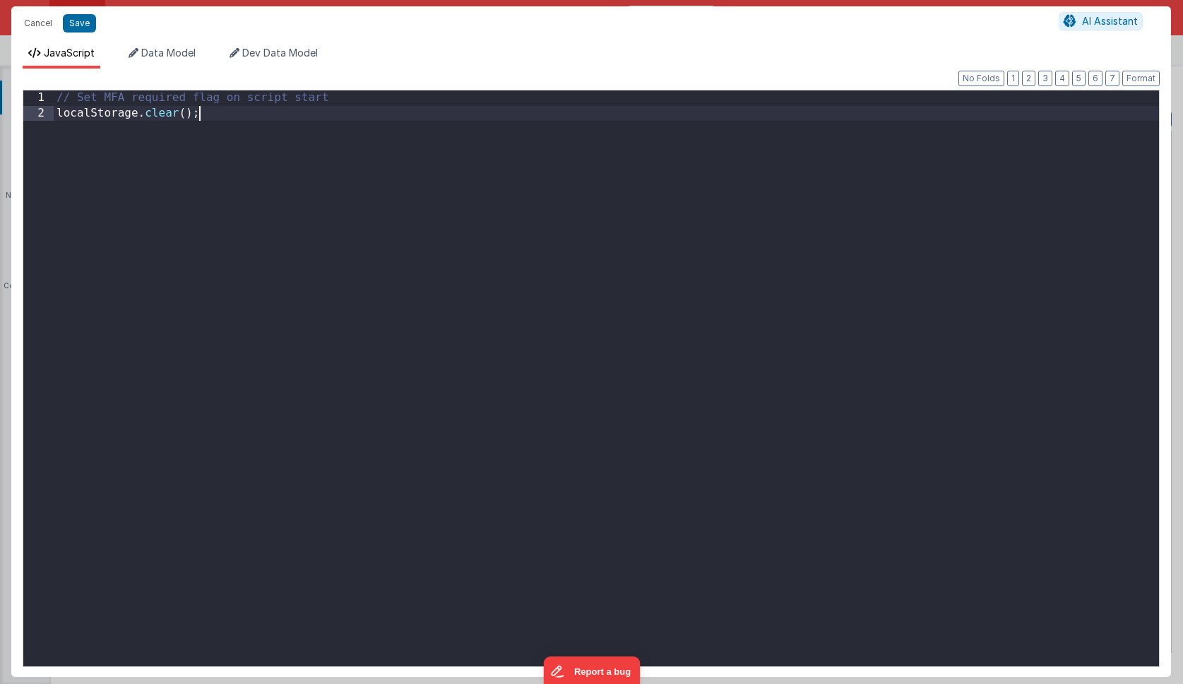
click at [295, 117] on div "// Set MFA required flag on script start localStorage . clear ( ) ;" at bounding box center [607, 393] width 1106 height 606
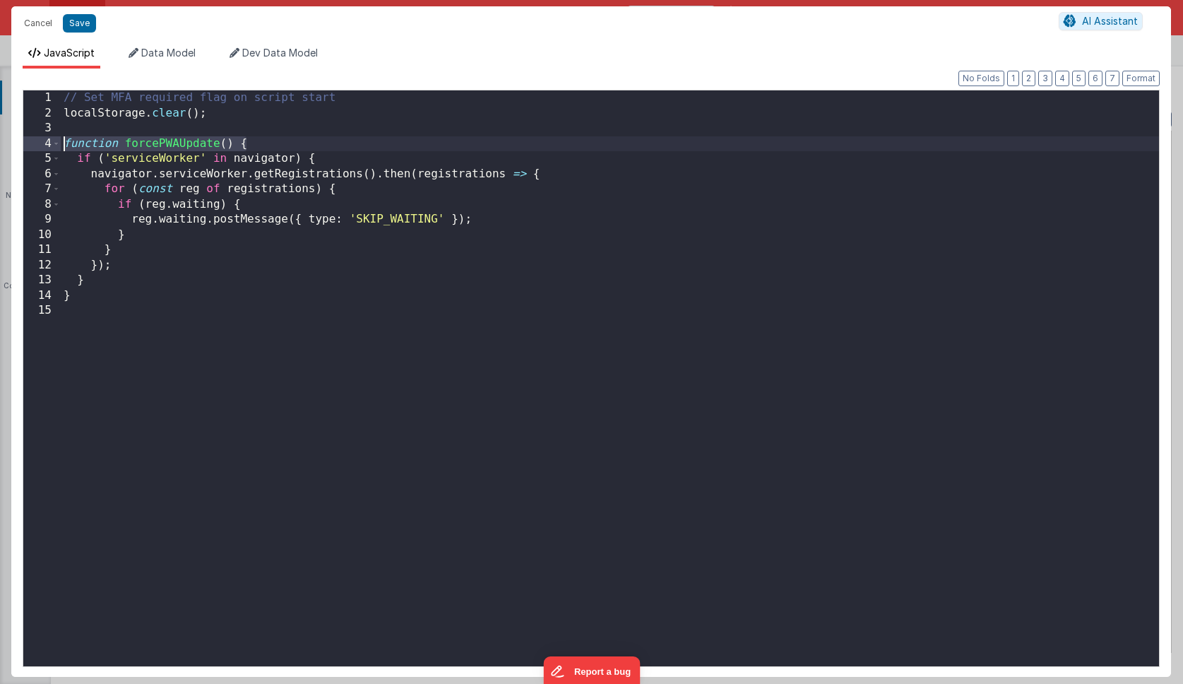
drag, startPoint x: 251, startPoint y: 144, endPoint x: 61, endPoint y: 145, distance: 189.3
click at [61, 145] on div "// Set MFA required flag on script start localStorage . clear ( ) ; function fo…" at bounding box center [610, 393] width 1099 height 606
click at [54, 145] on span at bounding box center [56, 144] width 8 height 16
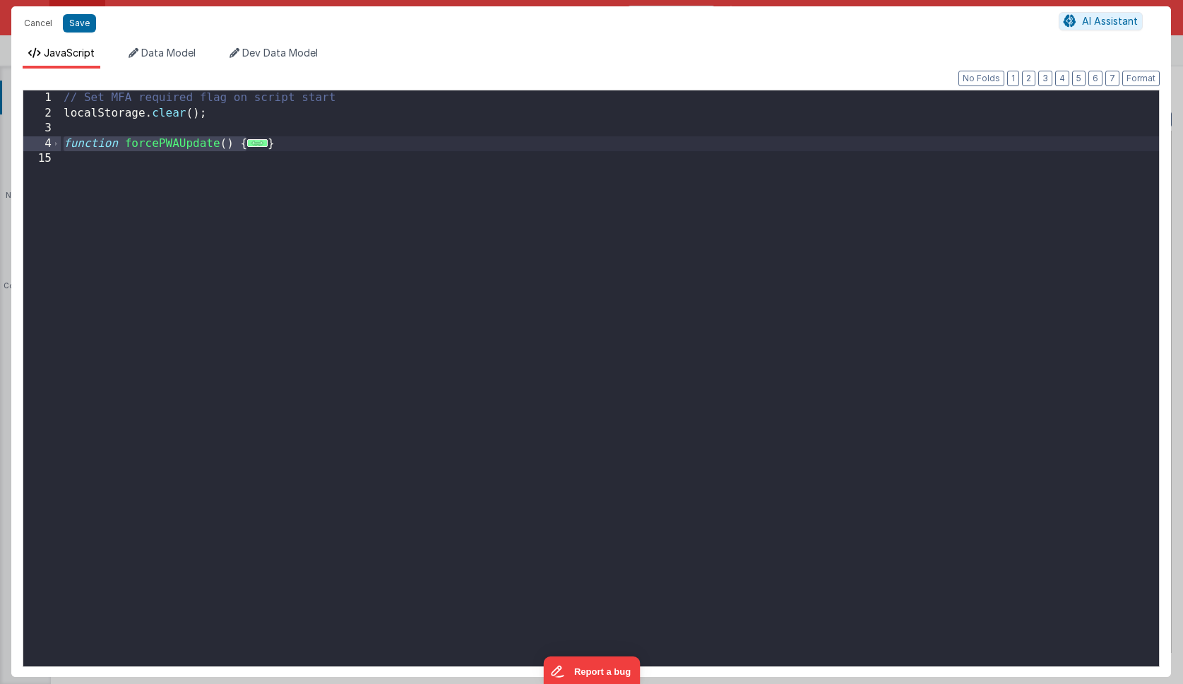
click at [284, 146] on div "// Set MFA required flag on script start localStorage . clear ( ) ; function fo…" at bounding box center [610, 393] width 1099 height 606
drag, startPoint x: 244, startPoint y: 142, endPoint x: 61, endPoint y: 141, distance: 183.7
click at [61, 141] on div "// Set MFA required flag on script start localStorage . clear ( ) ; function fo…" at bounding box center [610, 393] width 1099 height 606
click at [76, 141] on span "..." at bounding box center [74, 143] width 20 height 8
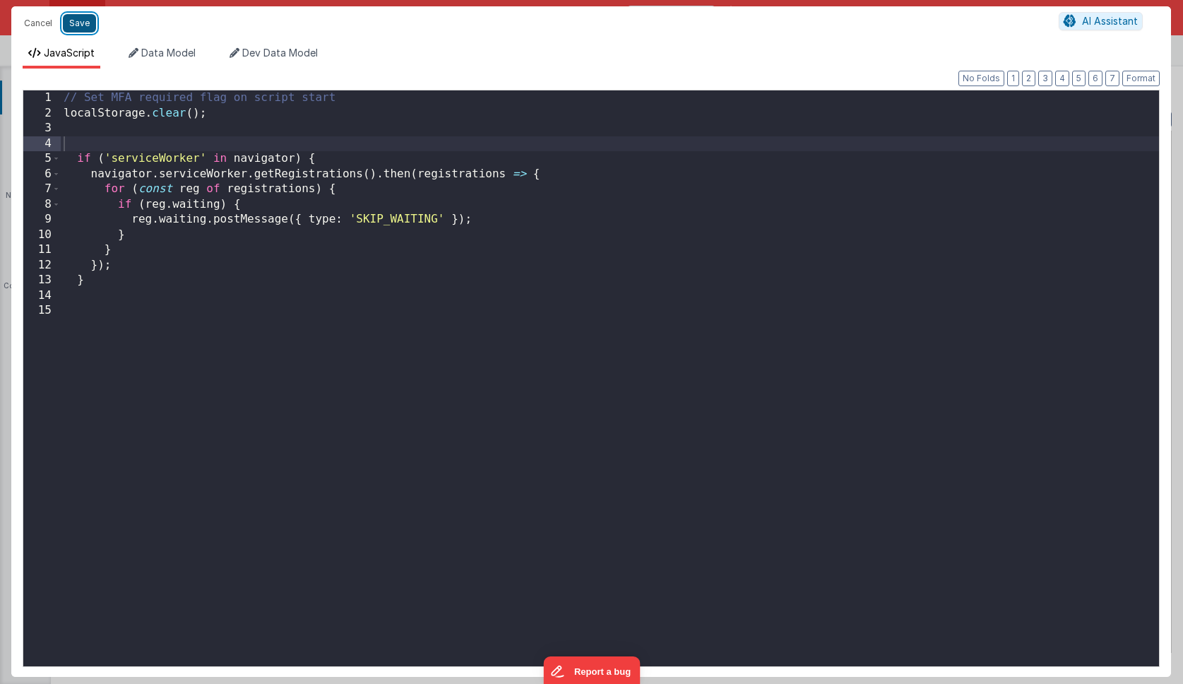
click at [74, 21] on button "Save" at bounding box center [79, 23] width 33 height 18
type textarea "Login, sign in, form Needs a nav slug of `login` Authentication must be OFF"
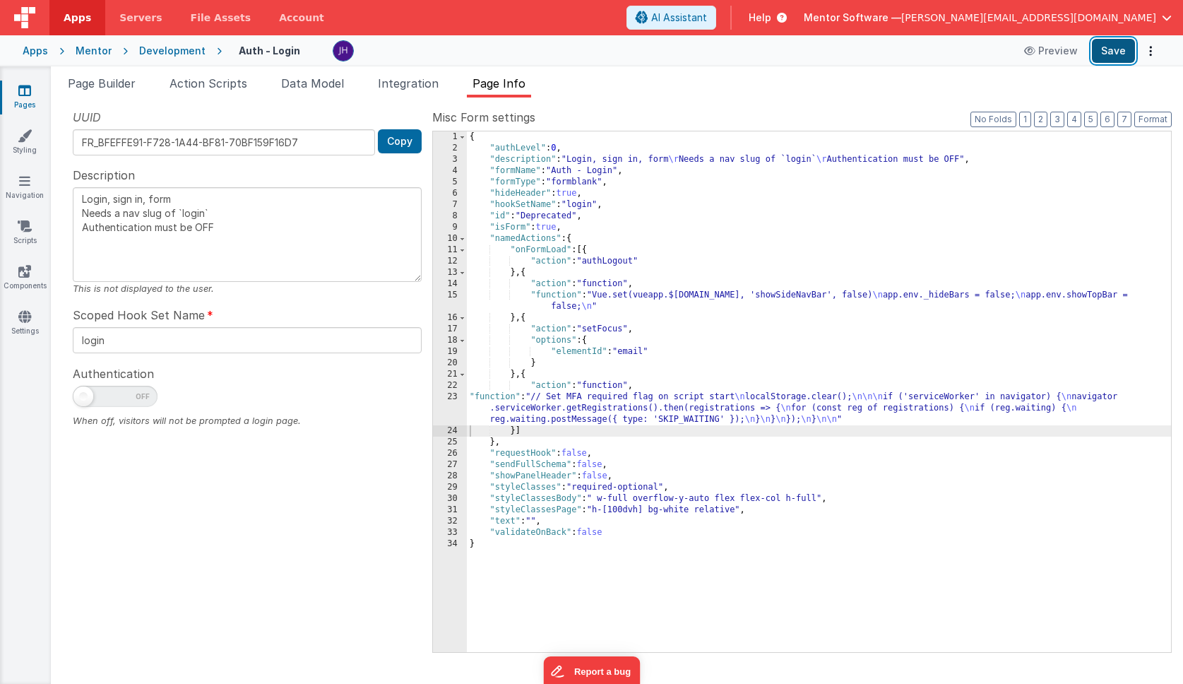
click at [1111, 55] on button "Save" at bounding box center [1113, 51] width 43 height 24
click at [603, 403] on div "{ "authLevel" : 0 , "description" : "Login, sign in, form \r Needs a nav slug o…" at bounding box center [819, 402] width 704 height 543
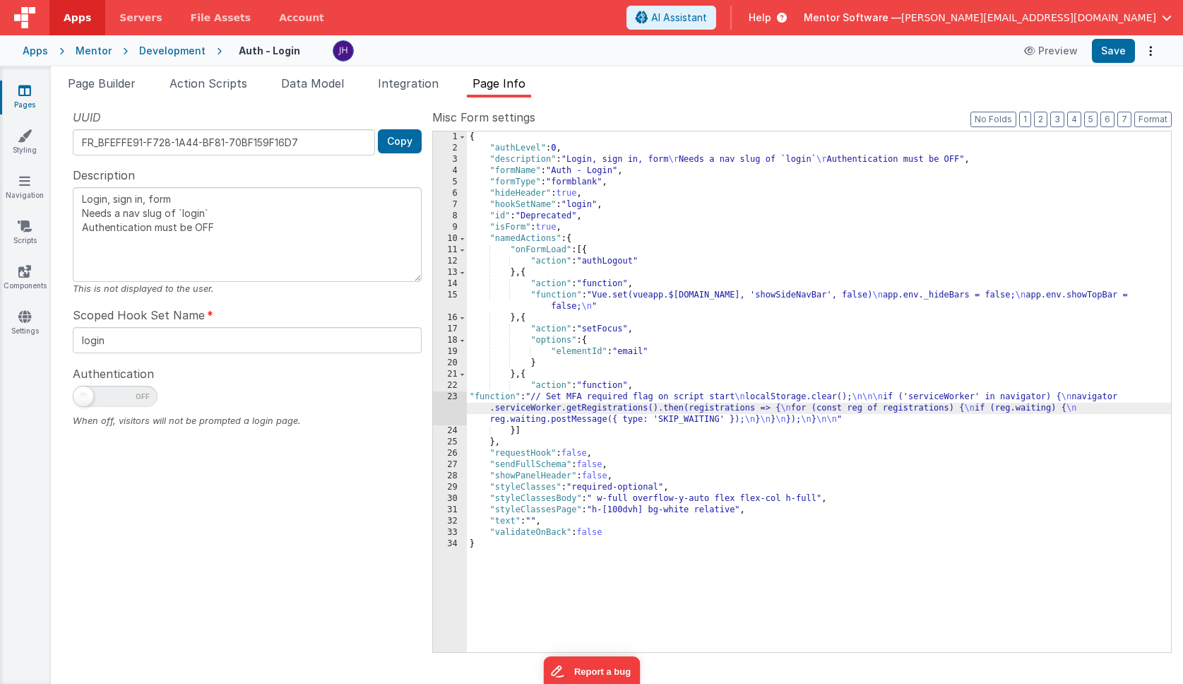
click at [451, 408] on div "23" at bounding box center [450, 408] width 34 height 34
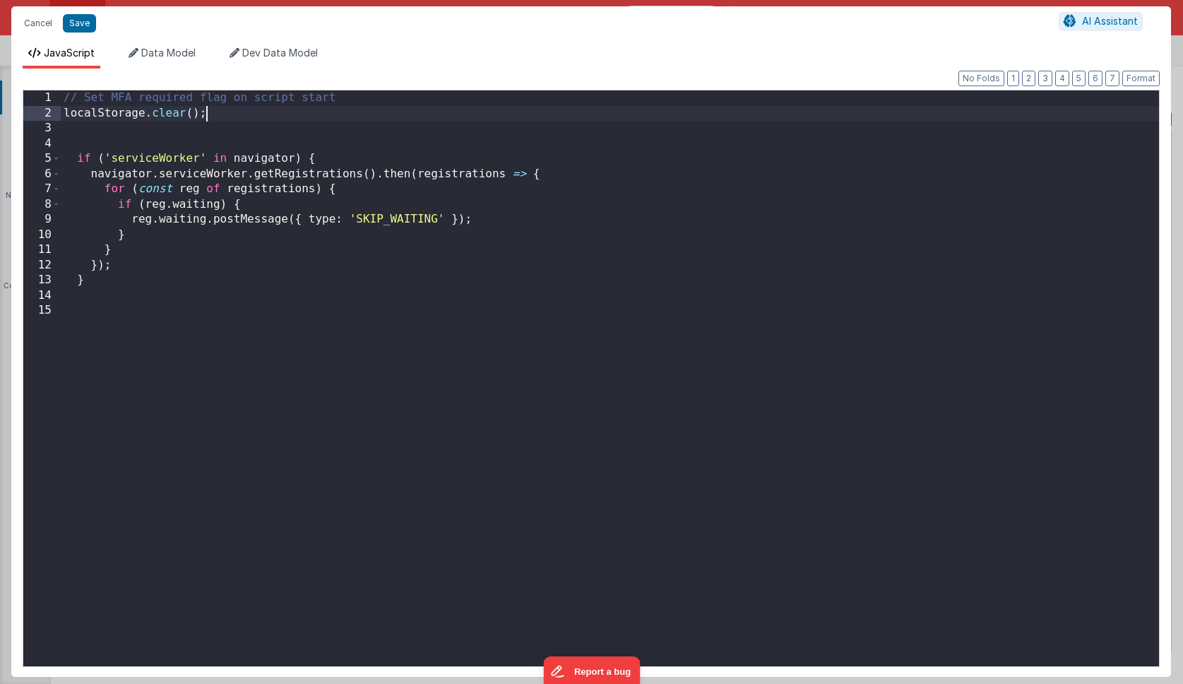
click at [239, 119] on div "// Set MFA required flag on script start localStorage . clear ( ) ; if ( 'servi…" at bounding box center [610, 393] width 1099 height 606
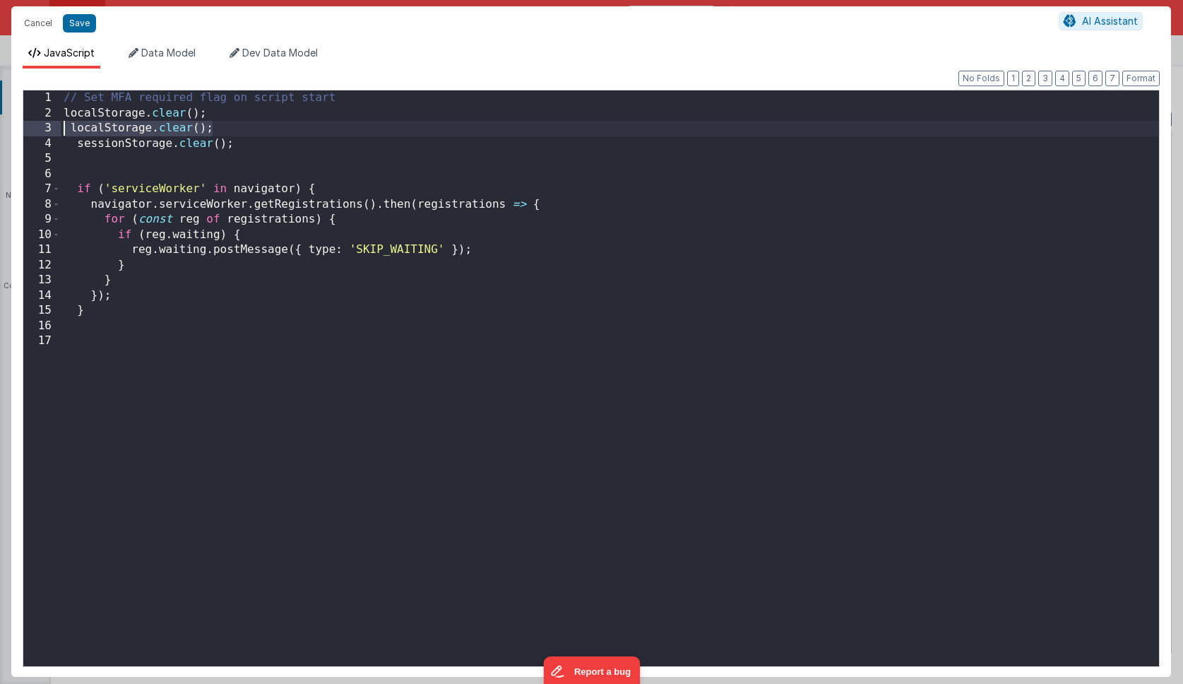
drag, startPoint x: 232, startPoint y: 129, endPoint x: 30, endPoint y: 131, distance: 202.0
click at [30, 131] on div "1 2 3 4 5 6 7 8 9 10 11 12 13 14 15 16 17 // Set MFA required flag on script st…" at bounding box center [591, 378] width 1137 height 577
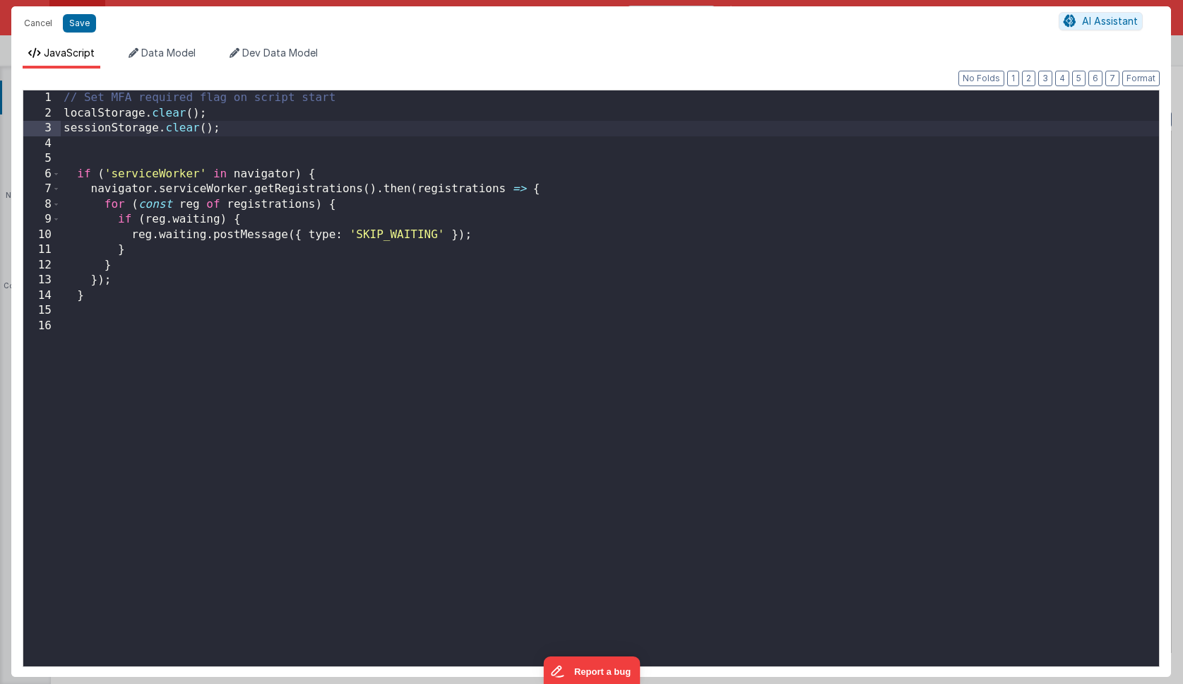
click at [228, 292] on div "// Set MFA required flag on script start localStorage . clear ( ) ; sessionStor…" at bounding box center [610, 393] width 1099 height 606
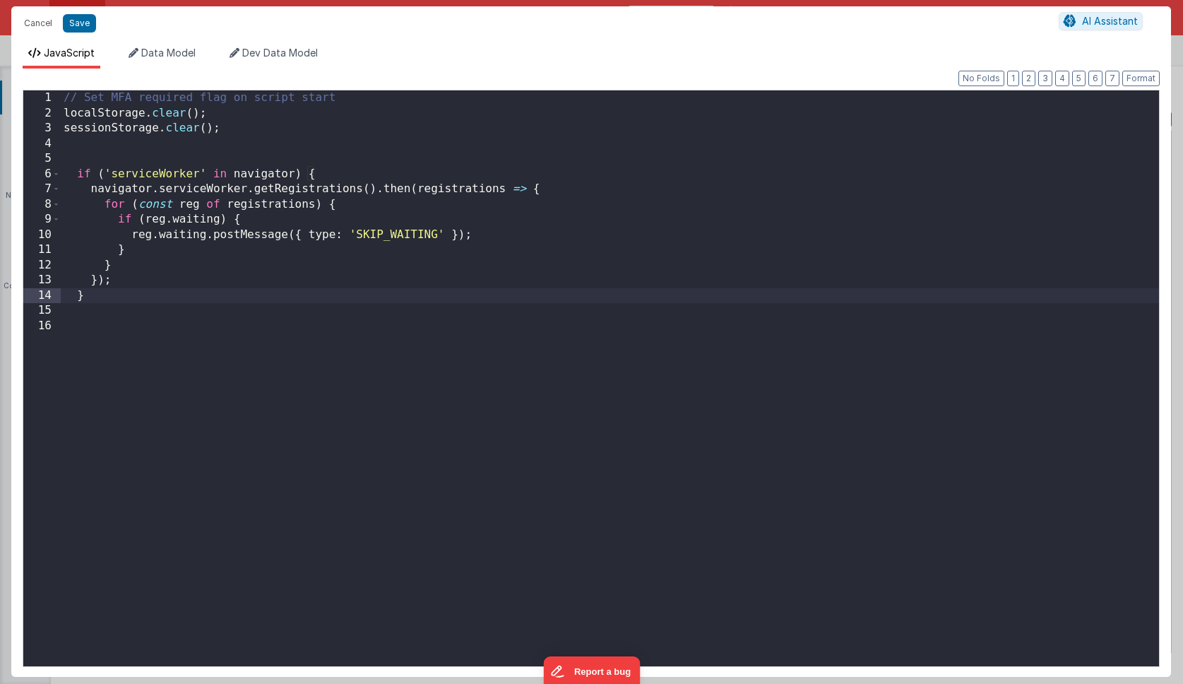
click at [98, 299] on div "// Set MFA required flag on script start localStorage . clear ( ) ; sessionStor…" at bounding box center [610, 393] width 1099 height 606
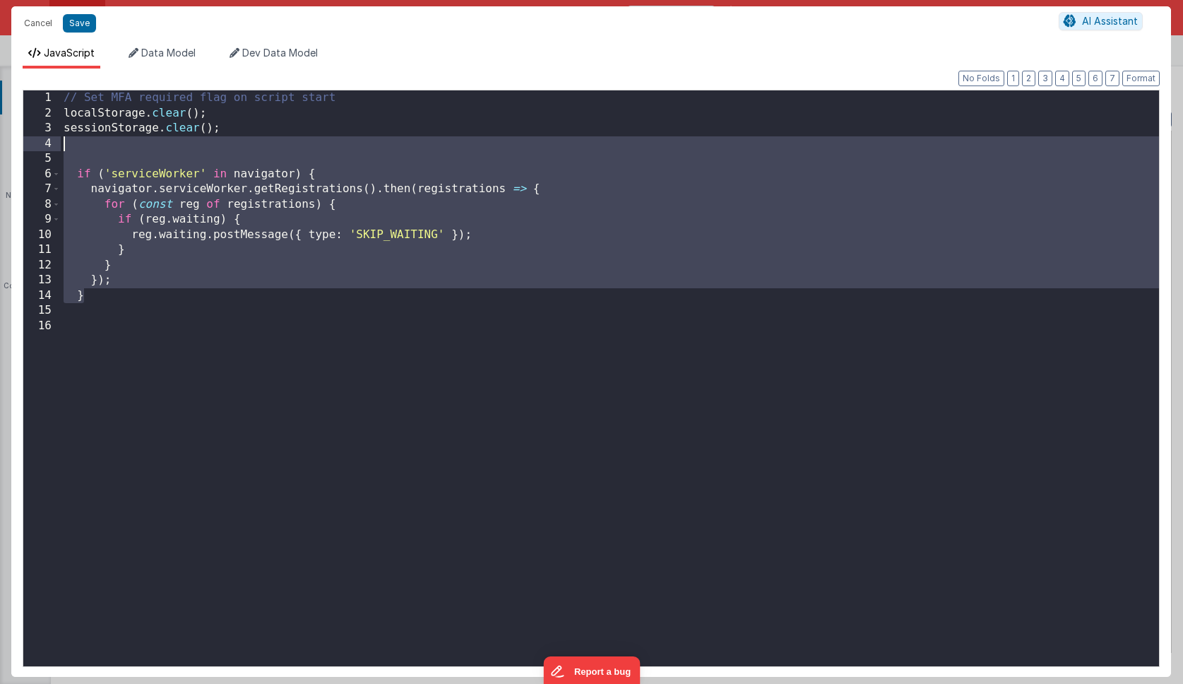
drag, startPoint x: 92, startPoint y: 296, endPoint x: 18, endPoint y: 148, distance: 164.9
click at [18, 148] on div "Format 7 6 5 4 3 2 1 No Folds 1 2 3 4 5 6 7 8 9 10 11 12 13 14 15 16 // Set MFA…" at bounding box center [591, 373] width 1160 height 608
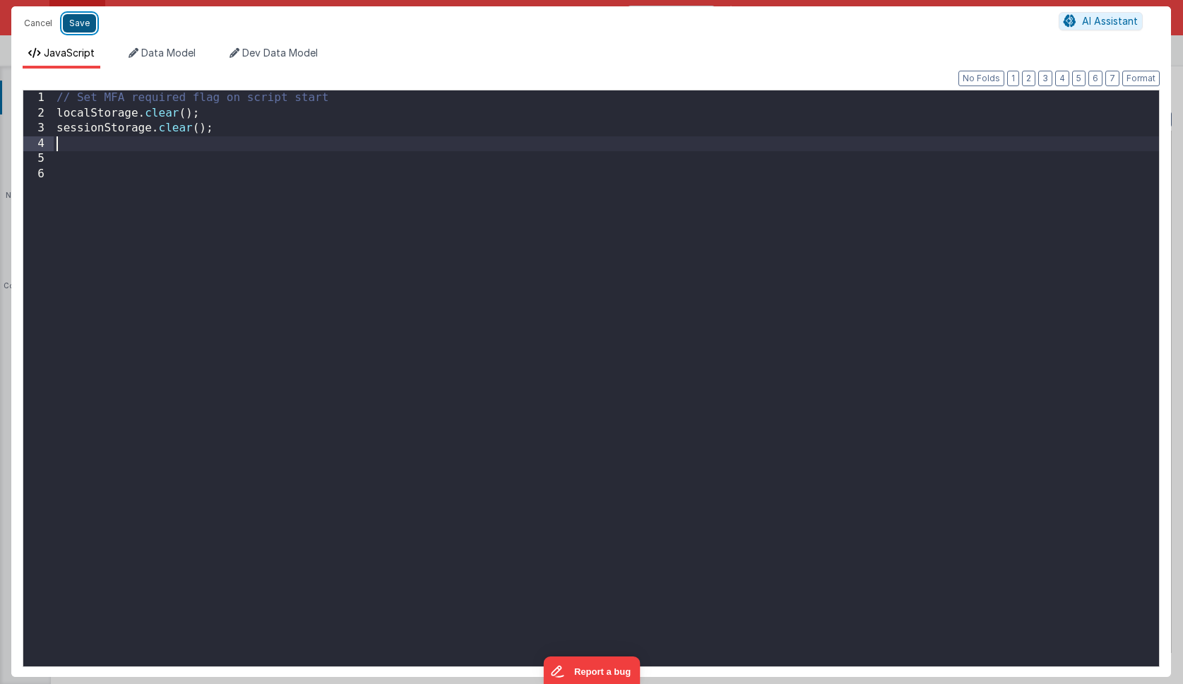
click at [80, 16] on button "Save" at bounding box center [79, 23] width 33 height 18
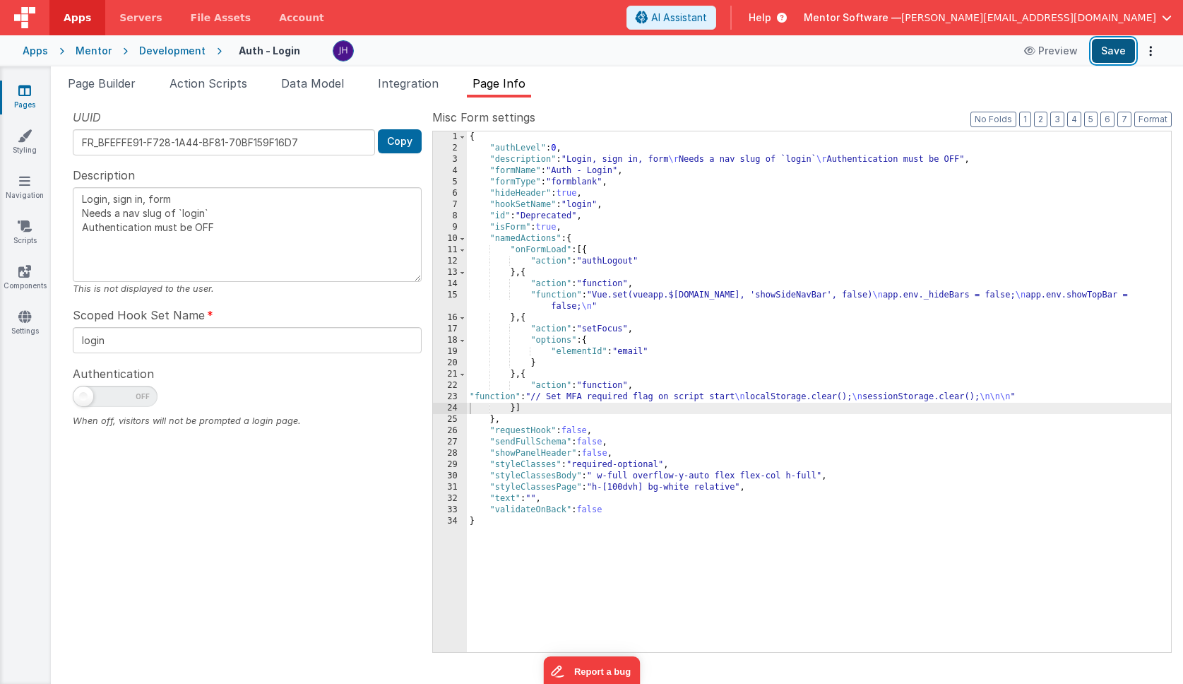
click at [1109, 52] on button "Save" at bounding box center [1113, 51] width 43 height 24
click at [673, 398] on div "{ "authLevel" : 0 , "description" : "Login, sign in, form \r Needs a nav slug o…" at bounding box center [819, 402] width 704 height 543
click at [455, 397] on div "23" at bounding box center [450, 396] width 34 height 11
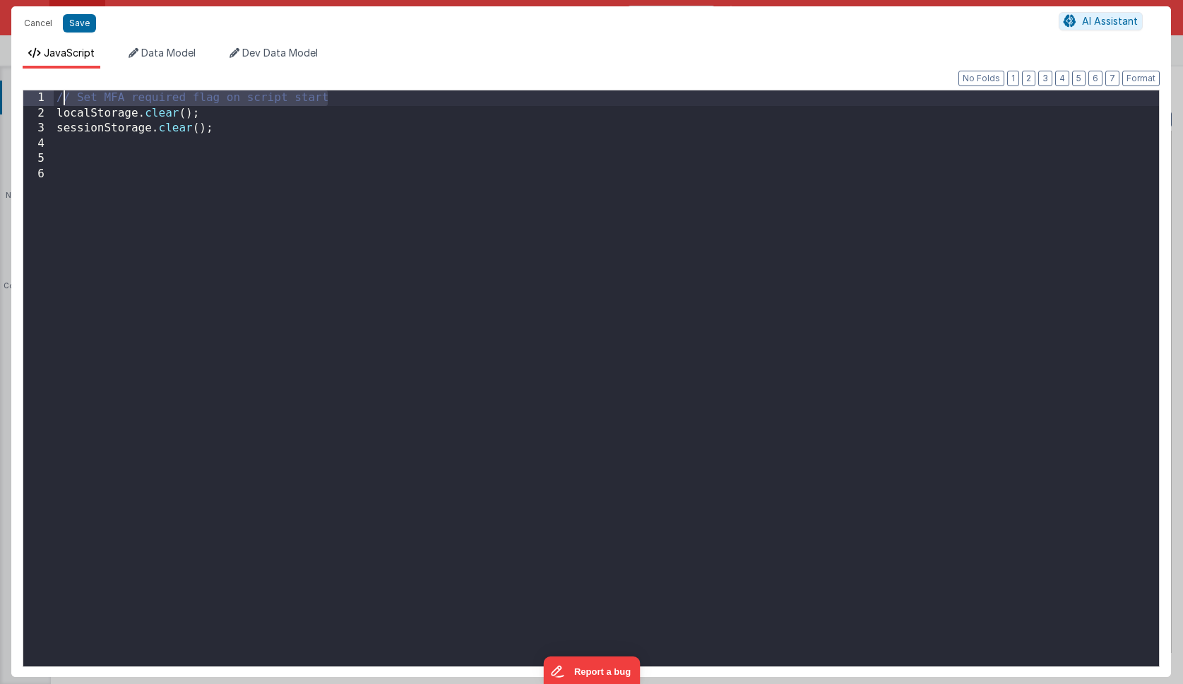
drag, startPoint x: 334, startPoint y: 97, endPoint x: 33, endPoint y: 93, distance: 301.0
click at [33, 93] on div "1 2 3 4 5 6 // Set MFA required flag on script start localStorage . clear ( ) ;…" at bounding box center [591, 378] width 1137 height 577
click at [71, 28] on button "Save" at bounding box center [79, 23] width 33 height 18
type textarea "Login, sign in, form Needs a nav slug of `login` Authentication must be OFF"
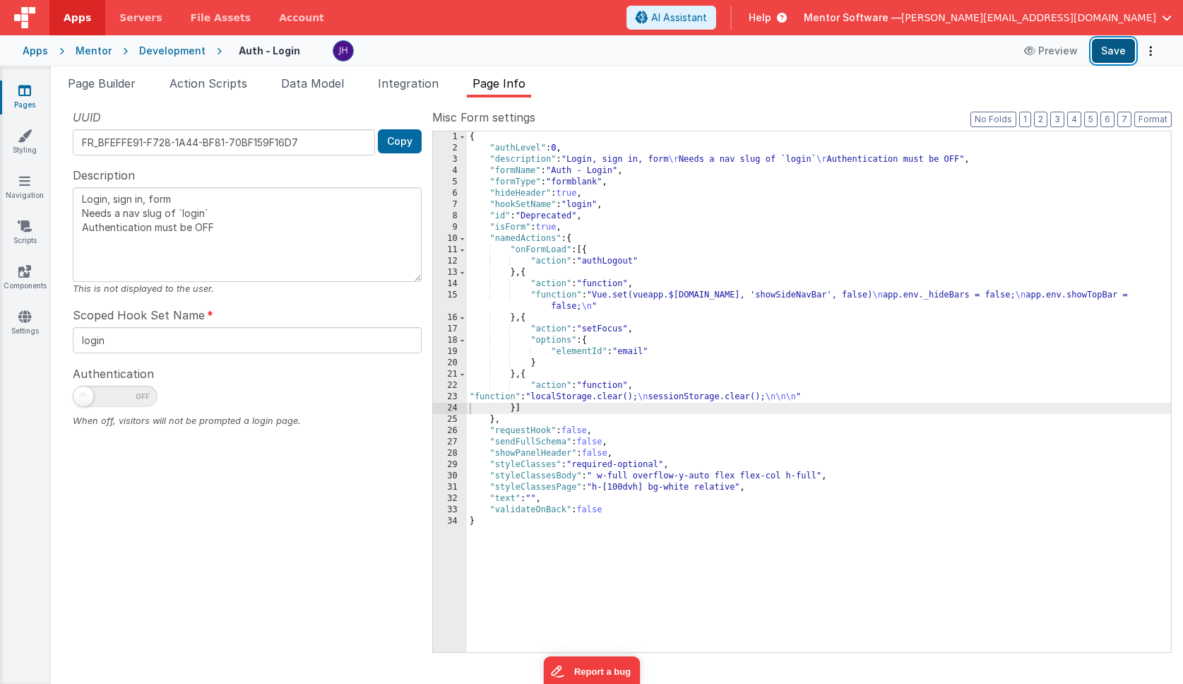
click at [1119, 57] on button "Save" at bounding box center [1113, 51] width 43 height 24
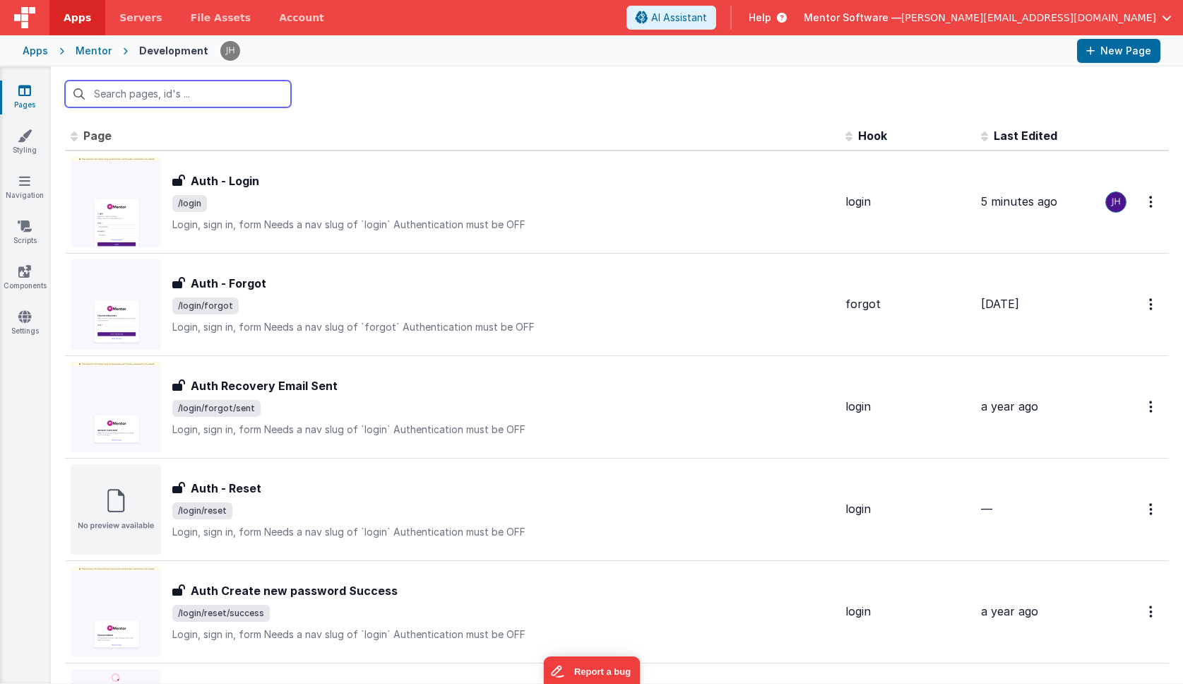
click at [127, 97] on input "text" at bounding box center [178, 94] width 226 height 27
click at [24, 230] on icon at bounding box center [25, 226] width 14 height 14
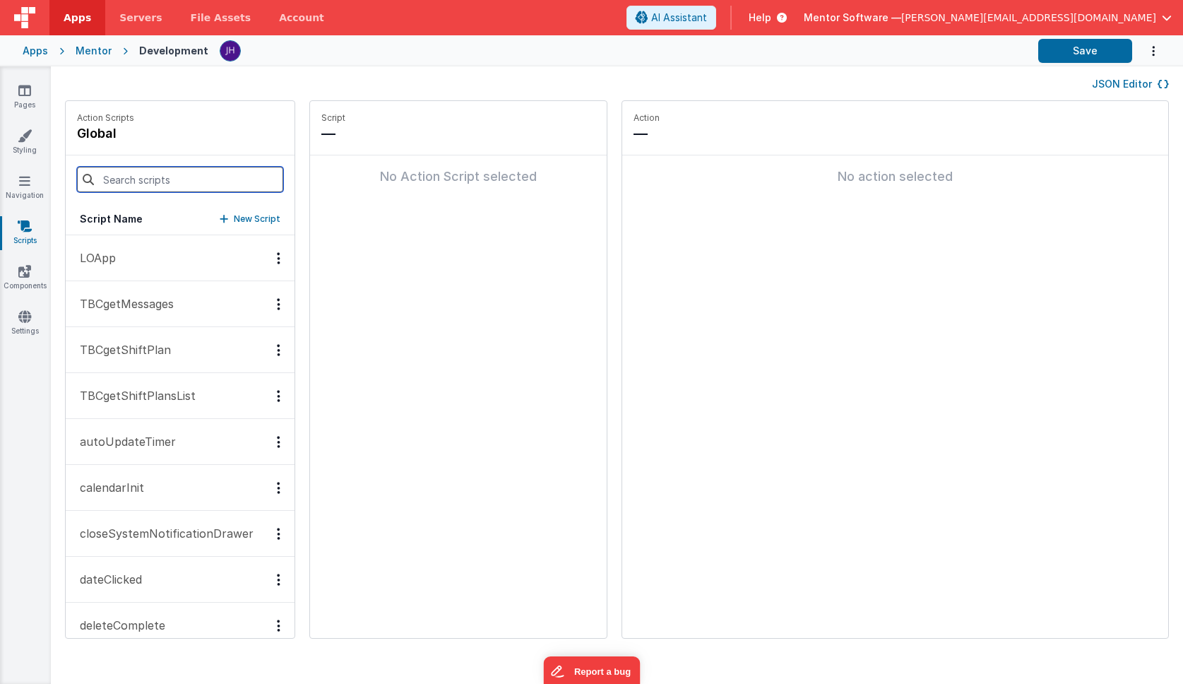
click at [151, 184] on input at bounding box center [180, 179] width 206 height 25
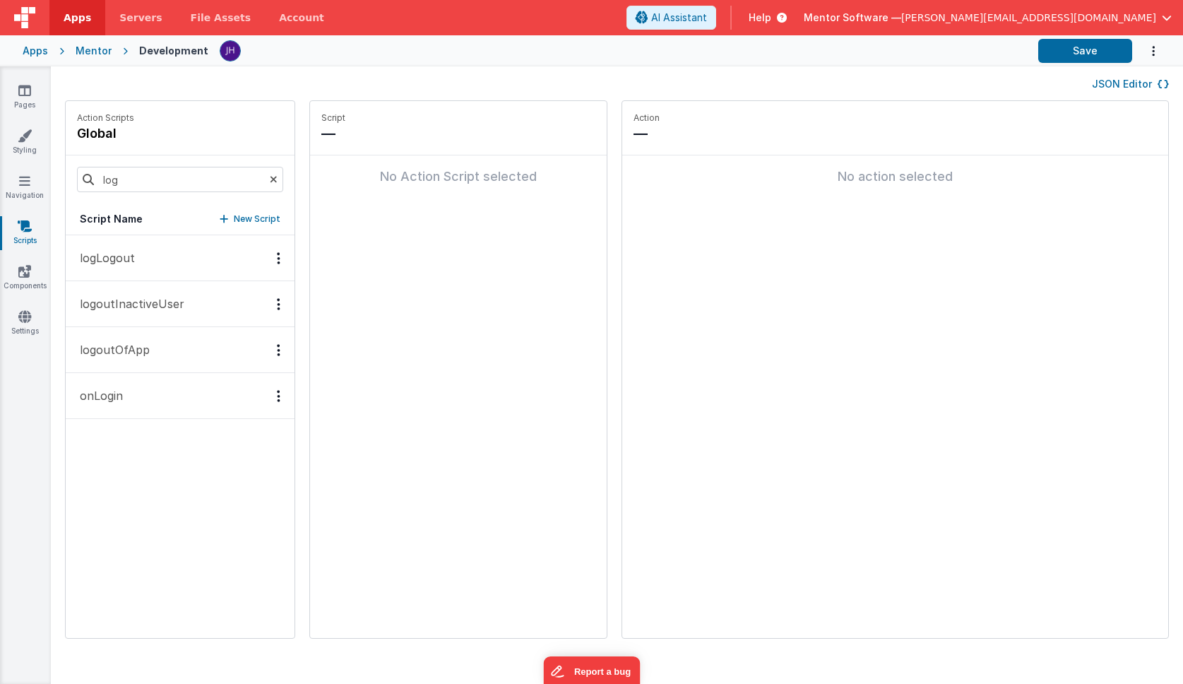
click at [140, 342] on p "logoutOfApp" at bounding box center [110, 349] width 78 height 17
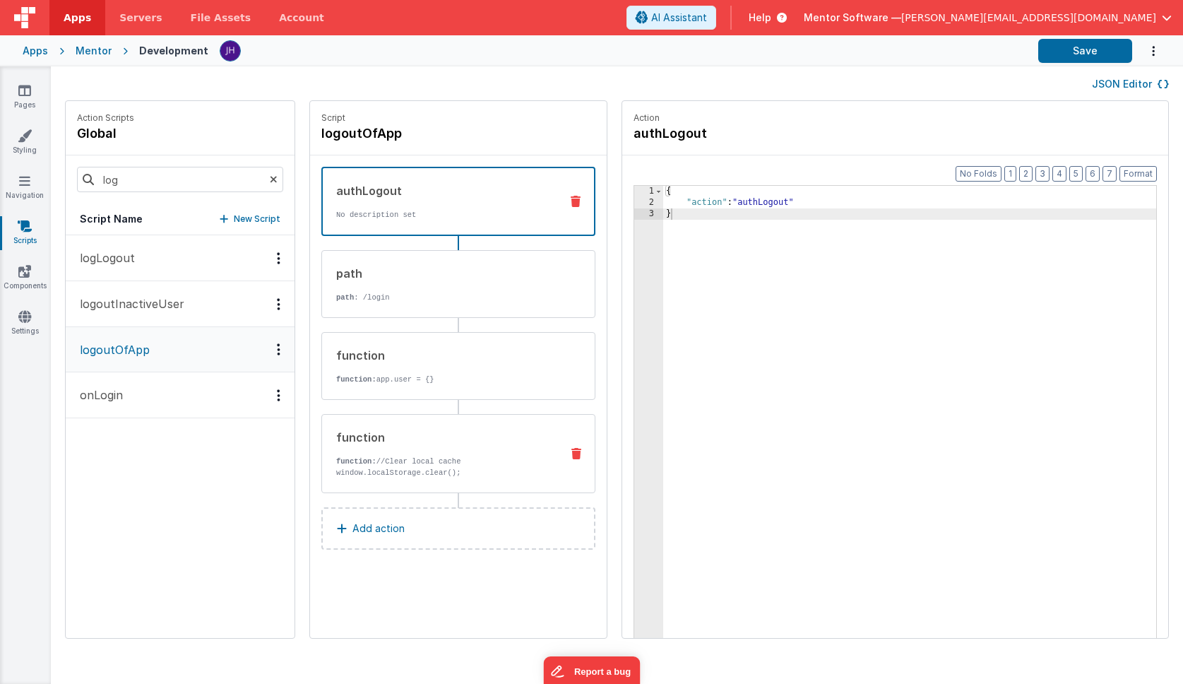
click at [391, 447] on div "function function: //Clear local cache window.localStorage.clear();" at bounding box center [435, 453] width 227 height 49
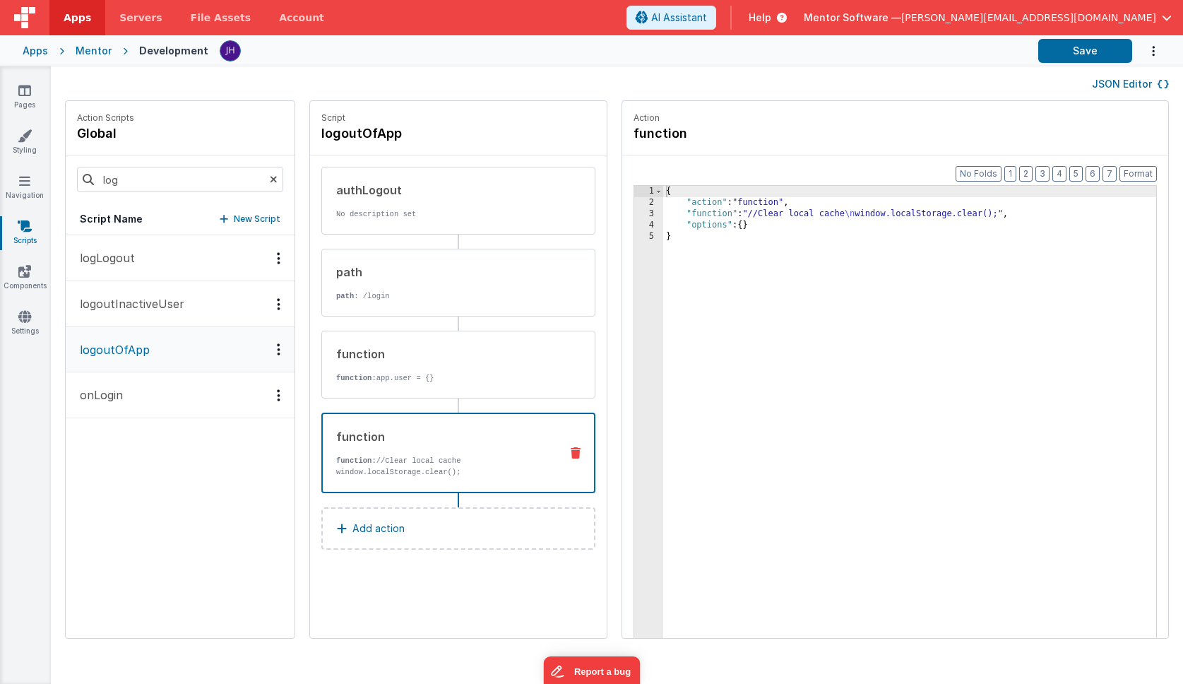
click at [734, 215] on div "{ "action" : "function" , "function" : "//Clear local cache \n window.localStor…" at bounding box center [930, 445] width 535 height 519
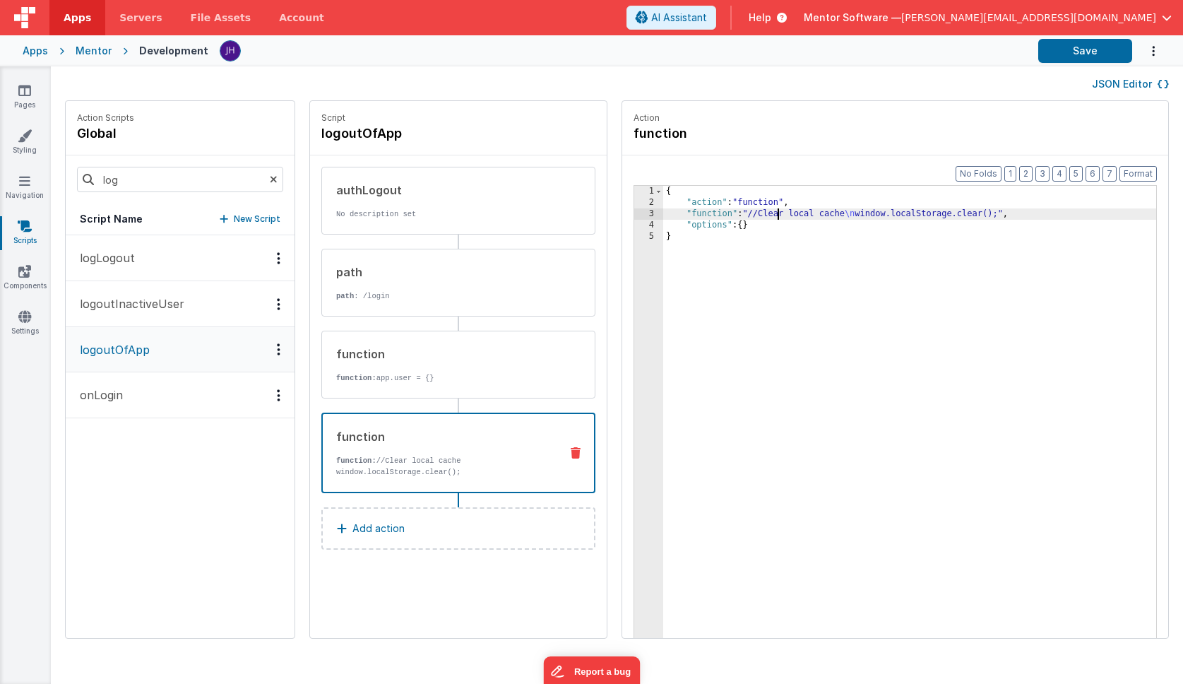
click at [634, 214] on div "3" at bounding box center [648, 213] width 29 height 11
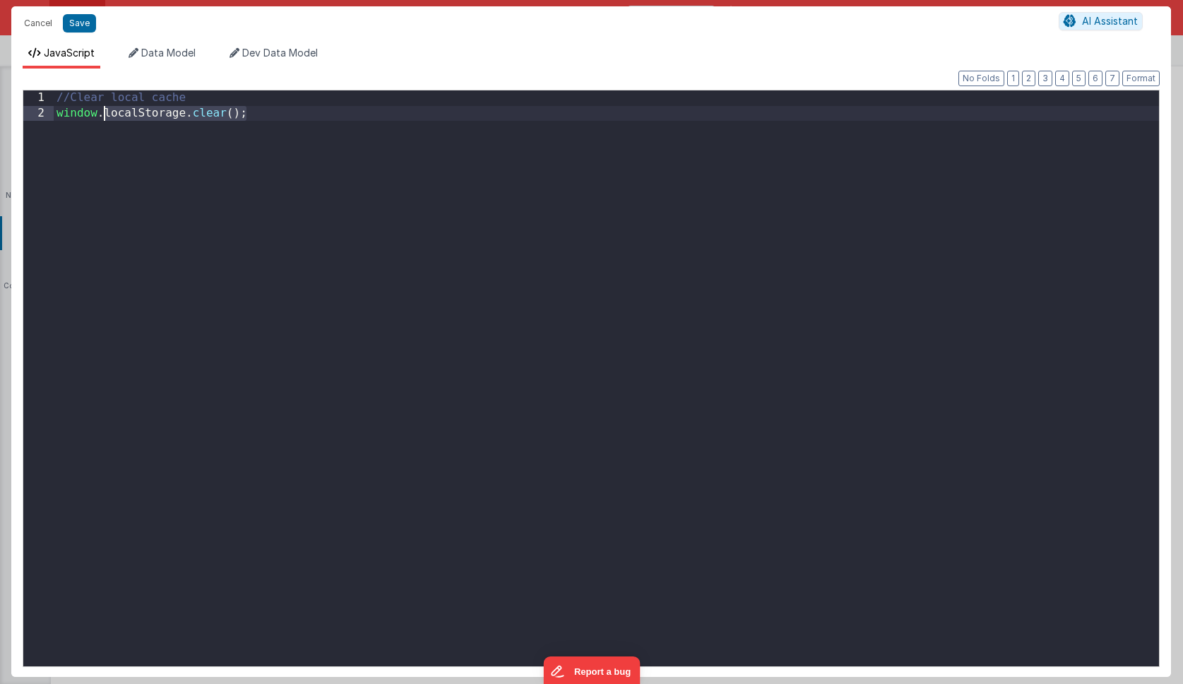
drag, startPoint x: 268, startPoint y: 117, endPoint x: 105, endPoint y: 115, distance: 163.2
click at [105, 115] on div "//Clear local cache window . localStorage . clear ( ) ;" at bounding box center [607, 403] width 1106 height 627
click at [78, 21] on button "Save" at bounding box center [79, 23] width 33 height 18
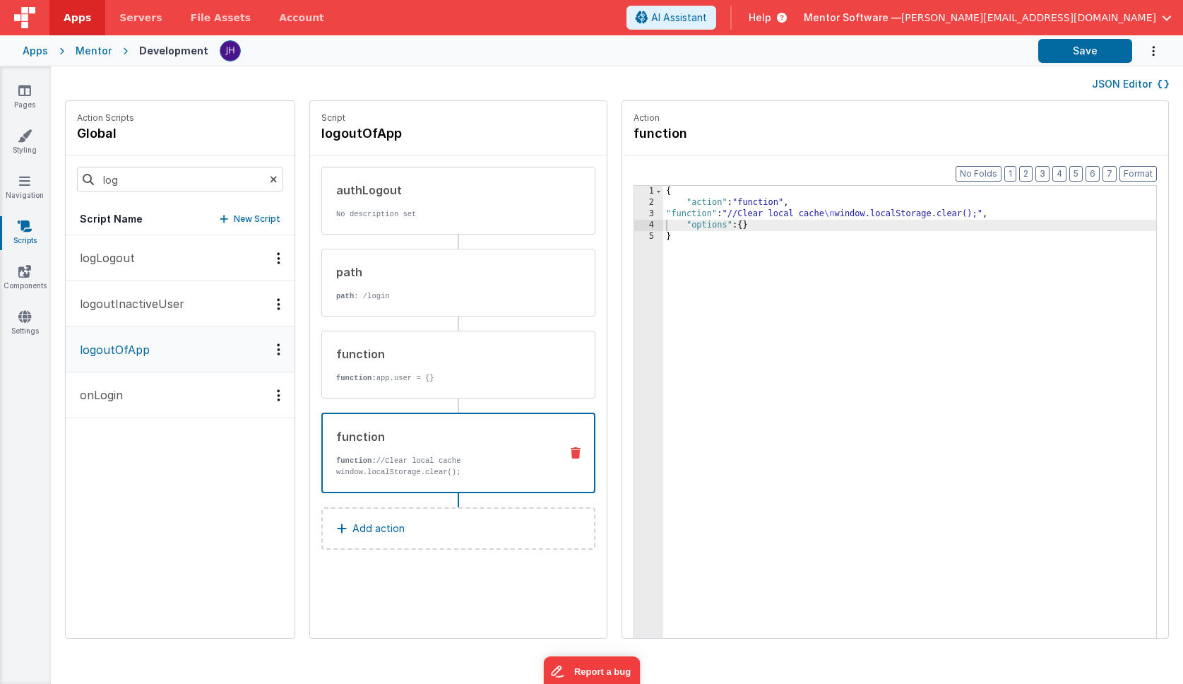
click at [138, 308] on p "logoutInactiveUser" at bounding box center [127, 303] width 113 height 17
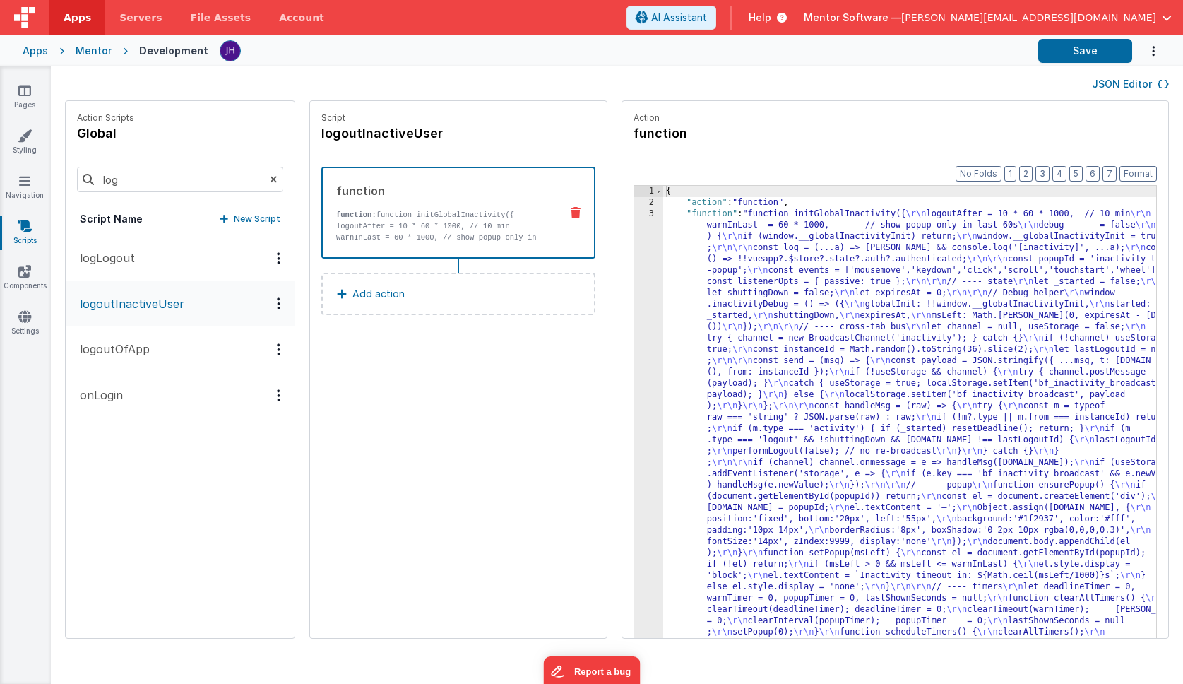
click at [139, 267] on button "logLogout" at bounding box center [180, 258] width 229 height 46
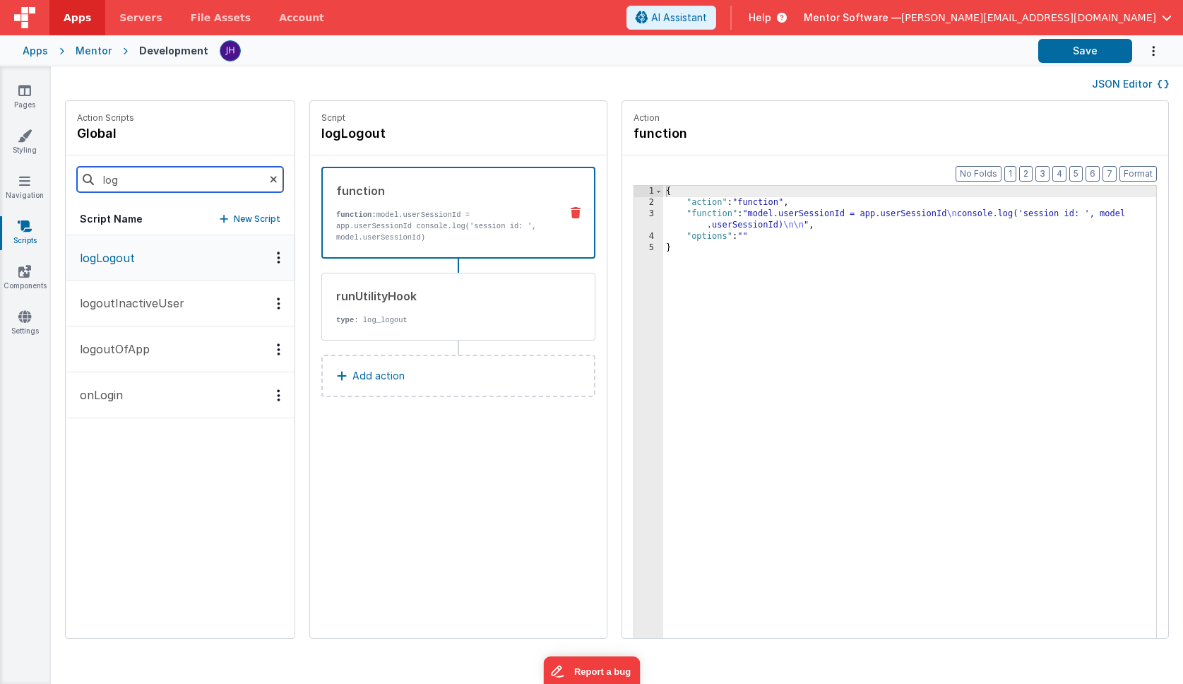
click at [145, 183] on input "log" at bounding box center [180, 179] width 206 height 25
click at [126, 264] on p "onAppLoad" at bounding box center [106, 257] width 71 height 17
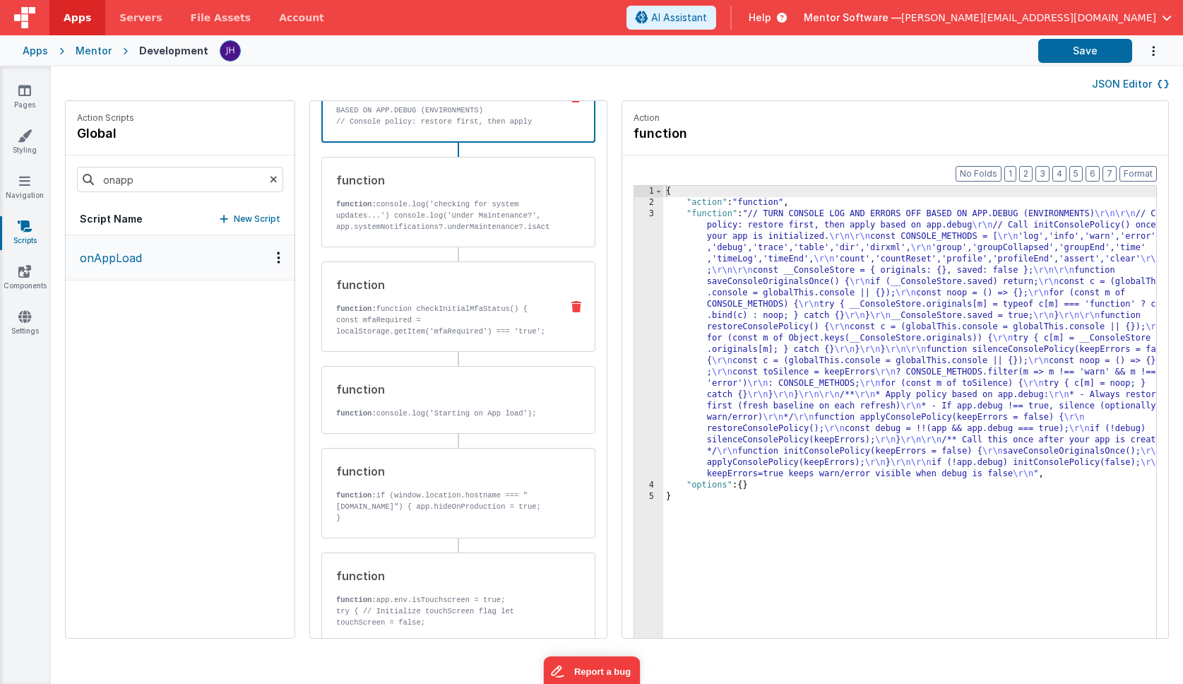
scroll to position [119, 0]
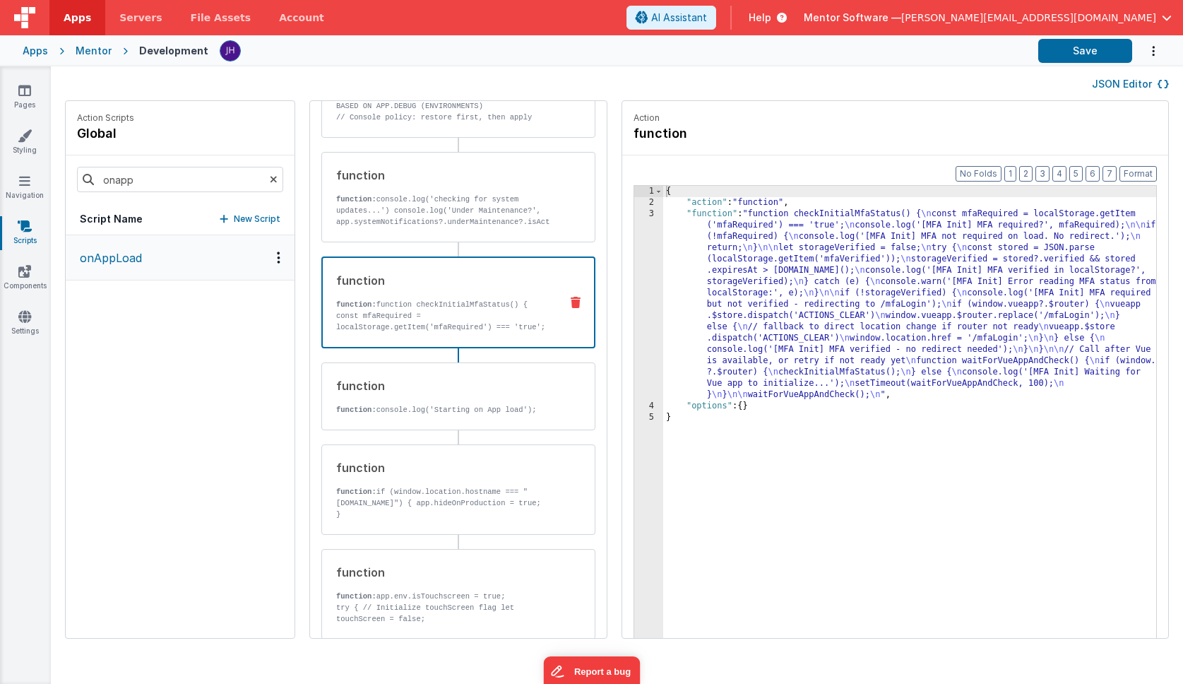
click at [395, 319] on p "function: function checkInitialMfaStatus() { const mfaRequired = localStorage.g…" at bounding box center [442, 327] width 213 height 57
click at [766, 283] on div "{ "action" : "function" , "function" : "function checkInitialMfaStatus() { \n c…" at bounding box center [930, 445] width 535 height 519
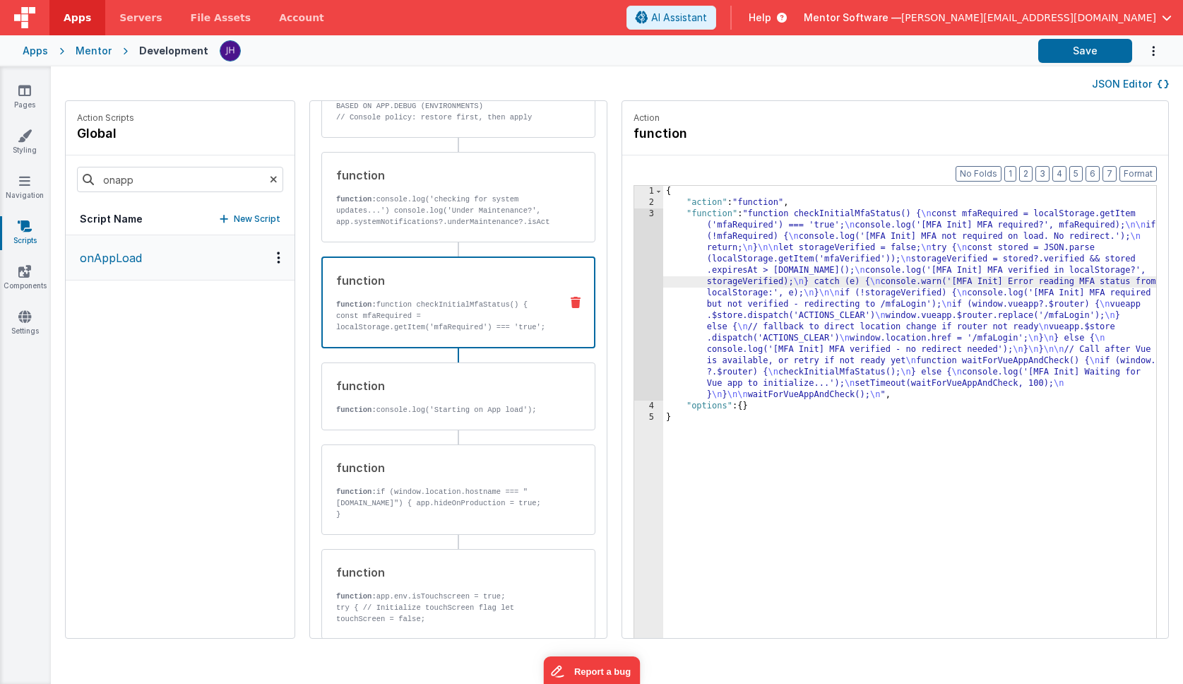
click at [634, 270] on div "3" at bounding box center [648, 304] width 29 height 192
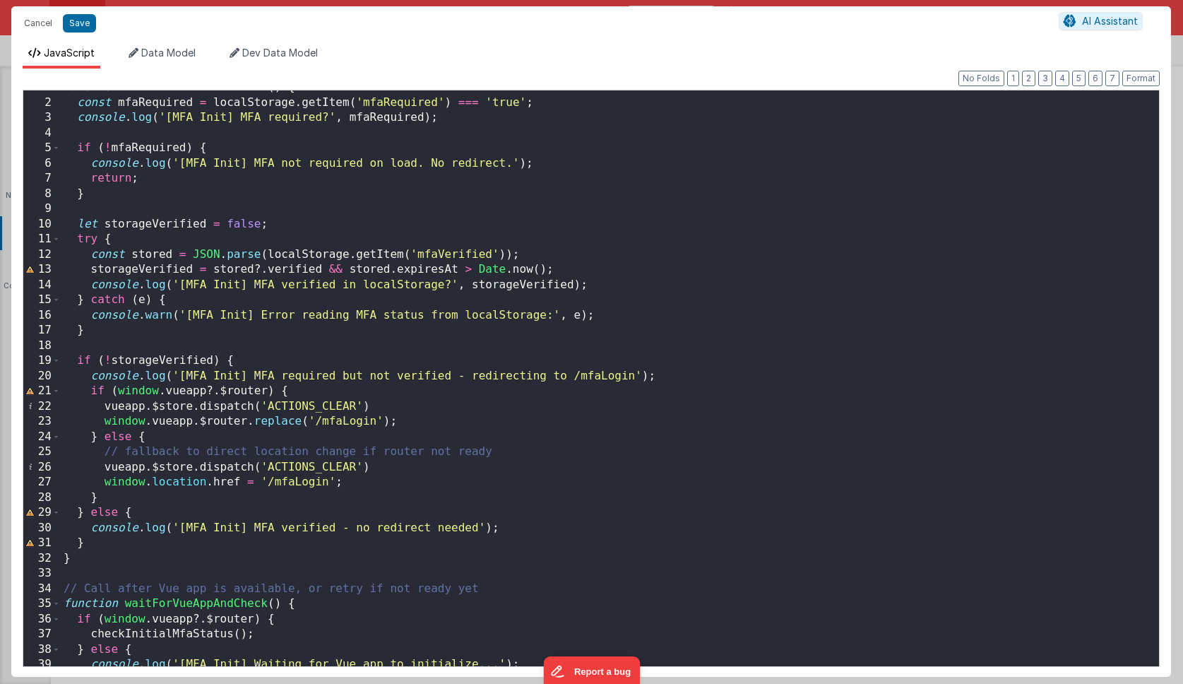
scroll to position [0, 0]
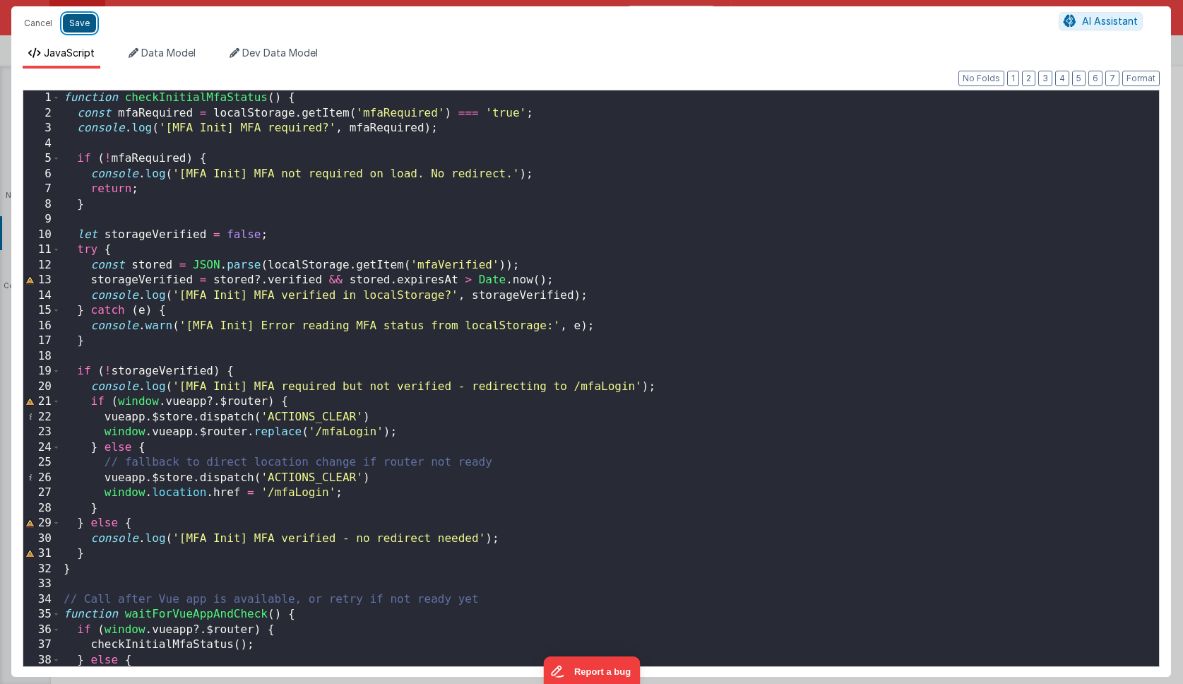
click at [83, 25] on button "Save" at bounding box center [79, 23] width 33 height 18
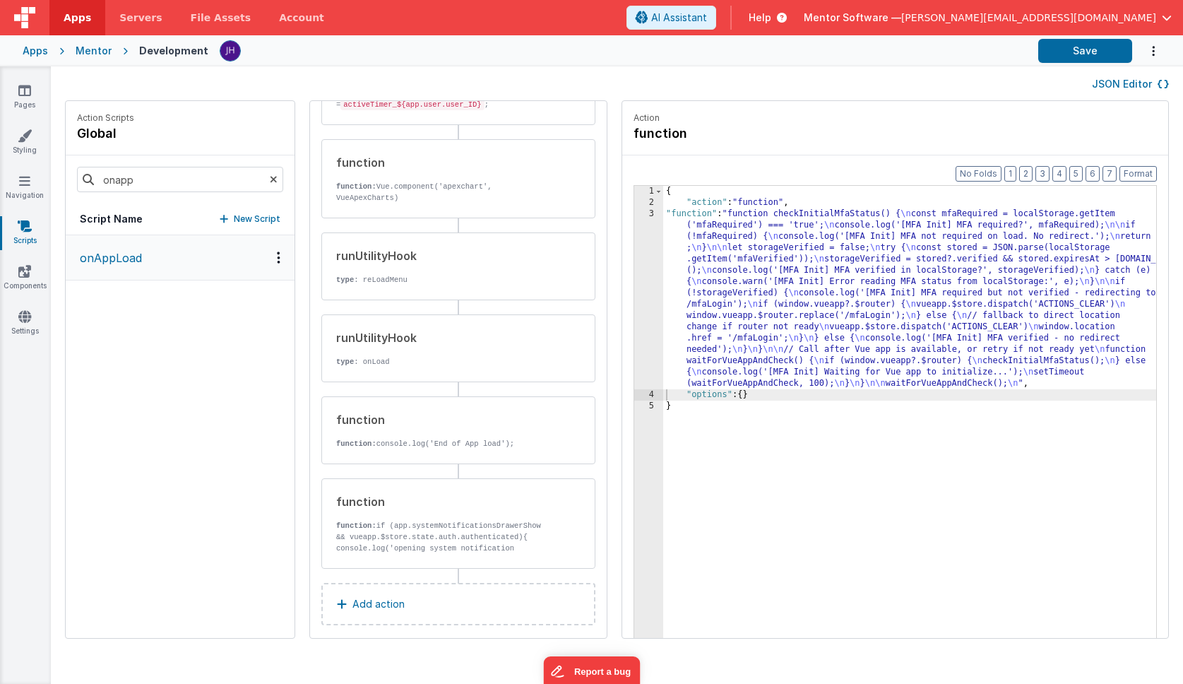
scroll to position [1228, 0]
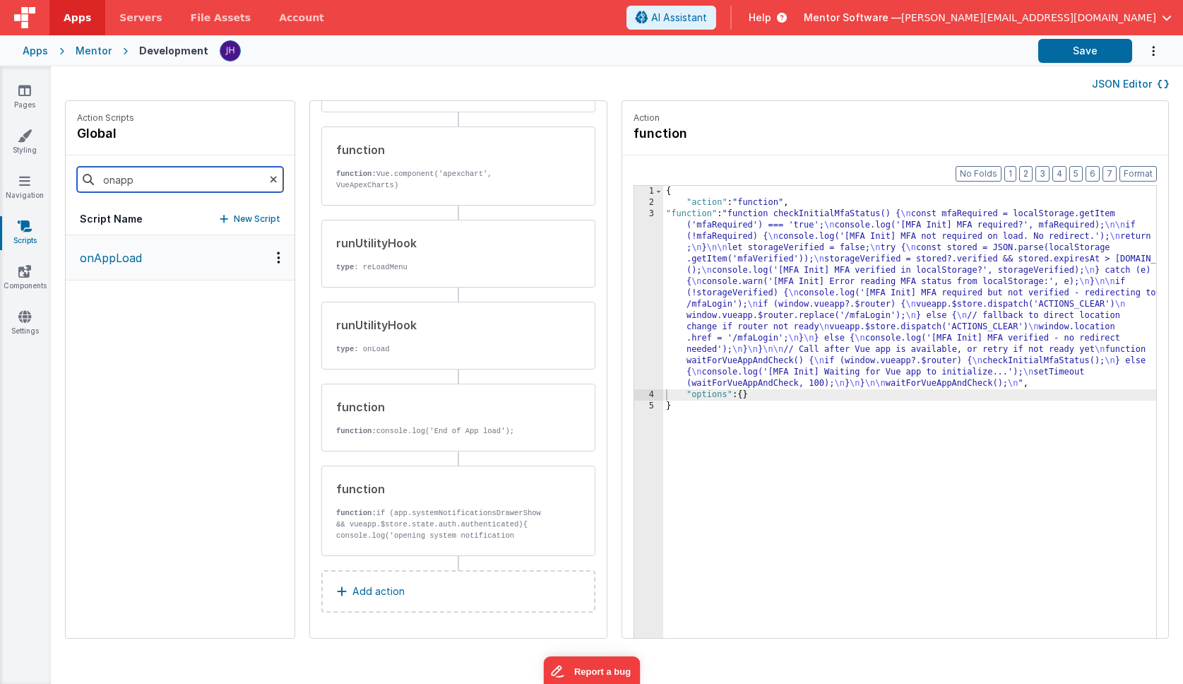
click at [140, 179] on input "onapp" at bounding box center [180, 179] width 206 height 25
type input "log"
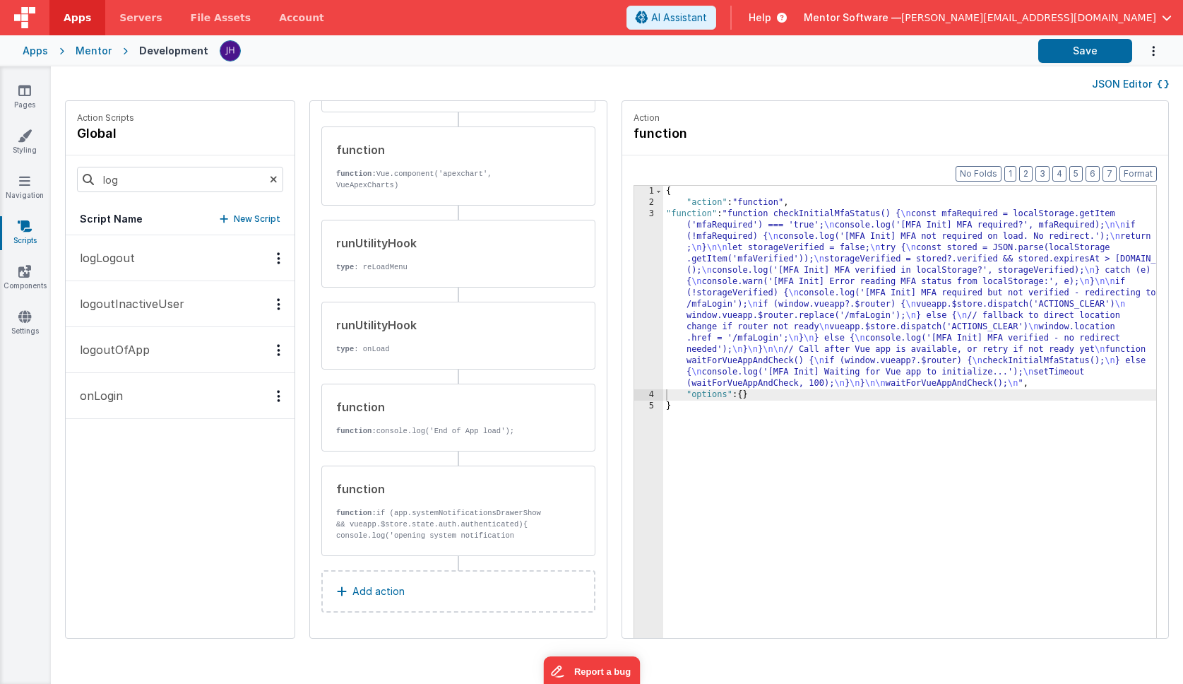
click at [134, 343] on p "logoutOfApp" at bounding box center [110, 349] width 78 height 17
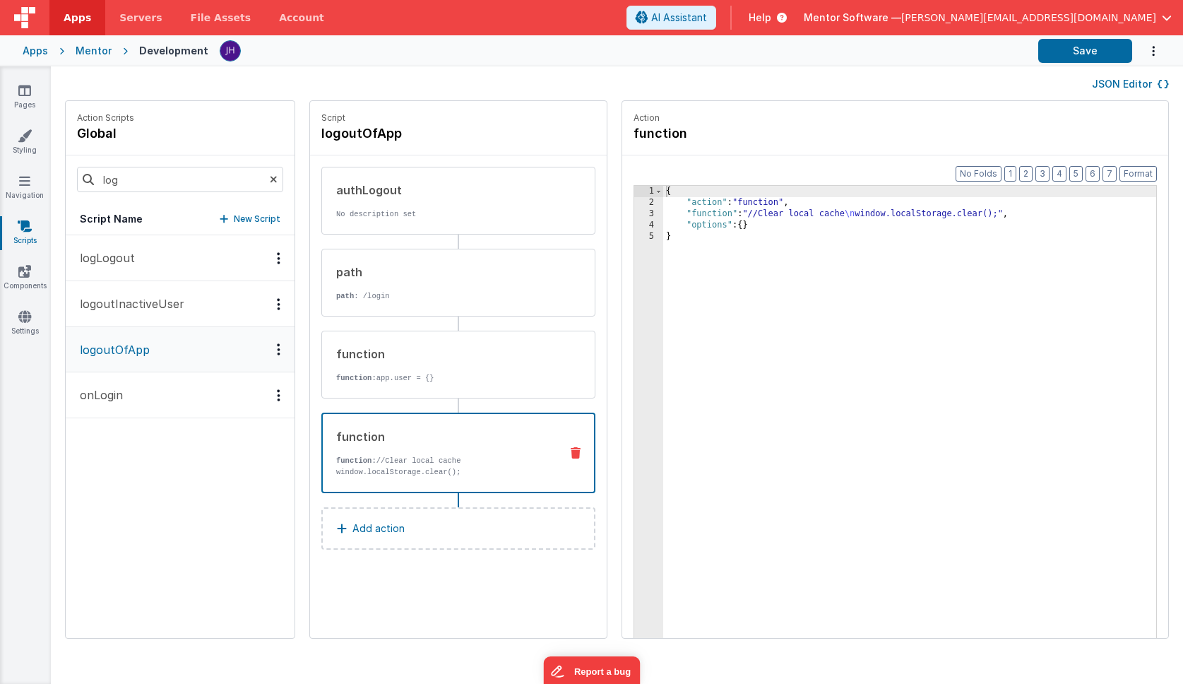
click at [410, 451] on div "function function: //Clear local cache window.localStorage.clear();" at bounding box center [436, 452] width 226 height 49
click at [190, 84] on div "JSON Editor" at bounding box center [617, 83] width 1104 height 17
click at [23, 95] on icon at bounding box center [24, 90] width 13 height 14
